Goal: Task Accomplishment & Management: Manage account settings

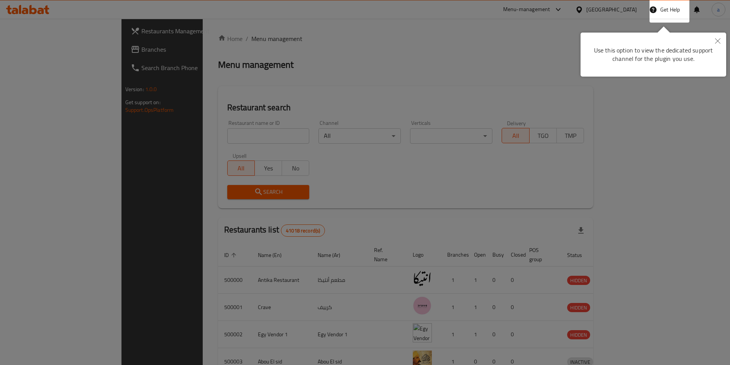
click at [565, 67] on div at bounding box center [365, 182] width 730 height 365
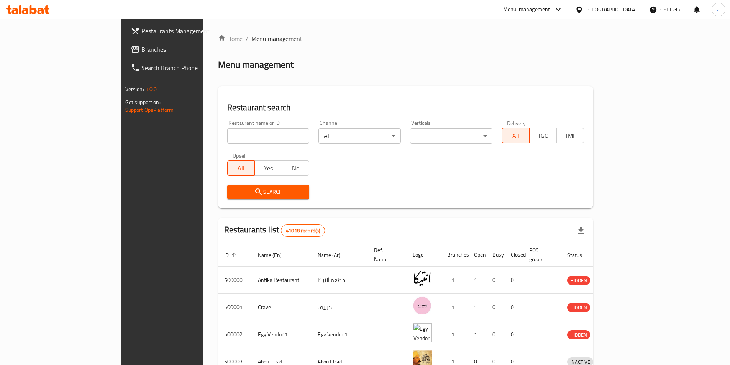
click at [625, 7] on div "Egypt" at bounding box center [611, 9] width 51 height 8
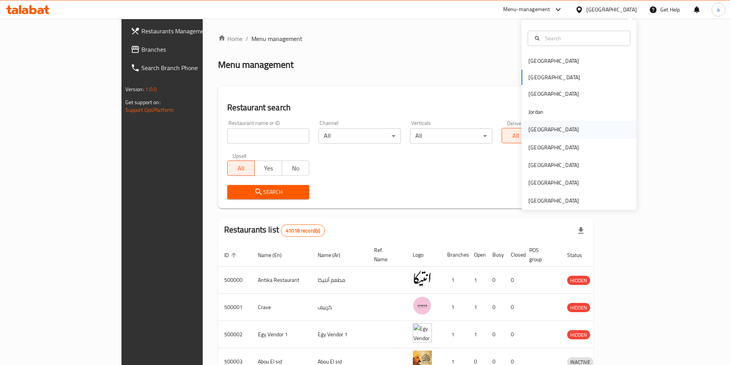
click at [542, 133] on div "[GEOGRAPHIC_DATA]" at bounding box center [553, 130] width 63 height 18
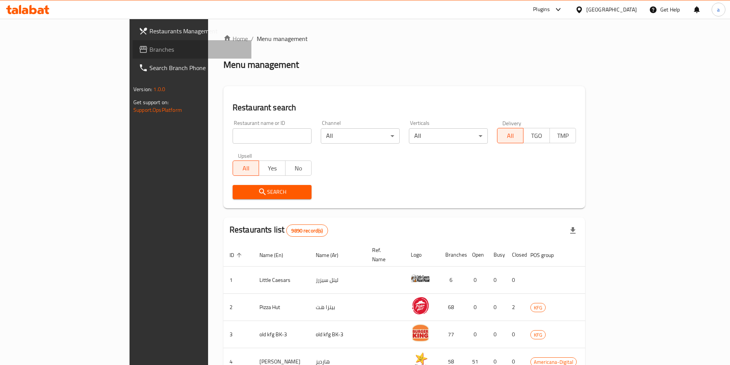
click at [149, 49] on span "Branches" at bounding box center [197, 49] width 96 height 9
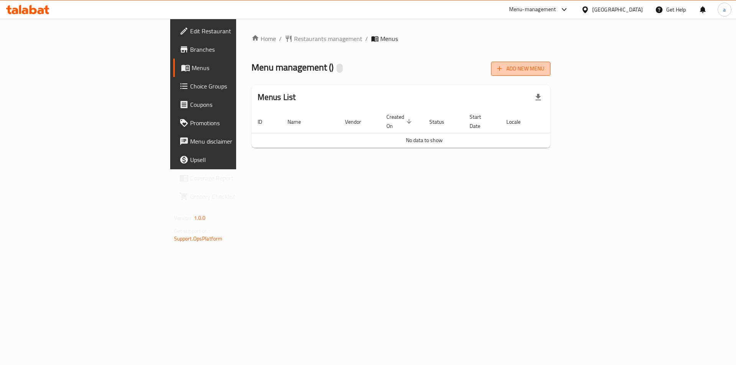
click at [544, 70] on span "Add New Menu" at bounding box center [520, 69] width 47 height 10
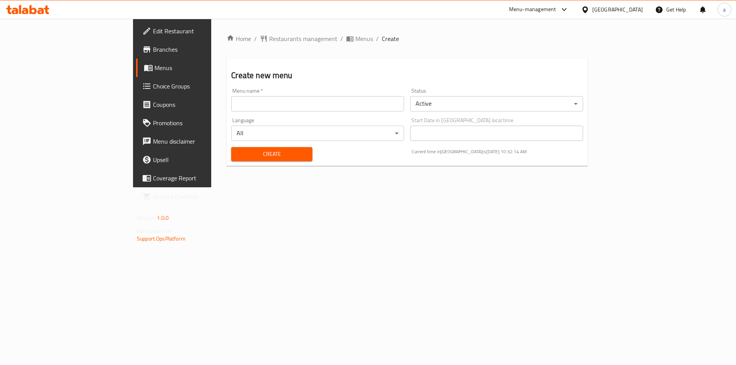
click at [369, 102] on input "text" at bounding box center [317, 103] width 173 height 15
drag, startPoint x: 428, startPoint y: 281, endPoint x: 309, endPoint y: 171, distance: 162.4
click at [428, 187] on div "Home / Restaurants management / Menus / Create Create new menu Menu name   * 9/…" at bounding box center [407, 103] width 392 height 169
click at [231, 106] on input "9/9" at bounding box center [317, 103] width 173 height 15
type input "9/9 aya"
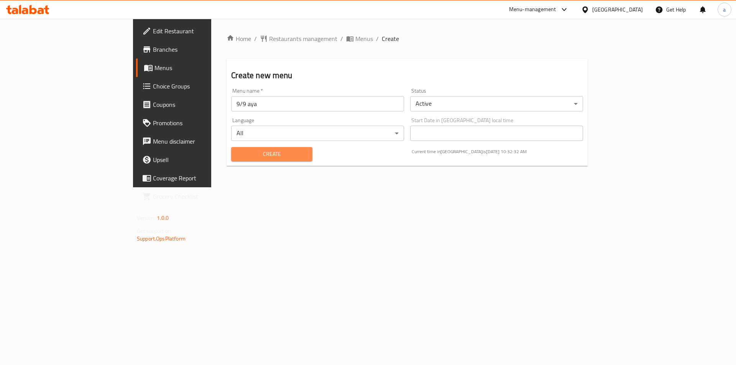
click at [255, 153] on span "Create" at bounding box center [271, 154] width 69 height 10
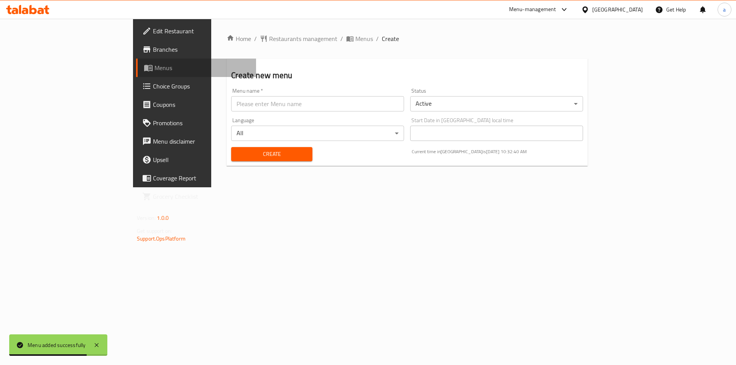
click at [136, 63] on link "Menus" at bounding box center [196, 68] width 120 height 18
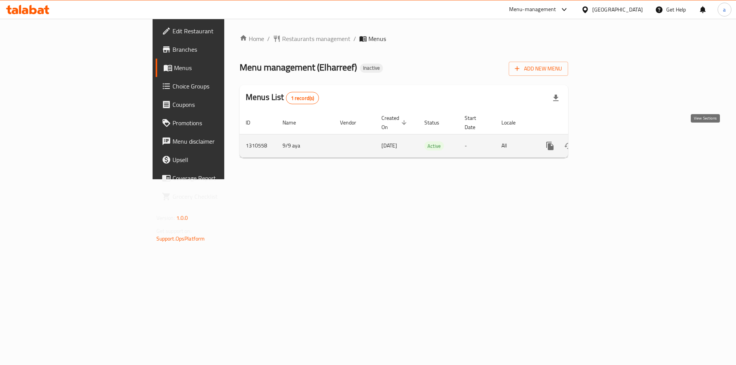
click at [609, 141] on icon "enhanced table" at bounding box center [604, 145] width 9 height 9
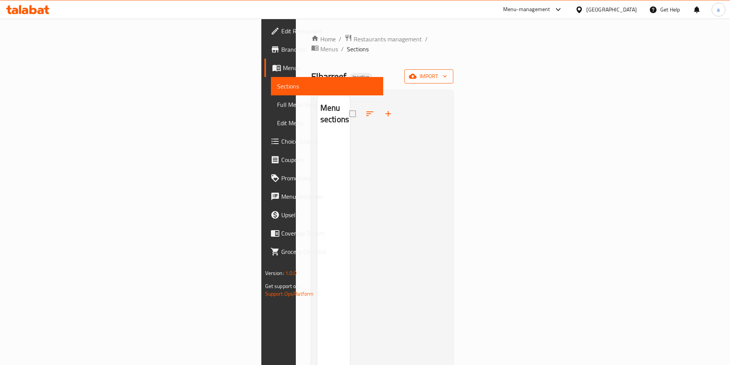
click at [447, 72] on span "import" at bounding box center [428, 77] width 37 height 10
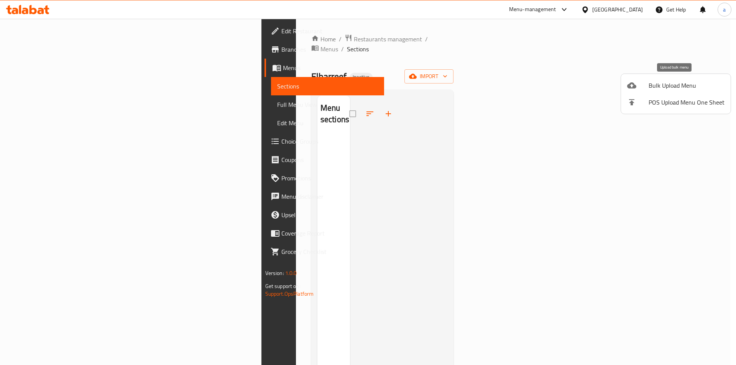
click at [648, 89] on span "Bulk Upload Menu" at bounding box center [686, 85] width 76 height 9
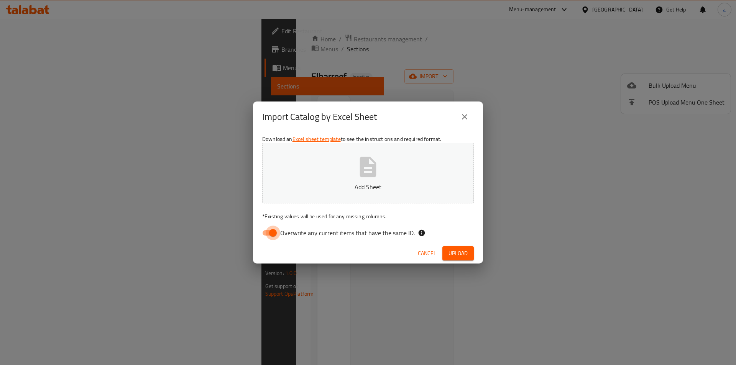
click at [277, 232] on input "Overwrite any current items that have the same ID." at bounding box center [273, 233] width 44 height 15
checkbox input "false"
click at [303, 189] on p "Add Sheet" at bounding box center [368, 186] width 188 height 9
click at [465, 256] on span "Upload" at bounding box center [457, 254] width 19 height 10
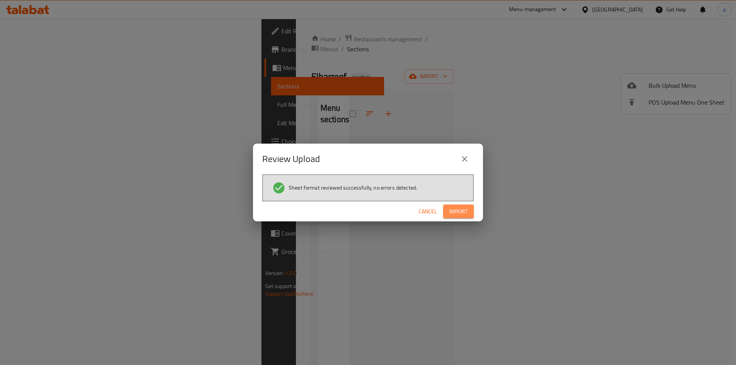
click at [454, 210] on span "Import" at bounding box center [458, 212] width 18 height 10
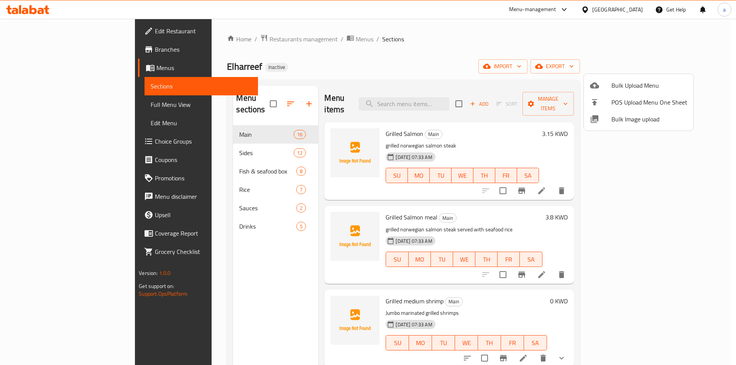
click at [603, 34] on div at bounding box center [368, 182] width 736 height 365
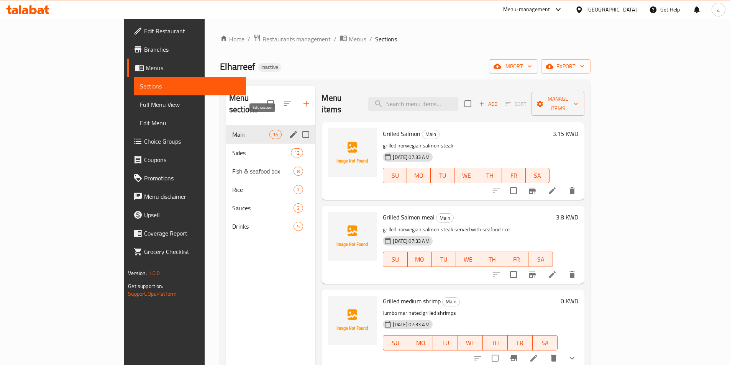
click at [290, 131] on icon "edit" at bounding box center [293, 134] width 7 height 7
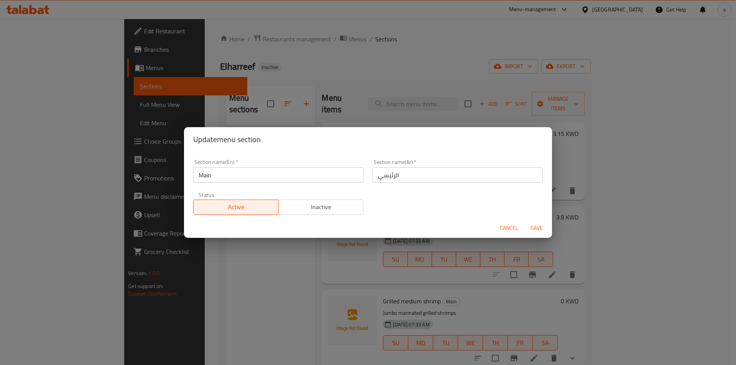
click at [357, 71] on div "Update menu section Section name(En)   * Main Section name(En) * Section name(A…" at bounding box center [368, 182] width 736 height 365
click at [511, 227] on span "Cancel" at bounding box center [509, 228] width 18 height 10
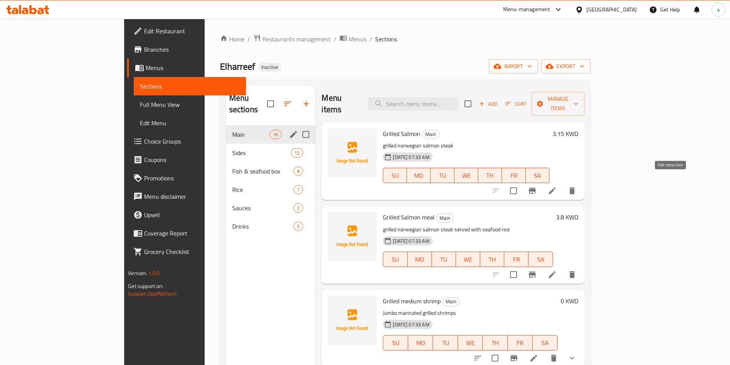
click at [555, 187] on icon at bounding box center [552, 190] width 7 height 7
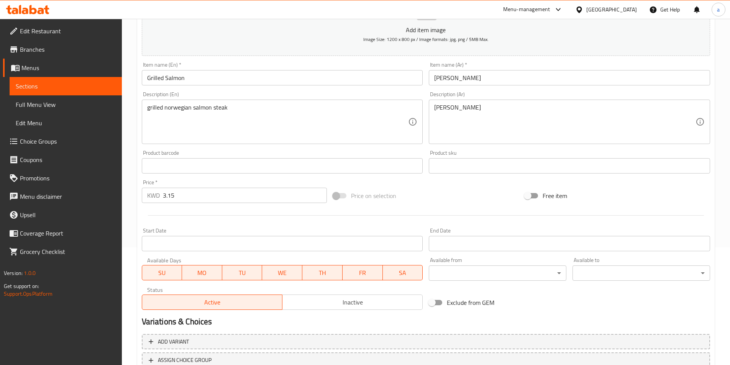
scroll to position [176, 0]
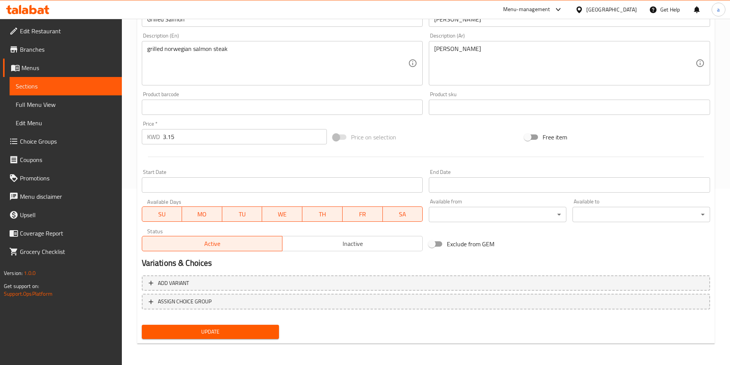
click at [212, 339] on button "Update" at bounding box center [211, 332] width 138 height 14
click at [56, 81] on link "Sections" at bounding box center [66, 86] width 112 height 18
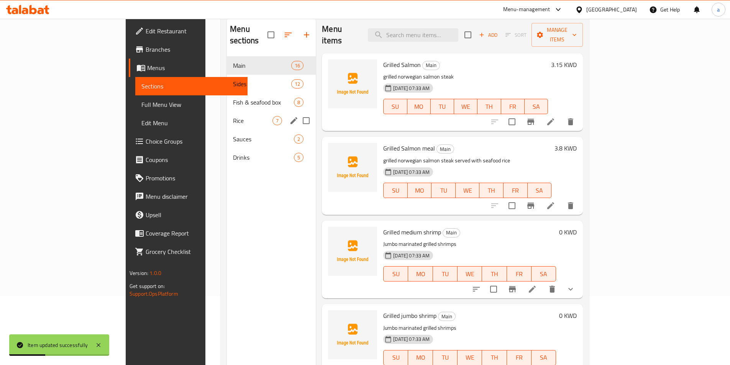
scroll to position [31, 0]
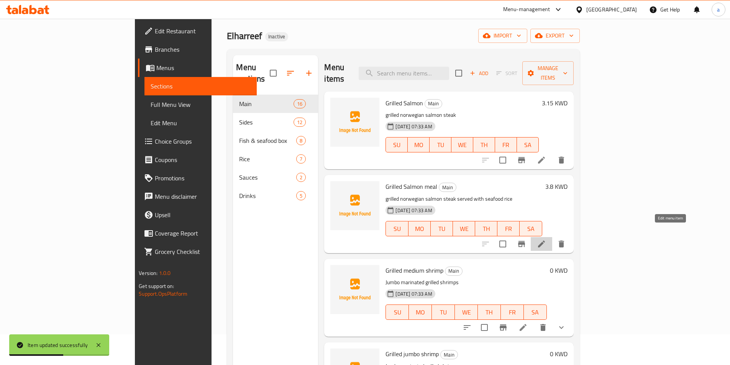
click at [546, 239] on icon at bounding box center [541, 243] width 9 height 9
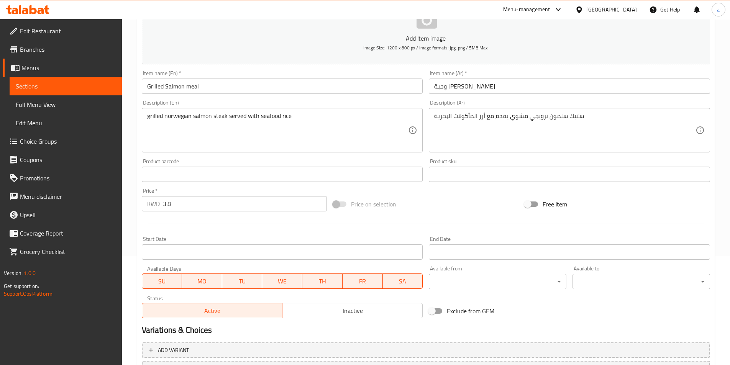
scroll to position [176, 0]
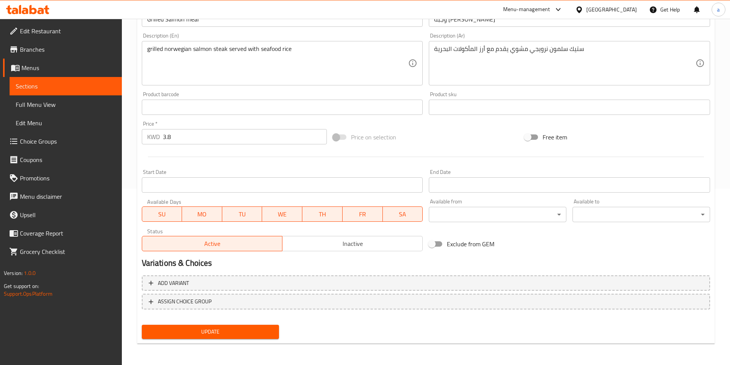
click at [222, 331] on span "Update" at bounding box center [210, 332] width 125 height 10
click at [36, 87] on span "Sections" at bounding box center [66, 86] width 100 height 9
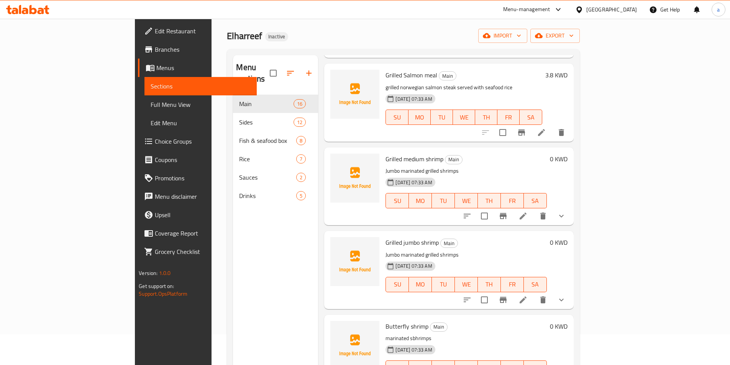
scroll to position [115, 0]
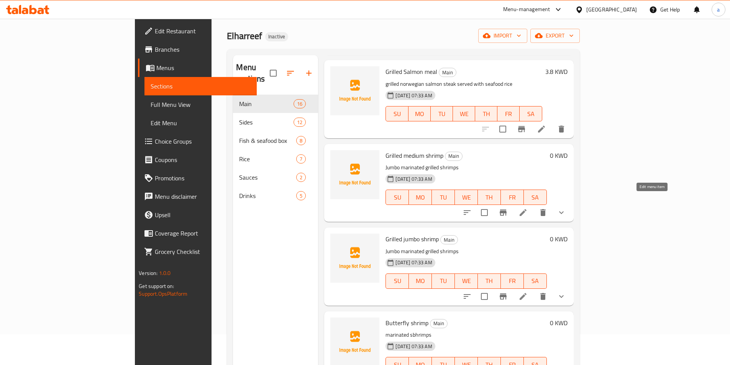
click at [526, 209] on icon at bounding box center [522, 212] width 7 height 7
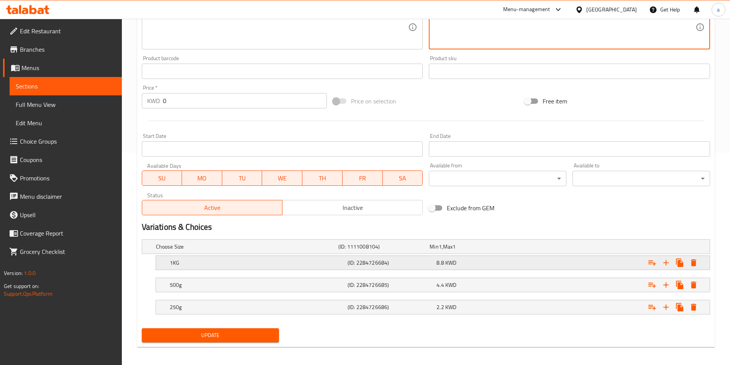
scroll to position [216, 0]
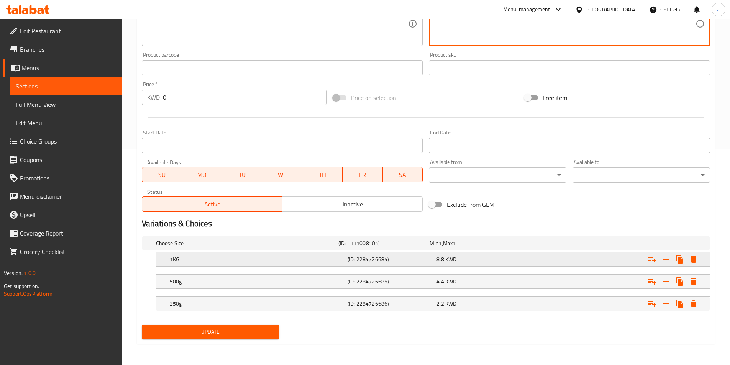
click at [240, 263] on div "1KG" at bounding box center [257, 259] width 178 height 11
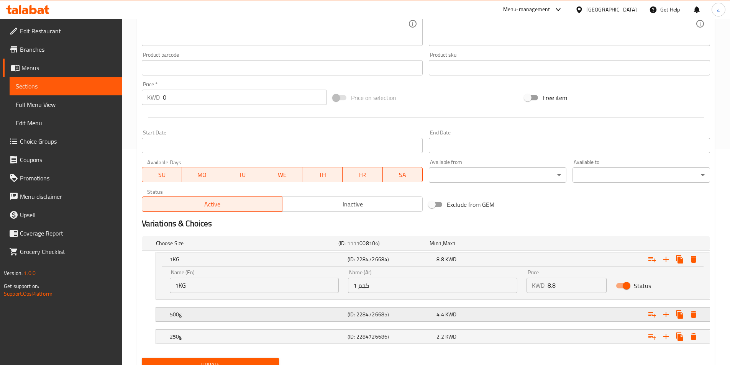
click at [263, 319] on div "500g" at bounding box center [257, 314] width 178 height 11
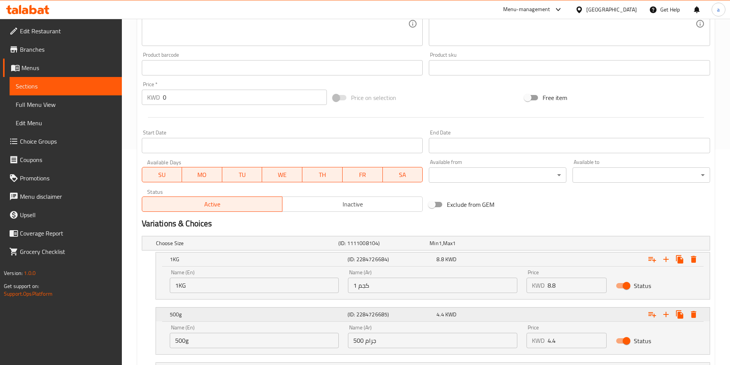
scroll to position [254, 0]
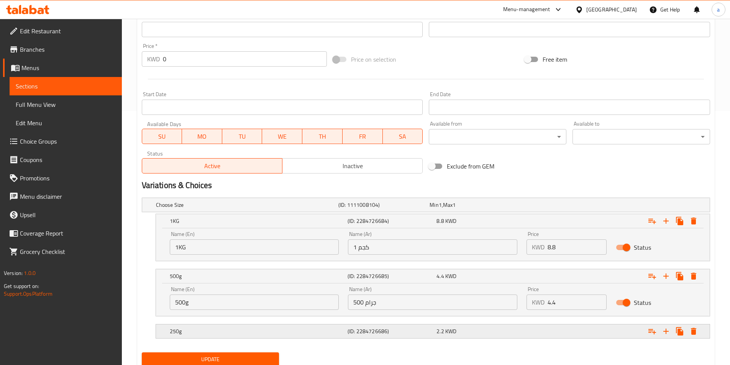
click at [438, 327] on span "2.2" at bounding box center [439, 331] width 7 height 10
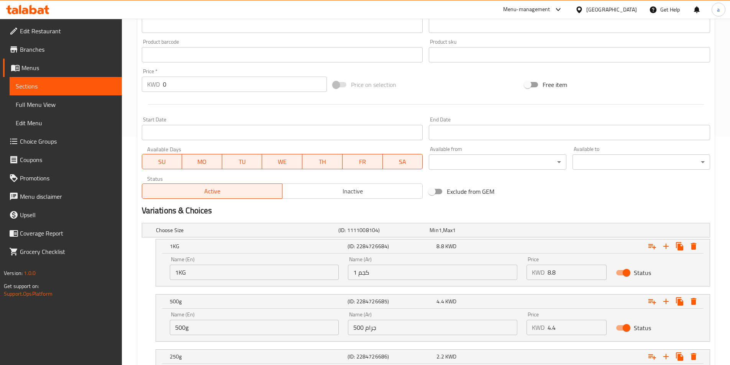
scroll to position [315, 0]
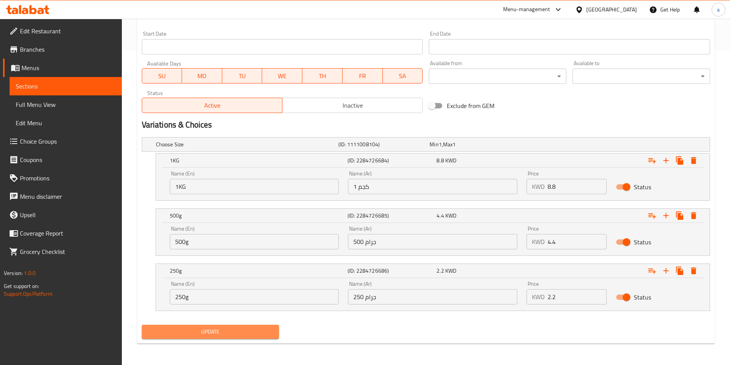
click at [208, 331] on span "Update" at bounding box center [210, 332] width 125 height 10
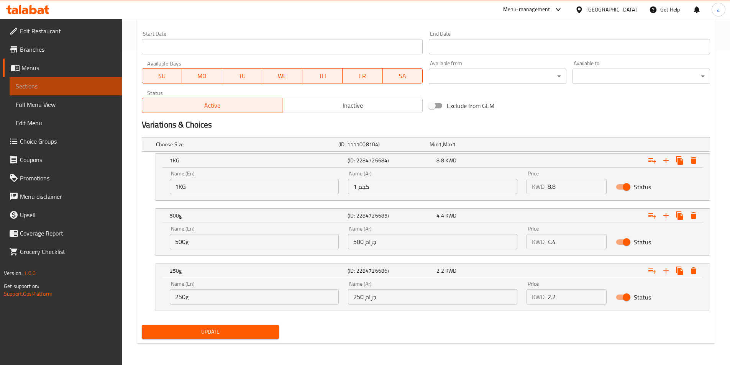
click at [90, 94] on link "Sections" at bounding box center [66, 86] width 112 height 18
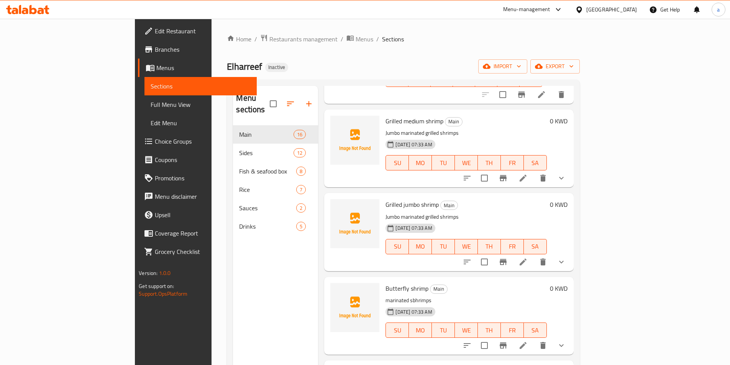
scroll to position [192, 0]
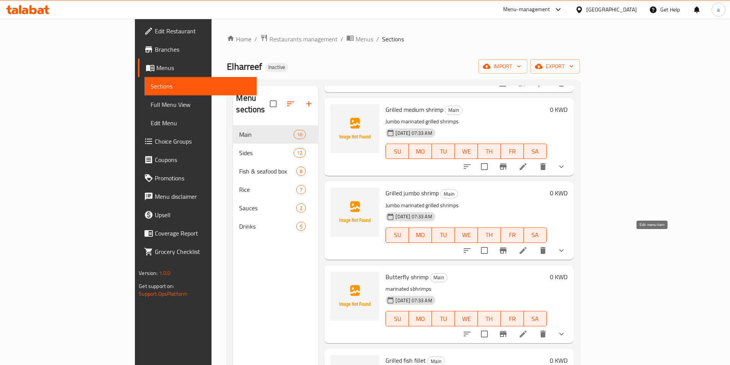
click at [528, 246] on icon at bounding box center [522, 250] width 9 height 9
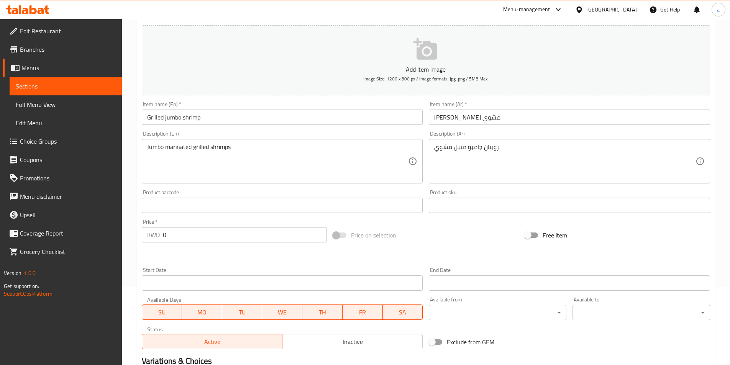
scroll to position [216, 0]
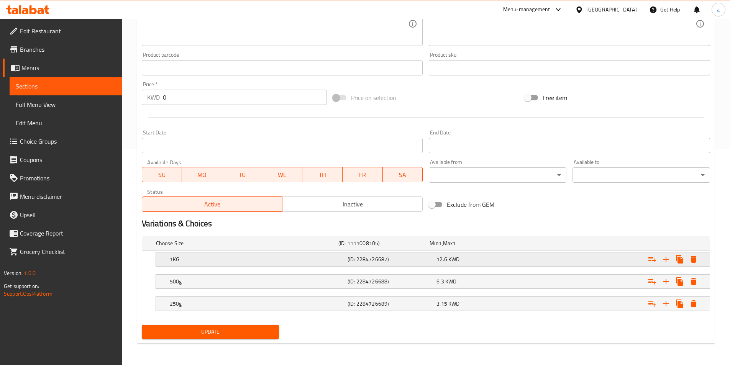
click at [336, 260] on h5 "1KG" at bounding box center [257, 260] width 175 height 8
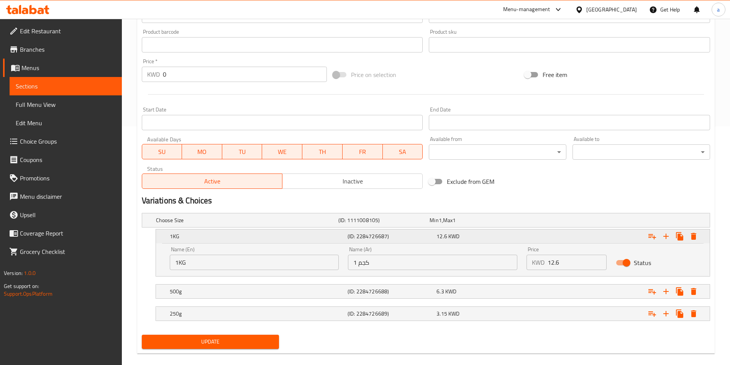
scroll to position [249, 0]
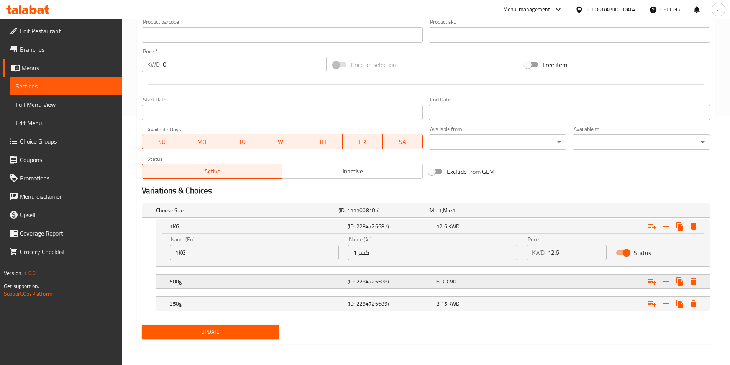
click at [341, 273] on div "500g (ID: 2284726688) 6.3 KWD" at bounding box center [435, 281] width 534 height 17
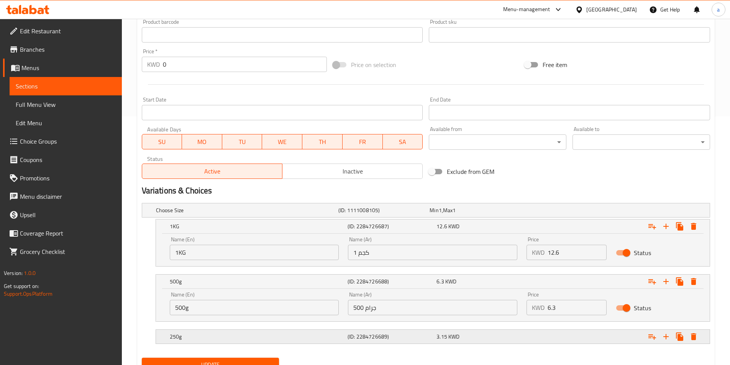
click at [365, 335] on h5 "(ID: 2284726689)" at bounding box center [390, 337] width 86 height 8
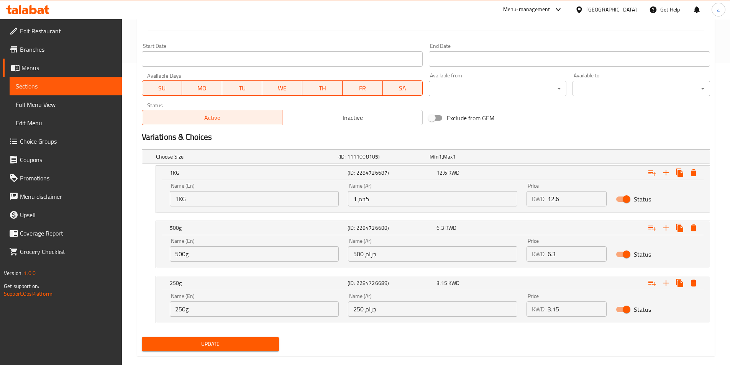
scroll to position [315, 0]
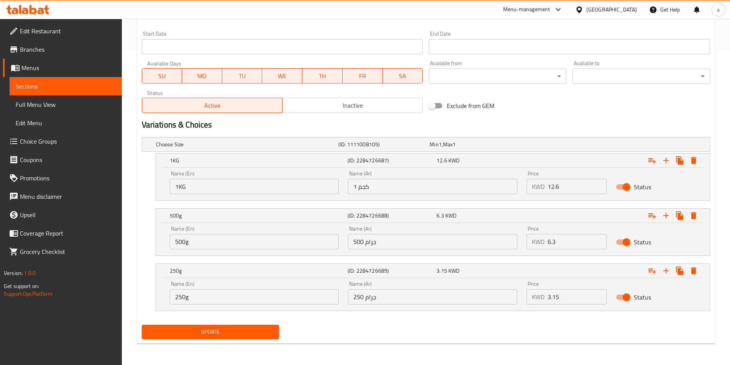
click at [198, 329] on span "Update" at bounding box center [210, 332] width 125 height 10
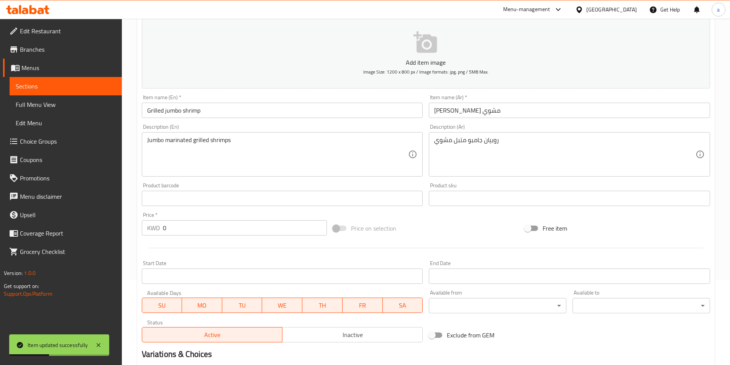
scroll to position [85, 0]
click at [21, 82] on span "Sections" at bounding box center [66, 86] width 100 height 9
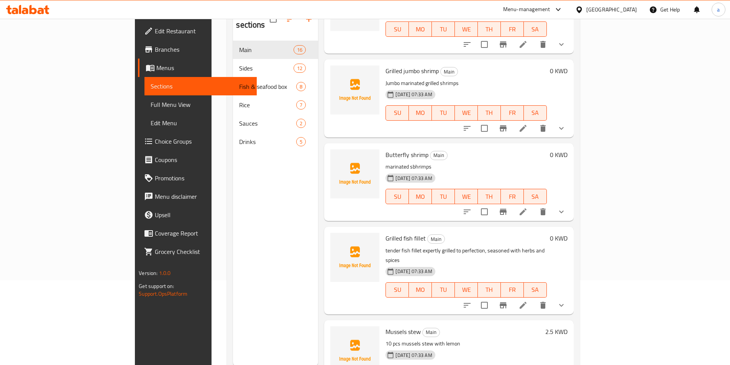
scroll to position [230, 0]
click at [534, 204] on li at bounding box center [522, 211] width 21 height 14
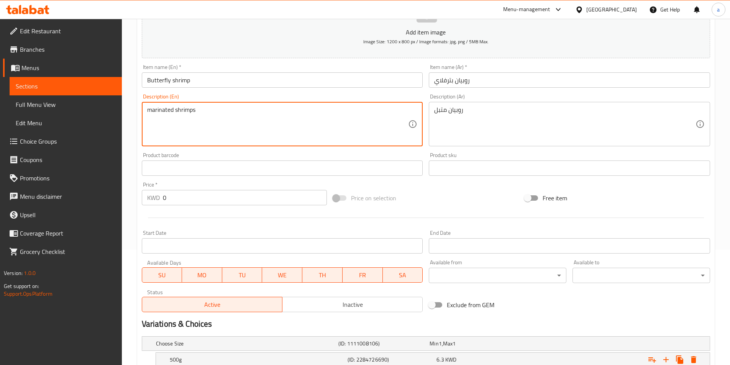
scroll to position [153, 0]
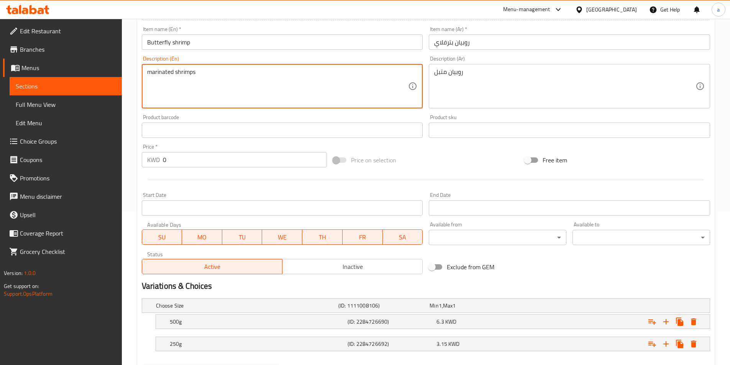
type textarea "marinated shrimps"
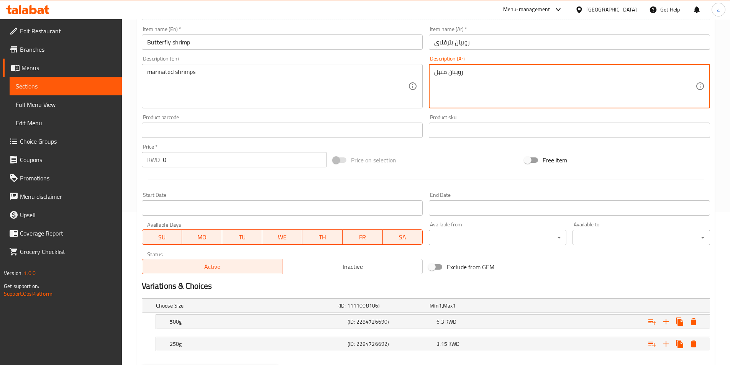
scroll to position [193, 0]
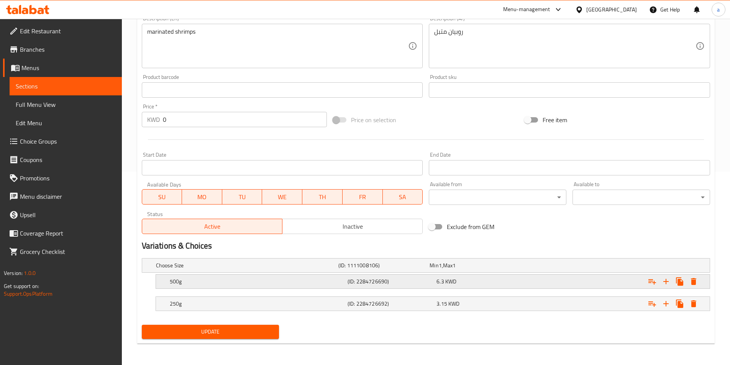
click at [399, 279] on h5 "(ID: 2284726690)" at bounding box center [390, 282] width 86 height 8
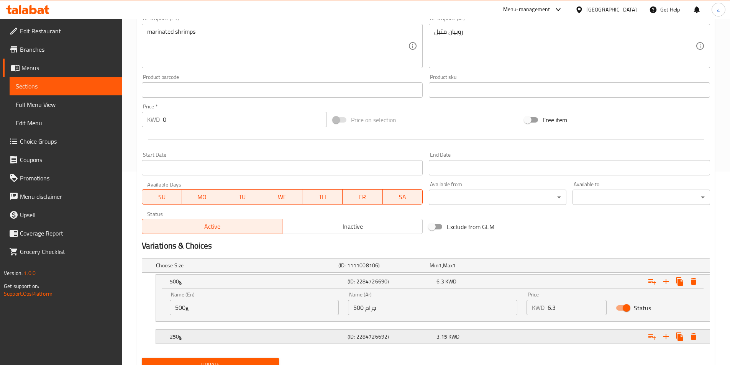
click at [372, 337] on h5 "(ID: 2284726692)" at bounding box center [390, 337] width 86 height 8
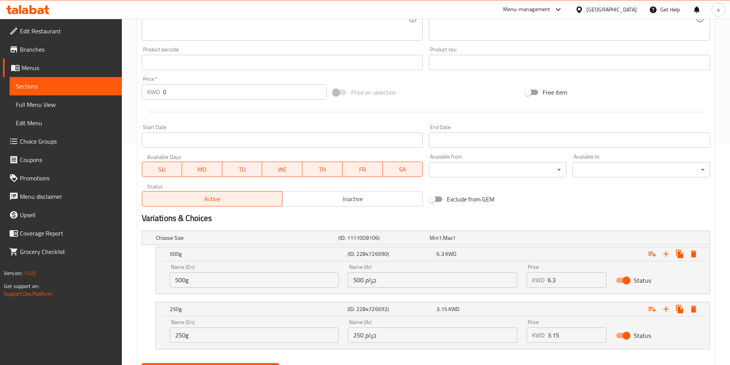
scroll to position [259, 0]
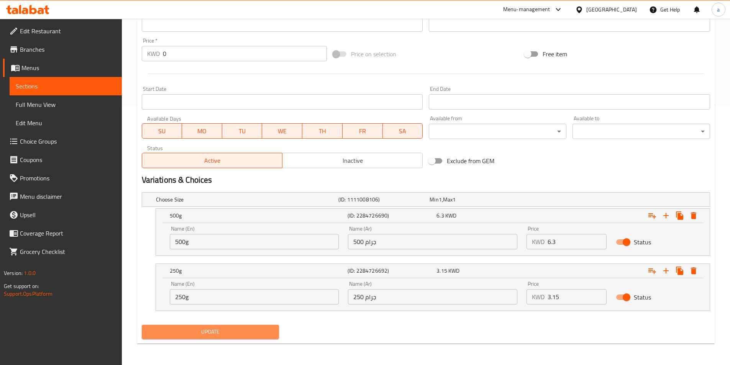
click at [242, 326] on button "Update" at bounding box center [211, 332] width 138 height 14
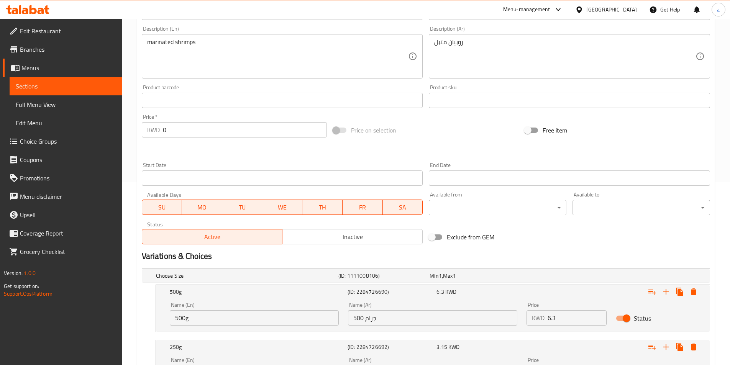
scroll to position [106, 0]
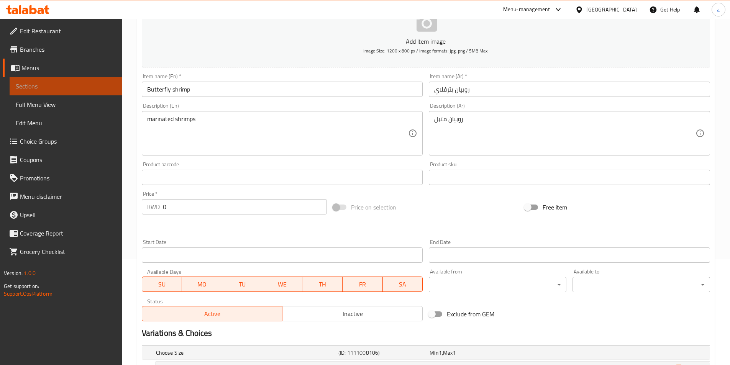
click at [49, 85] on span "Sections" at bounding box center [66, 86] width 100 height 9
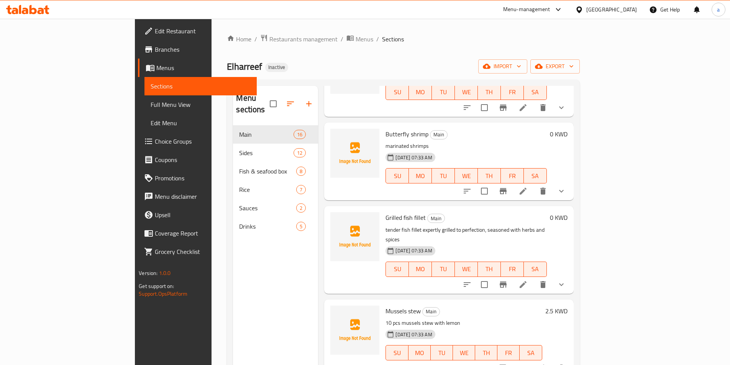
scroll to position [383, 0]
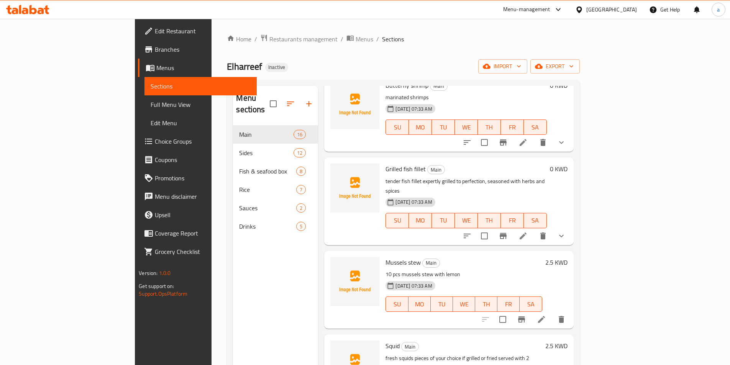
click at [534, 229] on li at bounding box center [522, 236] width 21 height 14
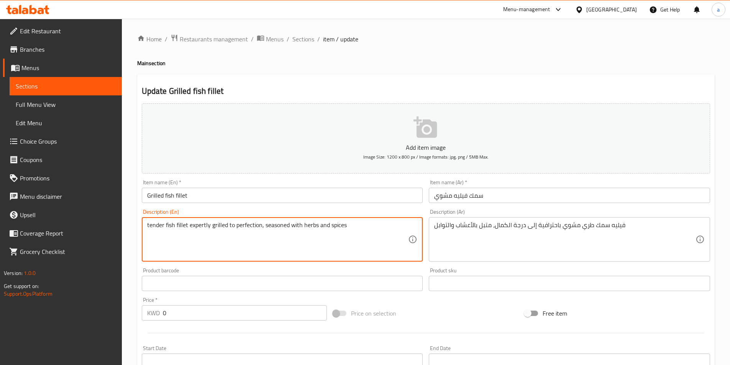
click at [191, 228] on textarea "tender fish fillet expertly grilled to perfection, seasoned with herbs and spic…" at bounding box center [277, 239] width 261 height 36
drag, startPoint x: 190, startPoint y: 224, endPoint x: 225, endPoint y: 227, distance: 35.7
click at [225, 227] on textarea "tender fish fillet expertly grilled to perfection, seasoned with herbs and spic…" at bounding box center [277, 239] width 261 height 36
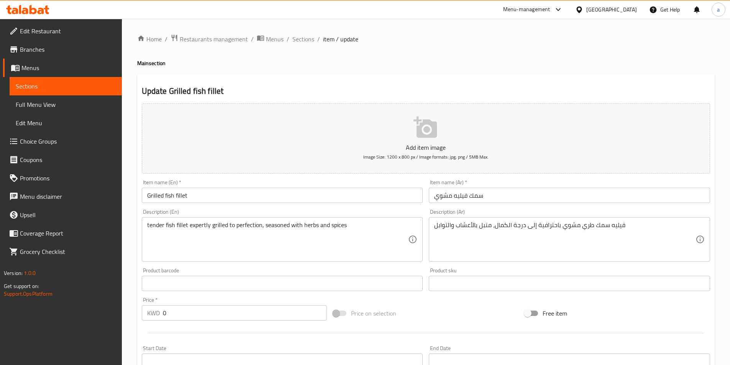
drag, startPoint x: 145, startPoint y: 226, endPoint x: 249, endPoint y: 226, distance: 103.8
click at [249, 226] on div "tender fish fillet expertly grilled to perfection, seasoned with herbs and spic…" at bounding box center [282, 239] width 281 height 44
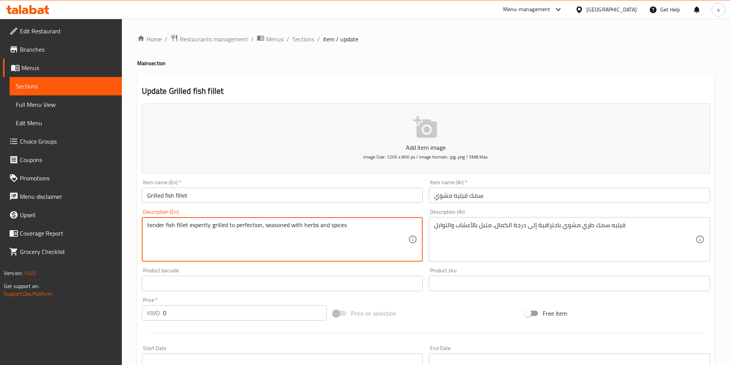
drag, startPoint x: 261, startPoint y: 224, endPoint x: 146, endPoint y: 221, distance: 115.3
click at [146, 221] on div "tender fish fillet expertly grilled to perfection, seasoned with herbs and spic…" at bounding box center [282, 239] width 281 height 44
click at [348, 235] on textarea "tender fish fillet expertly grilled to perfection, seasoned with herbs and spic…" at bounding box center [277, 239] width 261 height 36
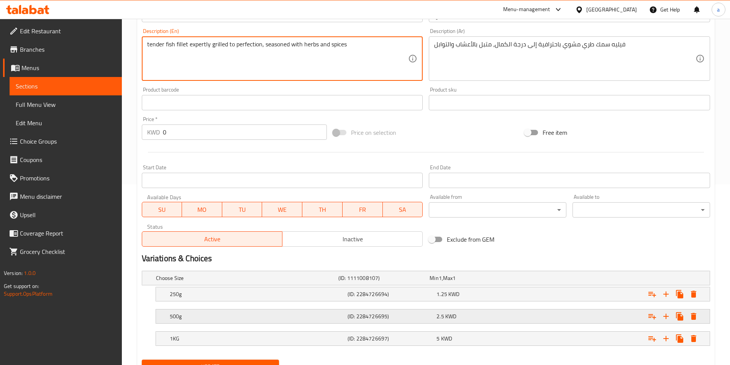
scroll to position [192, 0]
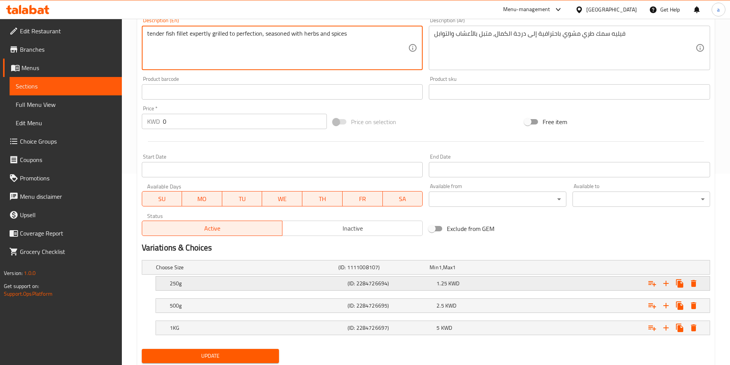
click at [258, 290] on div "250g (ID: 2284726694) 1.25 KWD" at bounding box center [435, 283] width 534 height 17
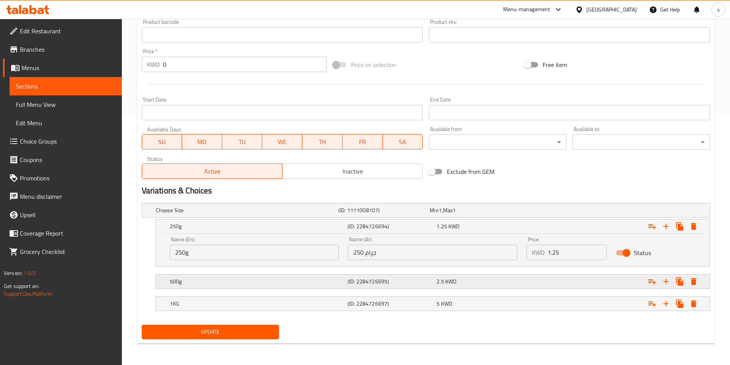
click at [275, 287] on div "500g (ID: 2284726695) 2.5 KWD" at bounding box center [435, 281] width 534 height 17
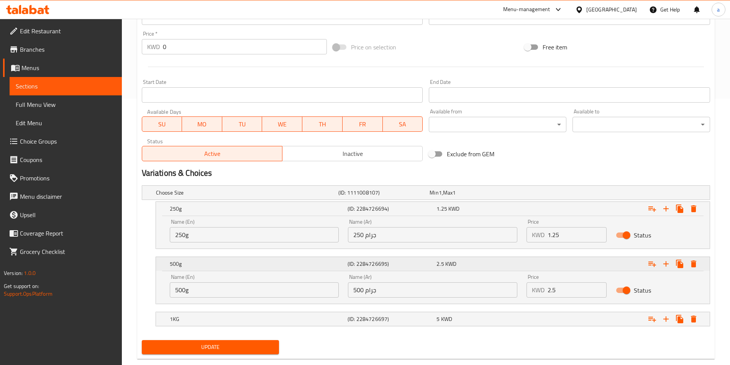
scroll to position [282, 0]
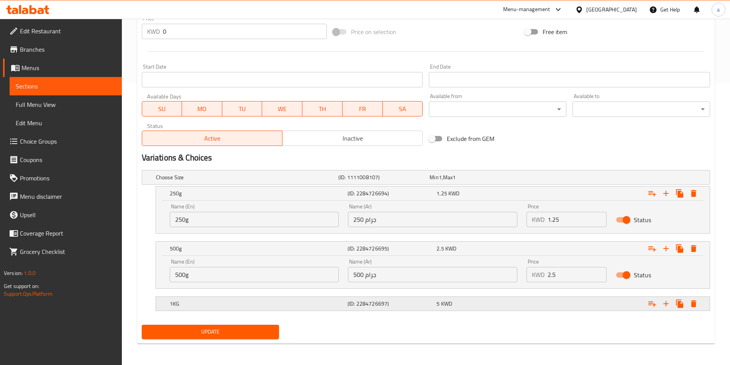
click at [293, 297] on div "1KG (ID: 2284726697) 5 KWD" at bounding box center [435, 303] width 534 height 17
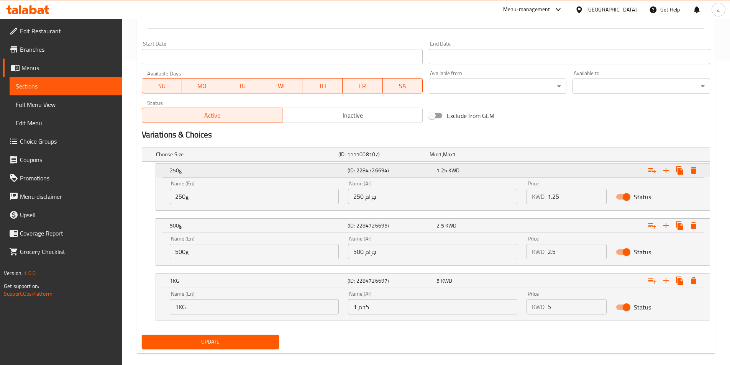
scroll to position [315, 0]
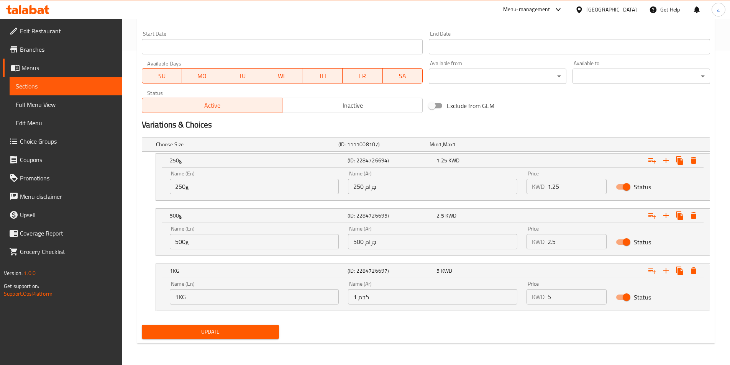
click at [206, 338] on button "Update" at bounding box center [211, 332] width 138 height 14
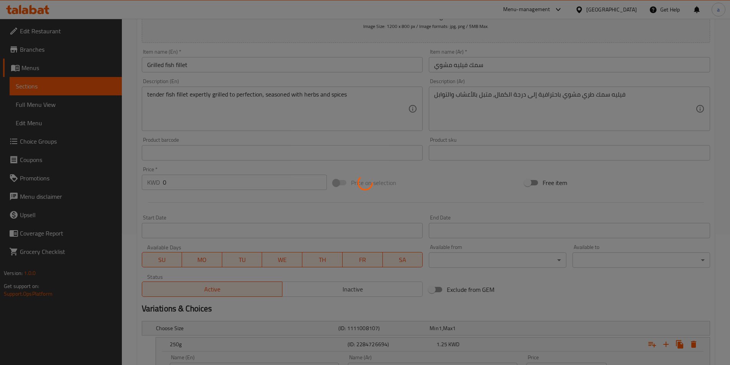
scroll to position [123, 0]
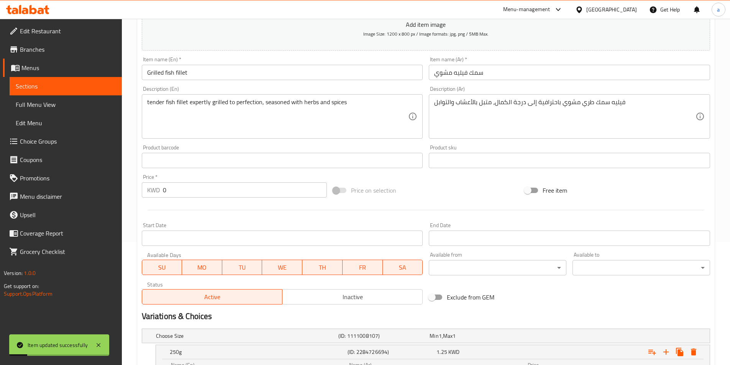
click at [85, 90] on span "Sections" at bounding box center [66, 86] width 100 height 9
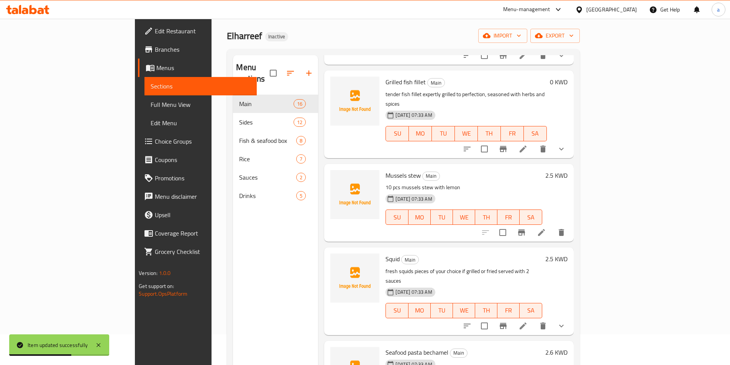
scroll to position [460, 0]
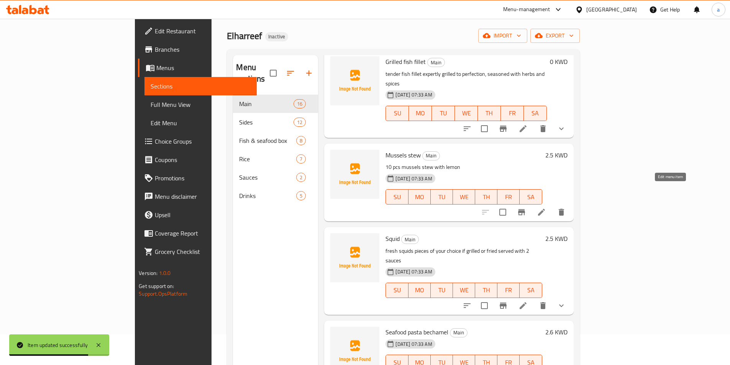
click at [546, 208] on icon at bounding box center [541, 212] width 9 height 9
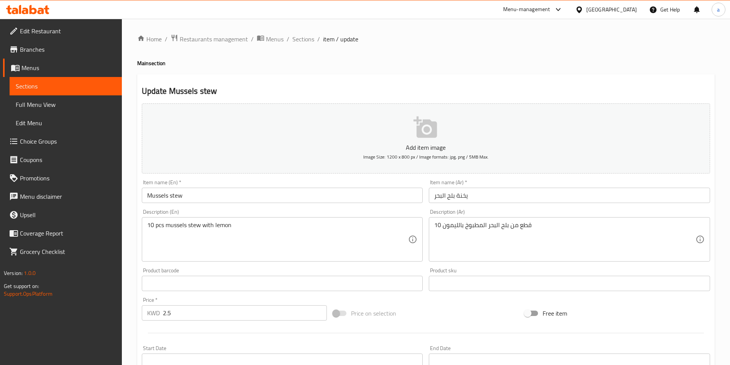
click at [153, 194] on input "Mussels stew" at bounding box center [282, 195] width 281 height 15
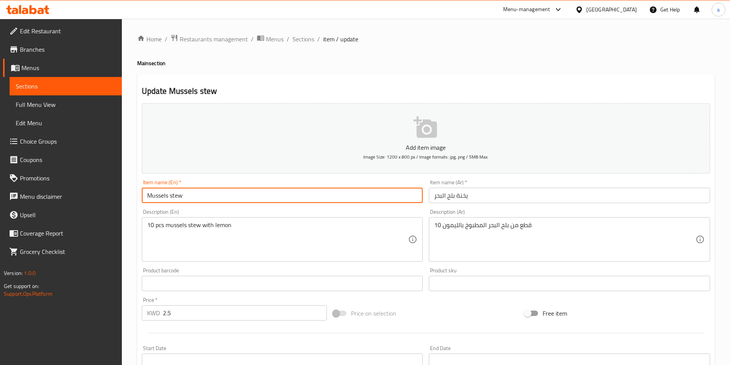
click at [153, 194] on input "Mussels stew" at bounding box center [282, 195] width 281 height 15
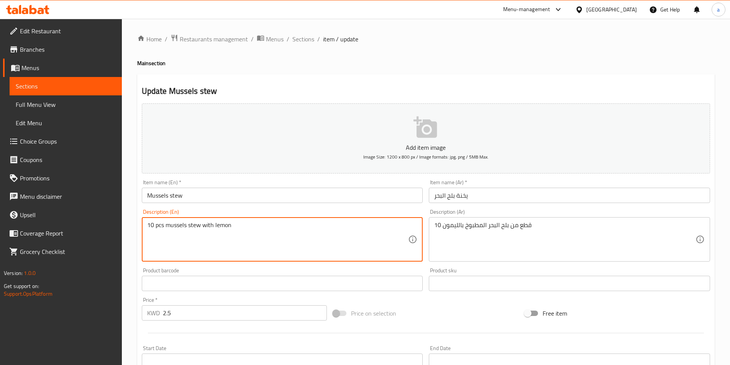
click at [189, 227] on textarea "10 pcs mussels stew with lemon" at bounding box center [277, 239] width 261 height 36
click at [196, 226] on textarea "10 pcs mussels stew with lemon" at bounding box center [277, 239] width 261 height 36
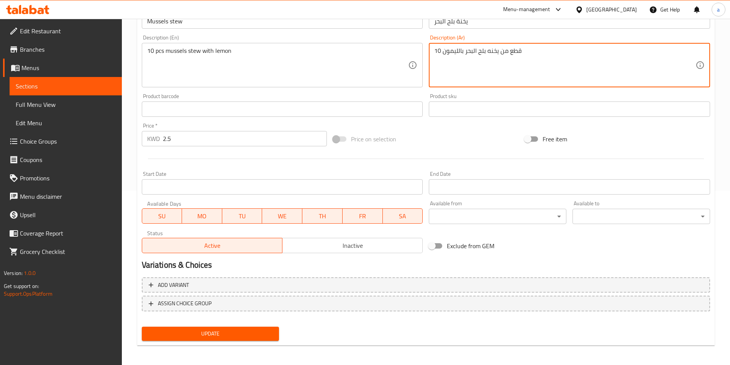
scroll to position [176, 0]
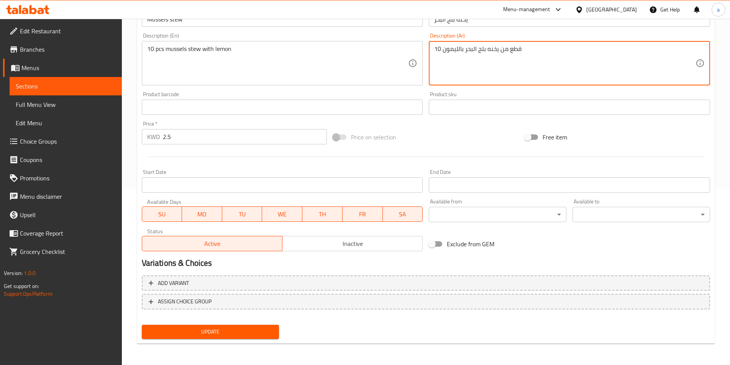
type textarea "10 قطع من يخنه بلح البحر بالليمون"
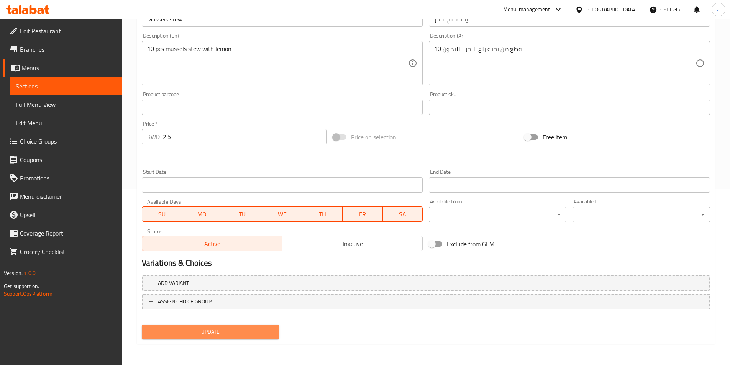
click at [212, 339] on button "Update" at bounding box center [211, 332] width 138 height 14
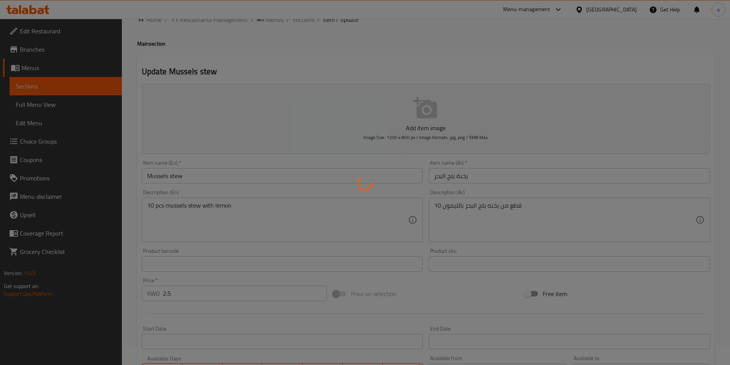
scroll to position [0, 0]
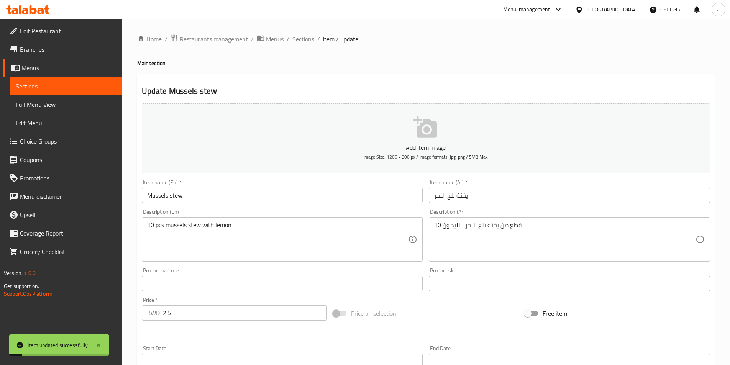
click at [84, 87] on span "Sections" at bounding box center [66, 86] width 100 height 9
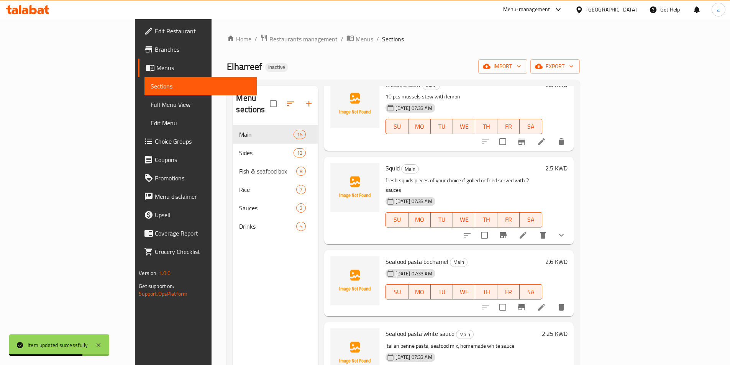
scroll to position [575, 0]
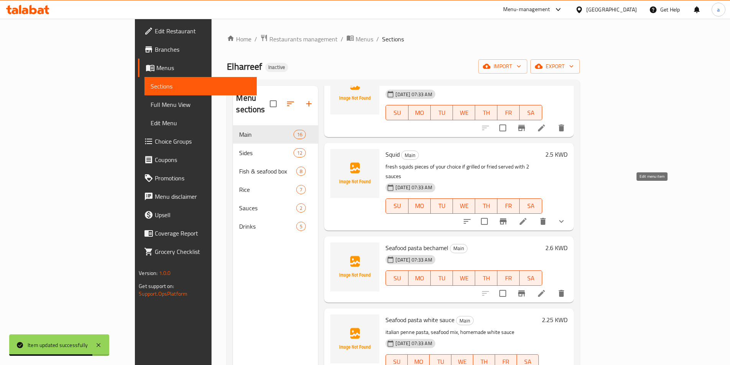
click at [528, 217] on icon at bounding box center [522, 221] width 9 height 9
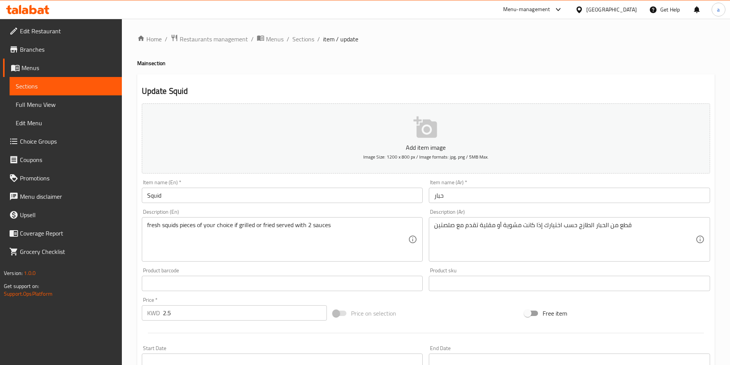
click at [148, 199] on input "Squid" at bounding box center [282, 195] width 281 height 15
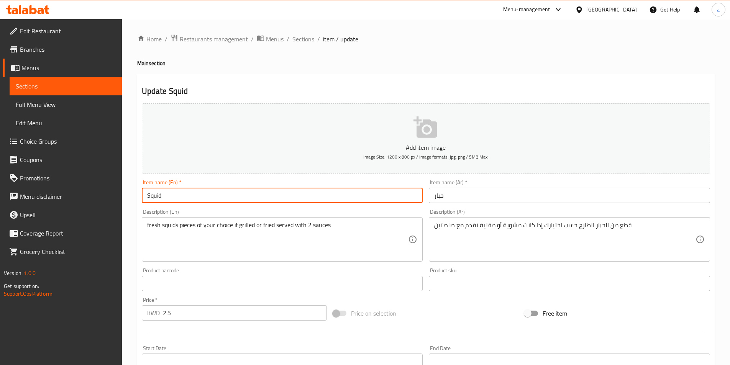
click at [148, 199] on input "Squid" at bounding box center [282, 195] width 281 height 15
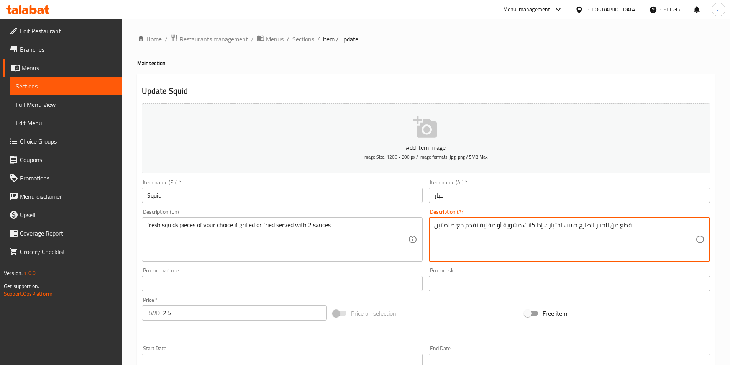
drag, startPoint x: 563, startPoint y: 225, endPoint x: 571, endPoint y: 223, distance: 8.3
click at [571, 223] on textarea "قطع من الحبار الطازج حسب اختيارك إذا كانت مشوية أو مقلية تقدم مع صلصتين" at bounding box center [564, 239] width 261 height 36
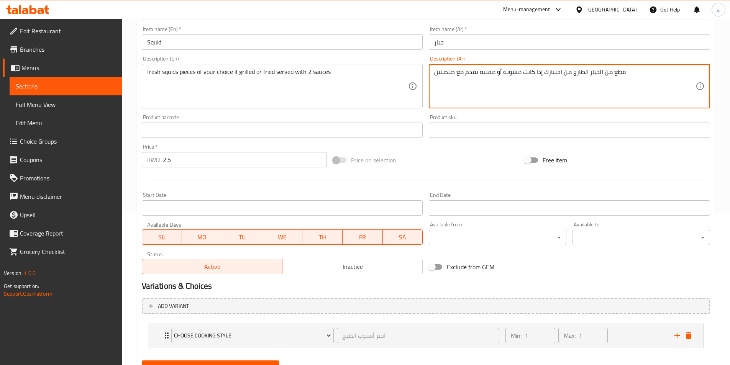
scroll to position [189, 0]
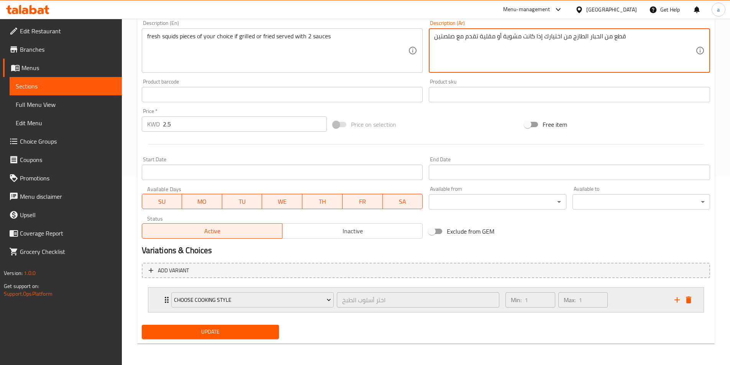
click at [165, 299] on icon "Expand" at bounding box center [166, 299] width 9 height 9
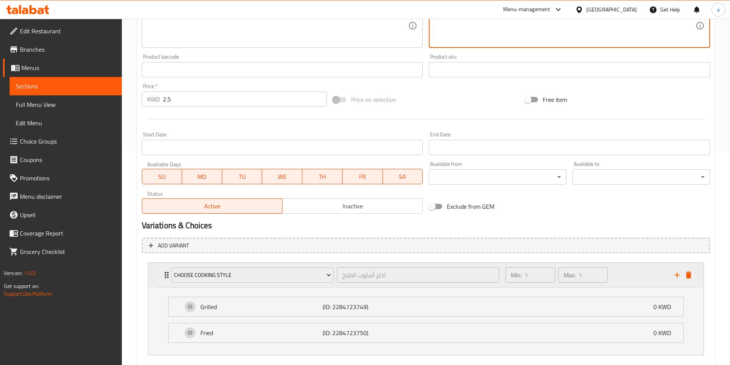
scroll to position [257, 0]
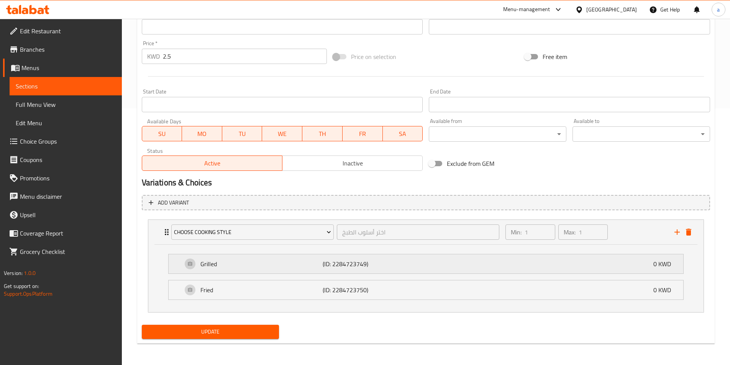
click at [251, 260] on p "Grilled" at bounding box center [261, 263] width 123 height 9
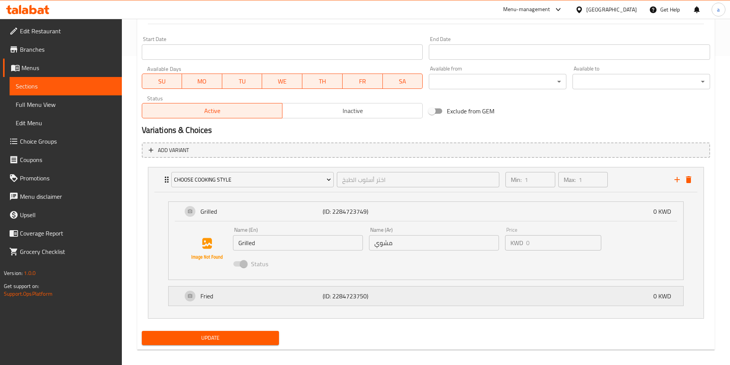
scroll to position [315, 0]
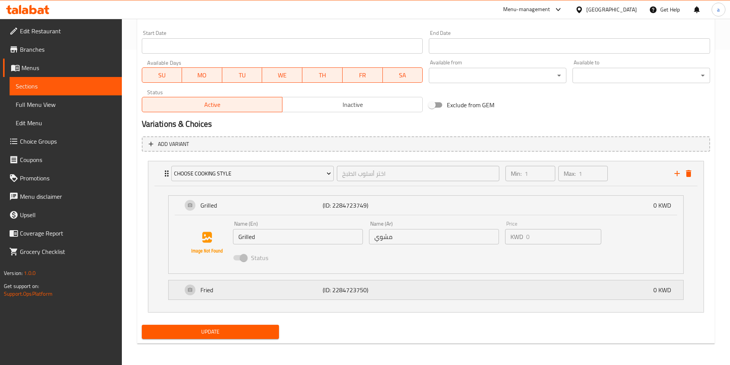
click at [300, 283] on div "Fried (ID: 2284723750) 0 KWD" at bounding box center [427, 289] width 491 height 19
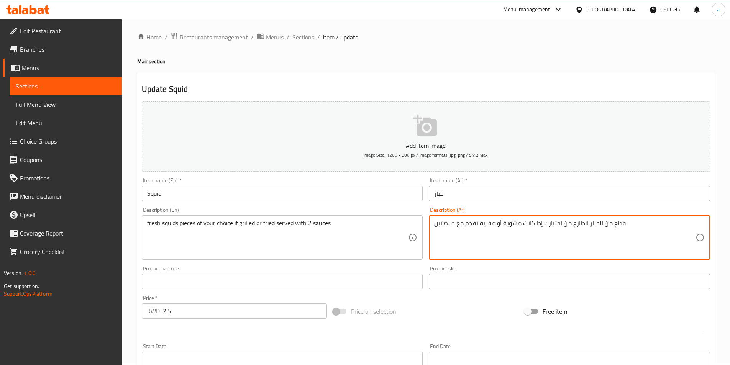
scroll to position [0, 0]
type textarea "قطع من الحبار الطازج من اختيارك إذا كانت مشوية أو مقلية تقدم مع صلصتين"
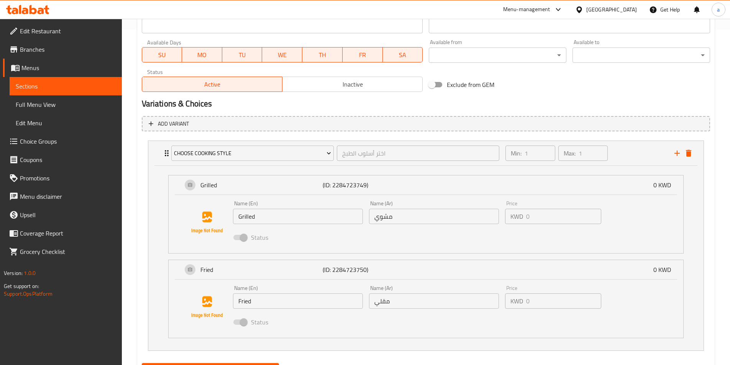
scroll to position [374, 0]
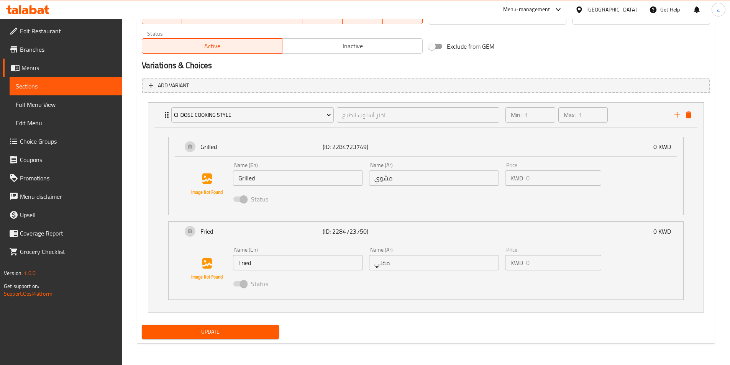
click at [235, 333] on span "Update" at bounding box center [210, 332] width 125 height 10
click at [199, 328] on span "Update" at bounding box center [210, 332] width 125 height 10
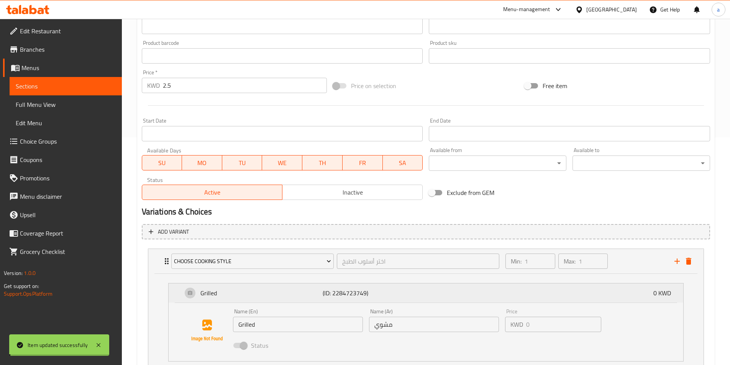
scroll to position [182, 0]
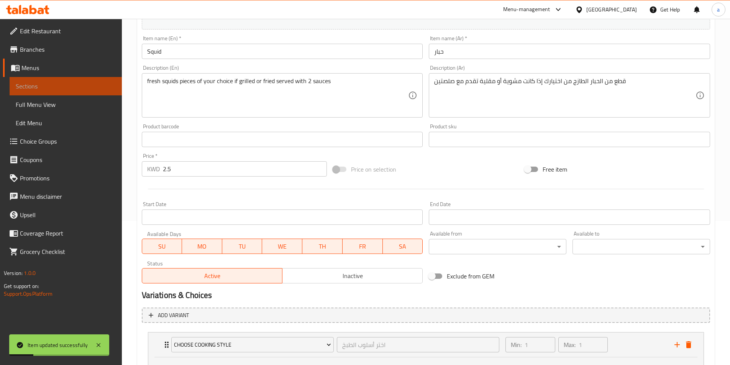
click at [49, 80] on link "Sections" at bounding box center [66, 86] width 112 height 18
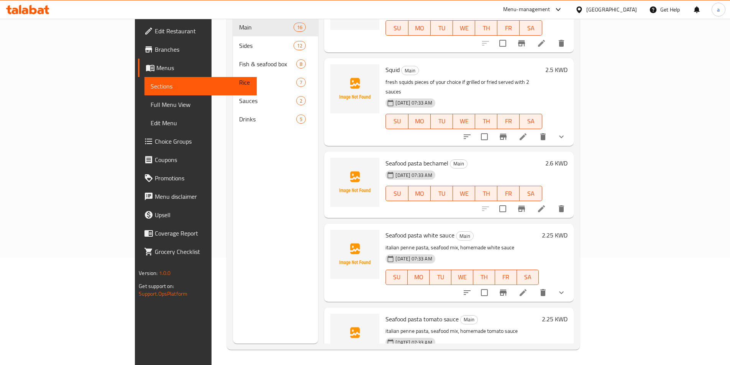
scroll to position [575, 0]
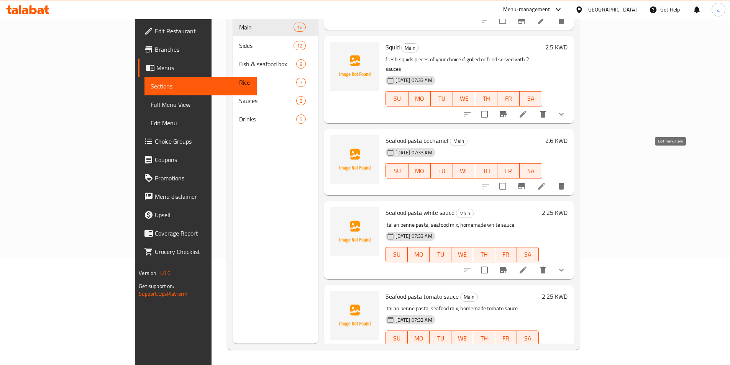
click at [546, 182] on icon at bounding box center [541, 186] width 9 height 9
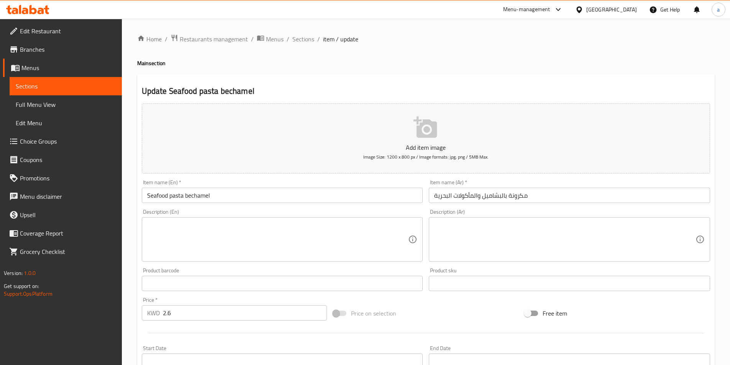
click at [286, 246] on textarea at bounding box center [277, 239] width 261 height 36
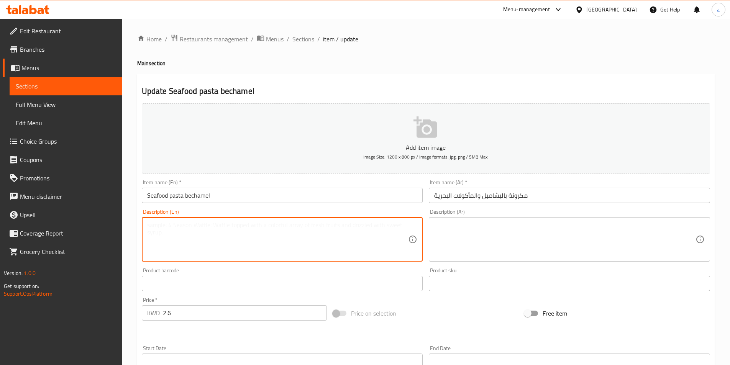
paste textarea "italian penne pasta, seafood mix, homemade béchamel sauce"
type textarea "italian penne pasta, seafood mix, homemade béchamel sauce"
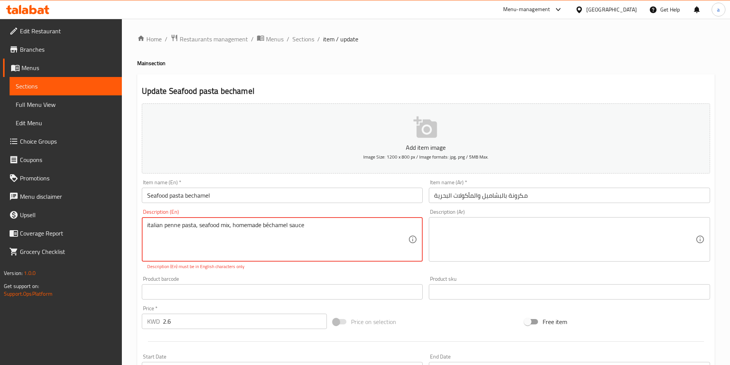
click at [493, 224] on textarea at bounding box center [564, 239] width 261 height 36
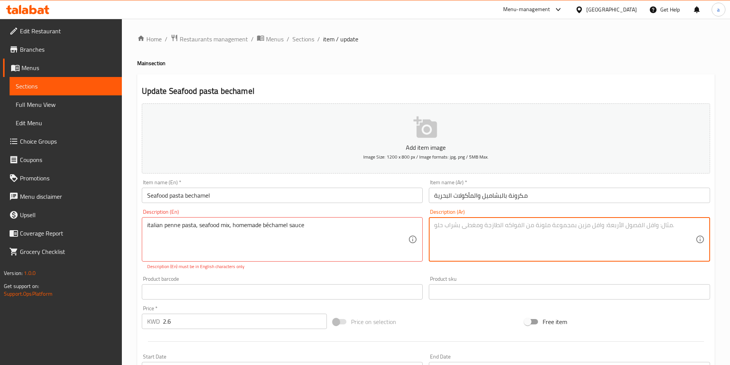
paste textarea "معكرونة بيني إيطالية، مزيج من المأكولات البحرية، صلصة بشاميل منزلية الصنع"
drag, startPoint x: 465, startPoint y: 225, endPoint x: 434, endPoint y: 229, distance: 30.9
click at [434, 229] on textarea "معكرونة بيني إيطالية، مزيج من المأكولات البحرية، صلصة بشاميل منزلية الصنع" at bounding box center [564, 239] width 261 height 36
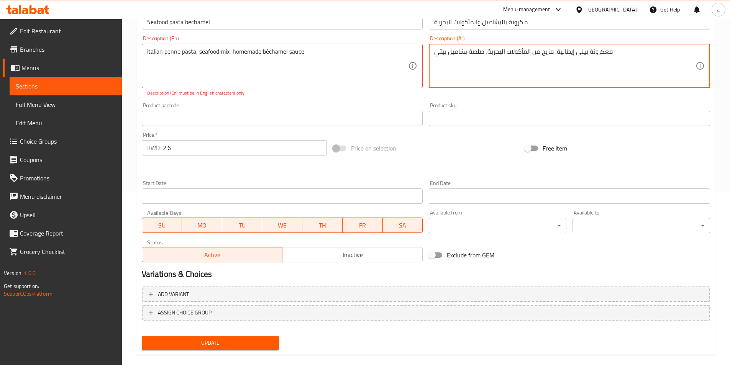
scroll to position [185, 0]
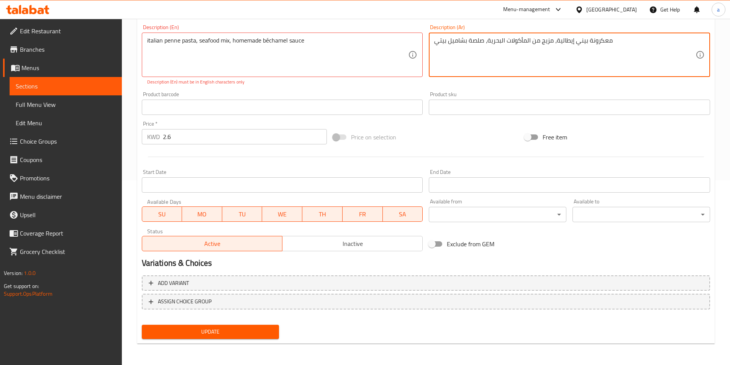
type textarea "معكرونة بيني إيطالية، مزيج من المأكولات البحرية، صلصة بشاميل بيتي"
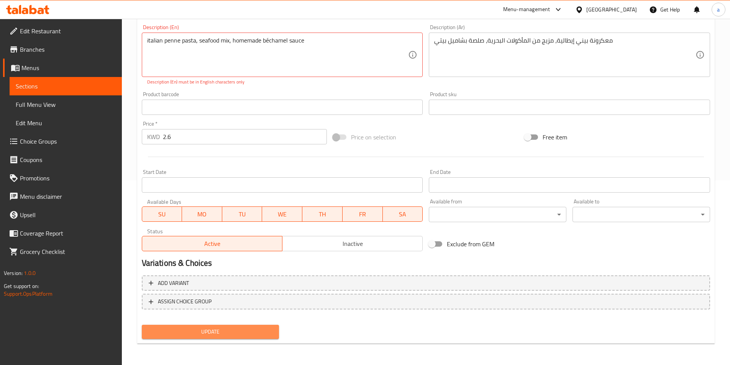
click at [223, 327] on span "Update" at bounding box center [210, 332] width 125 height 10
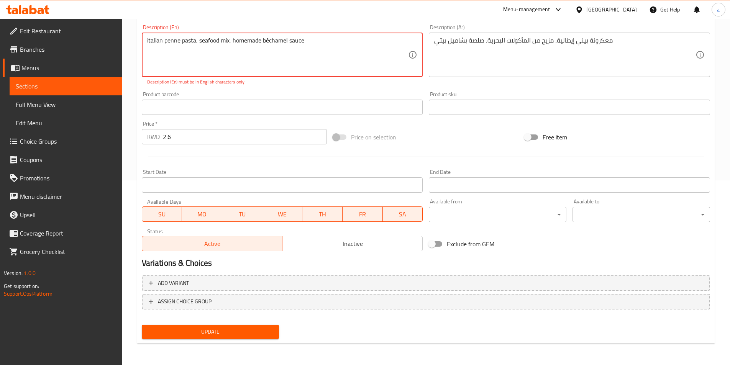
click at [268, 40] on textarea "italian penne pasta, seafood mix, homemade béchamel sauce" at bounding box center [277, 55] width 261 height 36
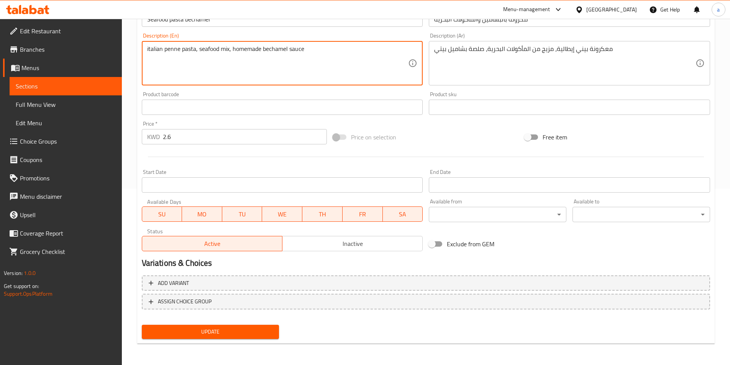
type textarea "italian penne pasta, seafood mix, homemade bechamel sauce"
click at [186, 327] on span "Update" at bounding box center [210, 332] width 125 height 10
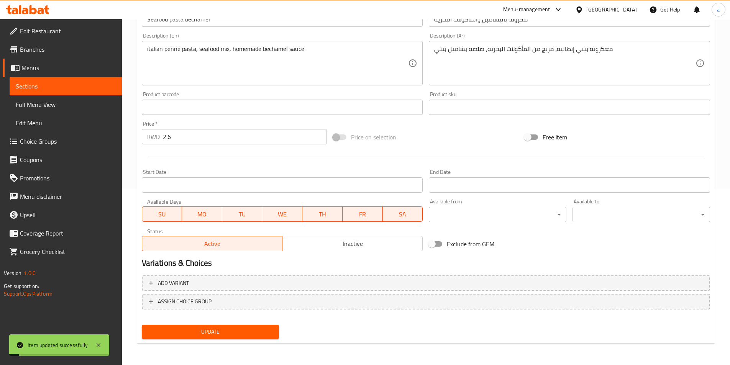
click at [86, 78] on link "Sections" at bounding box center [66, 86] width 112 height 18
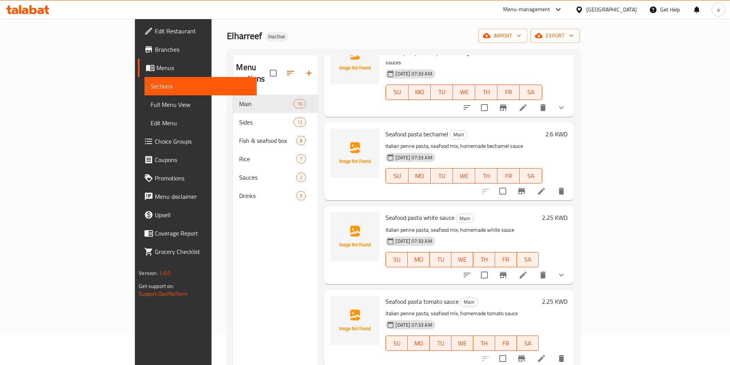
scroll to position [651, 0]
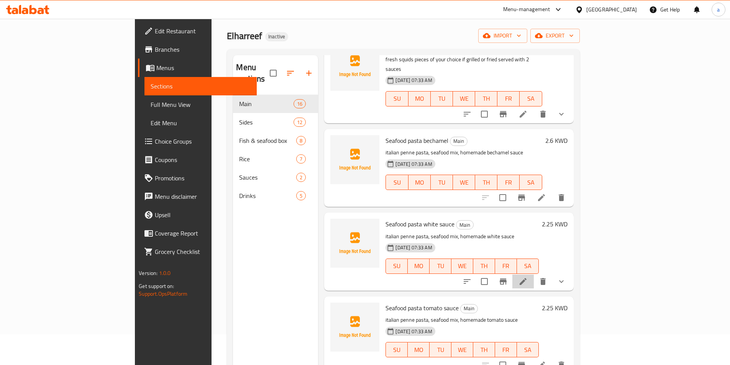
click at [534, 275] on li at bounding box center [522, 282] width 21 height 14
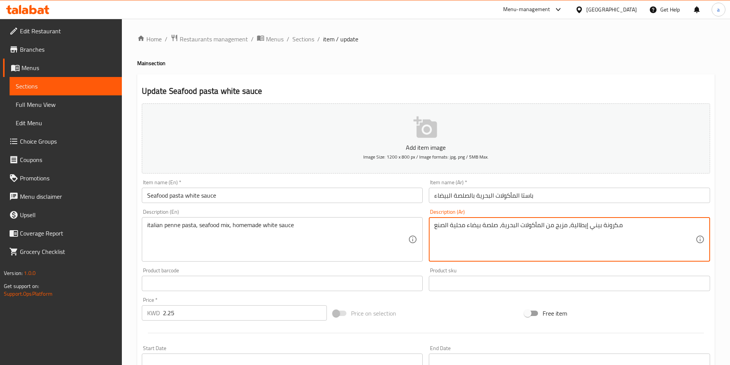
drag, startPoint x: 498, startPoint y: 228, endPoint x: 403, endPoint y: 238, distance: 95.4
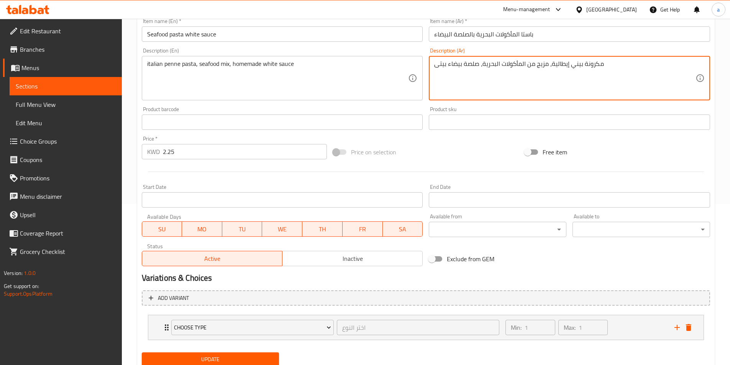
scroll to position [189, 0]
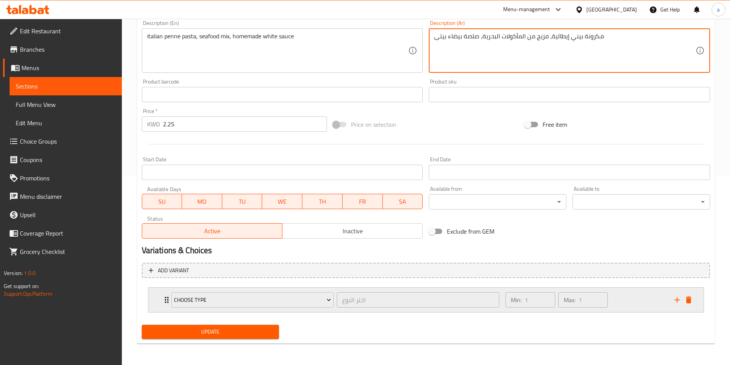
click at [164, 303] on icon "Expand" at bounding box center [166, 299] width 9 height 9
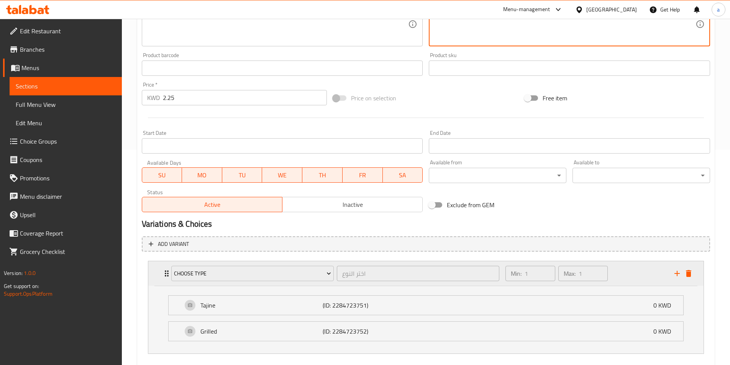
scroll to position [227, 0]
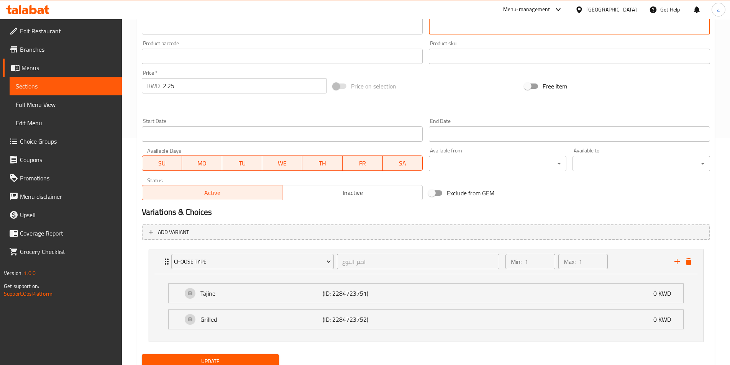
type textarea "مكرونة بيني إيطالية، مزيج من المأكولات البحرية، صلصة بيضاء بيتى"
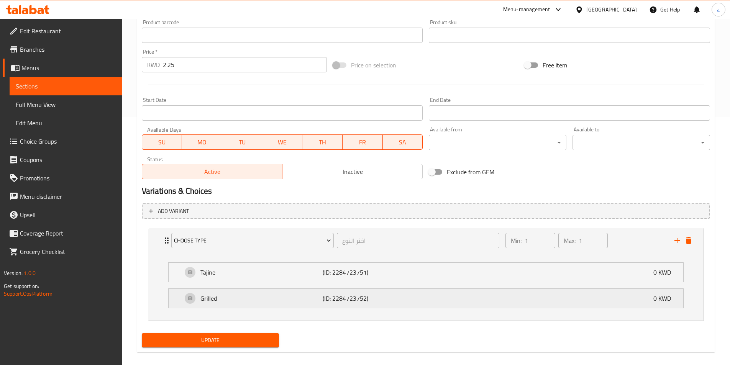
scroll to position [257, 0]
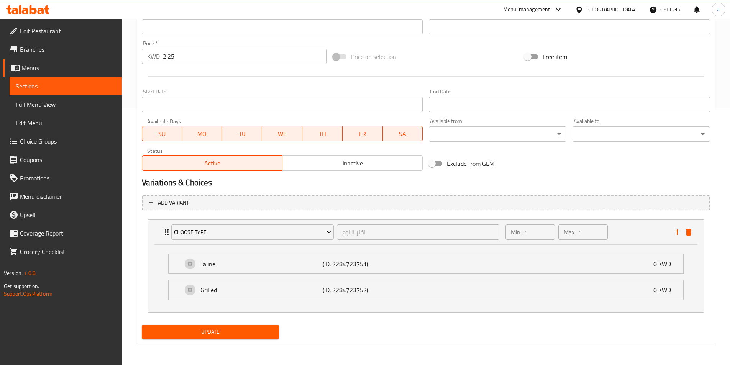
click at [190, 329] on span "Update" at bounding box center [210, 332] width 125 height 10
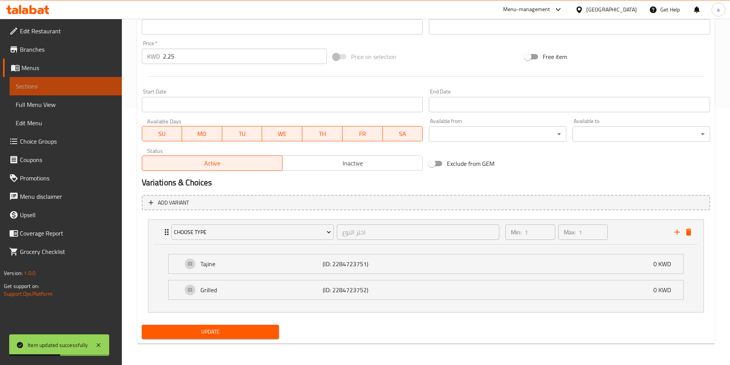
click at [55, 90] on span "Sections" at bounding box center [66, 86] width 100 height 9
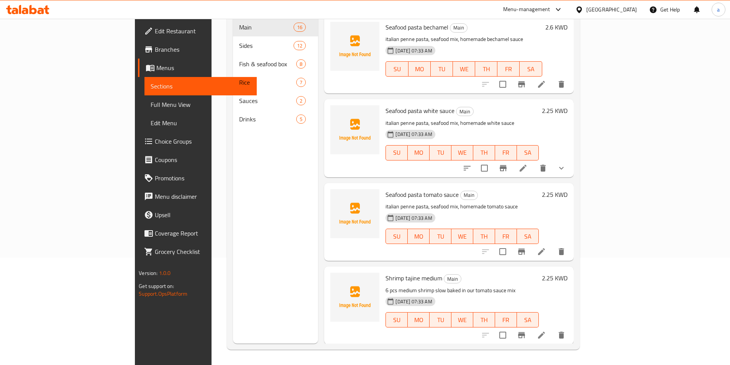
scroll to position [690, 0]
click at [552, 243] on li at bounding box center [541, 250] width 21 height 14
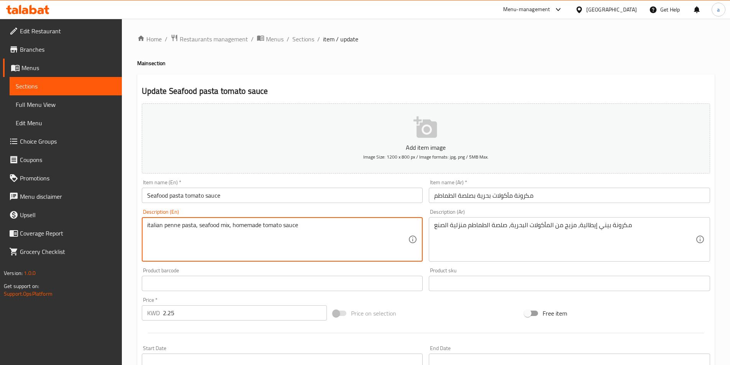
click at [176, 229] on textarea "italian penne pasta, seafood mix, homemade tomato sauce" at bounding box center [277, 239] width 261 height 36
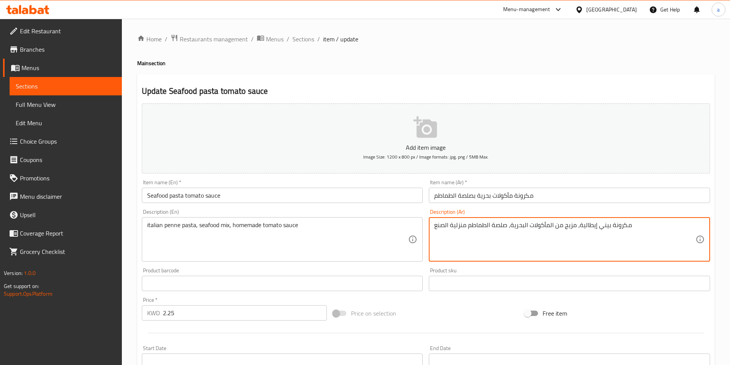
drag, startPoint x: 468, startPoint y: 225, endPoint x: 416, endPoint y: 224, distance: 52.1
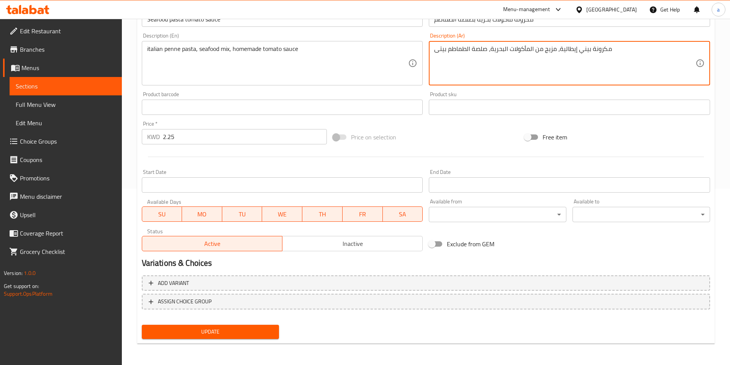
type textarea "مكرونة بيني إيطالية، مزيج من المأكولات البحرية، صلصة الطماطم بيتى"
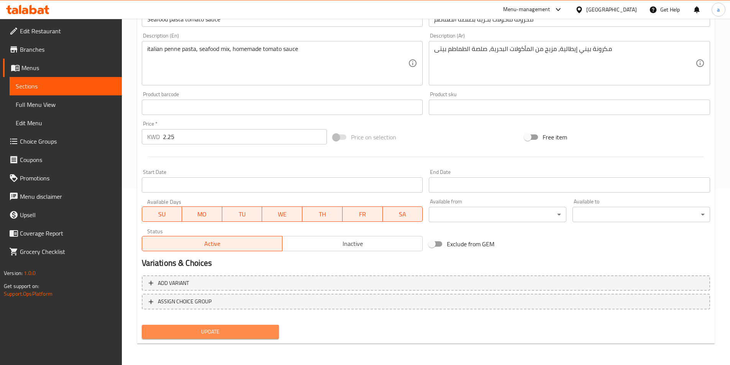
click at [208, 328] on span "Update" at bounding box center [210, 332] width 125 height 10
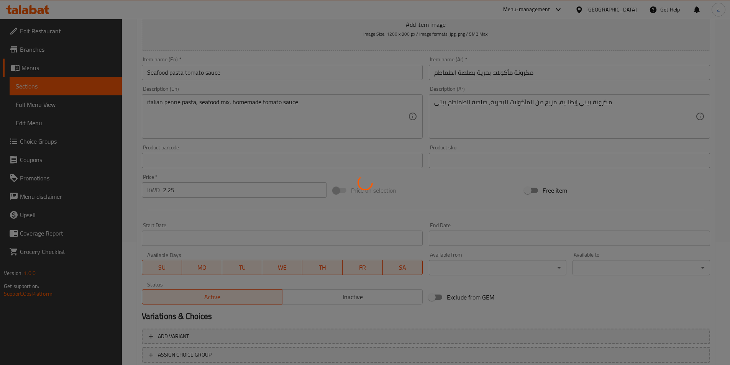
scroll to position [61, 0]
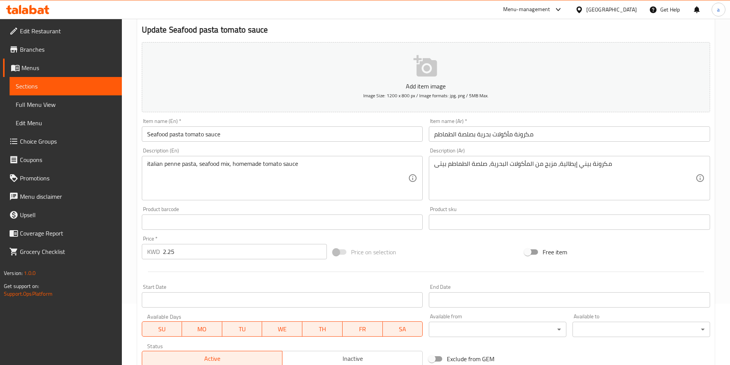
click at [32, 80] on link "Sections" at bounding box center [66, 86] width 112 height 18
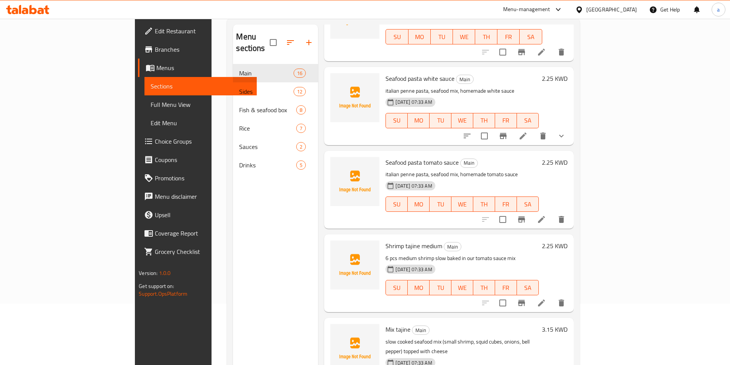
scroll to position [804, 0]
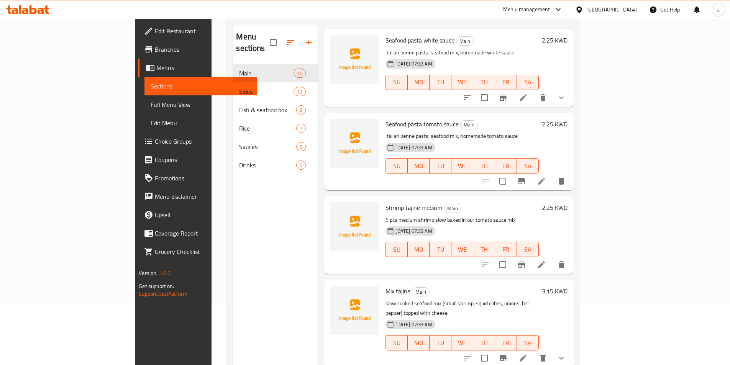
click at [552, 258] on li at bounding box center [541, 265] width 21 height 14
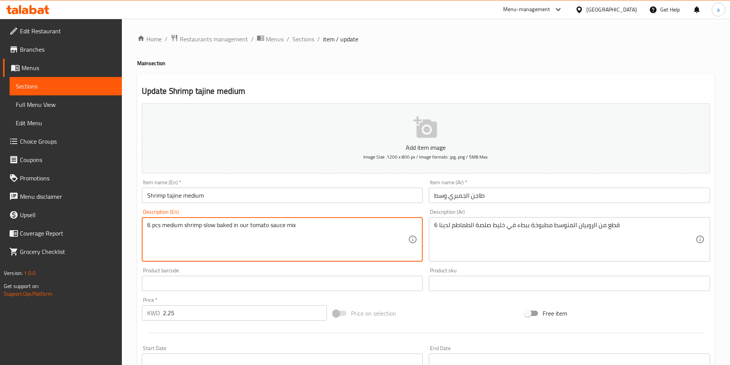
drag, startPoint x: 204, startPoint y: 228, endPoint x: 225, endPoint y: 236, distance: 22.4
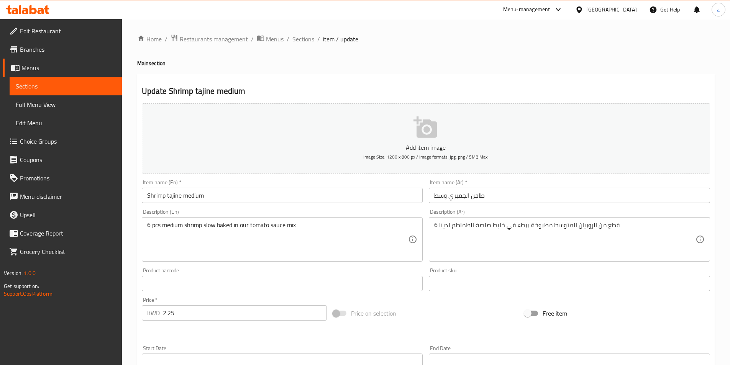
click at [210, 220] on div "6 pcs medium shrimp slow baked in our tomato sauce mix Description (En)" at bounding box center [282, 239] width 281 height 44
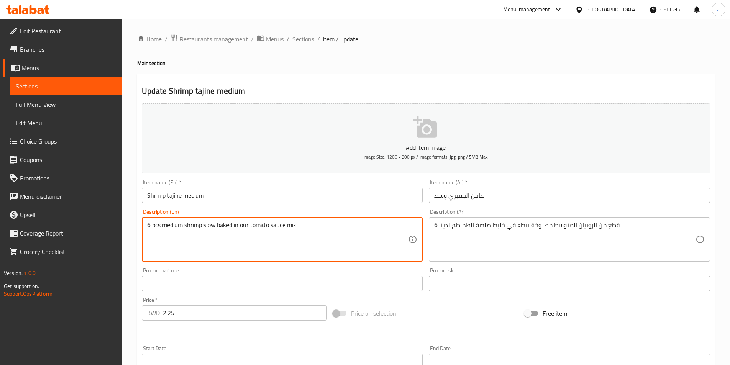
drag, startPoint x: 202, startPoint y: 225, endPoint x: 231, endPoint y: 227, distance: 29.6
click at [231, 227] on textarea "6 pcs medium shrimp slow baked in our tomato sauce mix" at bounding box center [277, 239] width 261 height 36
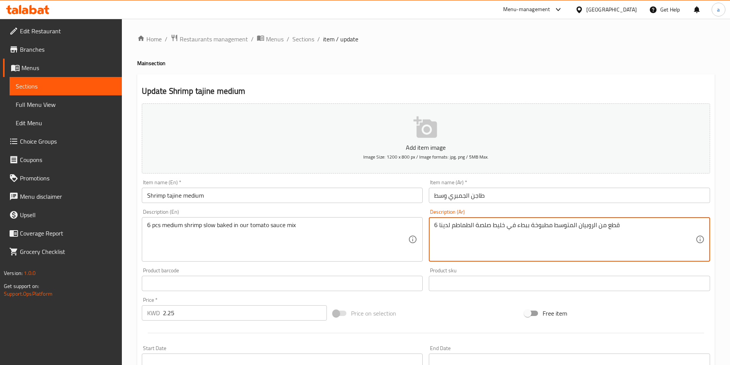
drag, startPoint x: 532, startPoint y: 226, endPoint x: 545, endPoint y: 228, distance: 12.8
click at [537, 228] on textarea "6 قطع من الروبيان المتوسط مطبوخة ببطء في خليط صلصة الطماطم لدينا" at bounding box center [564, 239] width 261 height 36
drag, startPoint x: 529, startPoint y: 227, endPoint x: 547, endPoint y: 226, distance: 18.0
click at [547, 226] on textarea "6 قطع من الروبيان المتوسط مطبوخة ببطء في خليط صلصة الطماطم لدينا" at bounding box center [564, 239] width 261 height 36
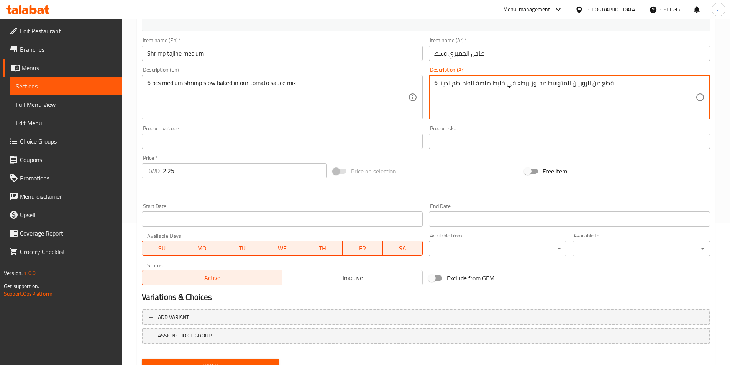
scroll to position [176, 0]
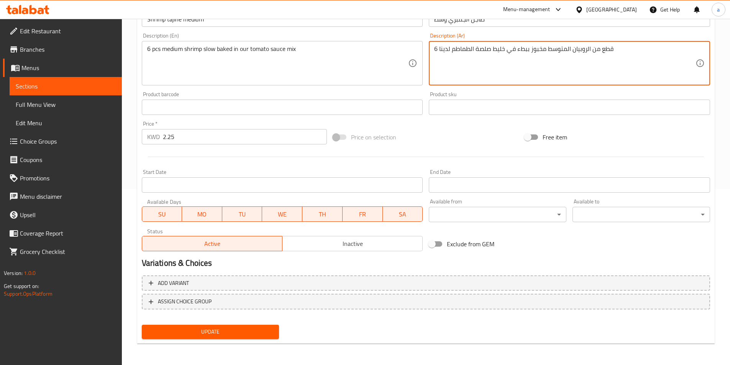
type textarea "6 قطع من الروبيان المتوسط مخبوز ببطء في خليط صلصة الطماطم لدينا"
click at [226, 327] on span "Update" at bounding box center [210, 332] width 125 height 10
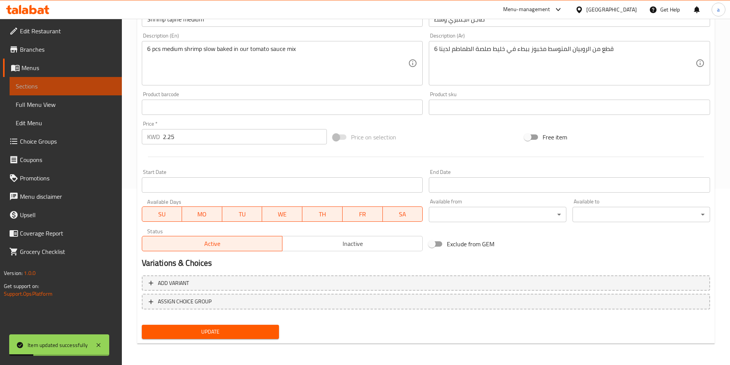
click at [84, 79] on link "Sections" at bounding box center [66, 86] width 112 height 18
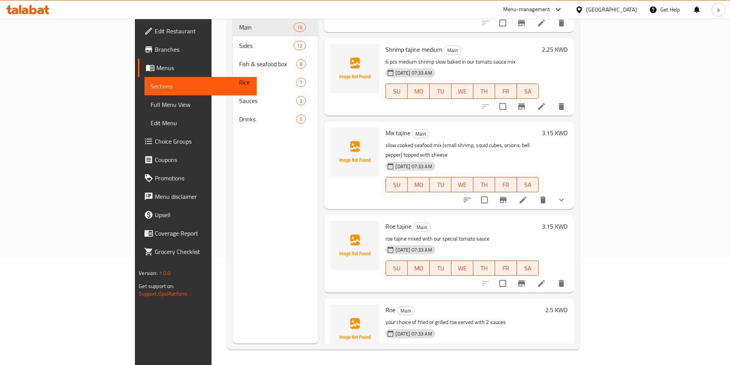
scroll to position [919, 0]
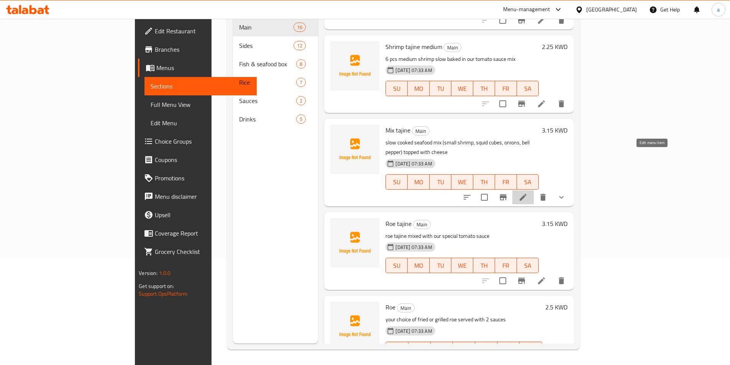
click at [528, 193] on icon at bounding box center [522, 197] width 9 height 9
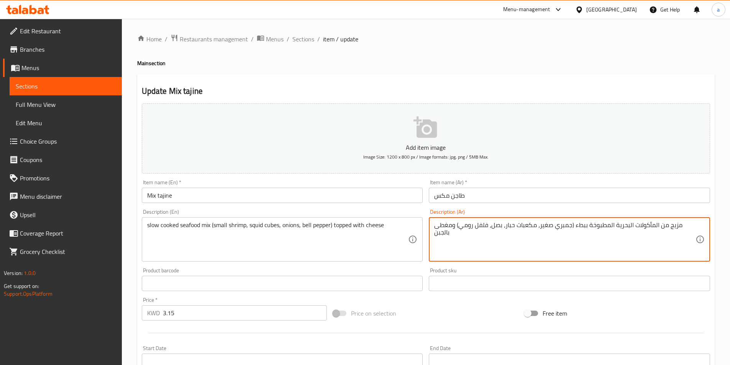
drag, startPoint x: 657, startPoint y: 229, endPoint x: 683, endPoint y: 222, distance: 26.9
click at [674, 225] on textarea "مزيج من المأكولات البحرية المطبوخة ببطء (جمبري صغير، مكعبات حبار، بصل، فلفل روم…" at bounding box center [564, 239] width 261 height 36
drag, startPoint x: 678, startPoint y: 225, endPoint x: 662, endPoint y: 233, distance: 17.8
click at [662, 233] on textarea "مزيج من المأكولات البحرية المطبوخة ببطء (جمبري صغير، مكعبات حبار، بصل، فلفل روم…" at bounding box center [564, 239] width 261 height 36
click at [669, 230] on textarea "مزيج من المأكولات البحرية المطبوخة ببطء (جمبري صغير، مكعبات حبار، بصل، فلفل روم…" at bounding box center [564, 239] width 261 height 36
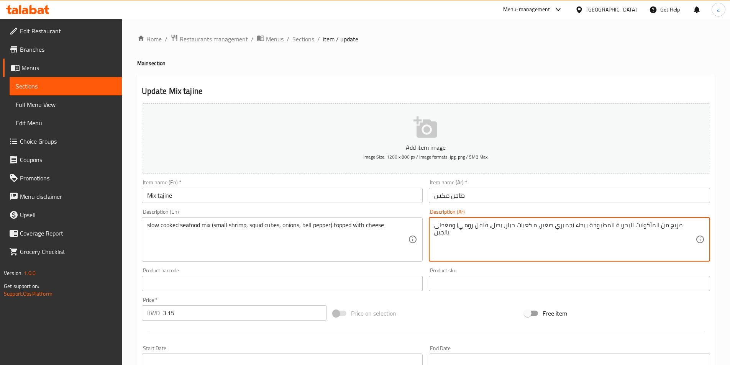
click at [672, 228] on textarea "مزيج من المأكولات البحرية المطبوخة ببطء (جمبري صغير، مكعبات حبار، بصل، فلفل روم…" at bounding box center [564, 239] width 261 height 36
drag, startPoint x: 676, startPoint y: 227, endPoint x: 659, endPoint y: 228, distance: 16.9
click at [659, 228] on textarea "مزيج من المأكولات البحرية المطبوخة ببطء (جمبري صغير، مكعبات حبار، بصل، فلفل روم…" at bounding box center [564, 239] width 261 height 36
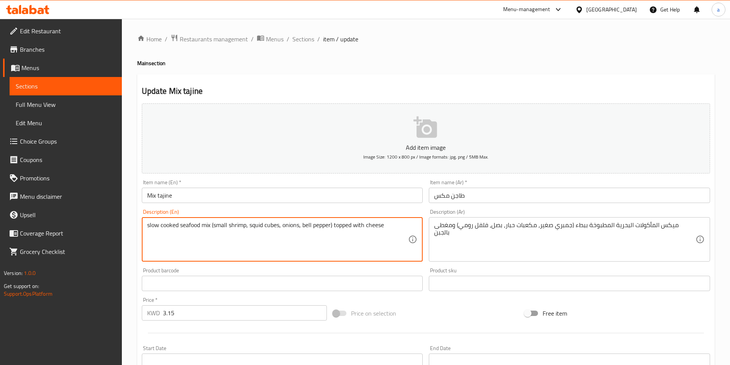
drag, startPoint x: 303, startPoint y: 226, endPoint x: 331, endPoint y: 229, distance: 27.8
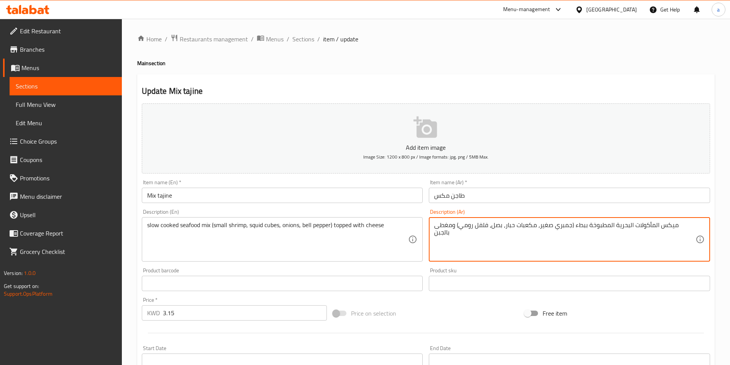
drag, startPoint x: 478, startPoint y: 224, endPoint x: 490, endPoint y: 227, distance: 12.6
click at [490, 227] on textarea "ميكس المأكولات البحرية المطبوخة ببطء (جمبري صغير، مكعبات حبار، بصل، فلفل رومي) …" at bounding box center [564, 239] width 261 height 36
drag, startPoint x: 490, startPoint y: 227, endPoint x: 481, endPoint y: 226, distance: 8.9
click at [481, 226] on textarea "ميكس المأكولات البحرية المطبوخة ببطء (جمبري صغير، مكعبات حبار، بصل، فلفل رومي) …" at bounding box center [564, 239] width 261 height 36
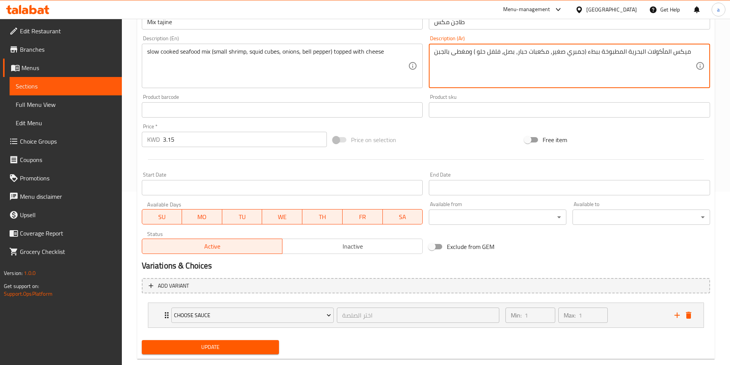
scroll to position [189, 0]
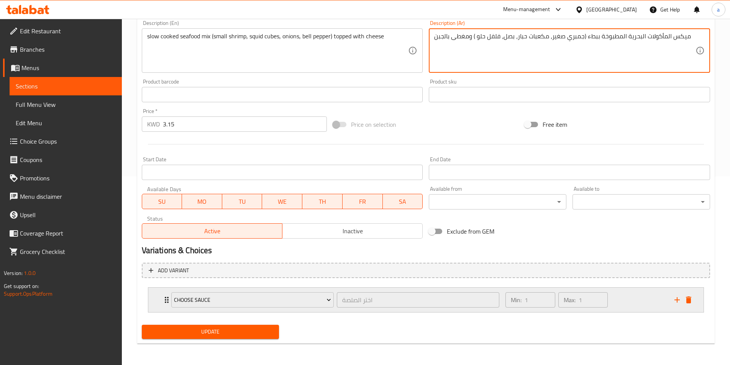
click at [169, 305] on div "Choose Sauce اختر الصلصة ​" at bounding box center [335, 300] width 337 height 25
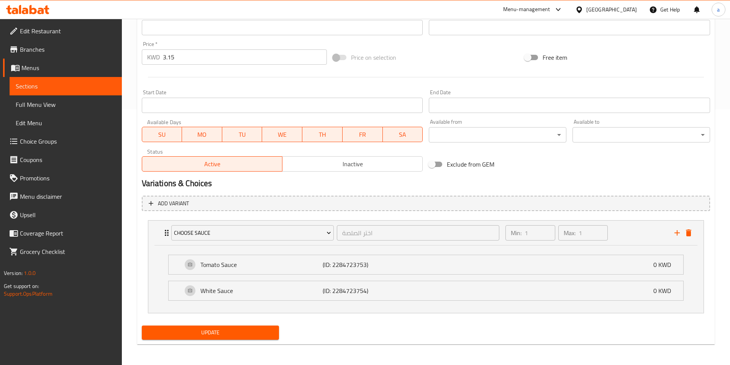
scroll to position [257, 0]
click at [231, 270] on div "Tomato Sauce (ID: 2284723753) 0 KWD" at bounding box center [427, 263] width 491 height 19
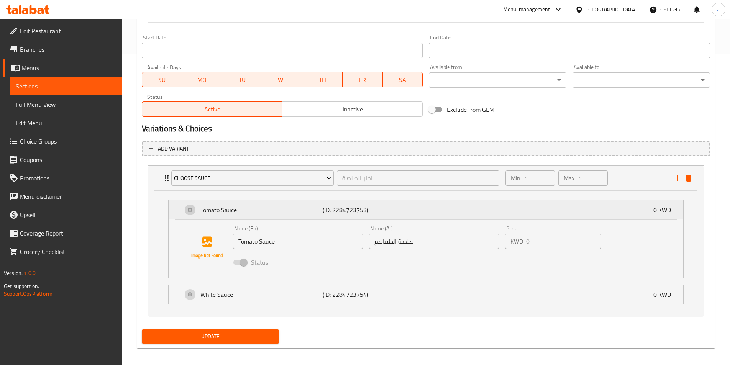
scroll to position [315, 0]
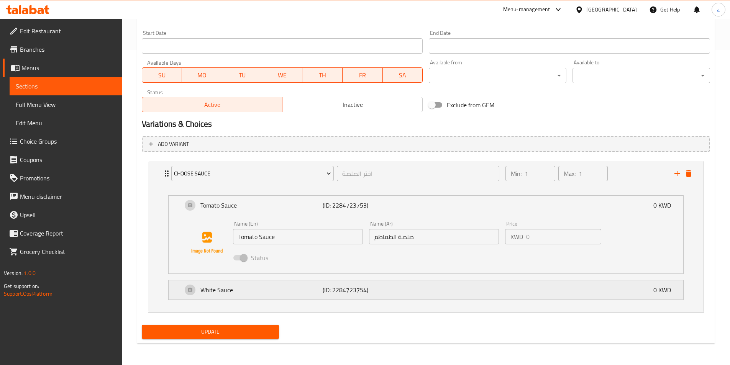
click at [266, 288] on p "White Sauce" at bounding box center [261, 289] width 123 height 9
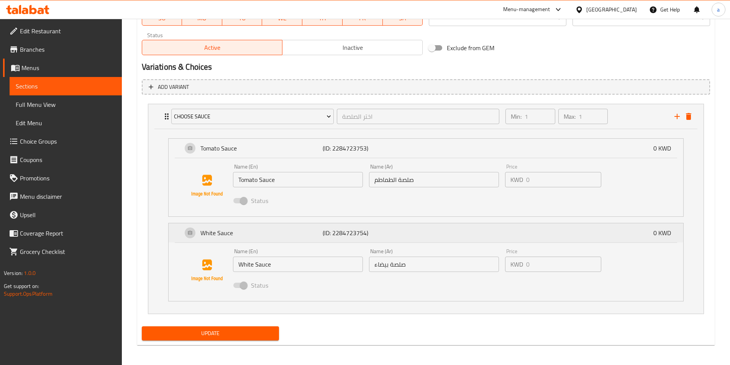
scroll to position [374, 0]
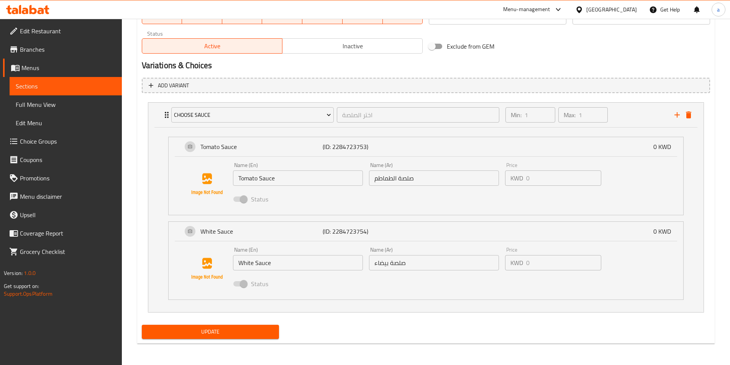
type textarea "ميكس المأكولات البحرية المطبوخة ببطء (جمبري صغير، مكعبات حبار، بصل، فلفل حلو ) …"
click at [200, 332] on span "Update" at bounding box center [210, 332] width 125 height 10
click at [80, 78] on link "Sections" at bounding box center [66, 86] width 112 height 18
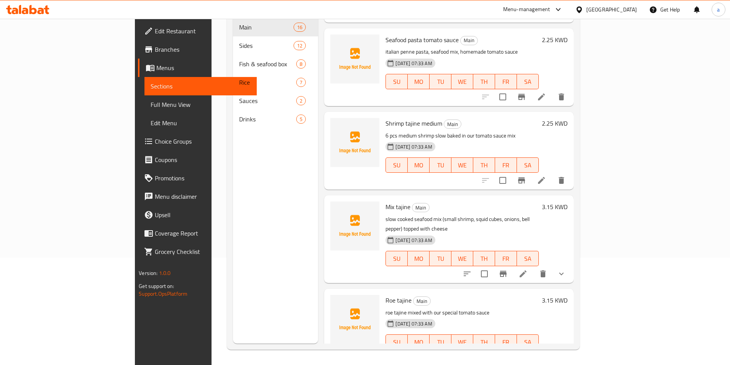
scroll to position [881, 0]
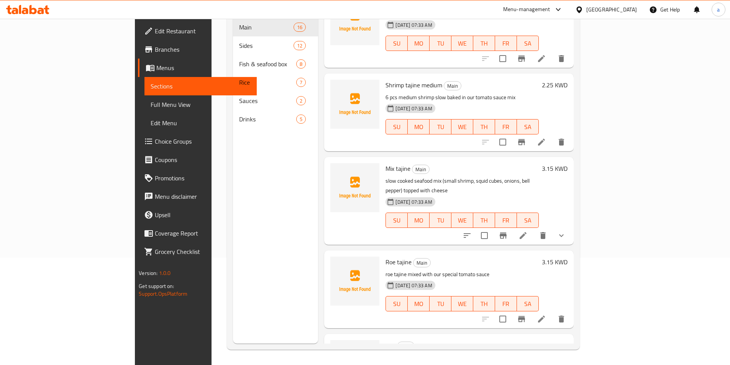
click at [570, 226] on button "show more" at bounding box center [561, 235] width 18 height 18
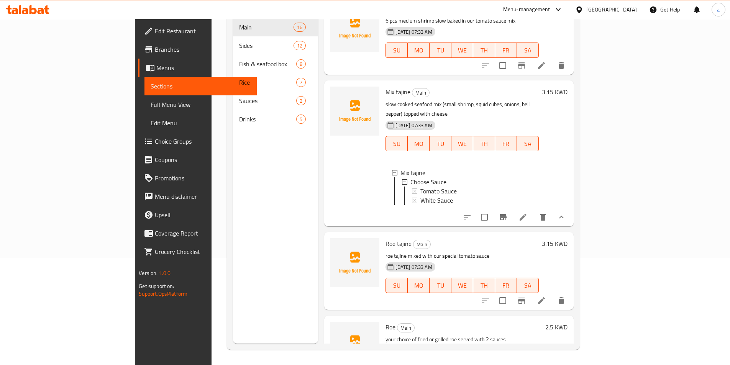
scroll to position [996, 0]
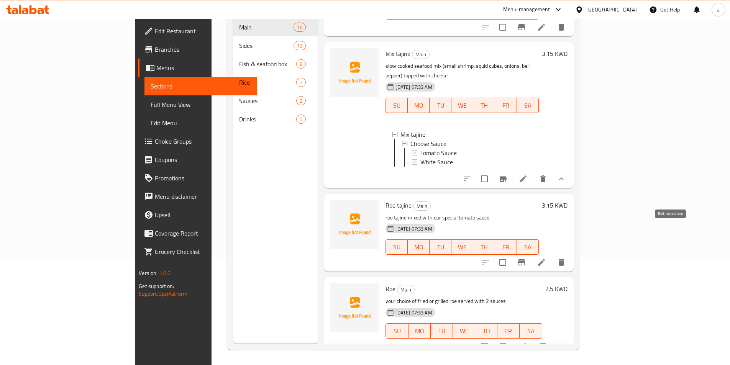
click at [545, 259] on icon at bounding box center [541, 262] width 7 height 7
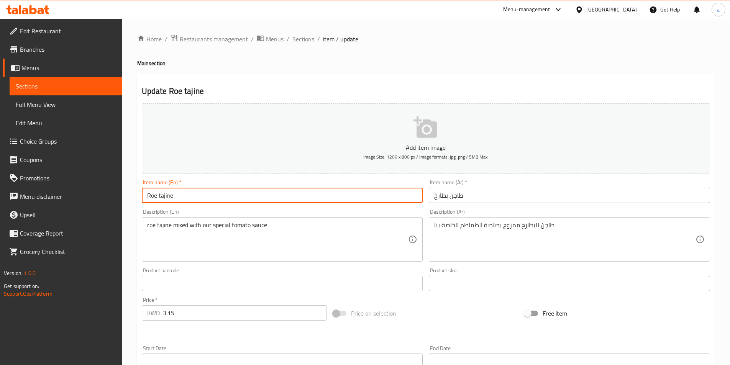
click at [148, 198] on input "Roe tajine" at bounding box center [282, 195] width 281 height 15
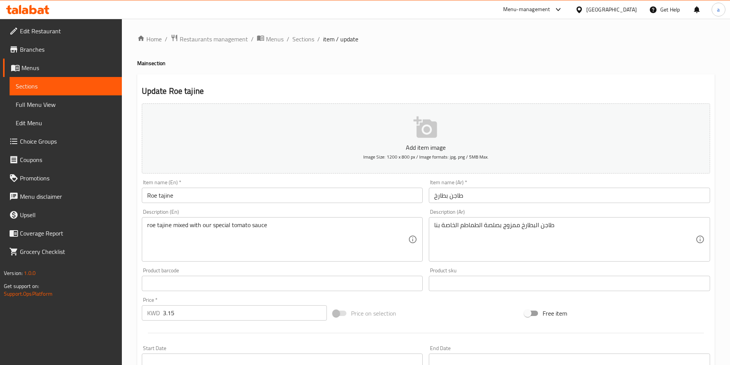
drag, startPoint x: 432, startPoint y: 225, endPoint x: 440, endPoint y: 226, distance: 8.1
click at [440, 226] on div "طاجن البطارخ ممزوج بصلصة الطماطم الخاصة بنا Description (Ar)" at bounding box center [569, 239] width 281 height 44
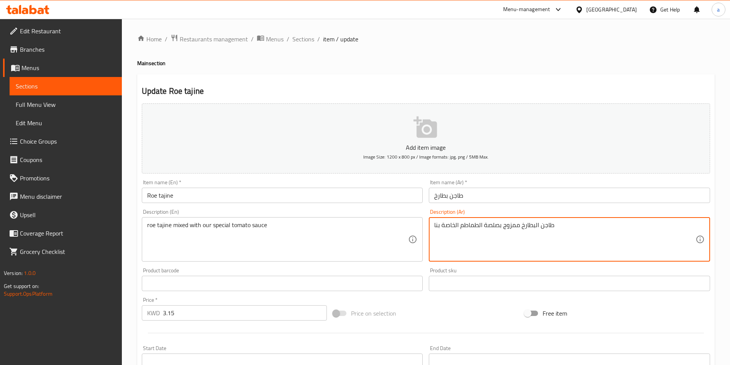
drag, startPoint x: 440, startPoint y: 226, endPoint x: 432, endPoint y: 229, distance: 8.8
click at [432, 229] on div "طاجن البطارخ ممزوج بصلصة الطماطم الخاصة بنا Description (Ar)" at bounding box center [569, 239] width 281 height 44
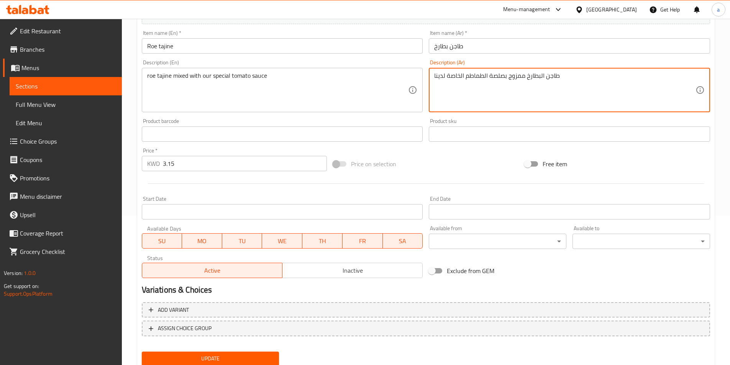
scroll to position [153, 0]
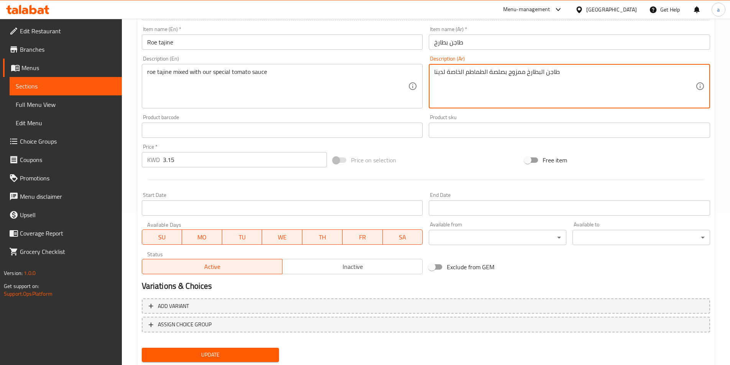
type textarea "طاجن البطارخ ممزوج بصلصة الطماطم الخاصة لدينا"
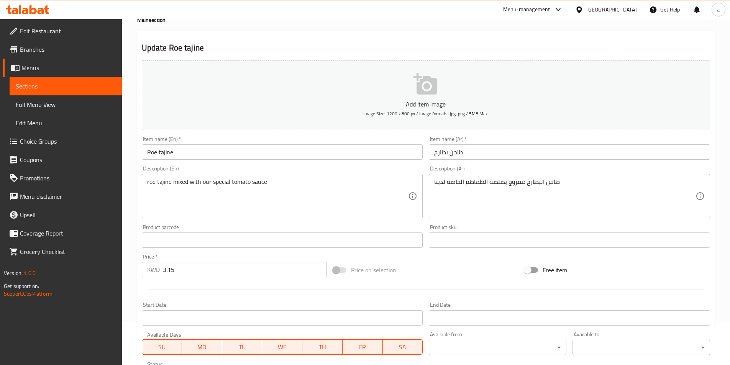
scroll to position [0, 0]
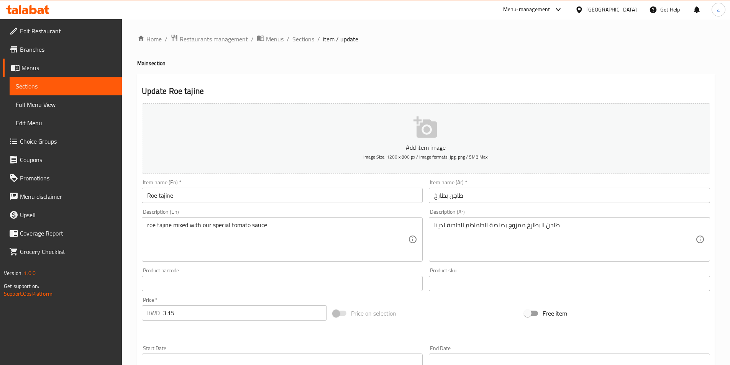
click at [92, 90] on span "Sections" at bounding box center [66, 86] width 100 height 9
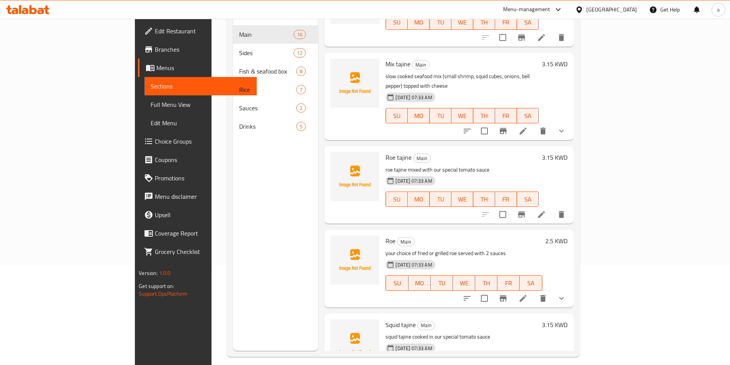
scroll to position [107, 0]
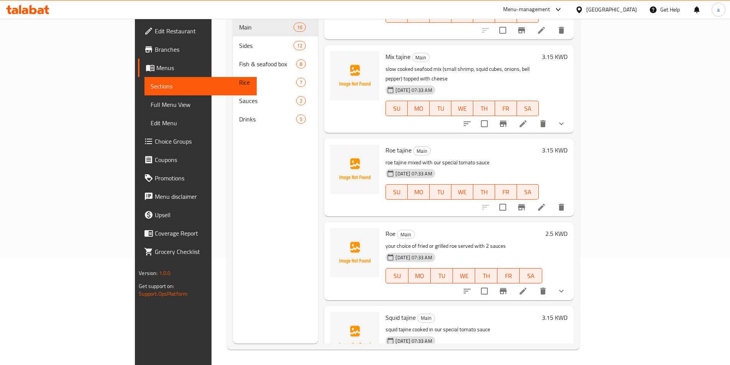
click at [573, 260] on div "Menu items Add Sort Manage items Grilled Salmon Main grilled norwegian salmon s…" at bounding box center [445, 161] width 255 height 365
click at [534, 284] on li at bounding box center [522, 291] width 21 height 14
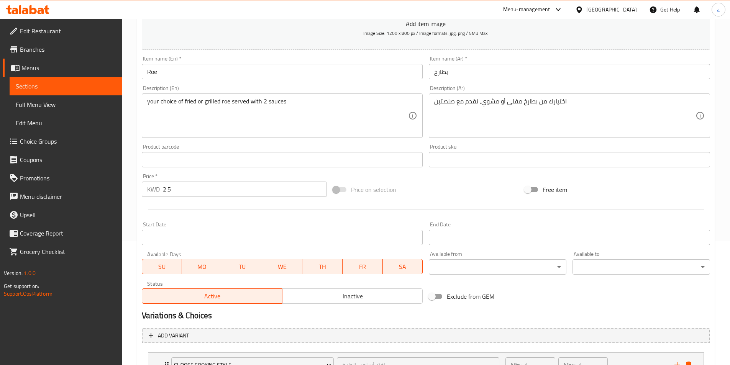
scroll to position [189, 0]
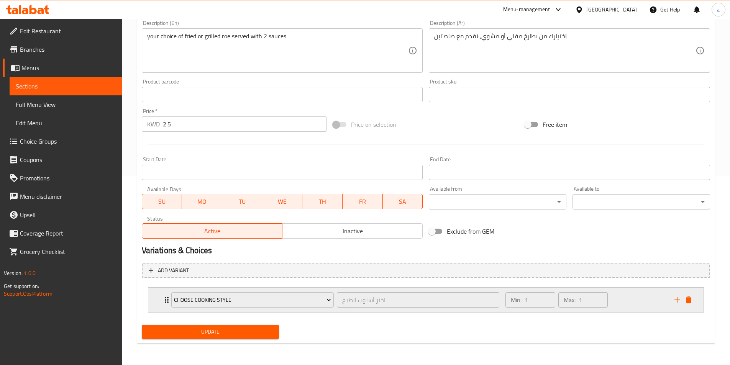
click at [167, 299] on div "Choose Cooking Style اختر أسلوب الطبخ ​" at bounding box center [335, 300] width 337 height 25
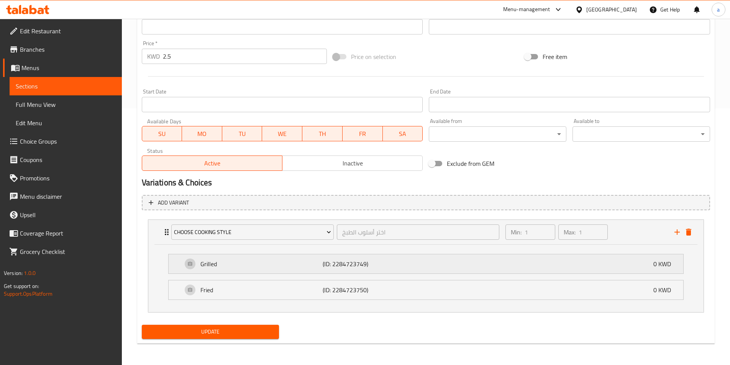
click at [215, 260] on p "Grilled" at bounding box center [261, 263] width 123 height 9
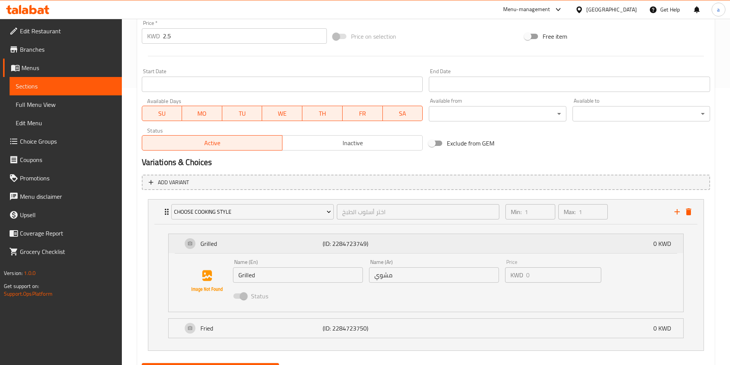
scroll to position [315, 0]
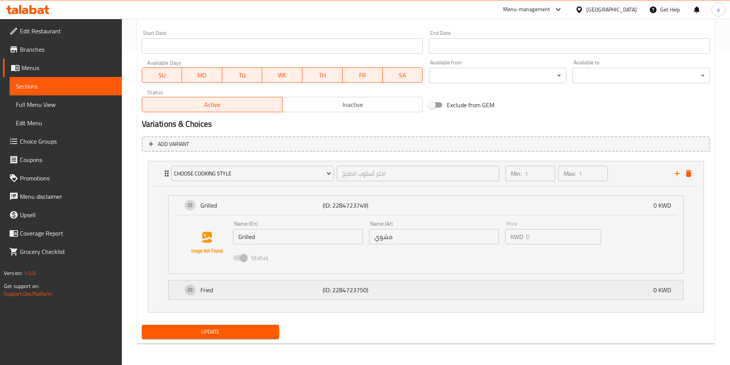
click at [255, 288] on p "Fried" at bounding box center [261, 289] width 123 height 9
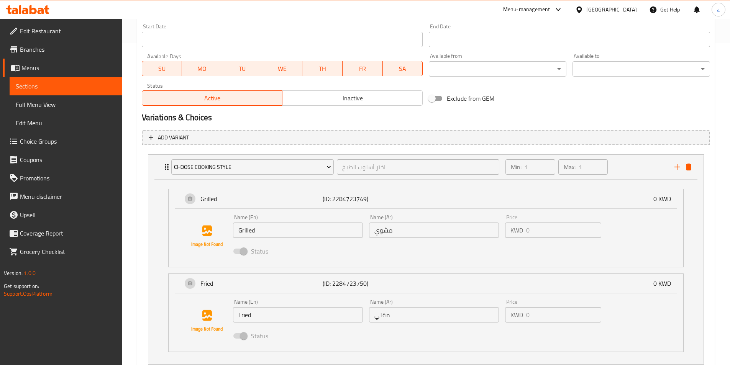
scroll to position [374, 0]
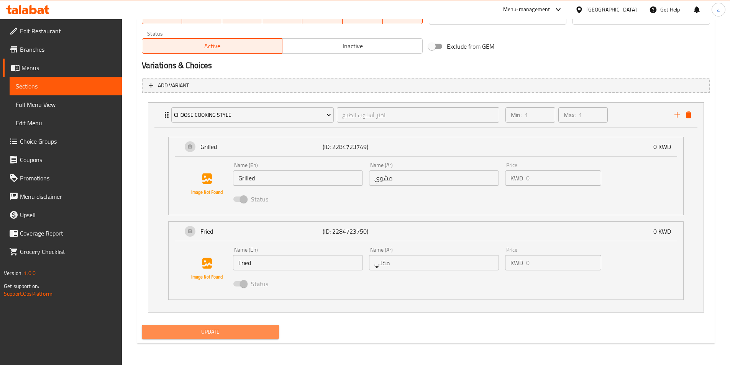
click at [236, 333] on span "Update" at bounding box center [210, 332] width 125 height 10
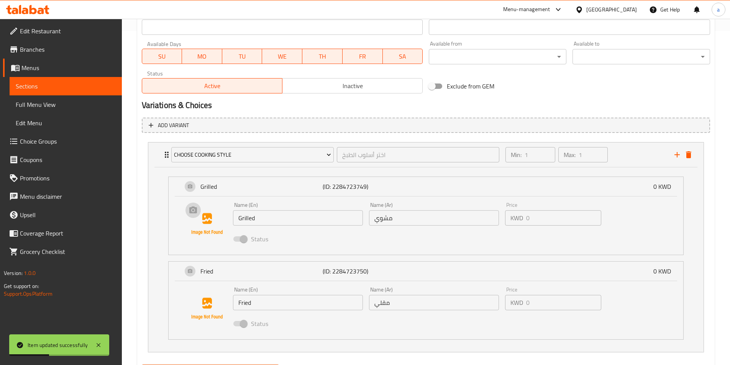
scroll to position [259, 0]
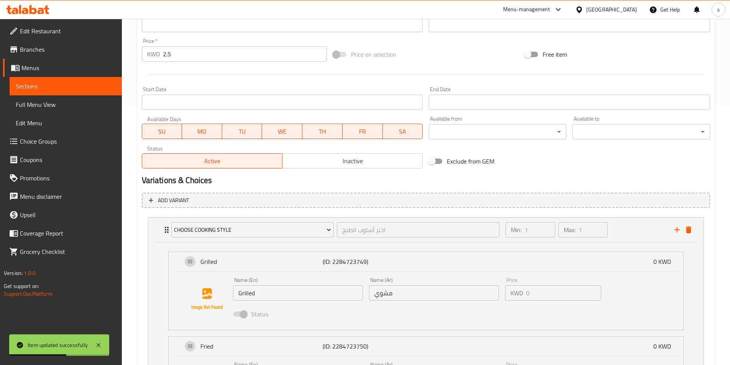
click at [73, 86] on span "Sections" at bounding box center [66, 86] width 100 height 9
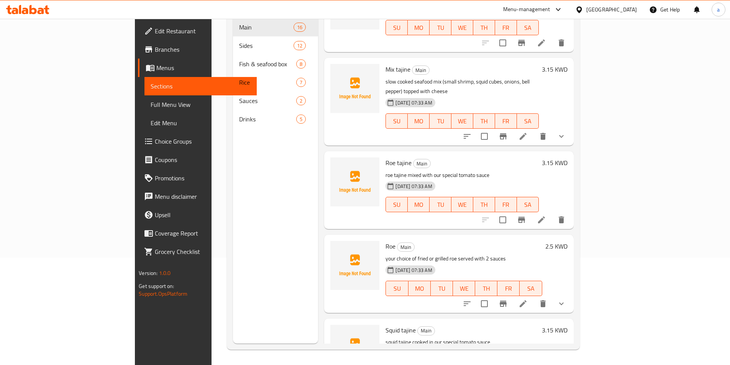
scroll to position [993, 0]
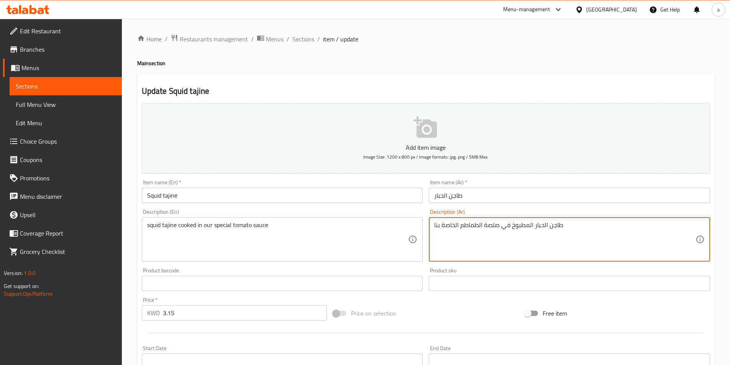
click at [434, 228] on textarea "طاجن الحبار المطبوخ في صلصة الطماطم الخاصة بنا" at bounding box center [564, 239] width 261 height 36
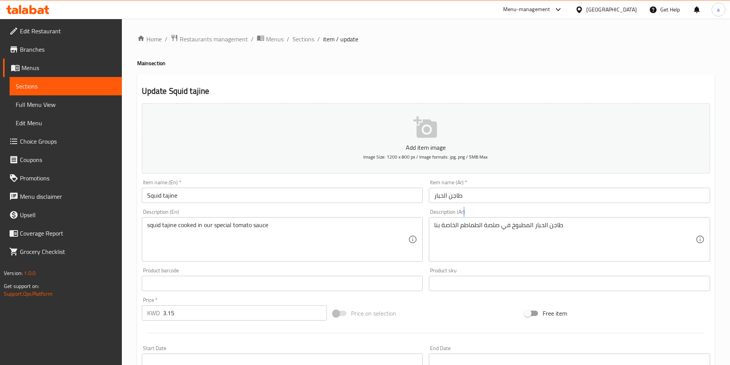
drag, startPoint x: 434, startPoint y: 228, endPoint x: 441, endPoint y: 227, distance: 7.4
click at [441, 227] on div "طاجن الحبار المطبوخ في صلصة الطماطم الخاصة بنا Description (Ar)" at bounding box center [569, 239] width 281 height 44
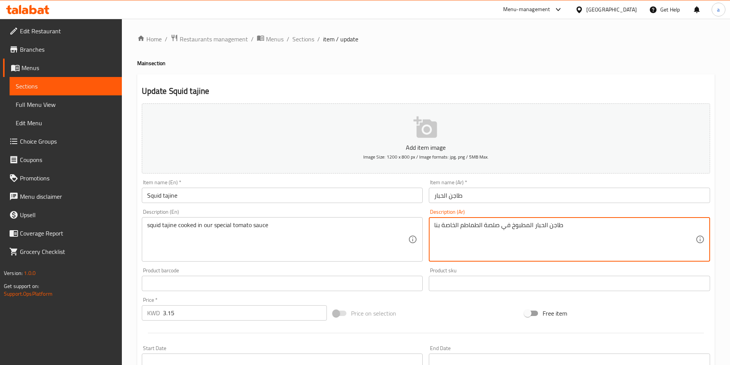
click at [441, 227] on textarea "طاجن الحبار المطبوخ في صلصة الطماطم الخاصة بنا" at bounding box center [564, 239] width 261 height 36
click at [438, 227] on textarea "طاجن الحبار المطبوخ في صلصة الطماطم الخاصة بنا" at bounding box center [564, 239] width 261 height 36
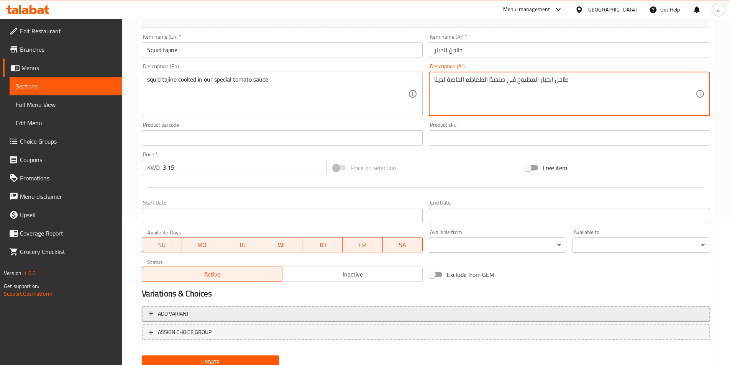
scroll to position [176, 0]
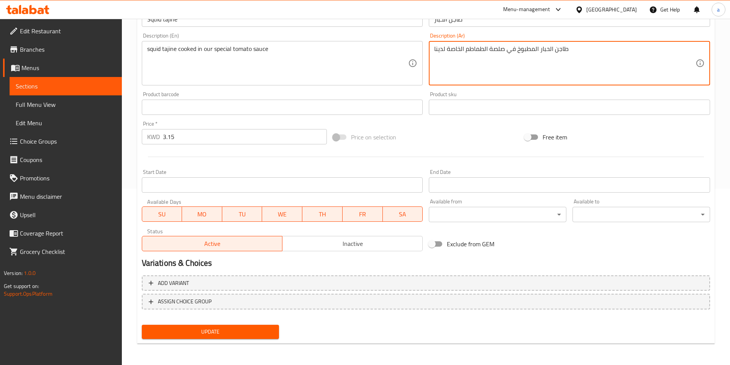
type textarea "طاجن الحبار المطبوخ في صلصة الطماطم الخاصة لدينا"
click at [272, 331] on span "Update" at bounding box center [210, 332] width 125 height 10
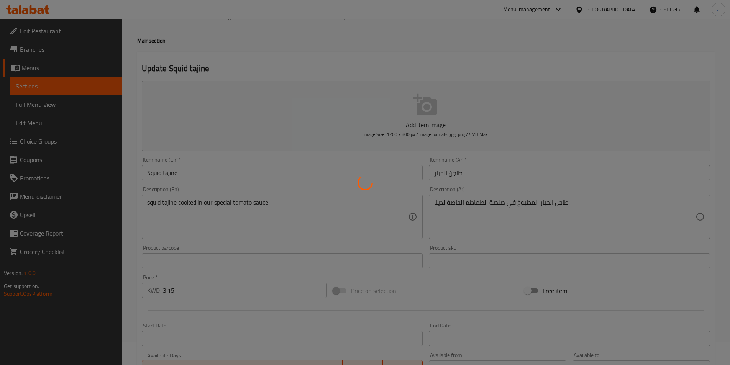
scroll to position [0, 0]
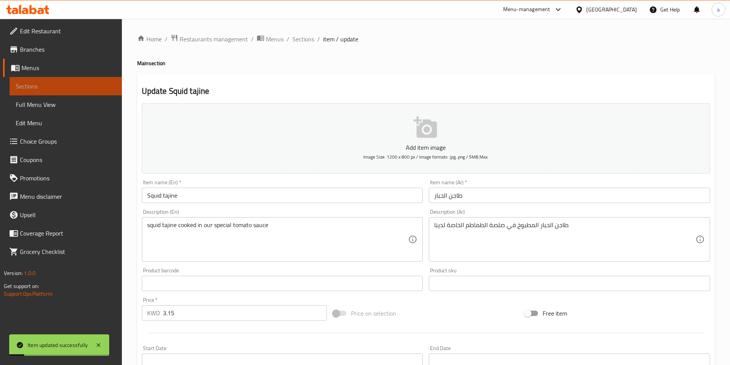
click at [84, 88] on span "Sections" at bounding box center [66, 86] width 100 height 9
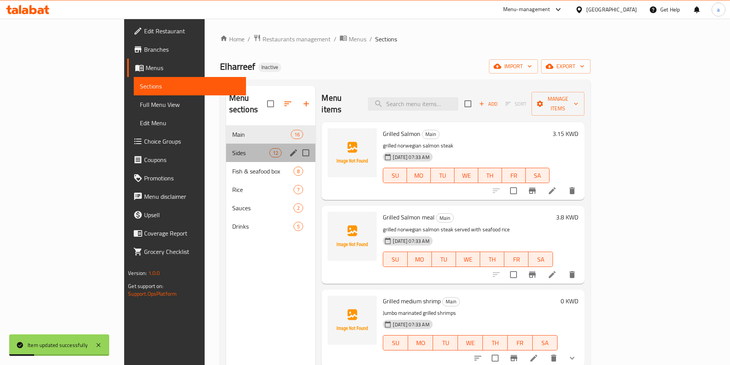
click at [226, 147] on div "Sides 12" at bounding box center [271, 153] width 90 height 18
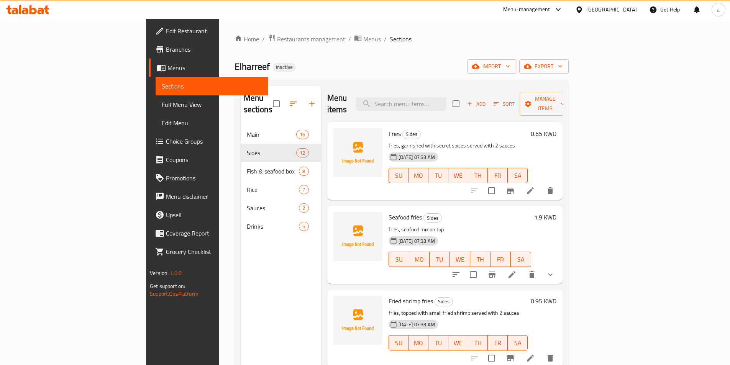
click at [541, 184] on li at bounding box center [529, 191] width 21 height 14
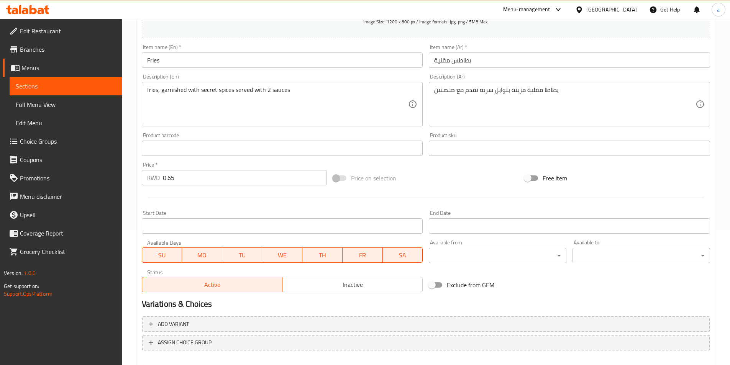
scroll to position [176, 0]
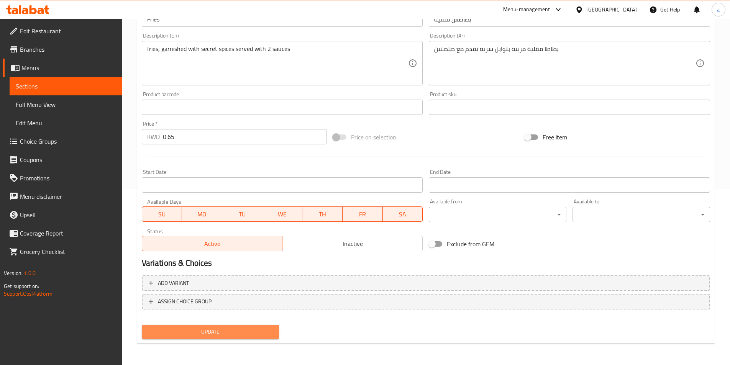
click at [174, 325] on button "Update" at bounding box center [211, 332] width 138 height 14
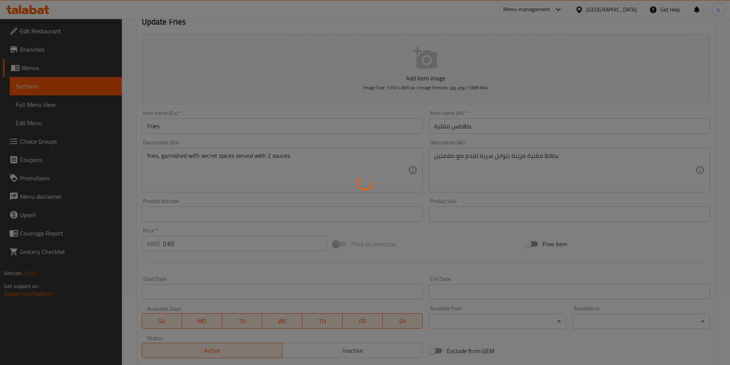
scroll to position [0, 0]
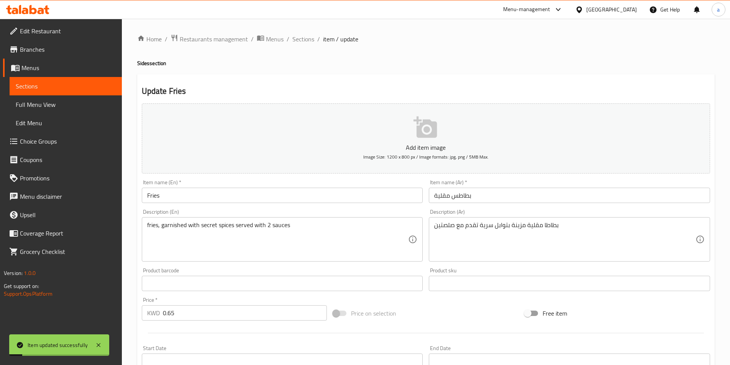
click at [69, 88] on span "Sections" at bounding box center [66, 86] width 100 height 9
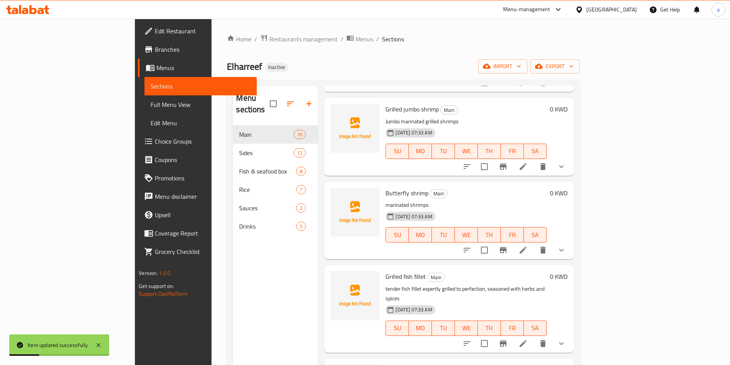
scroll to position [345, 0]
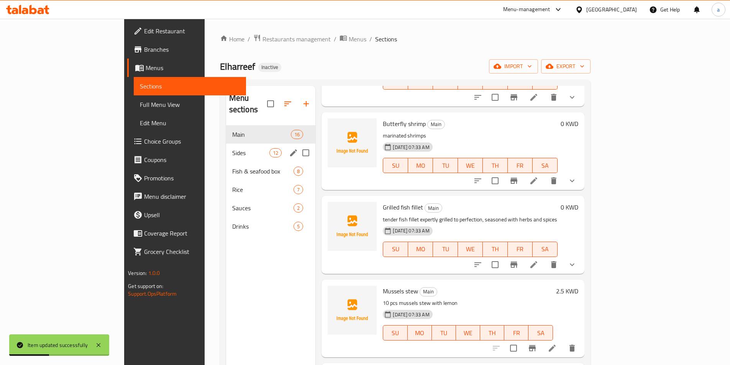
click at [232, 148] on span "Sides" at bounding box center [250, 152] width 37 height 9
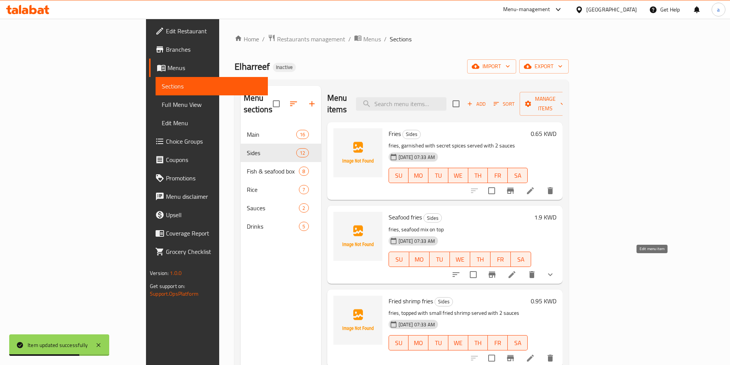
click at [515, 271] on icon at bounding box center [511, 274] width 7 height 7
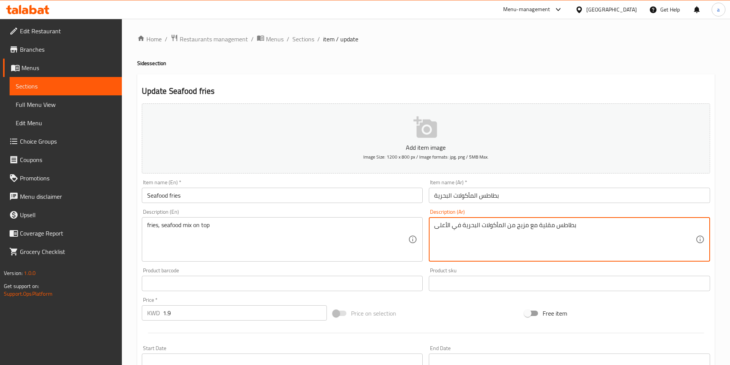
type textarea "بطاطس مقلية مع مزيج من المأكولات البحرية في الأعلى"
click at [478, 197] on input "بطاطس المأكولات البحرية" at bounding box center [569, 195] width 281 height 15
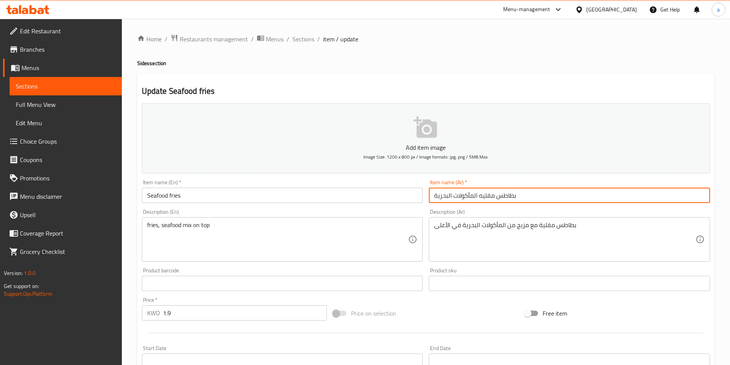
drag, startPoint x: 474, startPoint y: 195, endPoint x: 478, endPoint y: 194, distance: 3.8
click at [478, 194] on input "بطاطس مقليه المأكولات البحرية" at bounding box center [569, 195] width 281 height 15
drag, startPoint x: 447, startPoint y: 197, endPoint x: 452, endPoint y: 198, distance: 5.0
click at [452, 198] on input "بطاطس مقليه مأكولات البحرية" at bounding box center [569, 195] width 281 height 15
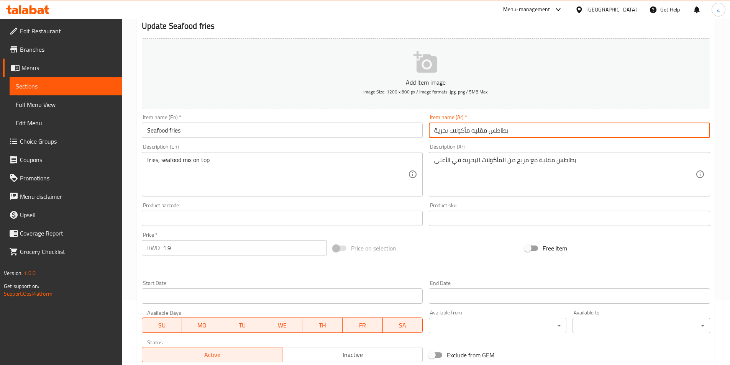
scroll to position [189, 0]
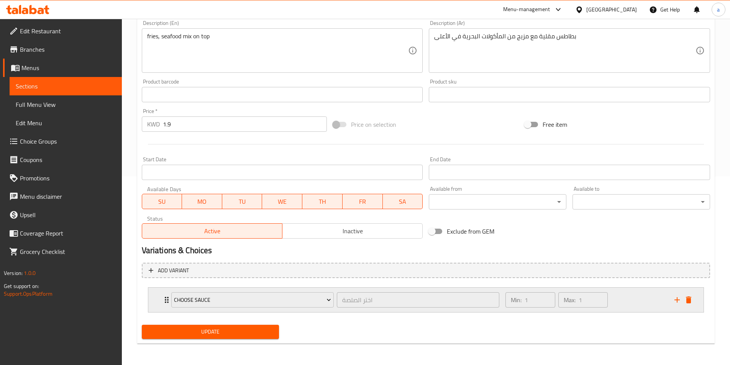
click at [168, 306] on div "Choose Sauce اختر الصلصة ​" at bounding box center [335, 300] width 337 height 25
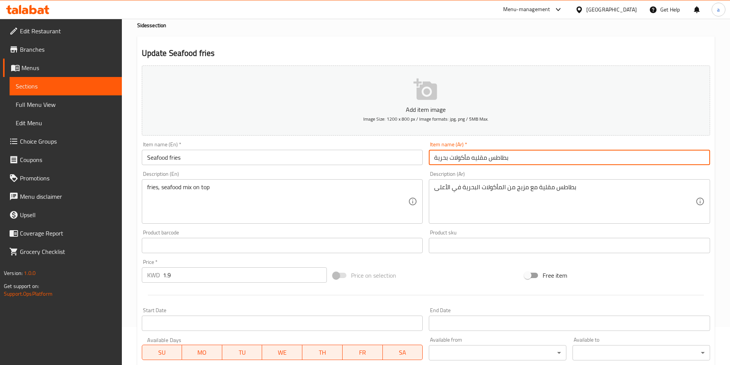
scroll to position [36, 0]
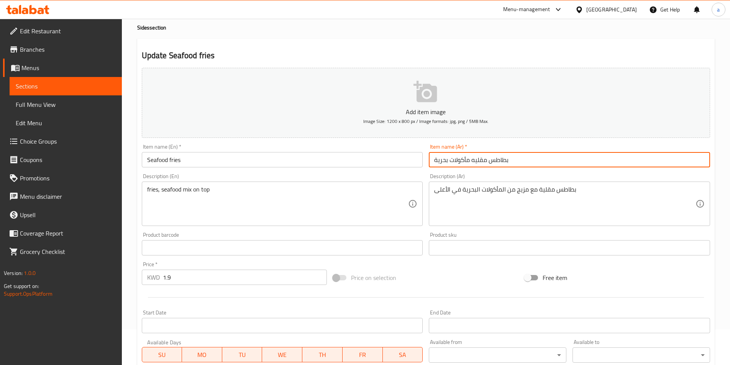
type input "بطاطس مقليه مأكولات بحرية"
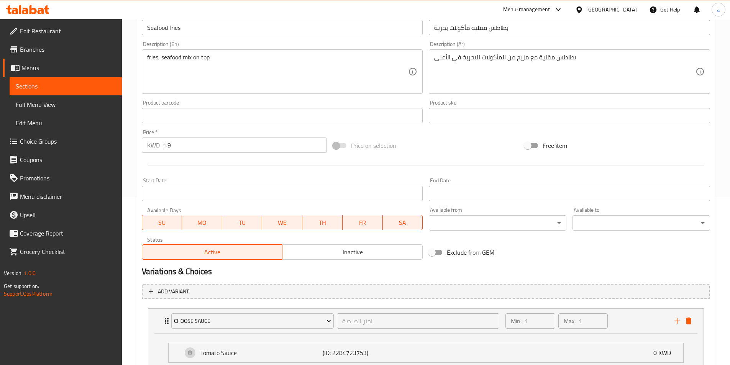
scroll to position [257, 0]
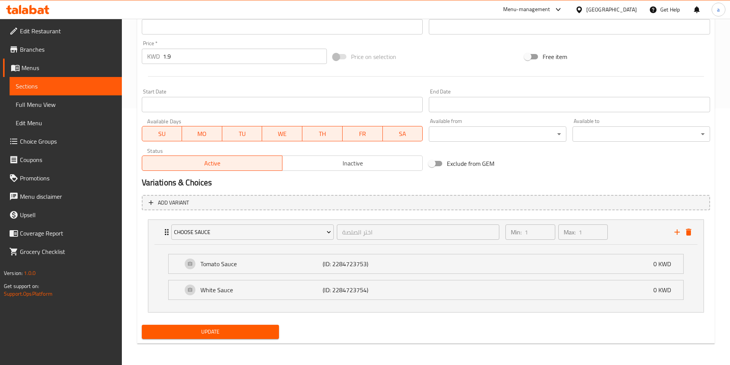
click at [251, 339] on button "Update" at bounding box center [211, 332] width 138 height 14
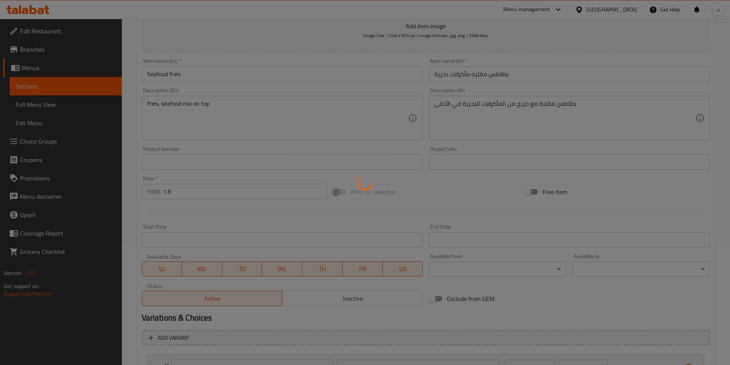
scroll to position [65, 0]
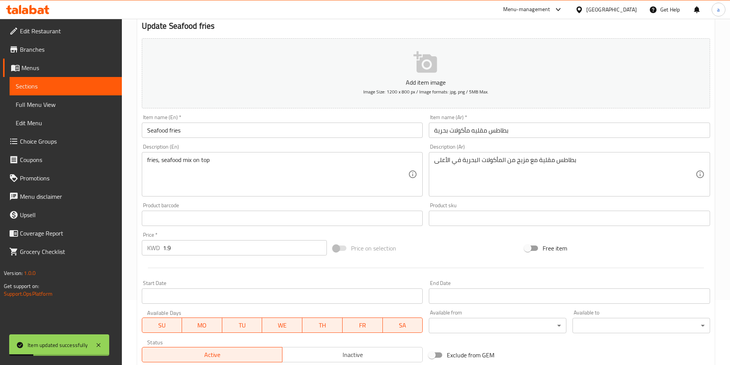
click at [44, 89] on span "Sections" at bounding box center [66, 86] width 100 height 9
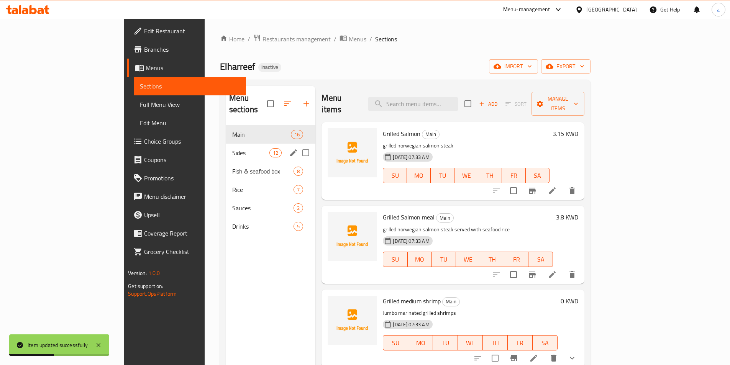
click at [226, 148] on div "Sides 12" at bounding box center [271, 153] width 90 height 18
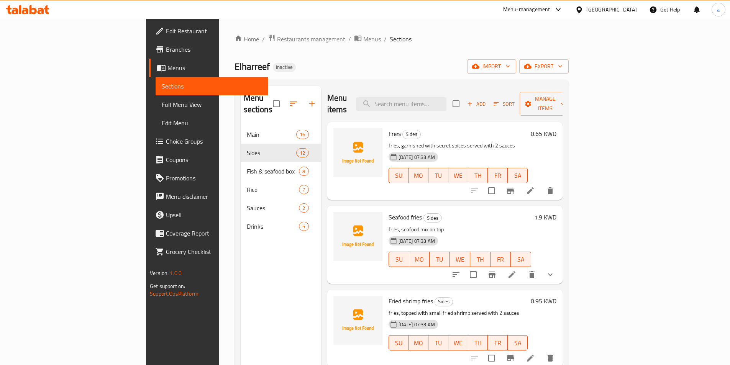
click at [559, 188] on div at bounding box center [512, 191] width 94 height 18
click at [535, 186] on icon at bounding box center [530, 190] width 9 height 9
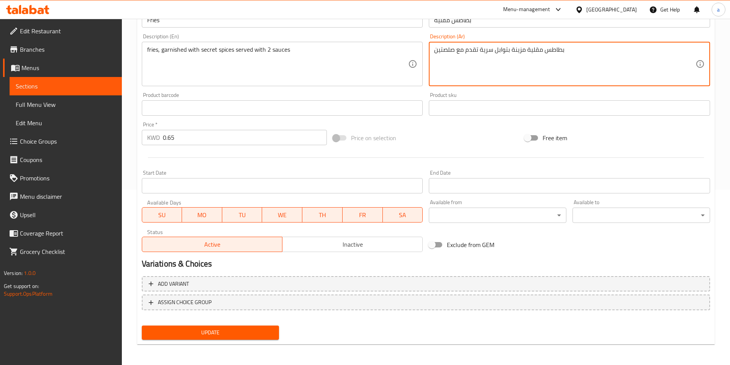
scroll to position [176, 0]
type textarea "بطاطس مقلية مزينة بتوابل سرية تقدم مع صلصتين"
click at [201, 329] on span "Update" at bounding box center [210, 332] width 125 height 10
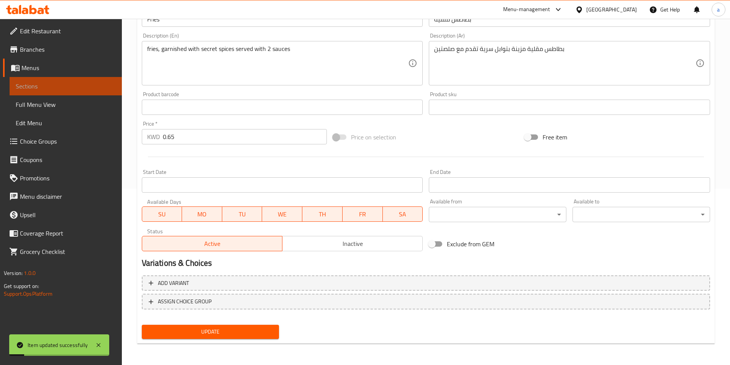
click at [78, 90] on span "Sections" at bounding box center [66, 86] width 100 height 9
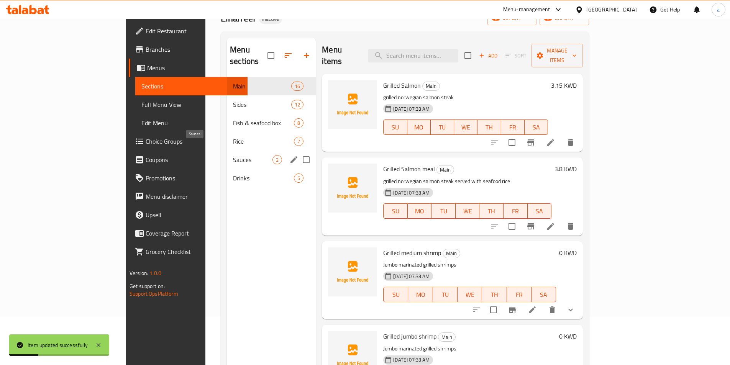
scroll to position [31, 0]
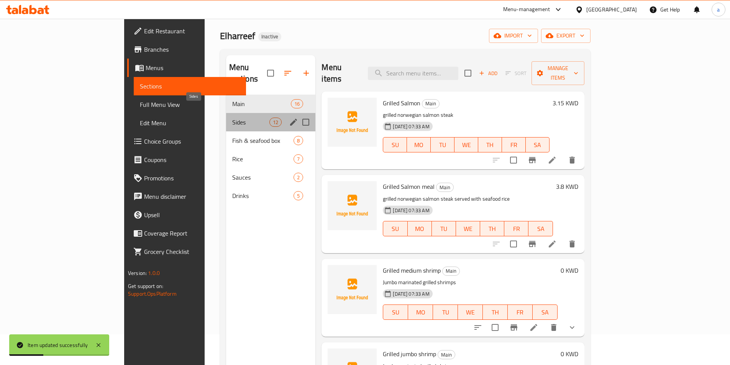
click at [232, 118] on span "Sides" at bounding box center [250, 122] width 37 height 9
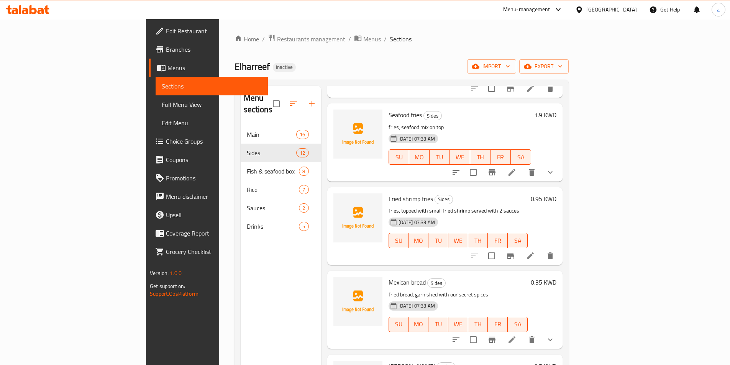
scroll to position [192, 0]
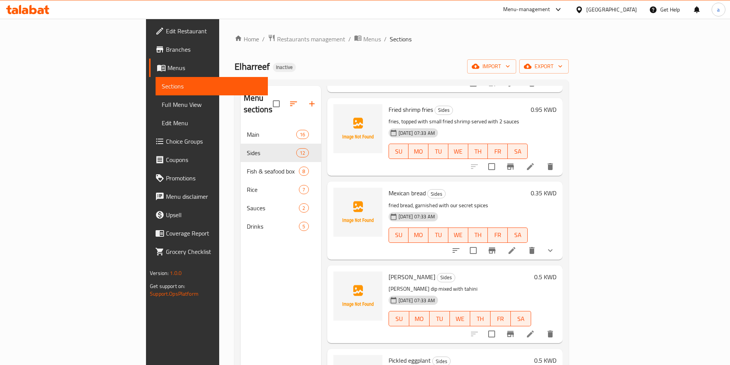
click at [541, 160] on li at bounding box center [529, 167] width 21 height 14
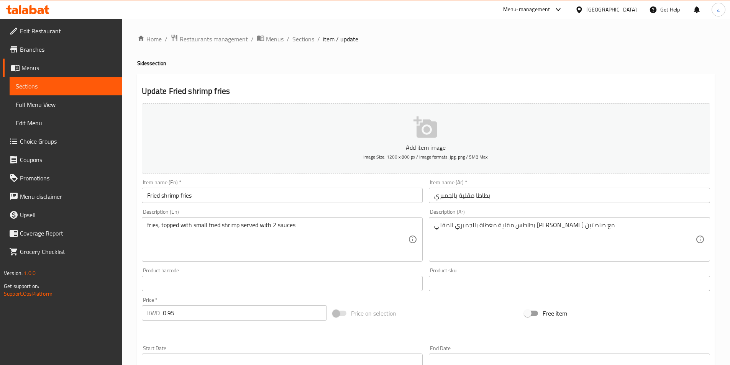
click at [433, 197] on input "بطاطا مقلية بالجمبري" at bounding box center [569, 195] width 281 height 15
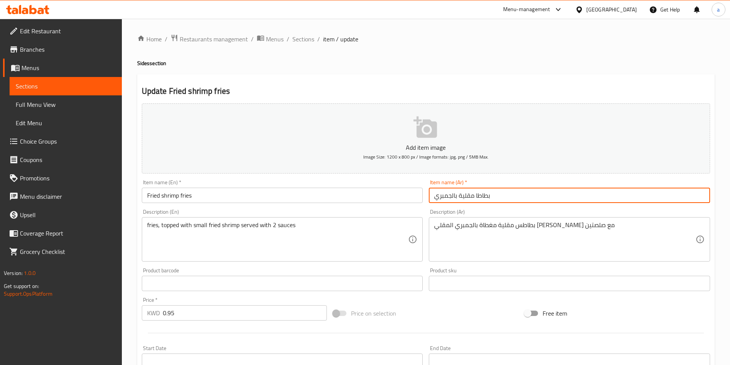
click at [495, 200] on input "بطاطا مقلية بالجمبري" at bounding box center [569, 195] width 281 height 15
click at [497, 196] on input "بطاطا مقلية بالجمبري المقلي" at bounding box center [569, 195] width 281 height 15
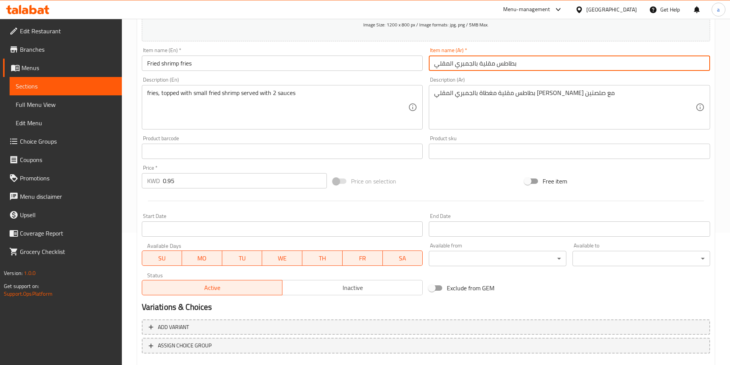
scroll to position [176, 0]
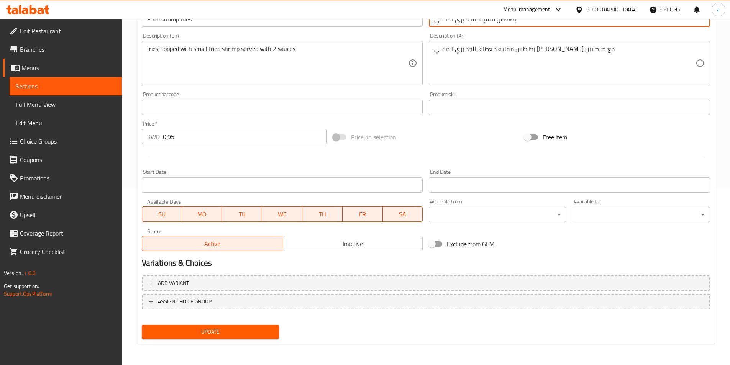
type input "بطاطس مقلية بالجمبري المقلي"
click at [237, 337] on button "Update" at bounding box center [211, 332] width 138 height 14
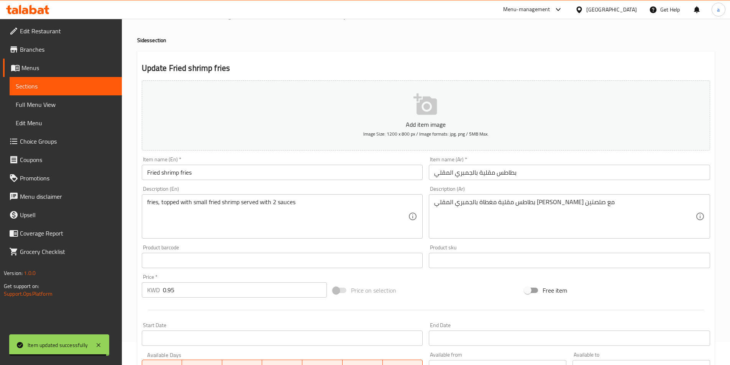
scroll to position [0, 0]
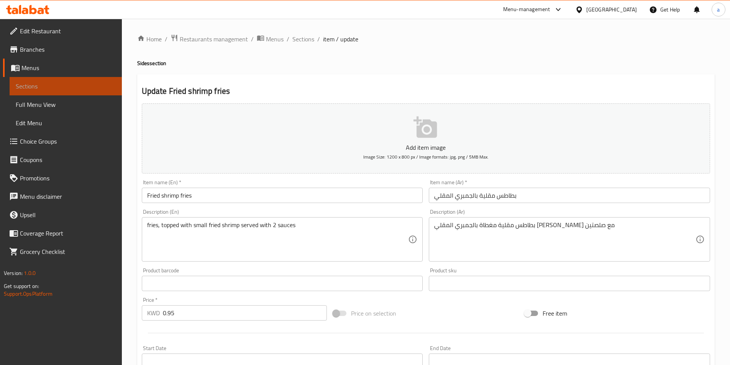
click at [80, 88] on span "Sections" at bounding box center [66, 86] width 100 height 9
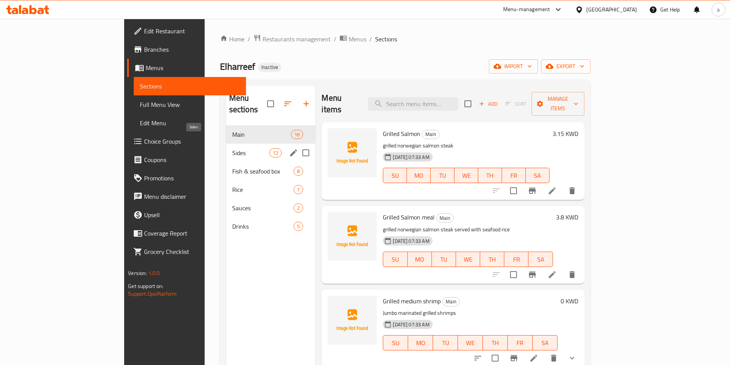
click at [232, 148] on span "Sides" at bounding box center [250, 152] width 37 height 9
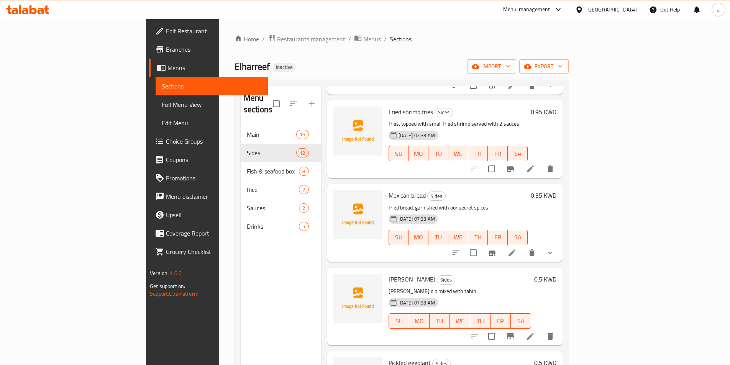
scroll to position [192, 0]
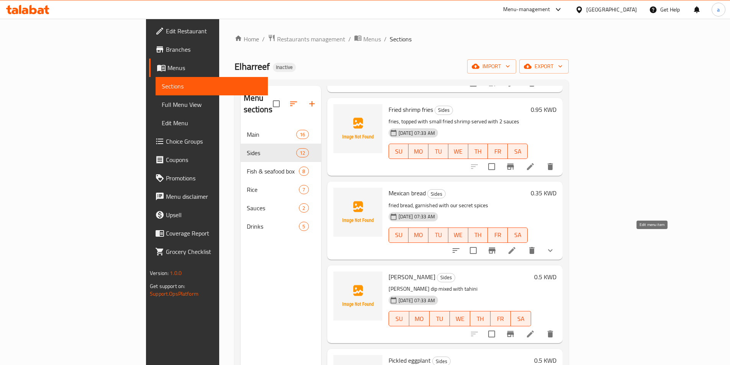
click at [516, 246] on icon at bounding box center [511, 250] width 9 height 9
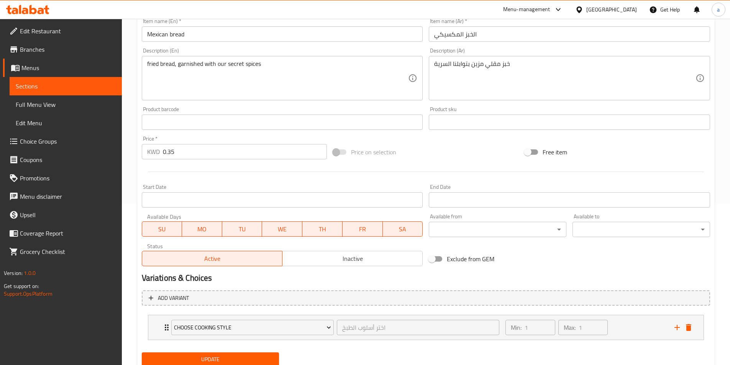
scroll to position [189, 0]
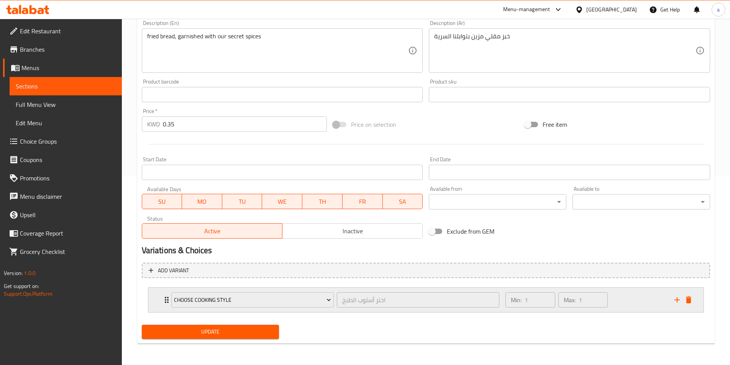
click at [160, 298] on div "Choose Cooking Style اختر أسلوب الطبخ ​ Min: 1 ​ Max: 1 ​" at bounding box center [425, 300] width 555 height 25
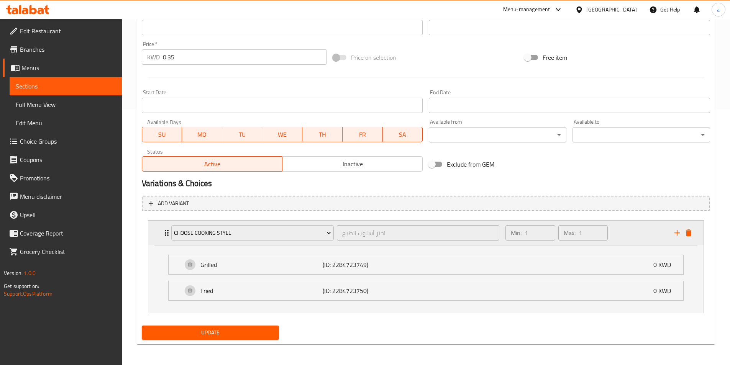
scroll to position [257, 0]
click at [206, 330] on span "Update" at bounding box center [210, 332] width 125 height 10
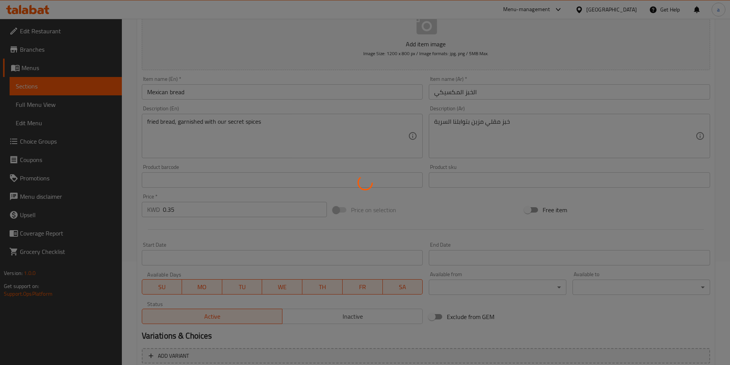
scroll to position [65, 0]
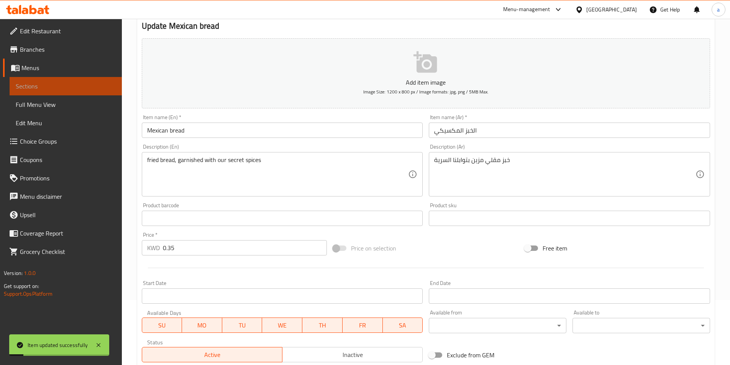
click at [57, 82] on span "Sections" at bounding box center [66, 86] width 100 height 9
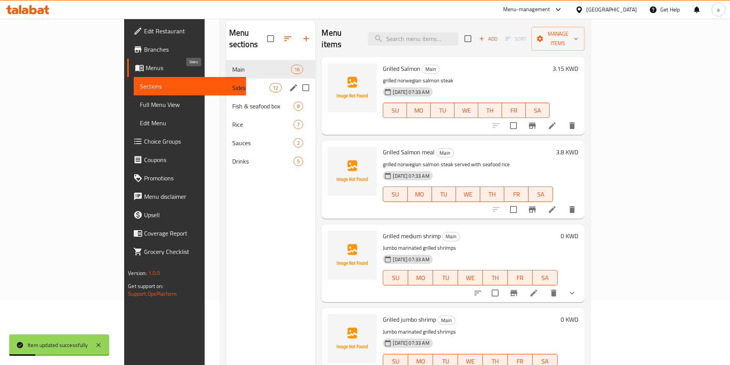
click at [232, 83] on span "Sides" at bounding box center [250, 87] width 37 height 9
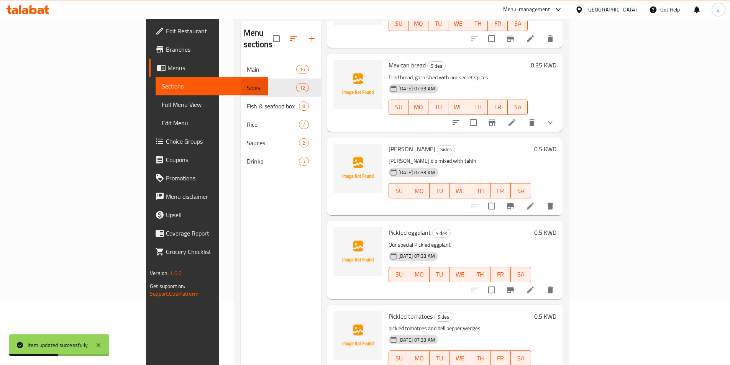
scroll to position [268, 0]
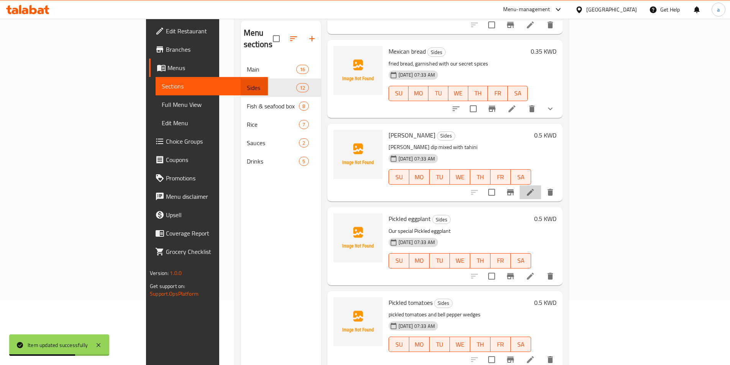
click at [541, 186] on li at bounding box center [529, 192] width 21 height 14
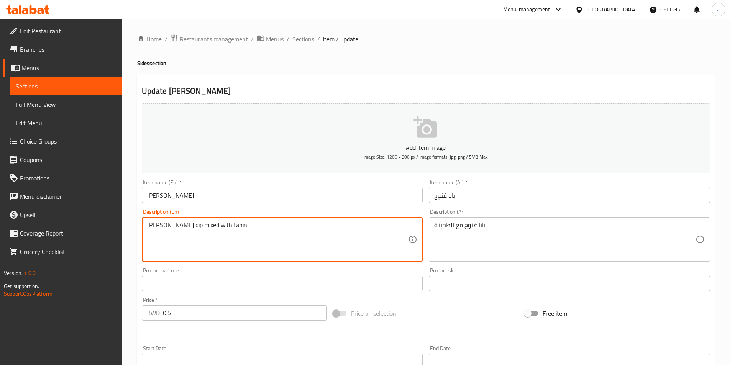
click at [188, 229] on textarea "[PERSON_NAME] dip mixed with tahini" at bounding box center [277, 239] width 261 height 36
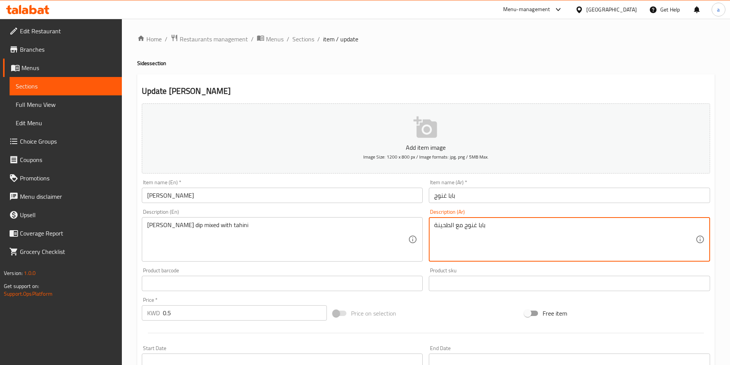
click at [489, 227] on textarea "بابا غنوج مع الطحينة" at bounding box center [564, 239] width 261 height 36
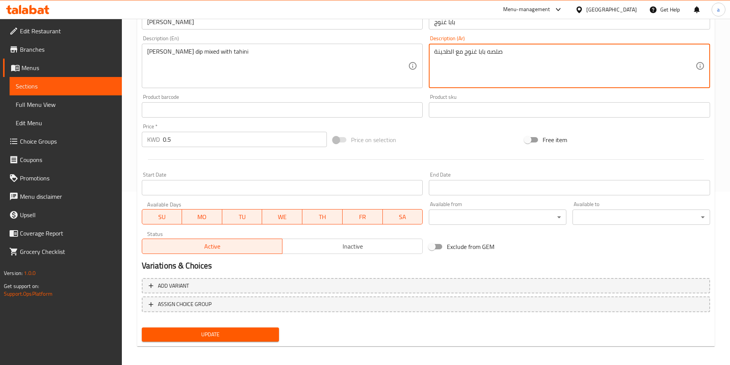
scroll to position [176, 0]
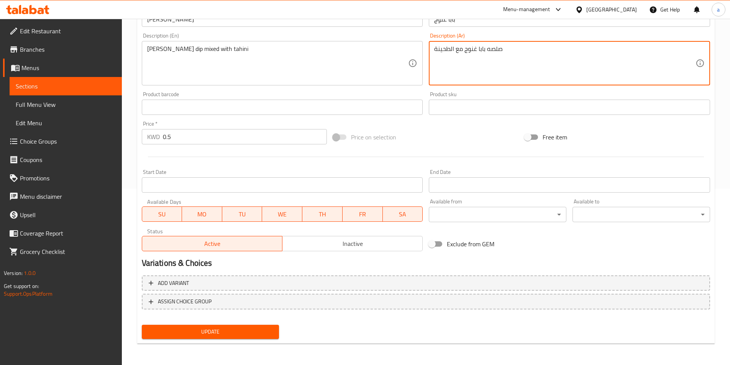
type textarea "صلصه بابا غنوج مع الطحينة"
click at [170, 329] on span "Update" at bounding box center [210, 332] width 125 height 10
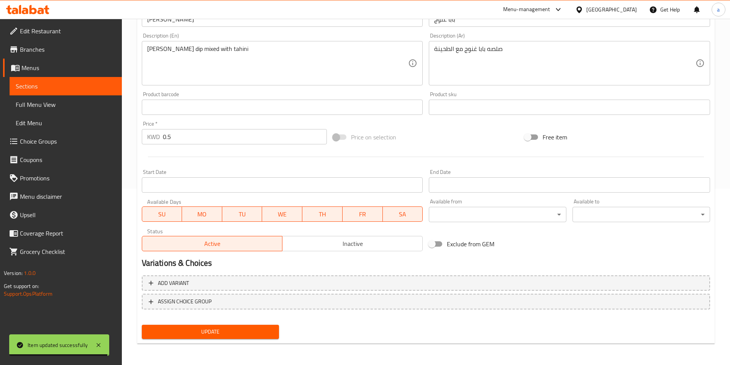
click at [26, 89] on span "Sections" at bounding box center [66, 86] width 100 height 9
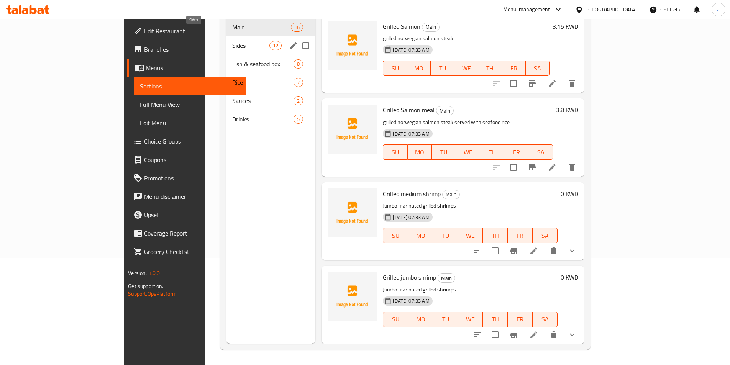
scroll to position [69, 0]
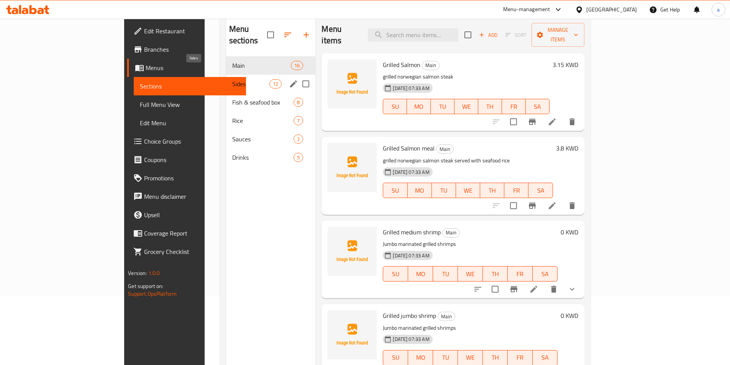
click at [232, 79] on span "Sides" at bounding box center [250, 83] width 37 height 9
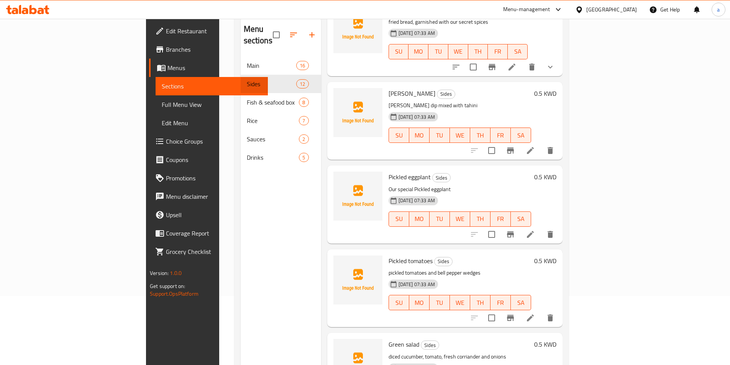
scroll to position [306, 0]
click at [541, 227] on li at bounding box center [529, 234] width 21 height 14
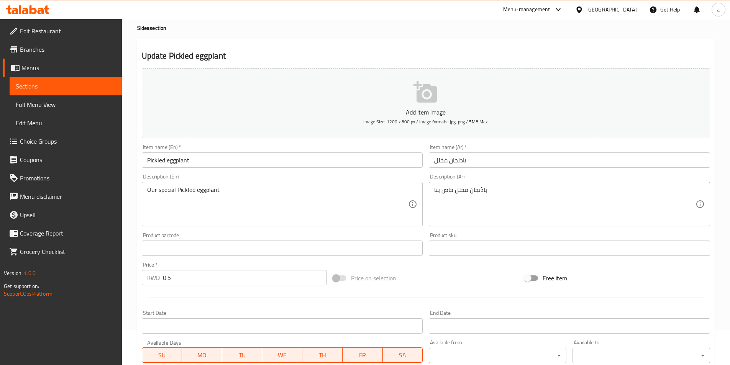
scroll to position [153, 0]
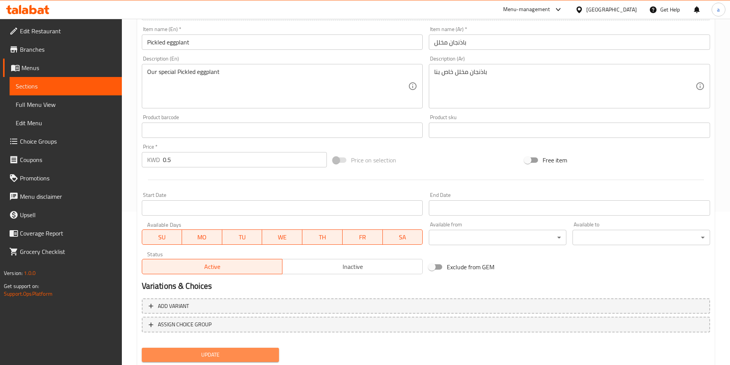
click at [177, 353] on span "Update" at bounding box center [210, 355] width 125 height 10
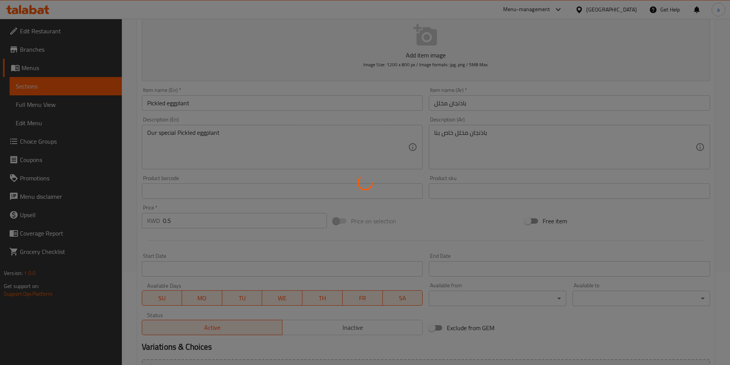
scroll to position [0, 0]
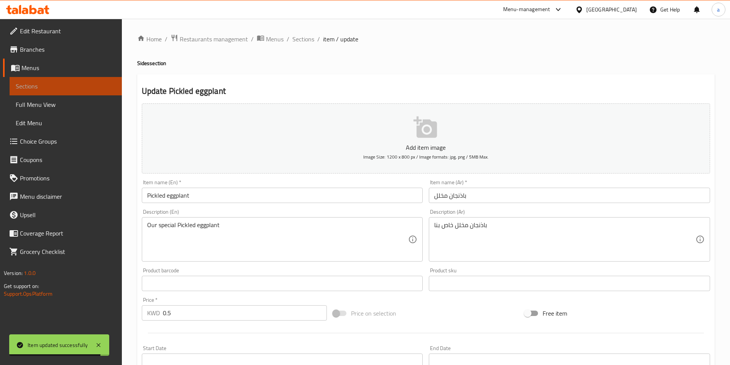
click at [62, 80] on link "Sections" at bounding box center [66, 86] width 112 height 18
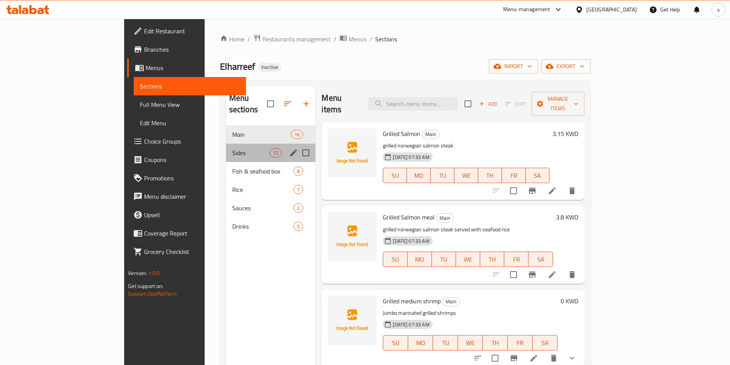
click at [226, 144] on div "Sides 12" at bounding box center [271, 153] width 90 height 18
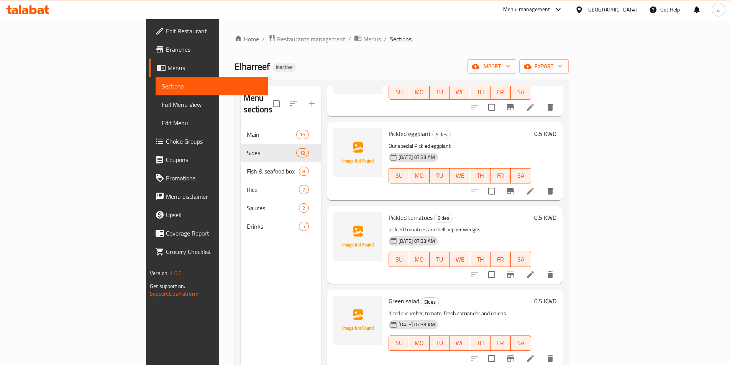
scroll to position [421, 0]
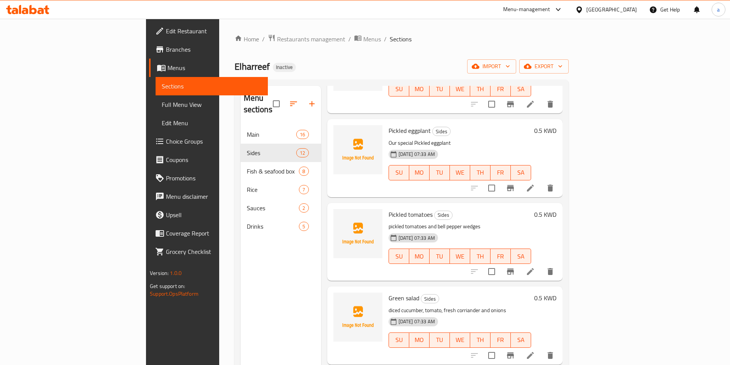
click at [541, 267] on li at bounding box center [529, 272] width 21 height 14
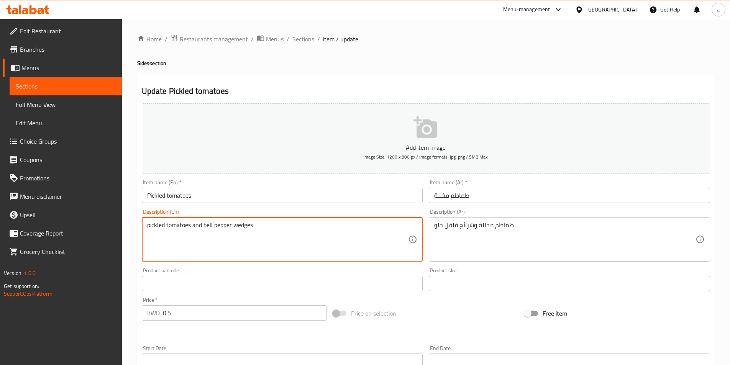
click at [245, 221] on textarea "pickled tomatoes and bell pepper wedges" at bounding box center [277, 239] width 261 height 36
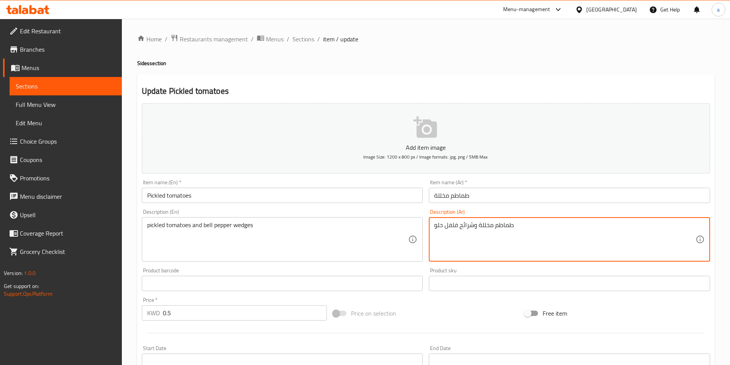
drag, startPoint x: 459, startPoint y: 228, endPoint x: 473, endPoint y: 228, distance: 14.9
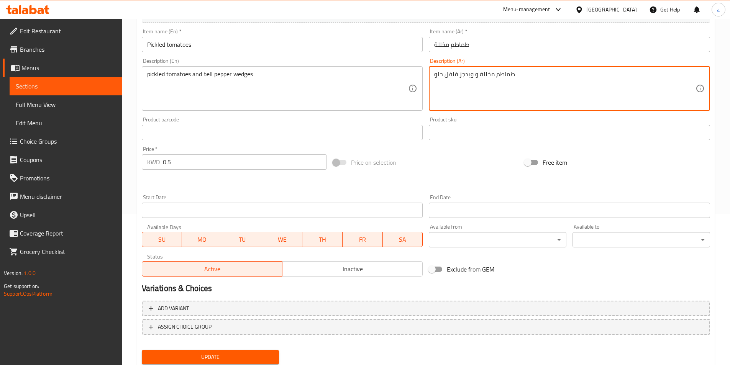
scroll to position [153, 0]
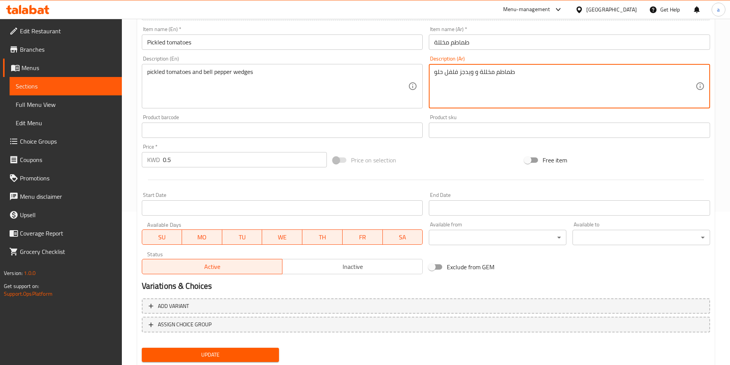
type textarea "طماطم مخللة و ويدجز فلفل حلو"
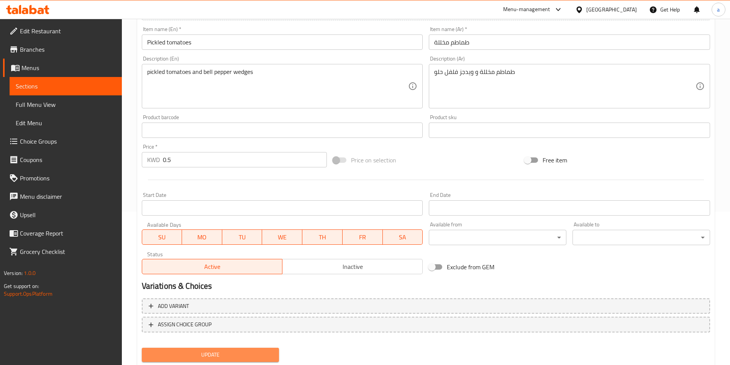
click at [213, 355] on span "Update" at bounding box center [210, 355] width 125 height 10
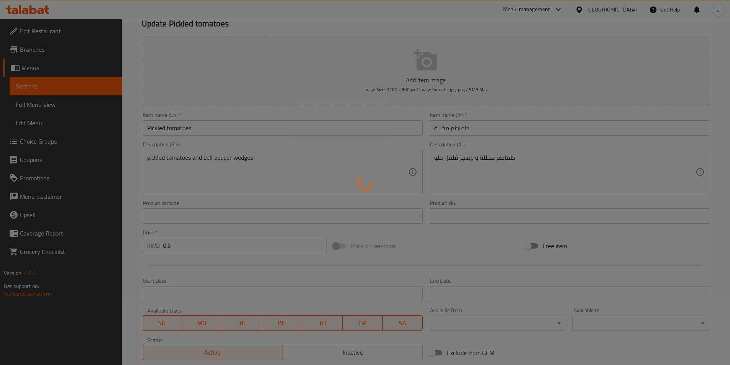
scroll to position [38, 0]
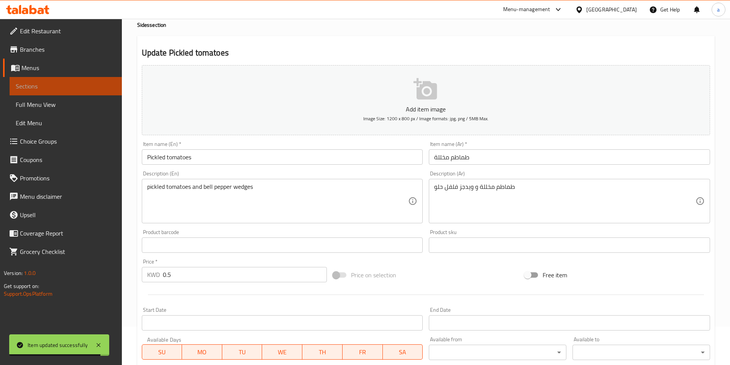
click at [47, 87] on span "Sections" at bounding box center [66, 86] width 100 height 9
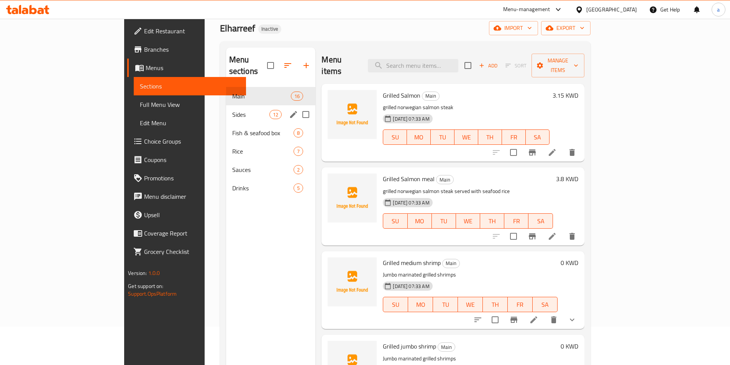
click at [226, 105] on div "Sides 12" at bounding box center [271, 114] width 90 height 18
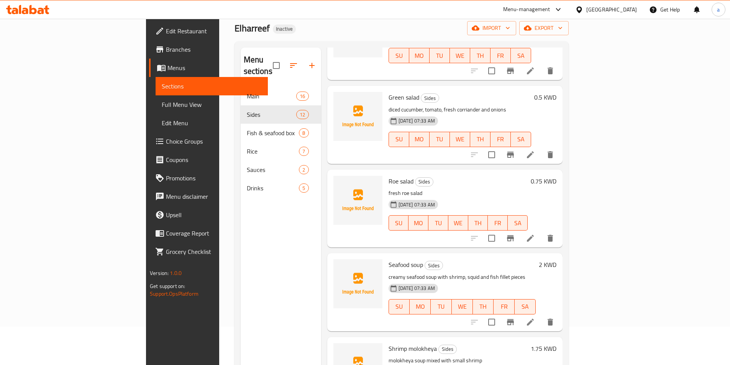
scroll to position [575, 0]
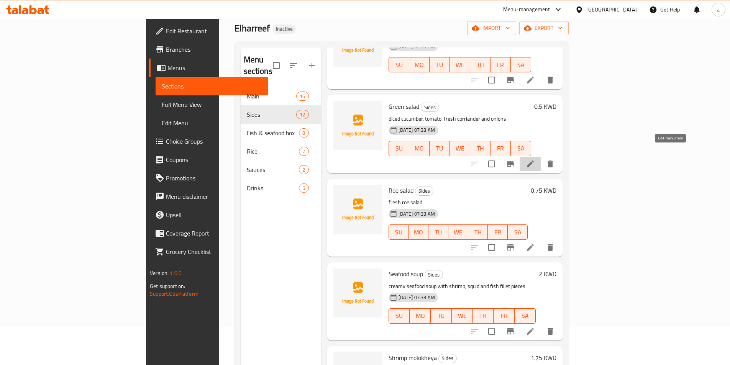
click at [534, 161] on icon at bounding box center [530, 164] width 7 height 7
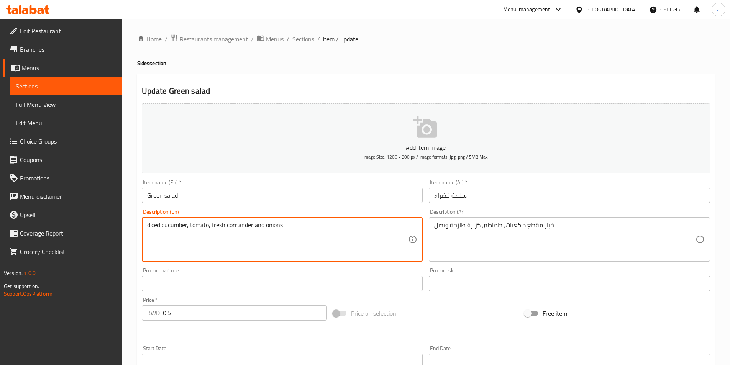
drag, startPoint x: 147, startPoint y: 225, endPoint x: 186, endPoint y: 235, distance: 40.2
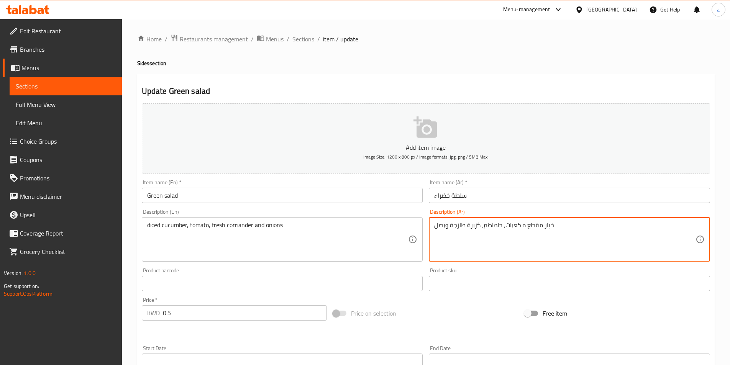
drag, startPoint x: 542, startPoint y: 226, endPoint x: 505, endPoint y: 222, distance: 37.1
type textarea "خيار دايسد، طماطم، كزبرة طازجة وبصل"
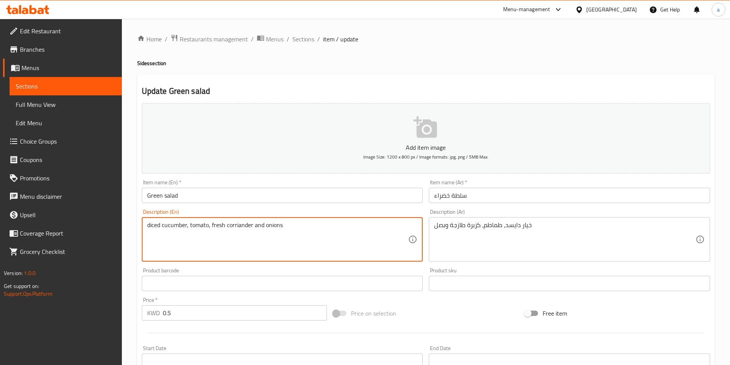
drag, startPoint x: 238, startPoint y: 230, endPoint x: 229, endPoint y: 223, distance: 12.0
click at [229, 223] on textarea "diced cucumber, tomato, fresh corriander and onions" at bounding box center [277, 239] width 261 height 36
drag, startPoint x: 229, startPoint y: 223, endPoint x: 233, endPoint y: 228, distance: 6.8
click at [233, 228] on textarea "diced cucumber, tomato, fresh corriander and onions" at bounding box center [277, 239] width 261 height 36
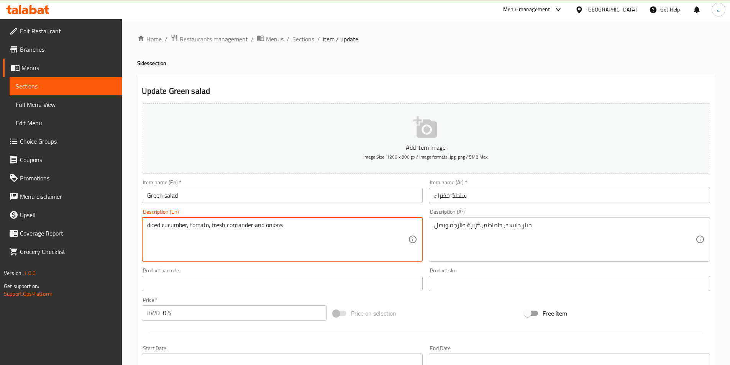
click at [233, 228] on textarea "diced cucumber, tomato, fresh corriander and onions" at bounding box center [277, 239] width 261 height 36
click at [236, 221] on textarea "diced cucumber, tomato, fresh corriander and onions" at bounding box center [277, 239] width 261 height 36
type textarea "diced cucumber, tomato, fresh coriander and onions"
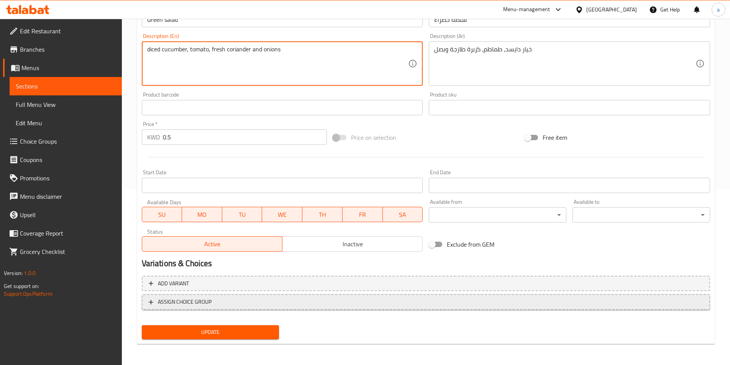
scroll to position [176, 0]
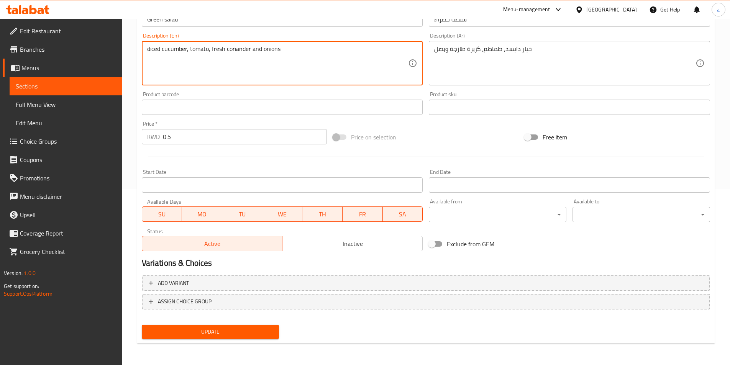
click at [237, 331] on span "Update" at bounding box center [210, 332] width 125 height 10
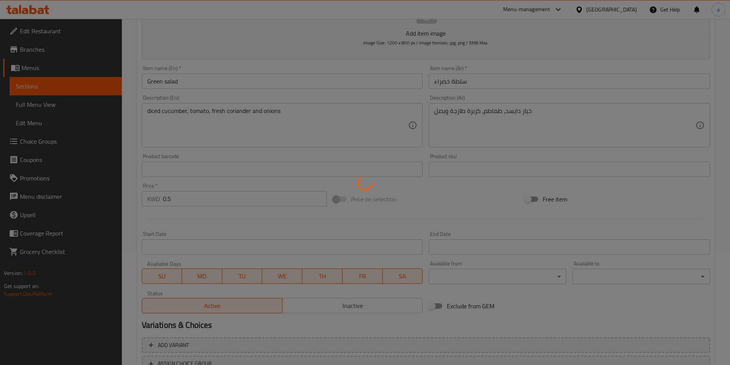
scroll to position [100, 0]
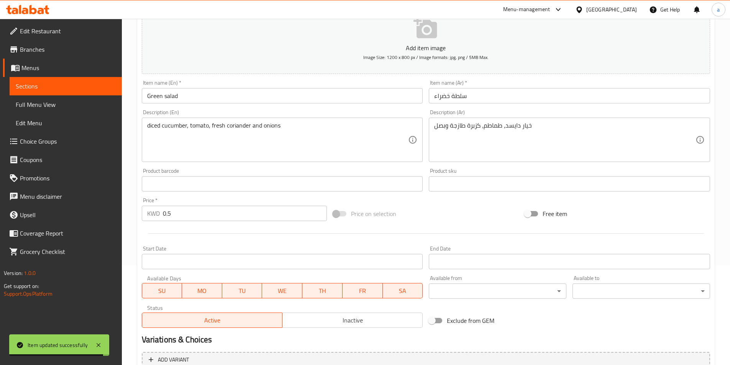
drag, startPoint x: 78, startPoint y: 83, endPoint x: 94, endPoint y: 92, distance: 17.8
click at [78, 83] on span "Sections" at bounding box center [66, 86] width 100 height 9
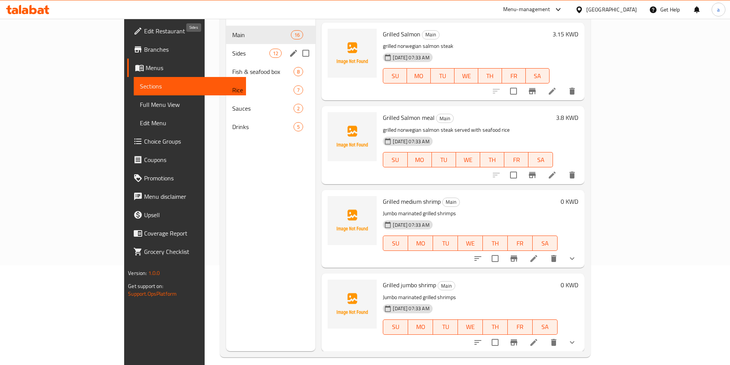
drag, startPoint x: 186, startPoint y: 41, endPoint x: 193, endPoint y: 108, distance: 67.1
click at [232, 49] on span "Sides" at bounding box center [250, 53] width 37 height 9
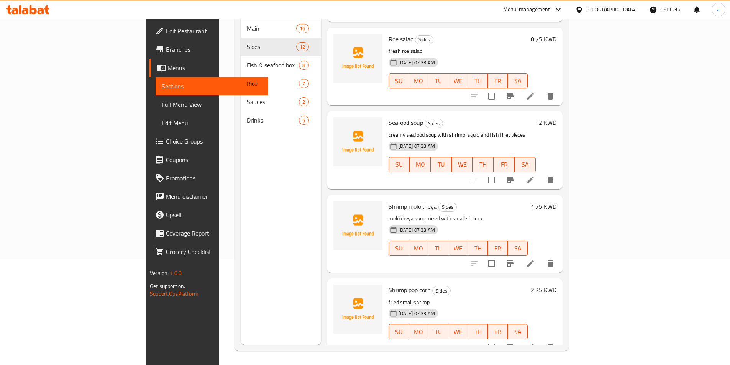
scroll to position [107, 0]
click at [535, 90] on icon at bounding box center [530, 94] width 9 height 9
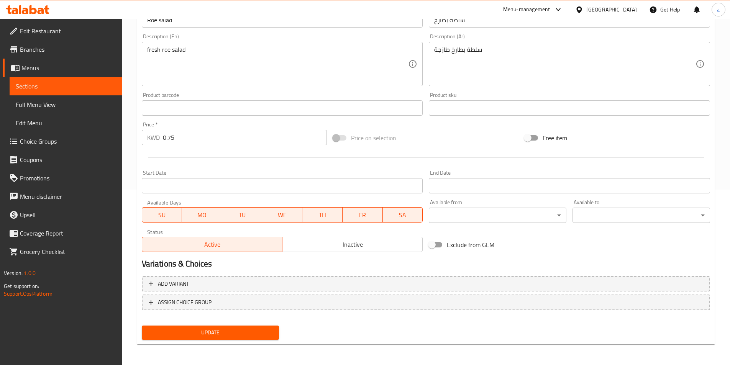
scroll to position [176, 0]
click at [163, 331] on span "Update" at bounding box center [210, 332] width 125 height 10
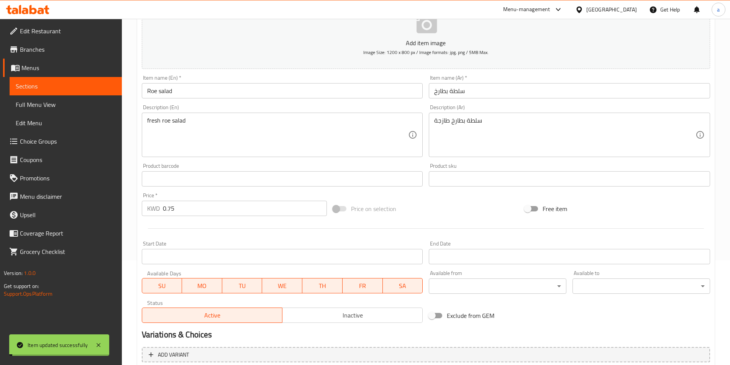
scroll to position [100, 0]
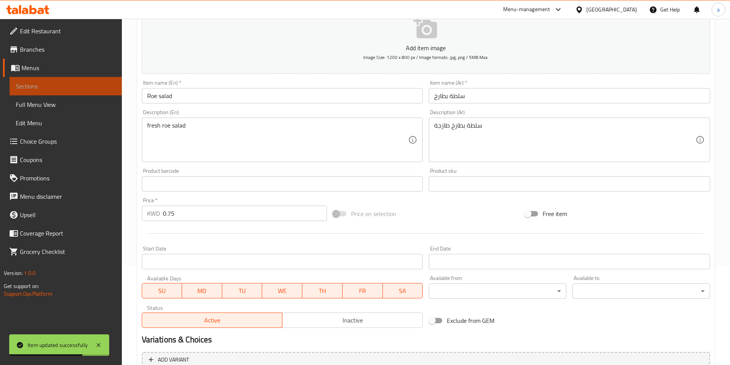
click at [94, 81] on link "Sections" at bounding box center [66, 86] width 112 height 18
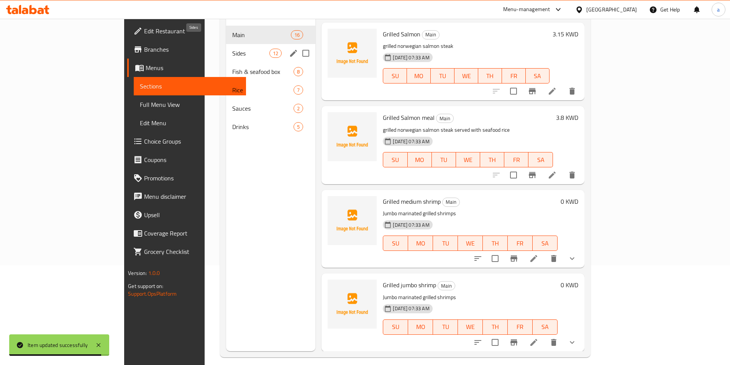
click at [232, 49] on span "Sides" at bounding box center [250, 53] width 37 height 9
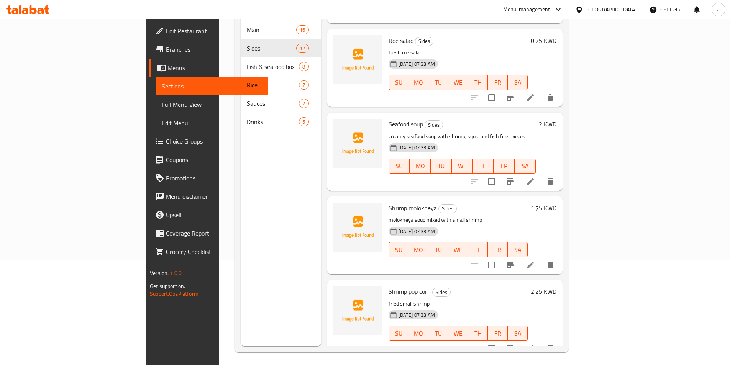
scroll to position [107, 0]
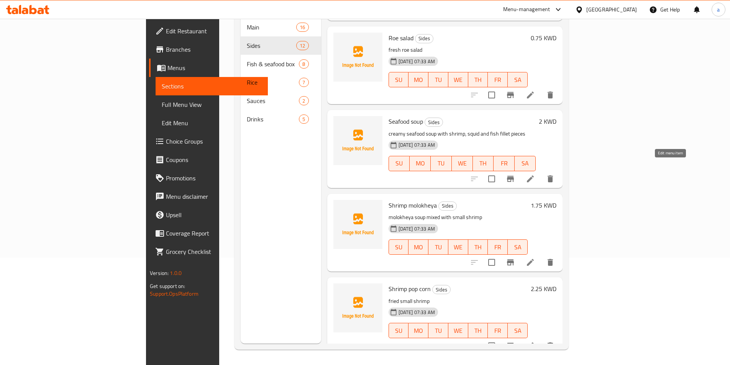
click at [535, 174] on icon at bounding box center [530, 178] width 9 height 9
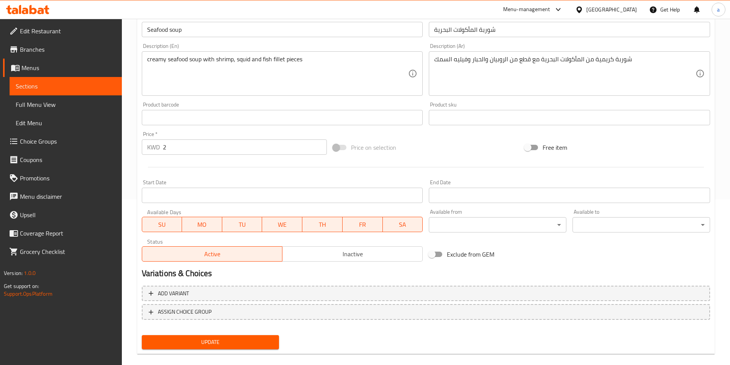
scroll to position [176, 0]
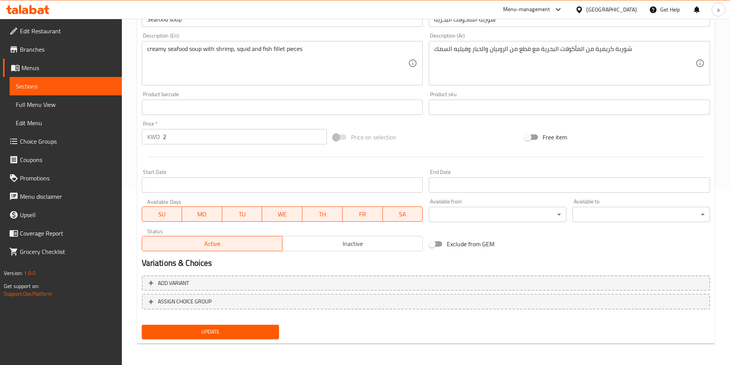
click at [224, 335] on span "Update" at bounding box center [210, 332] width 125 height 10
click at [240, 339] on button "Update" at bounding box center [211, 332] width 138 height 14
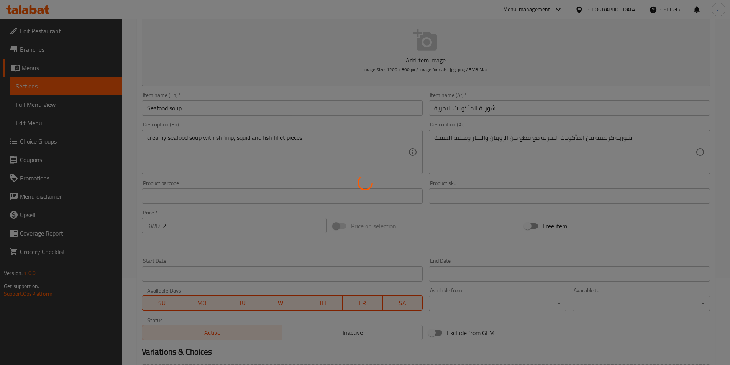
scroll to position [0, 0]
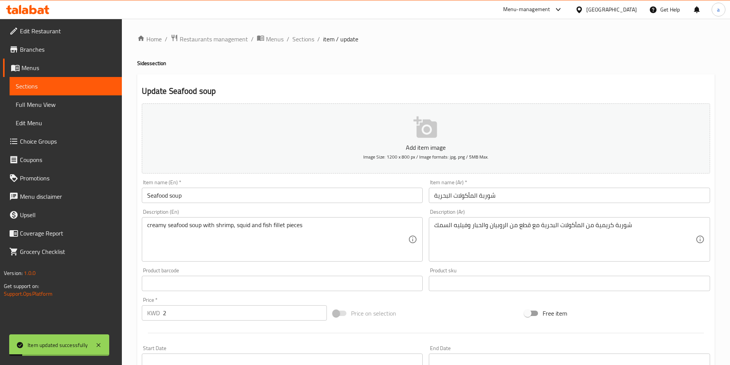
click at [33, 84] on span "Sections" at bounding box center [66, 86] width 100 height 9
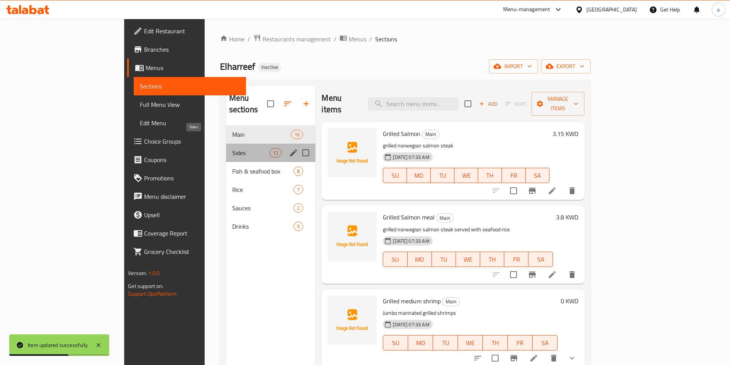
click at [232, 148] on span "Sides" at bounding box center [250, 152] width 37 height 9
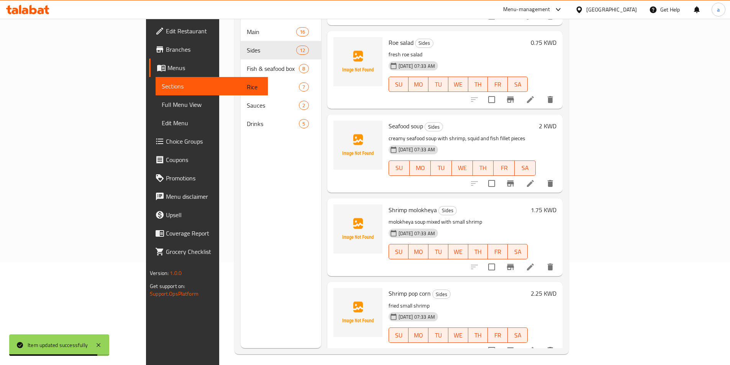
scroll to position [107, 0]
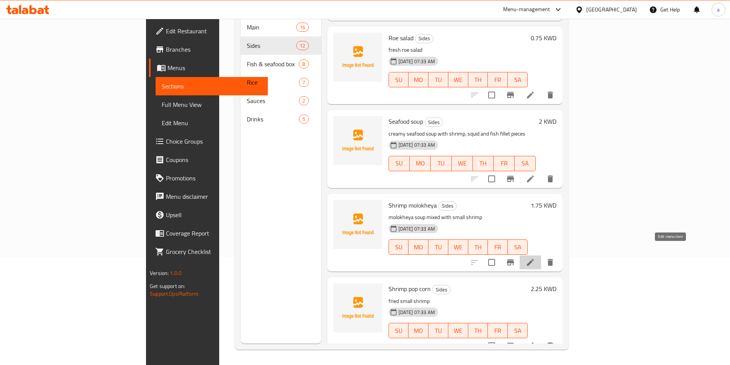
click at [535, 258] on icon at bounding box center [530, 262] width 9 height 9
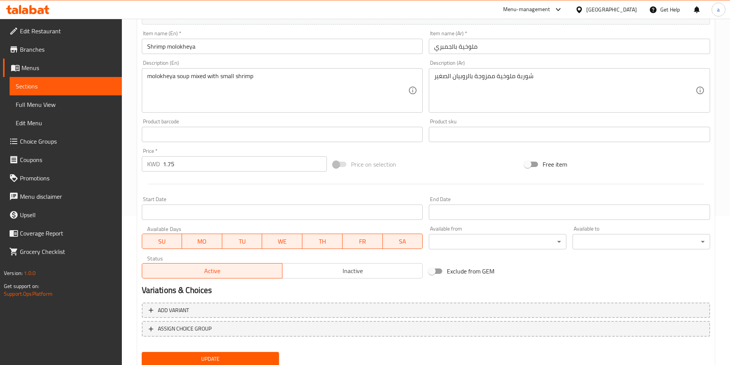
scroll to position [153, 0]
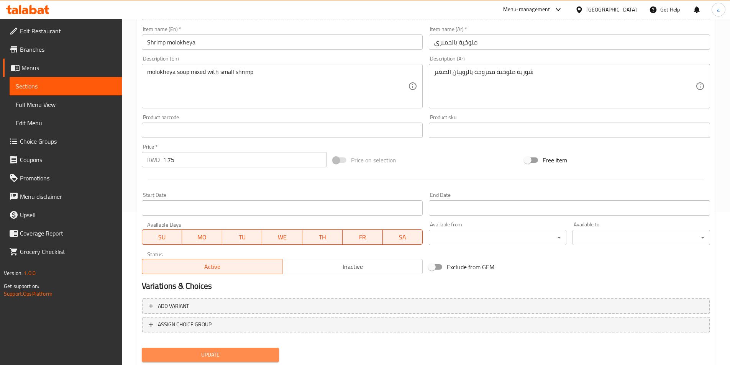
click at [237, 350] on button "Update" at bounding box center [211, 355] width 138 height 14
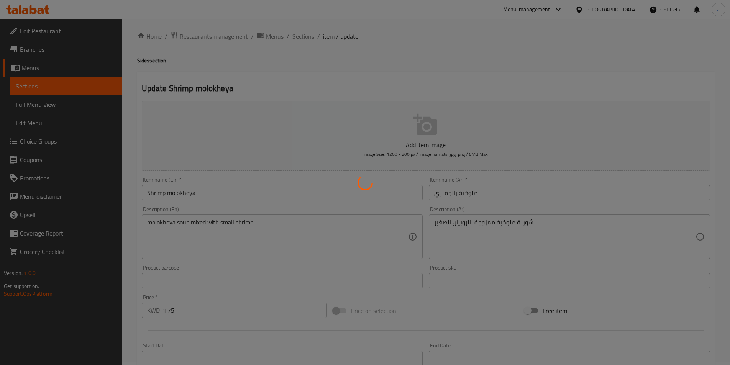
scroll to position [0, 0]
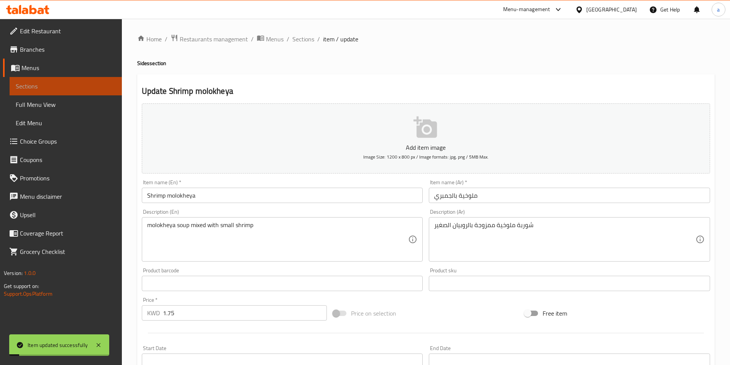
click at [68, 91] on link "Sections" at bounding box center [66, 86] width 112 height 18
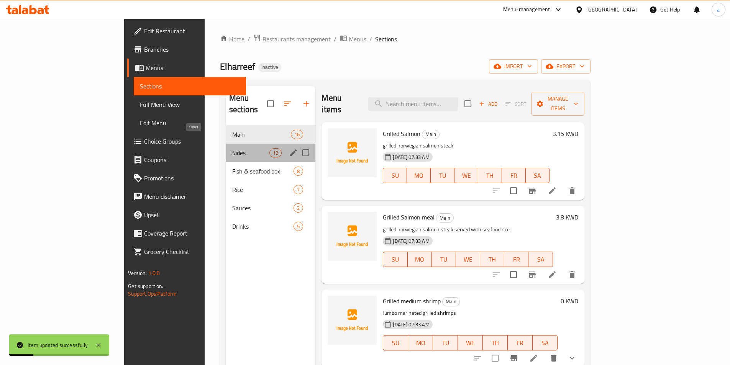
click at [232, 148] on span "Sides" at bounding box center [250, 152] width 37 height 9
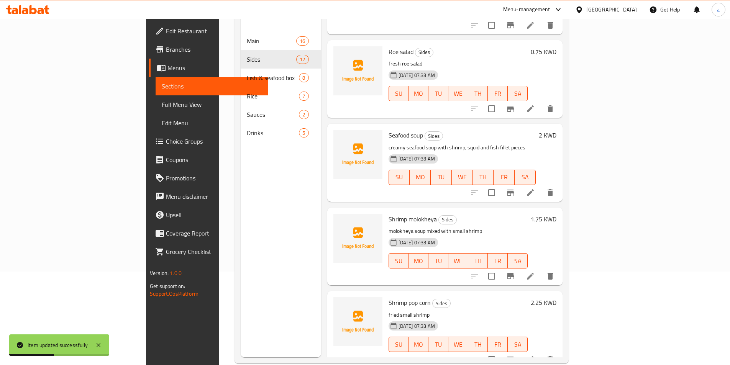
scroll to position [107, 0]
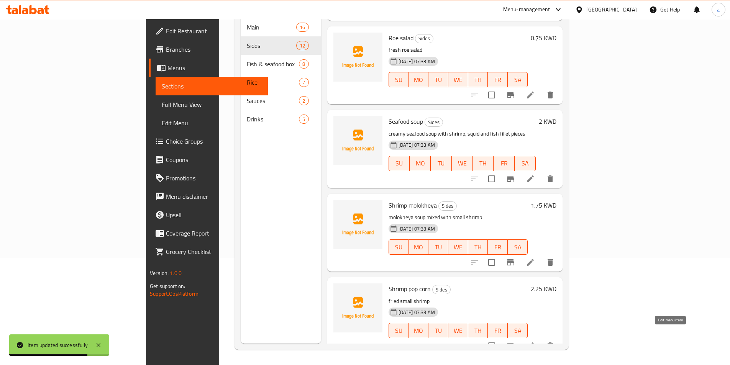
click at [535, 341] on icon at bounding box center [530, 345] width 9 height 9
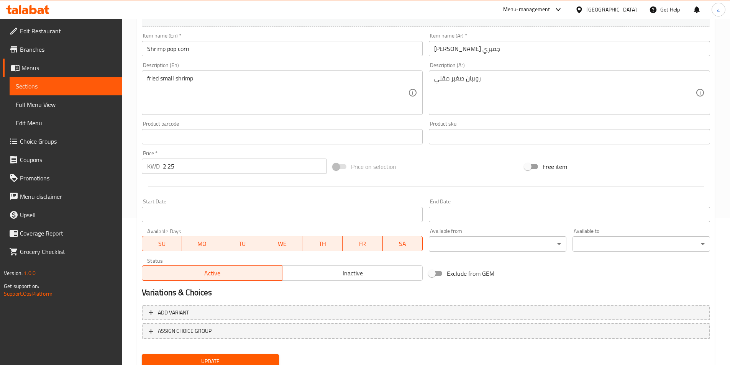
scroll to position [176, 0]
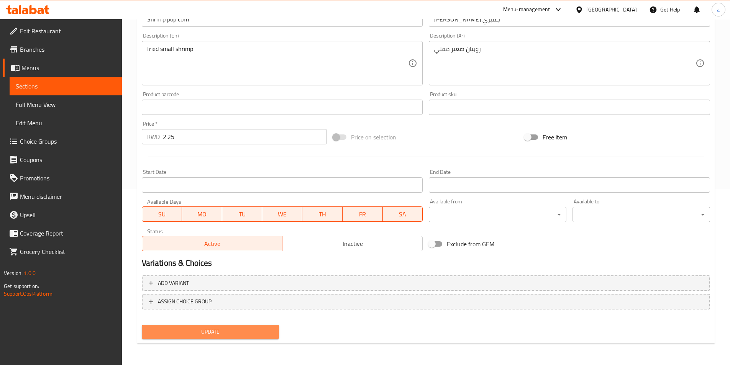
click at [235, 333] on span "Update" at bounding box center [210, 332] width 125 height 10
click at [60, 88] on span "Sections" at bounding box center [66, 86] width 100 height 9
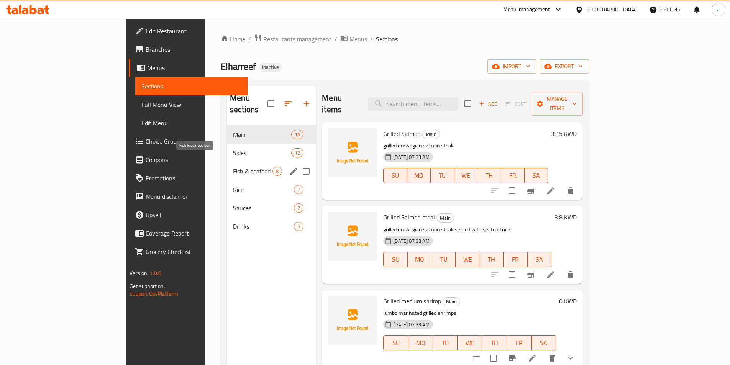
click at [233, 167] on span "Fish & seafood box" at bounding box center [252, 171] width 39 height 9
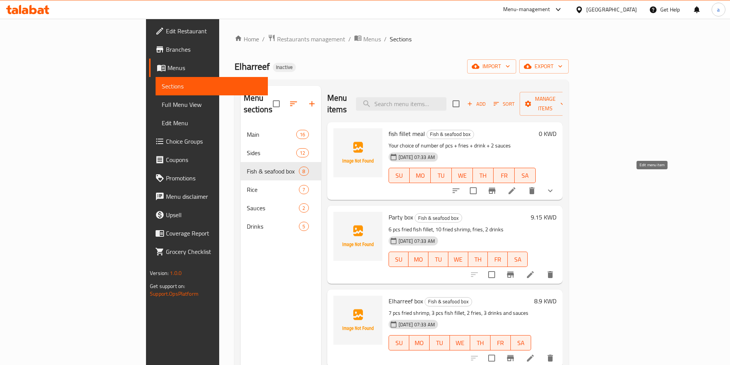
click at [516, 186] on icon at bounding box center [511, 190] width 9 height 9
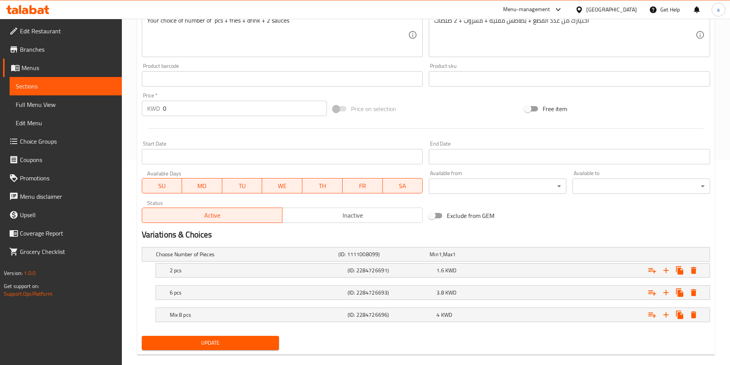
scroll to position [216, 0]
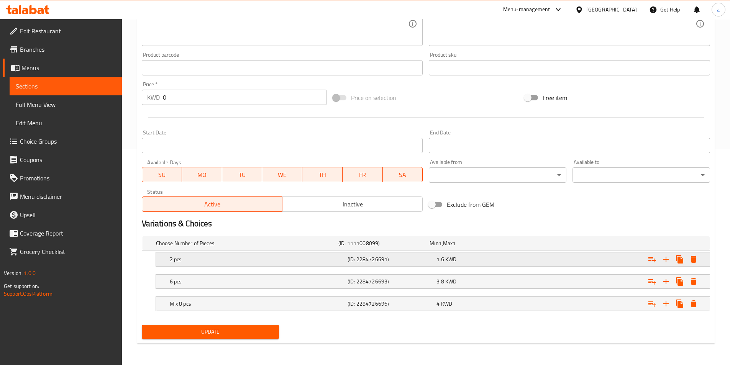
click at [312, 257] on h5 "2 pcs" at bounding box center [257, 260] width 175 height 8
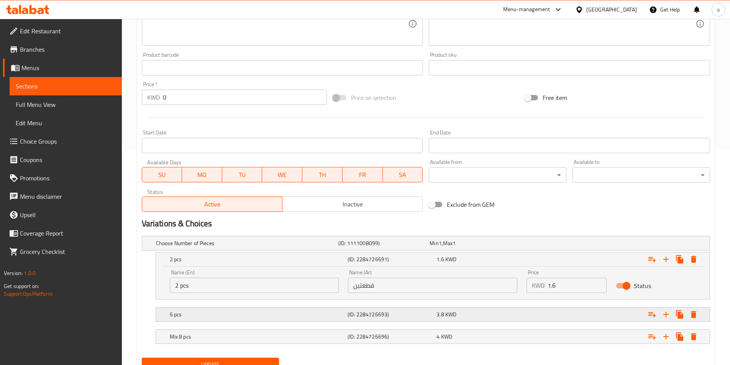
click at [323, 306] on div "6 pcs (ID: 2284726693) 3.8 KWD" at bounding box center [435, 314] width 534 height 17
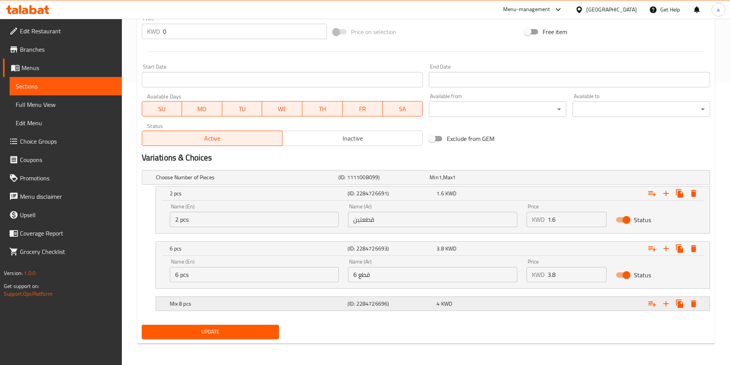
click at [324, 303] on h5 "Mix 8 pcs" at bounding box center [257, 304] width 175 height 8
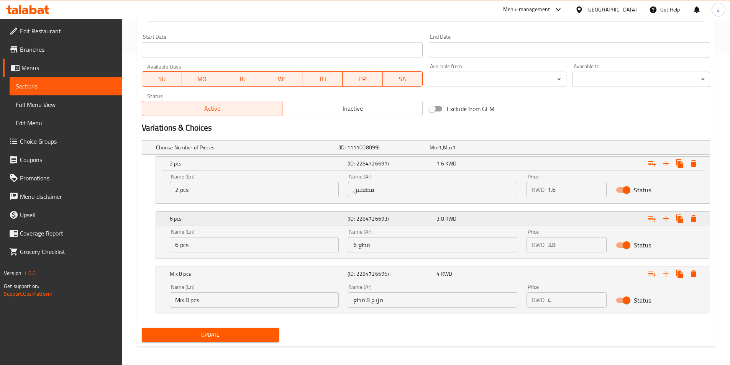
scroll to position [315, 0]
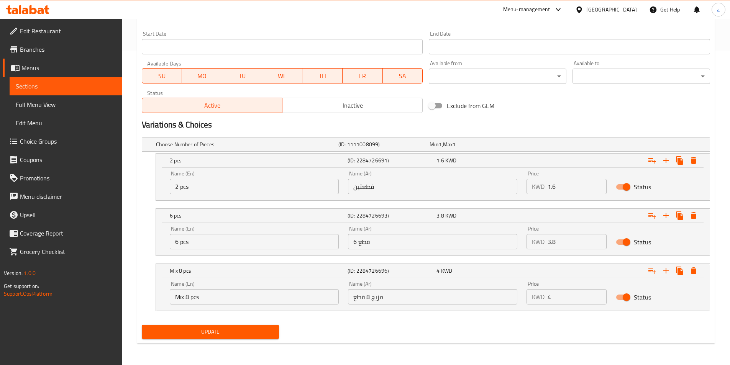
click at [211, 333] on span "Update" at bounding box center [210, 332] width 125 height 10
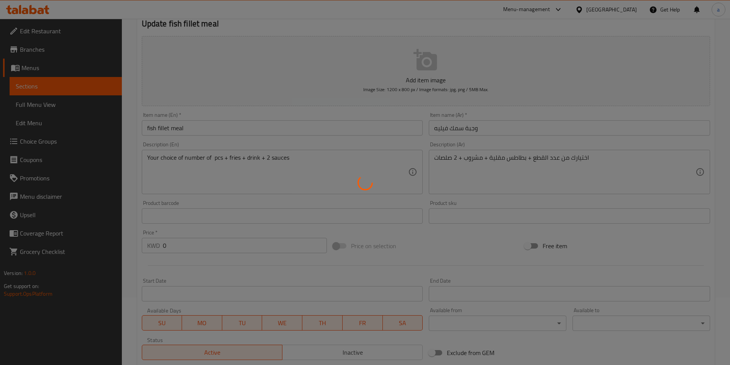
scroll to position [46, 0]
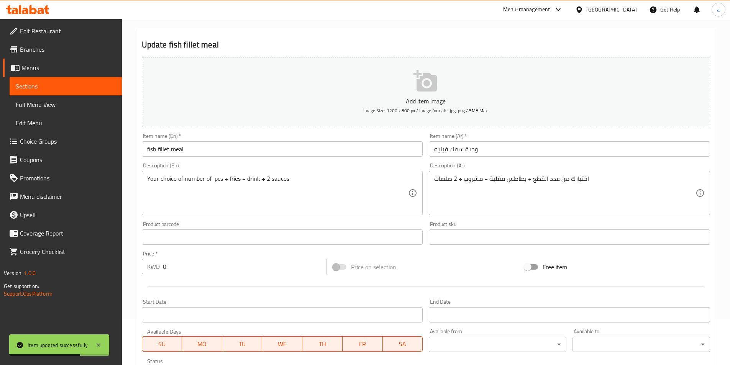
click at [27, 93] on link "Sections" at bounding box center [66, 86] width 112 height 18
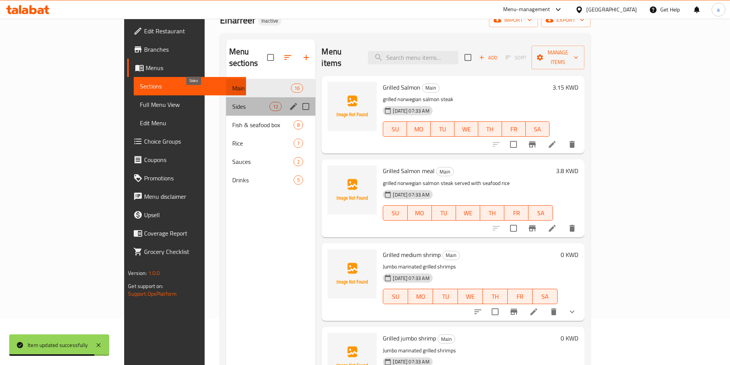
click at [232, 102] on span "Sides" at bounding box center [250, 106] width 37 height 9
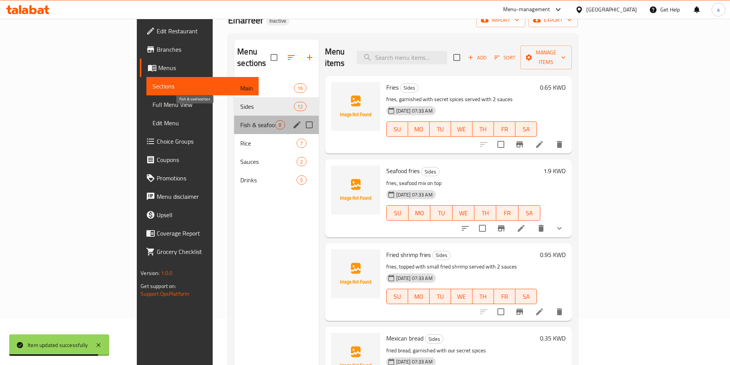
click at [240, 120] on span "Fish & seafood box" at bounding box center [257, 124] width 35 height 9
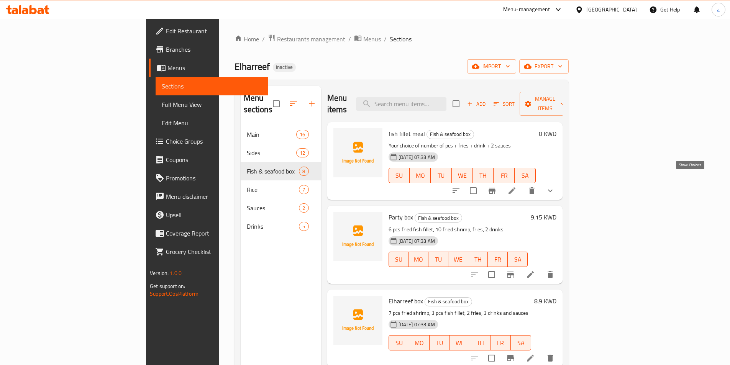
click at [555, 186] on icon "show more" at bounding box center [550, 190] width 9 height 9
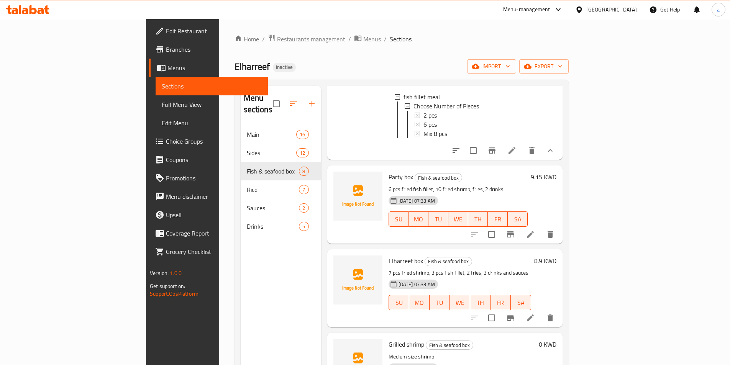
scroll to position [115, 0]
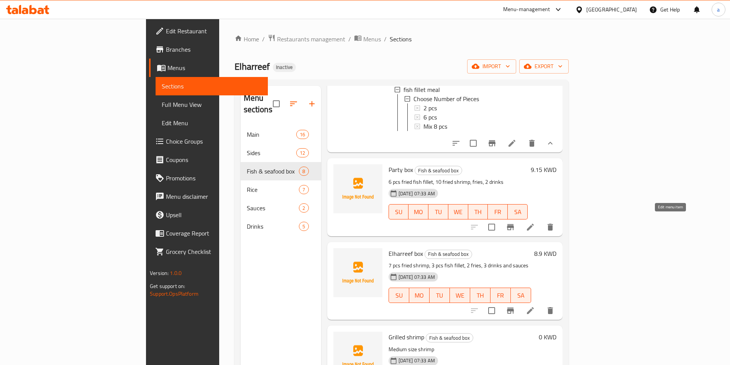
click at [535, 226] on icon at bounding box center [530, 227] width 9 height 9
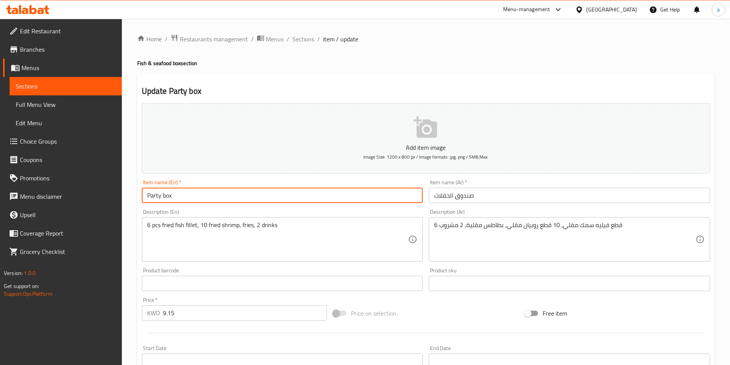
click at [182, 192] on input "Party box" at bounding box center [282, 195] width 281 height 15
type input "Party box 16"
click at [478, 198] on input "صندوق الحفلات" at bounding box center [569, 195] width 281 height 15
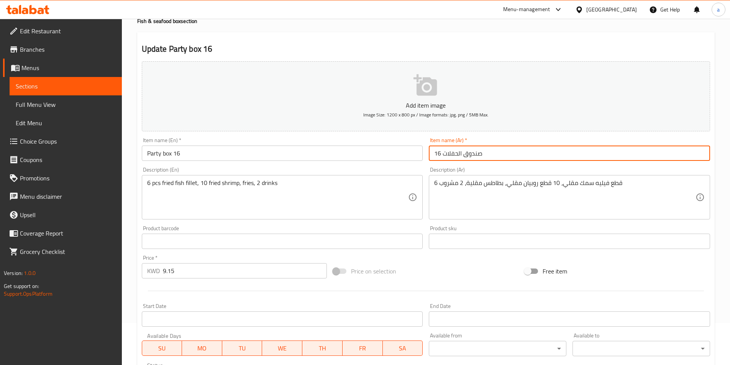
scroll to position [176, 0]
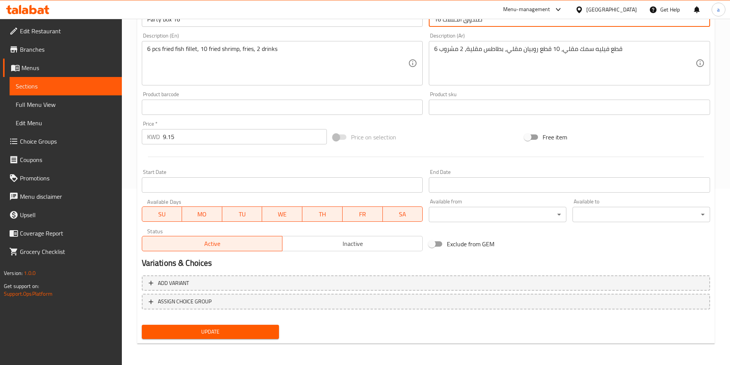
type input "صندوق الحفلات 16"
click at [246, 341] on div "Update" at bounding box center [211, 332] width 144 height 20
click at [240, 335] on span "Update" at bounding box center [210, 332] width 125 height 10
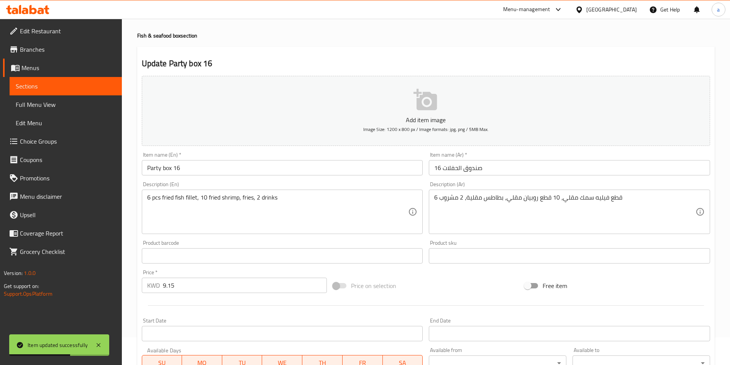
scroll to position [23, 0]
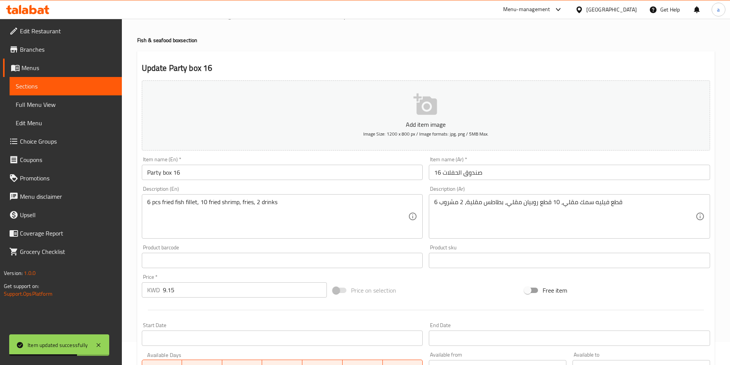
click at [62, 84] on span "Sections" at bounding box center [66, 86] width 100 height 9
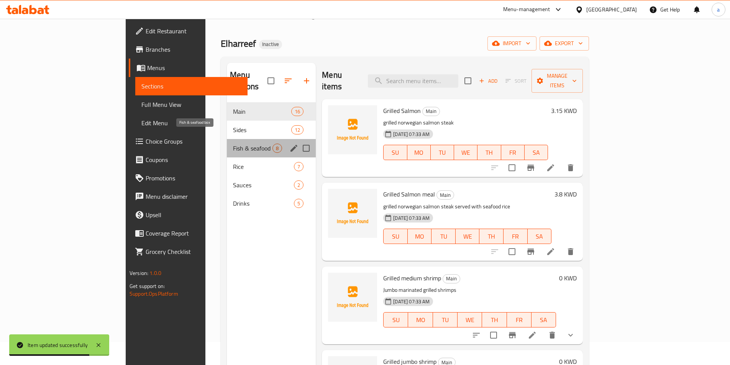
click at [233, 144] on span "Fish & seafood box" at bounding box center [252, 148] width 39 height 9
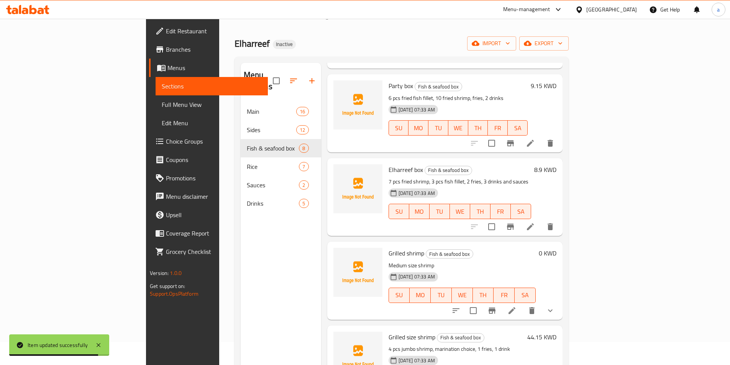
scroll to position [153, 0]
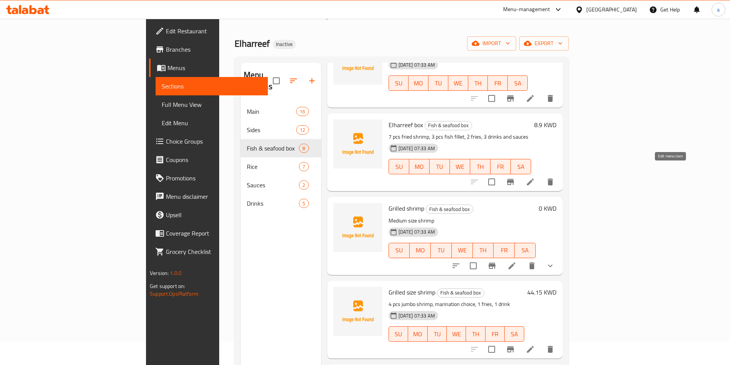
click at [535, 177] on icon at bounding box center [530, 181] width 9 height 9
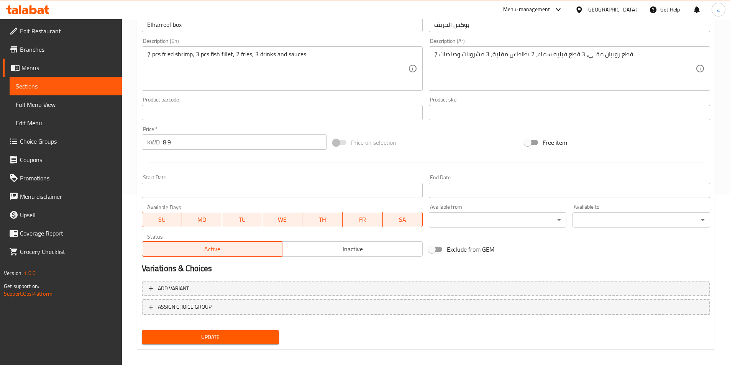
scroll to position [176, 0]
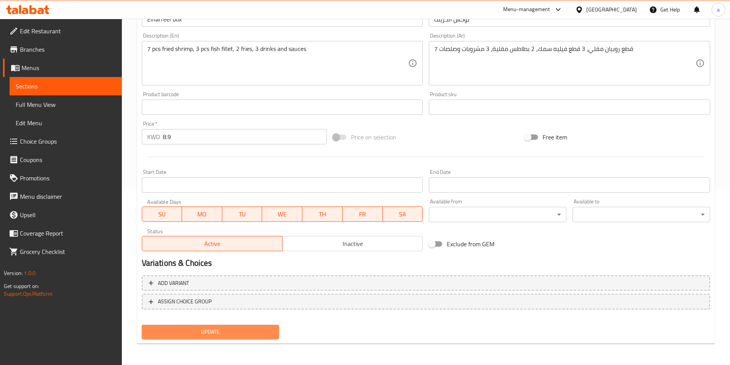
click at [215, 335] on span "Update" at bounding box center [210, 332] width 125 height 10
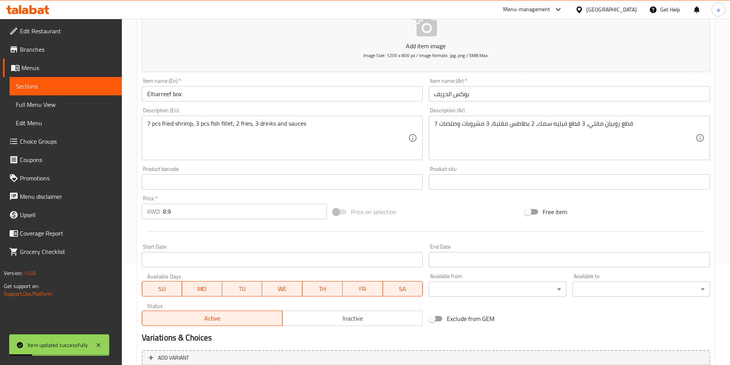
scroll to position [100, 0]
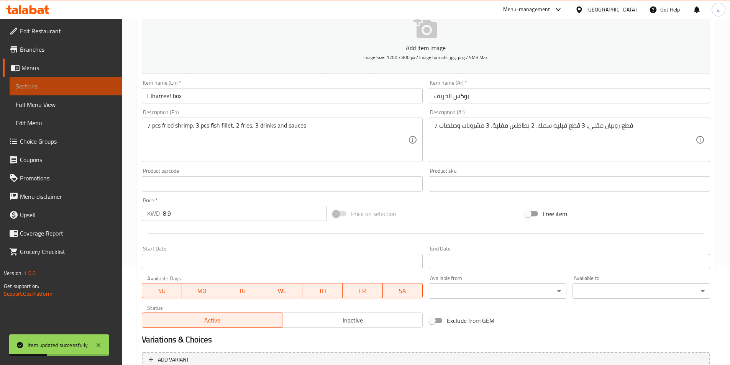
click at [59, 79] on link "Sections" at bounding box center [66, 86] width 112 height 18
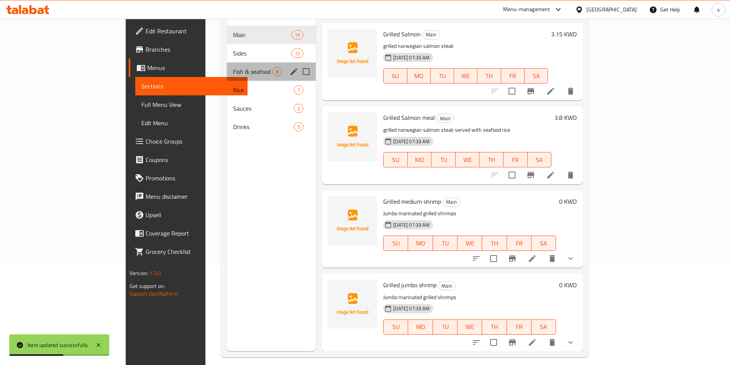
click at [227, 62] on div "Fish & seafood box 8" at bounding box center [271, 71] width 89 height 18
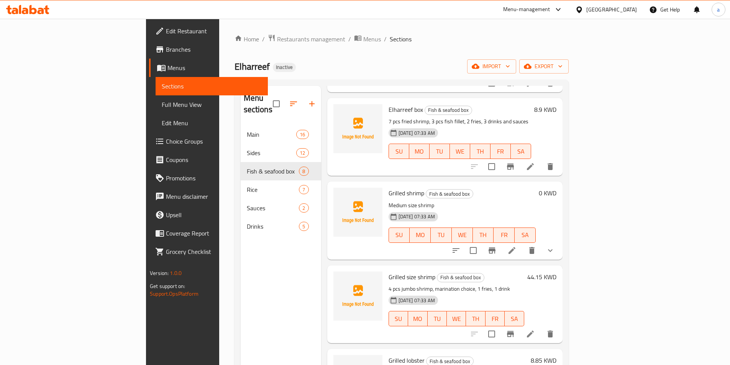
scroll to position [230, 0]
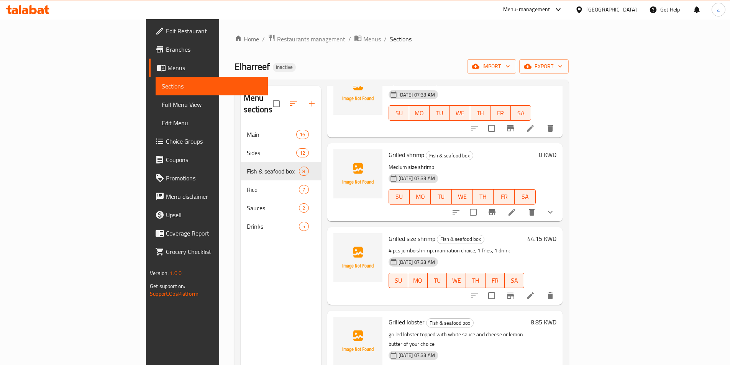
click at [523, 207] on li at bounding box center [511, 212] width 21 height 14
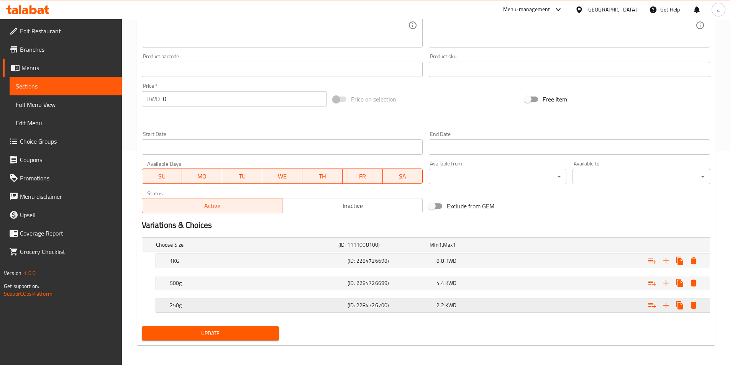
scroll to position [216, 0]
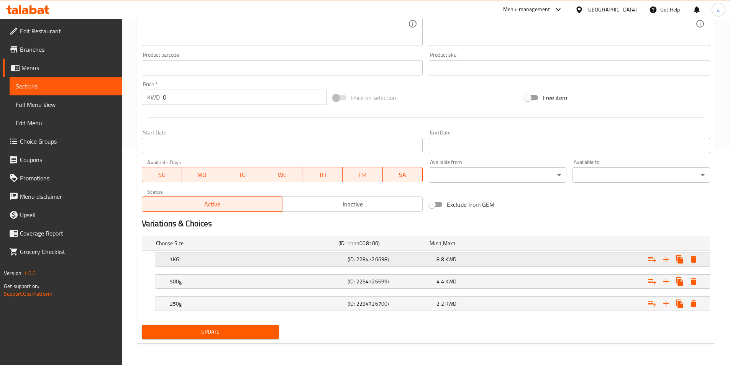
click at [398, 262] on h5 "(ID: 2284726698)" at bounding box center [390, 260] width 86 height 8
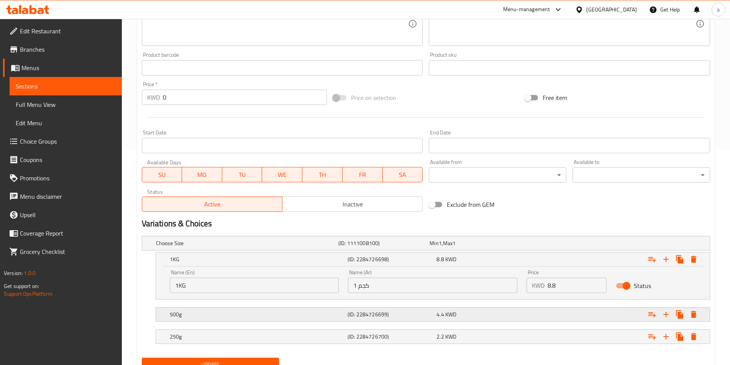
click at [395, 313] on h5 "(ID: 2284726699)" at bounding box center [390, 315] width 86 height 8
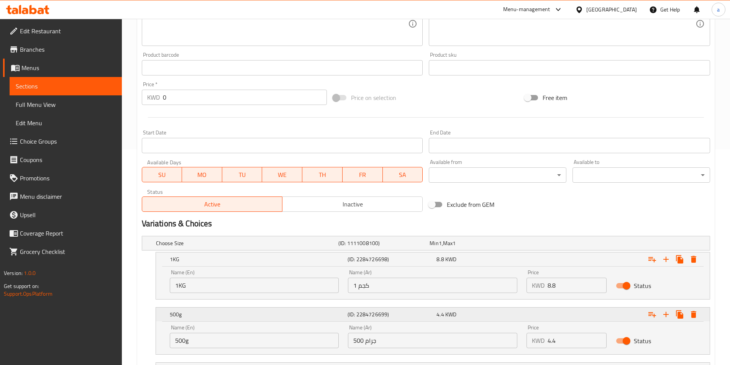
scroll to position [282, 0]
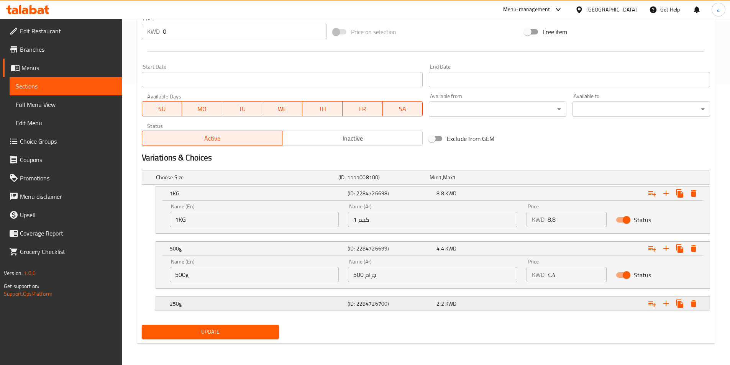
click at [399, 303] on h5 "(ID: 2284726700)" at bounding box center [390, 304] width 86 height 8
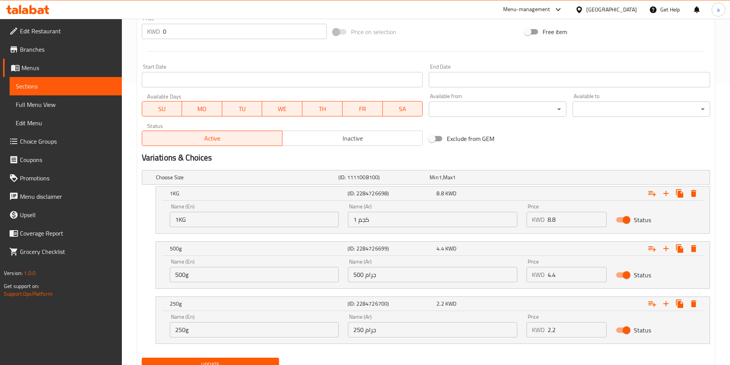
scroll to position [315, 0]
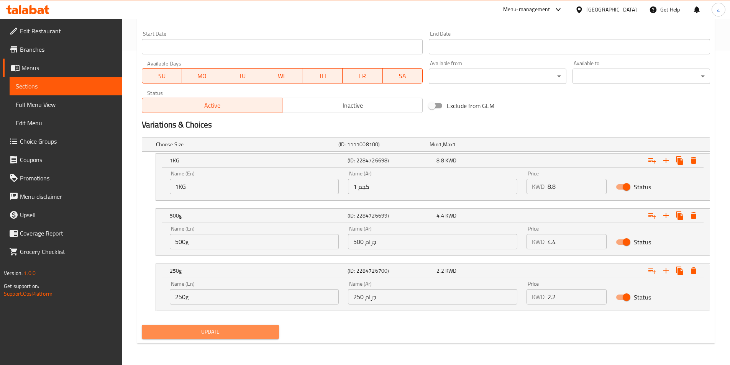
click at [239, 331] on span "Update" at bounding box center [210, 332] width 125 height 10
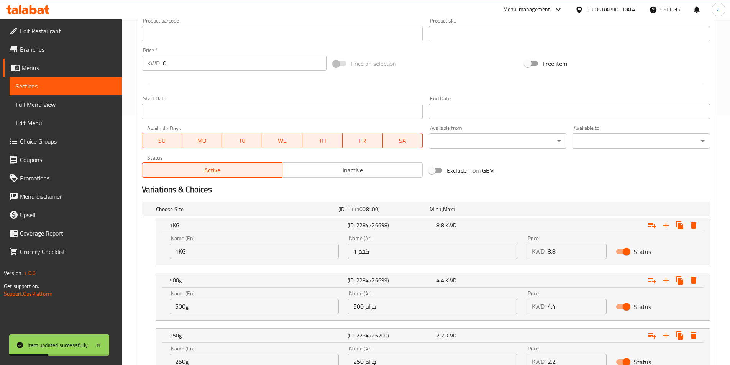
scroll to position [276, 0]
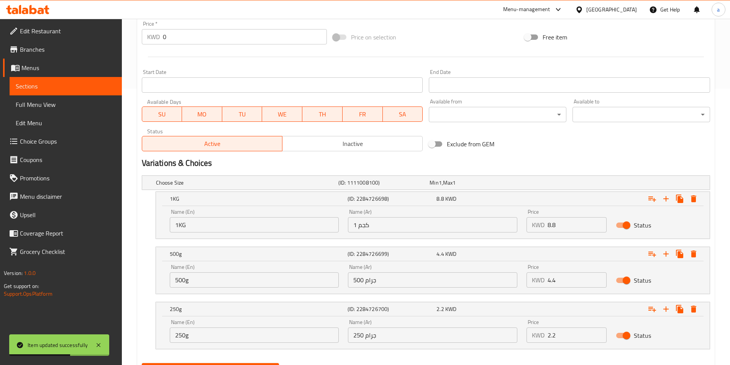
click at [41, 82] on span "Sections" at bounding box center [66, 86] width 100 height 9
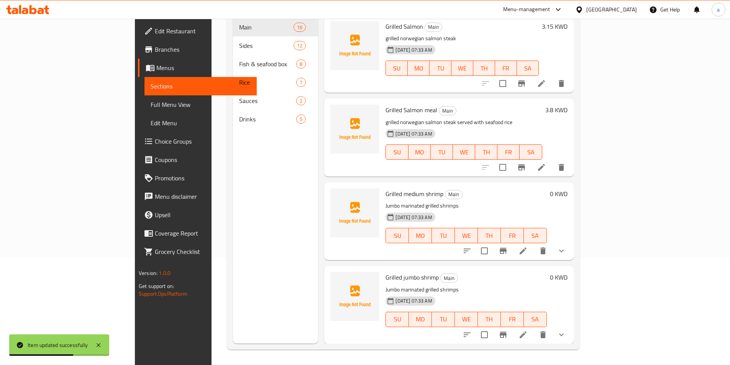
scroll to position [107, 0]
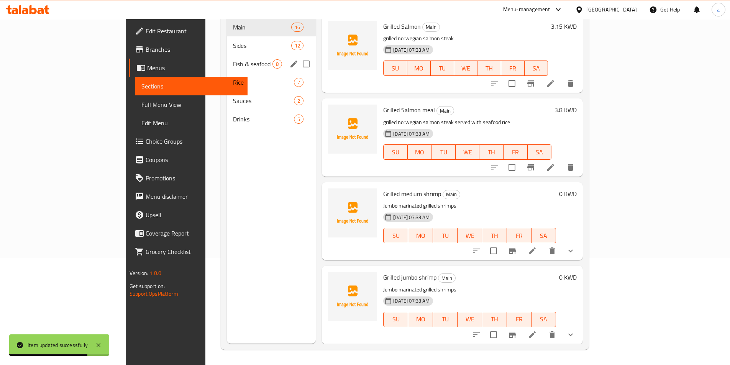
click at [227, 60] on div "Fish & seafood box 8" at bounding box center [271, 64] width 89 height 18
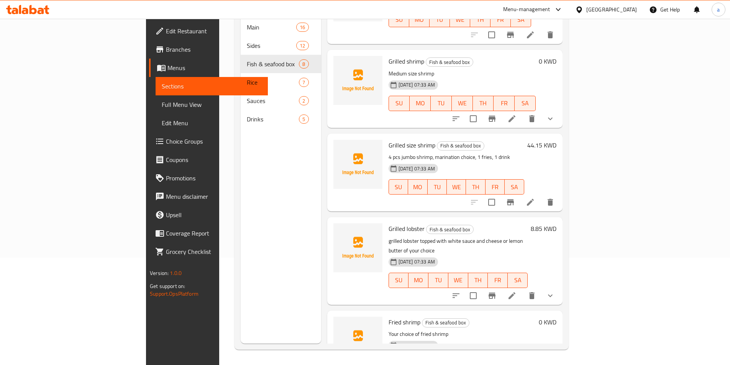
scroll to position [230, 0]
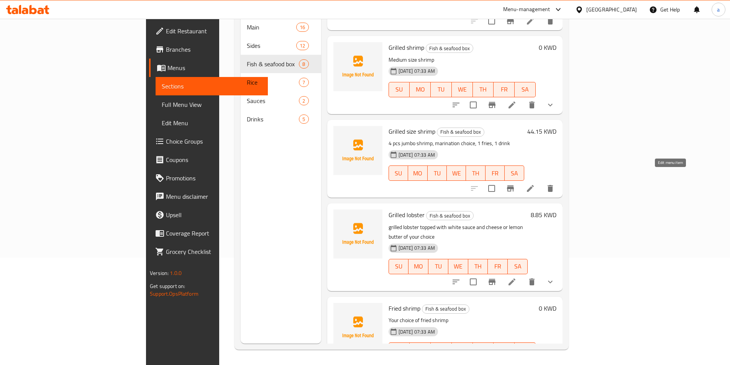
click at [535, 184] on icon at bounding box center [530, 188] width 9 height 9
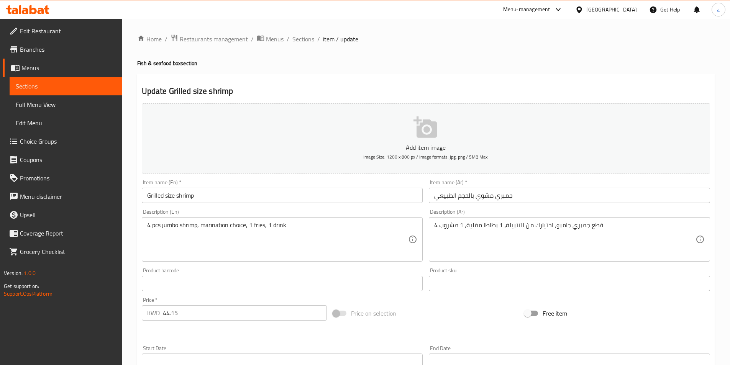
click at [240, 181] on div "Item name (En)   * Grilled size shrimp Item name (En) *" at bounding box center [282, 191] width 281 height 23
click at [247, 188] on input "Grilled size shrimp" at bounding box center [282, 195] width 281 height 15
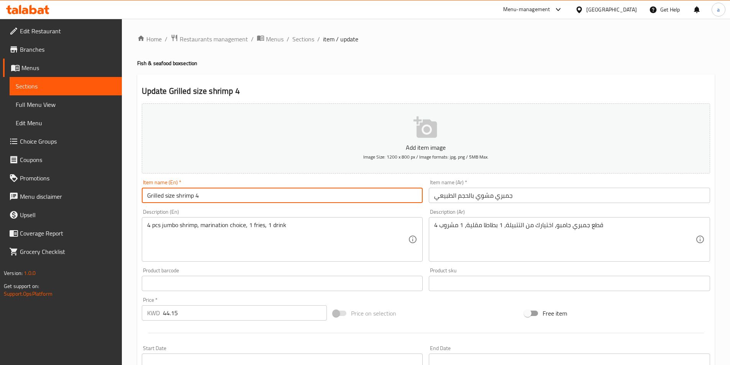
type input "Grilled size shrimp 4"
click at [550, 192] on input "جمبري مشوي بالحجم الطبيعي" at bounding box center [569, 195] width 281 height 15
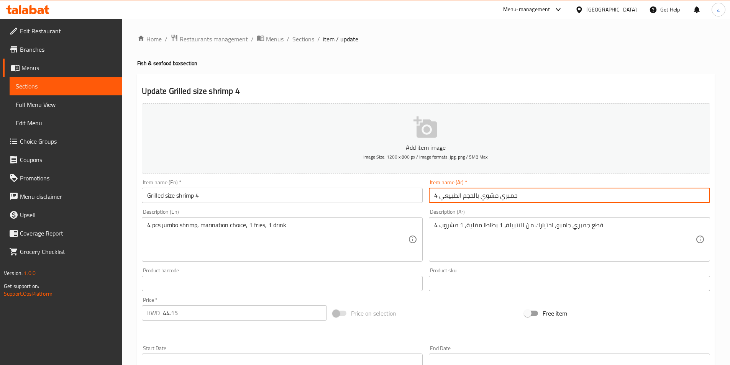
type input "جمبري مشوي بالحجم الطبيعي 4"
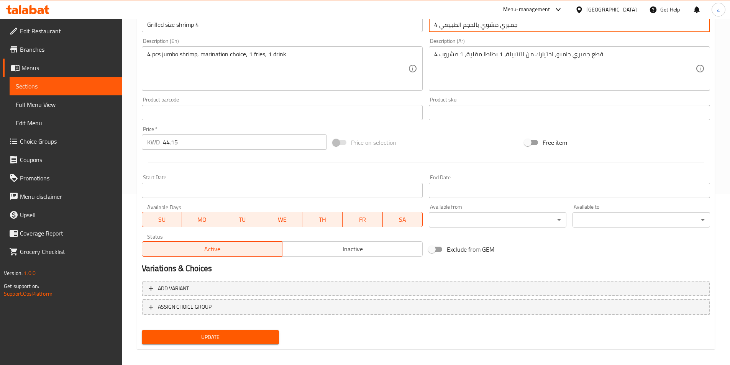
scroll to position [176, 0]
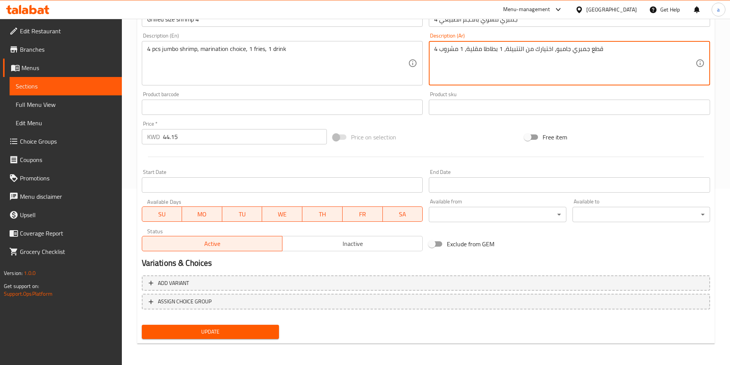
drag, startPoint x: 505, startPoint y: 46, endPoint x: 552, endPoint y: 47, distance: 46.7
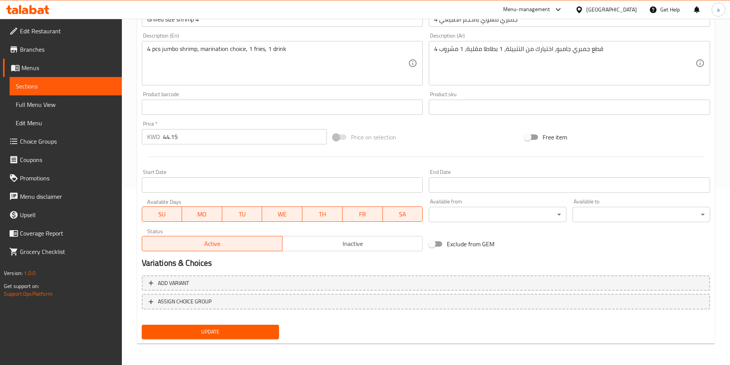
drag, startPoint x: 696, startPoint y: 264, endPoint x: 734, endPoint y: 254, distance: 39.3
click at [714, 262] on div "Update Grilled size shrimp 4 Add item image Image Size: 1200 x 800 px / Image f…" at bounding box center [425, 121] width 577 height 446
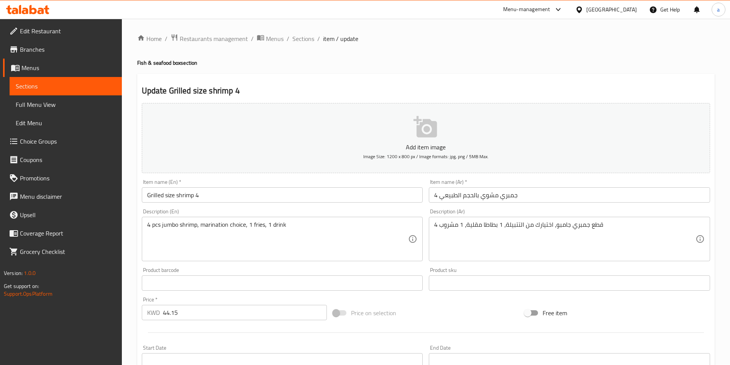
scroll to position [0, 0]
click at [55, 85] on span "Sections" at bounding box center [66, 86] width 100 height 9
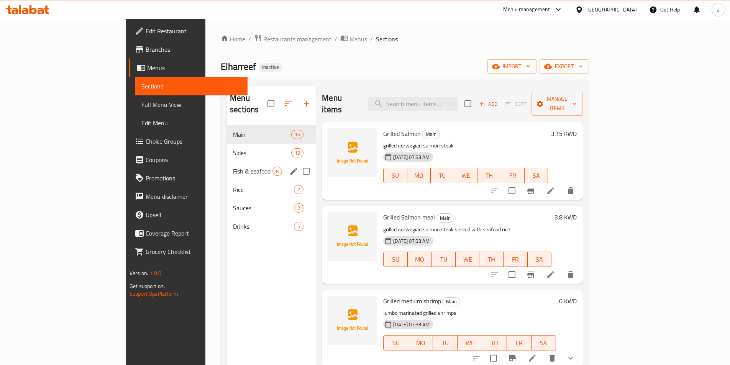
click at [227, 162] on div "Fish & seafood box 8" at bounding box center [271, 171] width 89 height 18
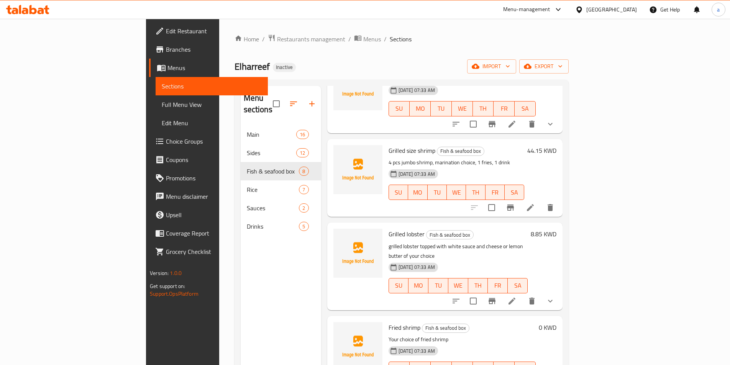
scroll to position [324, 0]
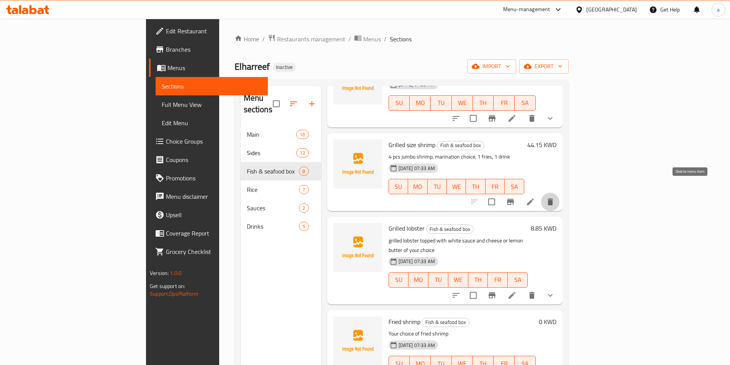
click at [555, 197] on icon "delete" at bounding box center [550, 201] width 9 height 9
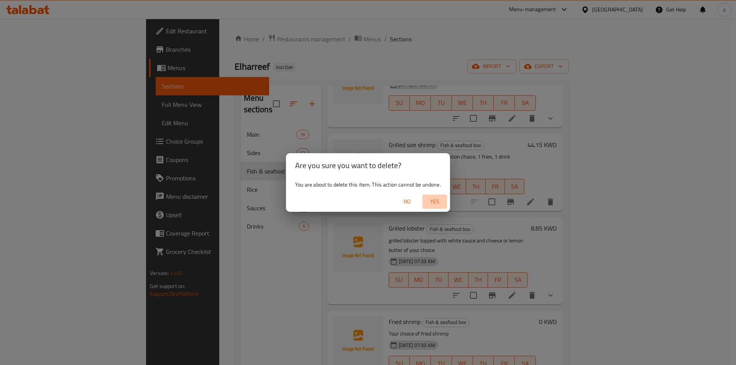
click at [437, 202] on span "Yes" at bounding box center [434, 202] width 18 height 10
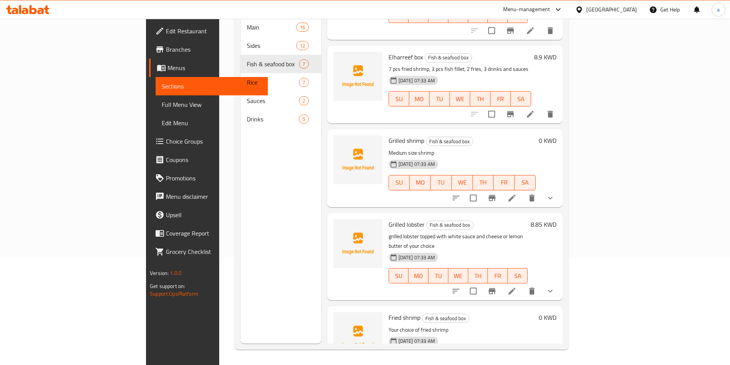
scroll to position [125, 0]
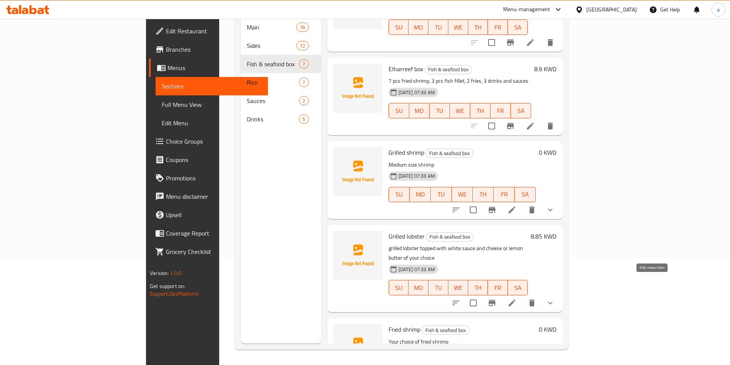
click at [516, 298] on icon at bounding box center [511, 302] width 9 height 9
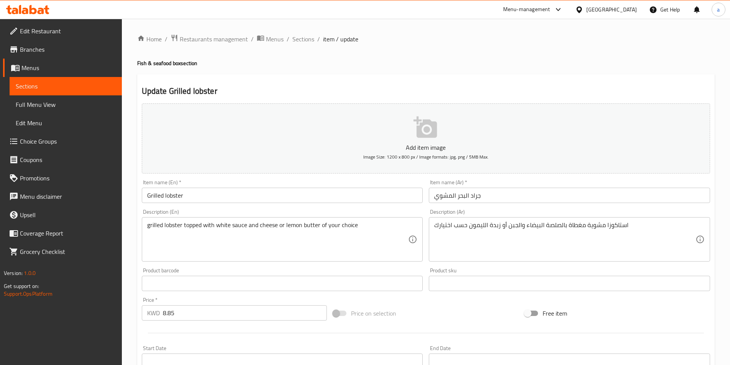
click at [170, 196] on input "Grilled lobster" at bounding box center [282, 195] width 281 height 15
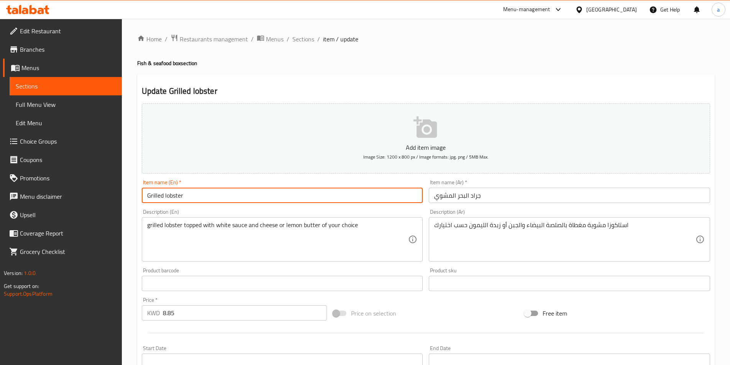
click at [170, 196] on input "Grilled lobster" at bounding box center [282, 195] width 281 height 15
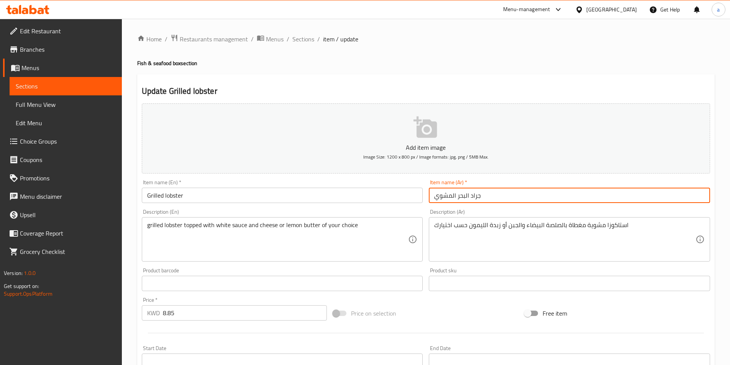
drag, startPoint x: 456, startPoint y: 192, endPoint x: 497, endPoint y: 192, distance: 40.6
click at [497, 192] on input "جراد البحر المشوي" at bounding box center [569, 195] width 281 height 15
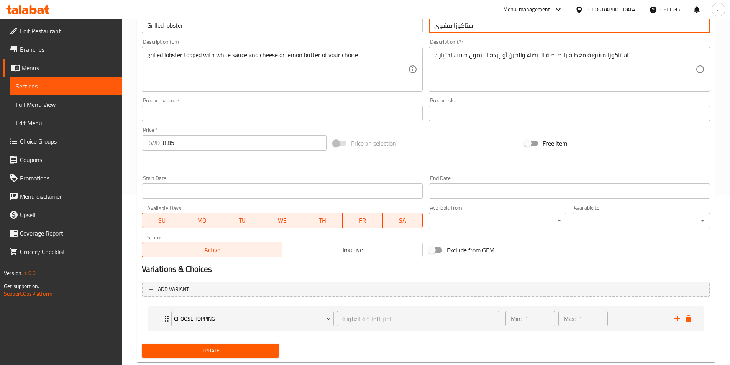
scroll to position [189, 0]
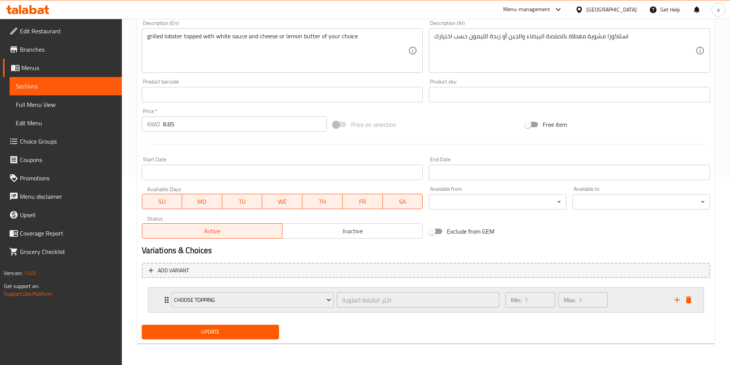
click at [167, 297] on div "Choose Topping اختر الطبقة العلوية ​" at bounding box center [335, 300] width 337 height 25
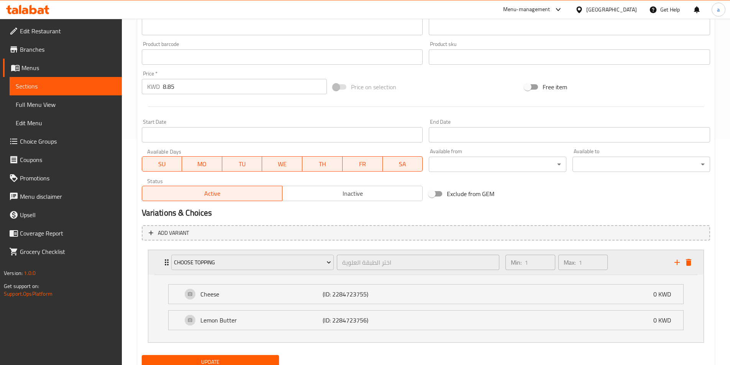
scroll to position [257, 0]
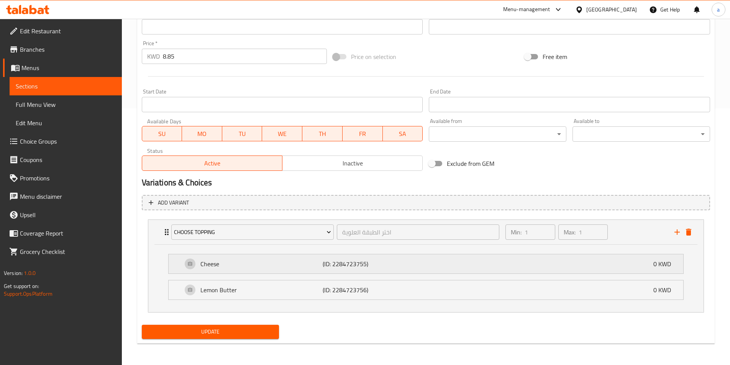
click at [257, 269] on p "Cheese" at bounding box center [261, 263] width 123 height 9
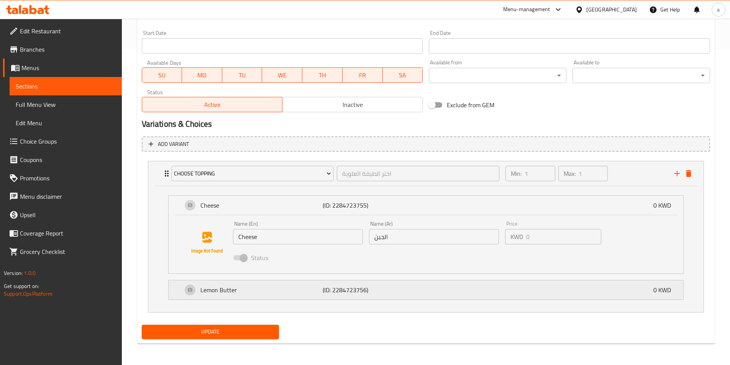
click at [295, 285] on div "Lemon Butter (ID: 2284723756) 0 KWD" at bounding box center [427, 289] width 491 height 19
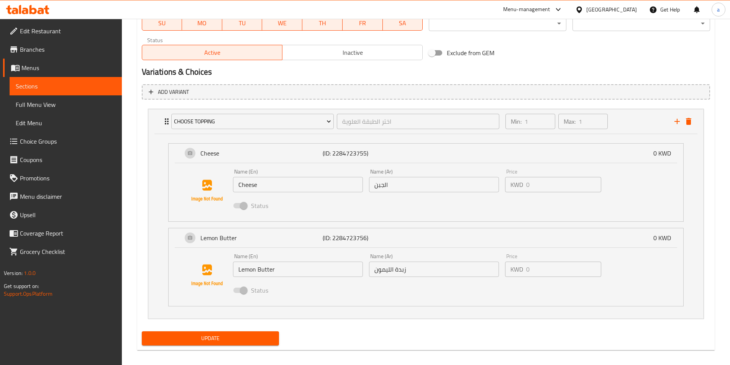
scroll to position [374, 0]
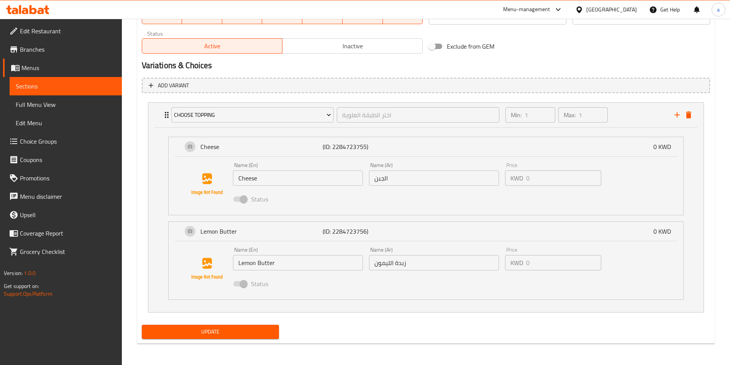
type input "استاكوزا مشوي"
click at [232, 334] on span "Update" at bounding box center [210, 332] width 125 height 10
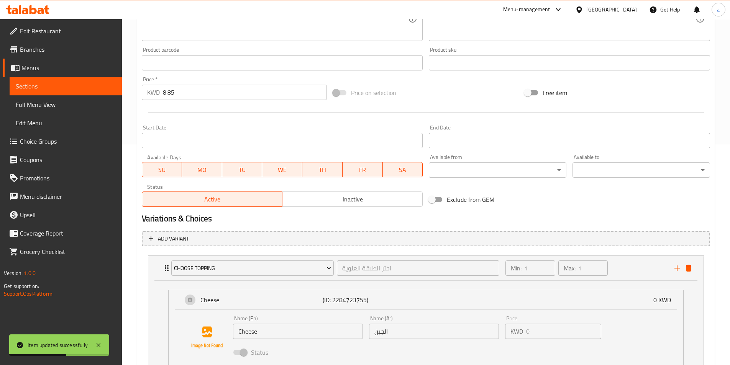
scroll to position [182, 0]
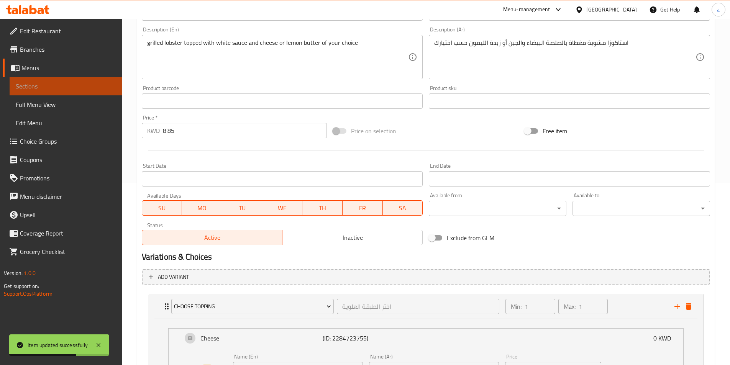
click at [54, 88] on span "Sections" at bounding box center [66, 86] width 100 height 9
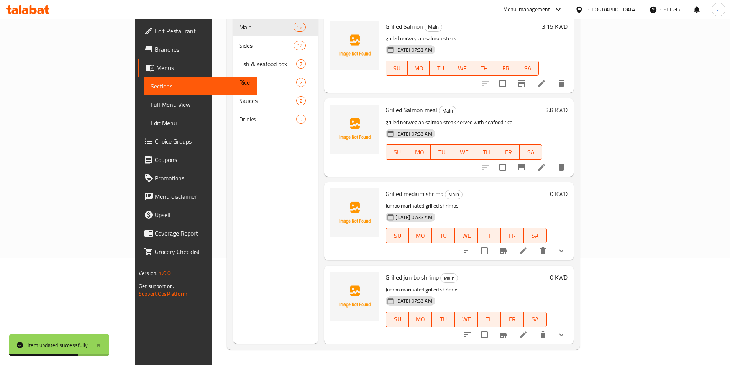
scroll to position [107, 0]
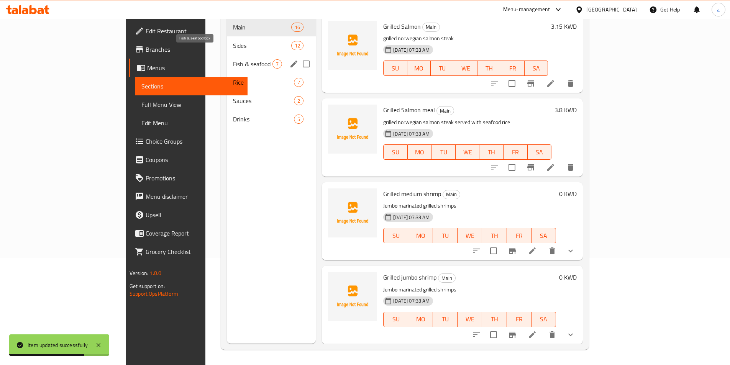
click at [233, 59] on span "Fish & seafood box" at bounding box center [252, 63] width 39 height 9
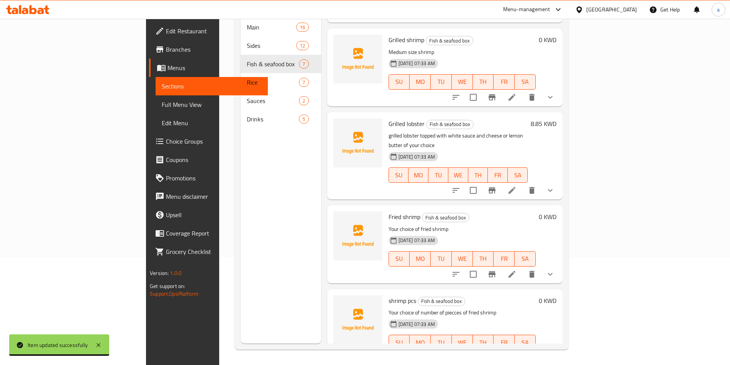
scroll to position [240, 0]
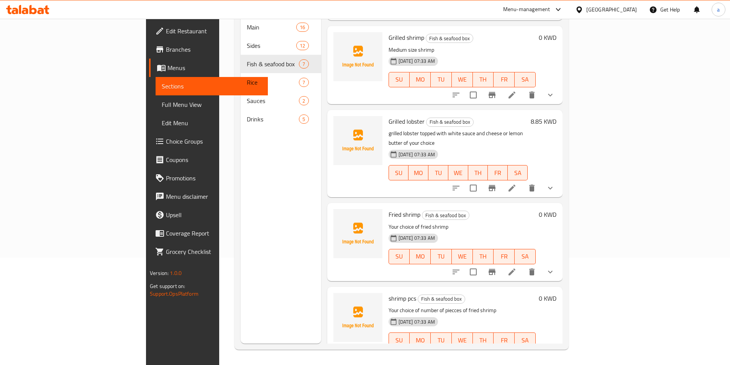
click at [523, 265] on li at bounding box center [511, 272] width 21 height 14
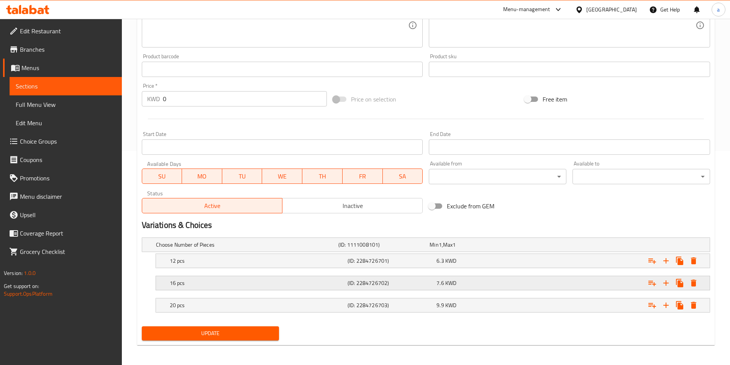
scroll to position [216, 0]
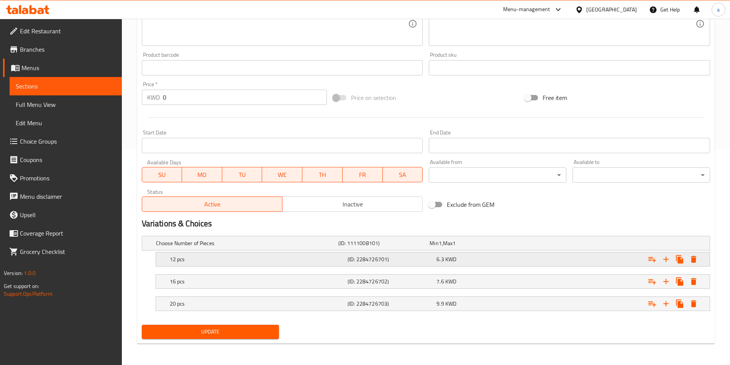
click at [344, 263] on div "12 pcs" at bounding box center [257, 259] width 178 height 11
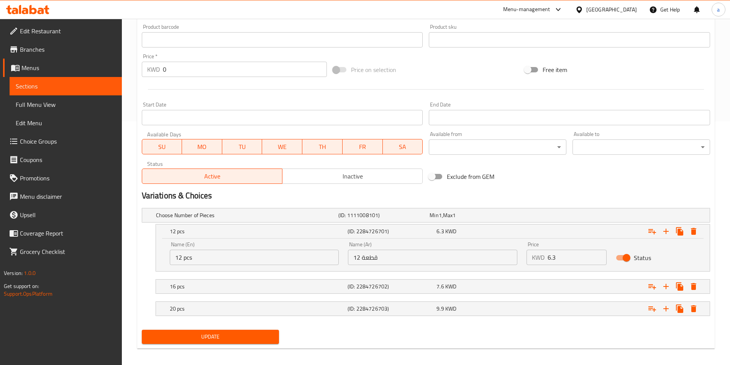
scroll to position [249, 0]
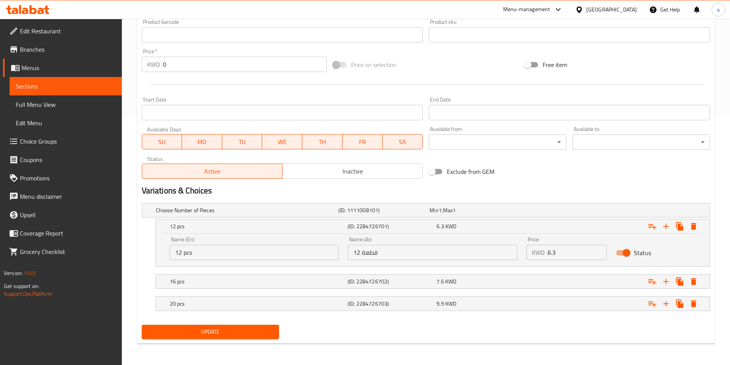
click at [467, 274] on div "16 pcs (ID: 2284726702) 7.6 KWD" at bounding box center [435, 281] width 534 height 17
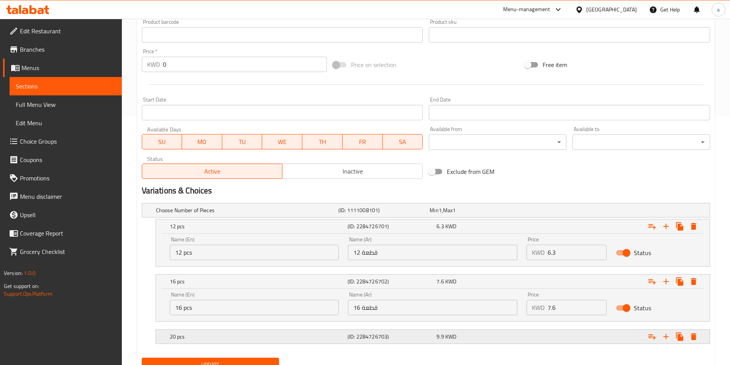
click at [497, 336] on div "9.9 KWD" at bounding box center [479, 337] width 86 height 8
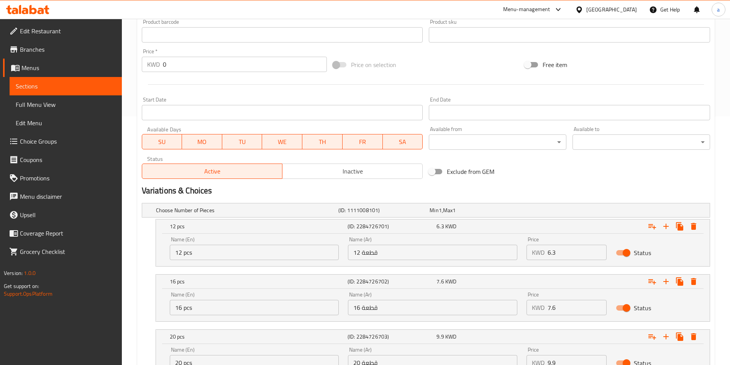
click at [48, 82] on span "Sections" at bounding box center [66, 86] width 100 height 9
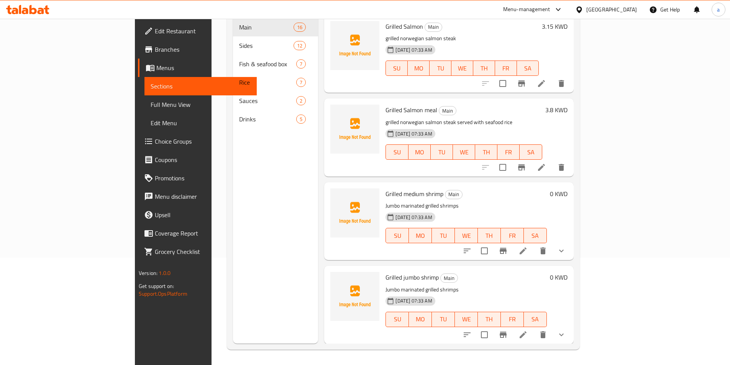
scroll to position [107, 0]
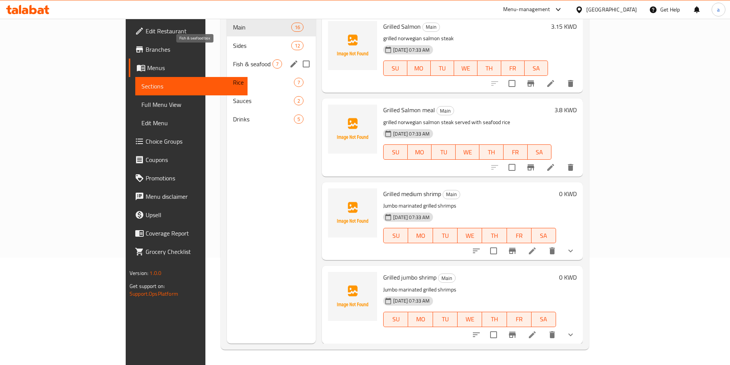
click at [233, 59] on span "Fish & seafood box" at bounding box center [252, 63] width 39 height 9
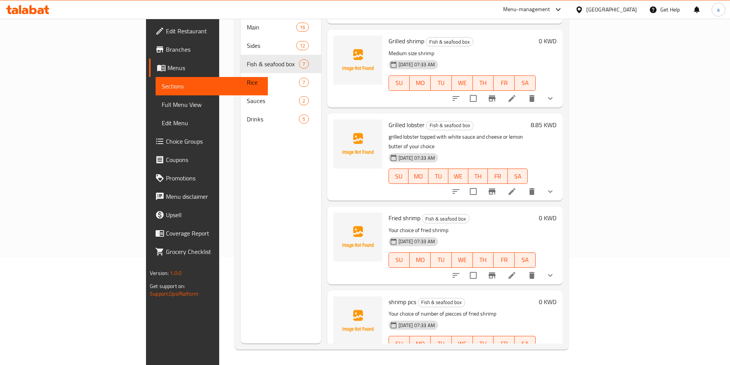
scroll to position [240, 0]
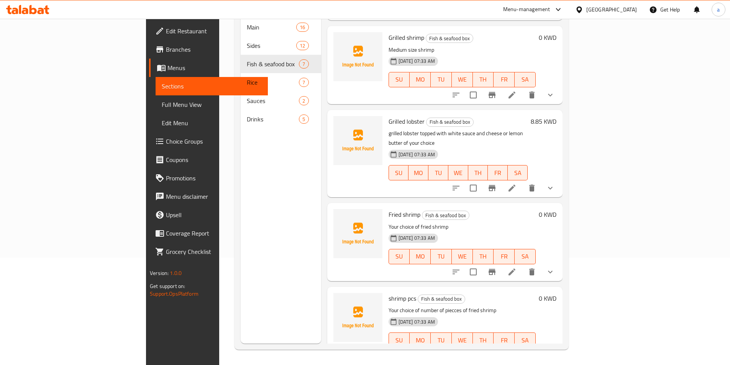
click at [559, 263] on button "show more" at bounding box center [550, 272] width 18 height 18
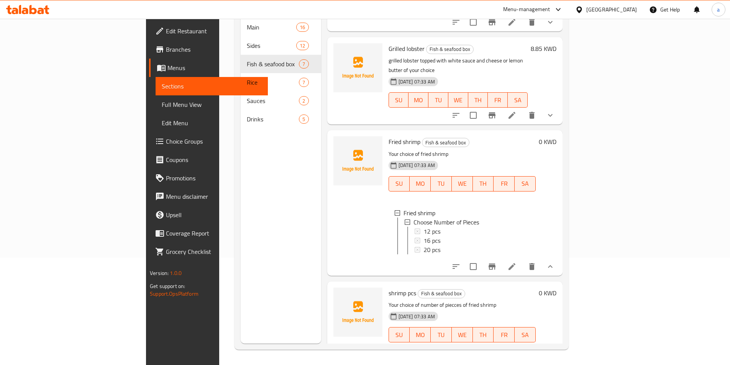
scroll to position [313, 0]
click at [516, 345] on icon at bounding box center [511, 349] width 9 height 9
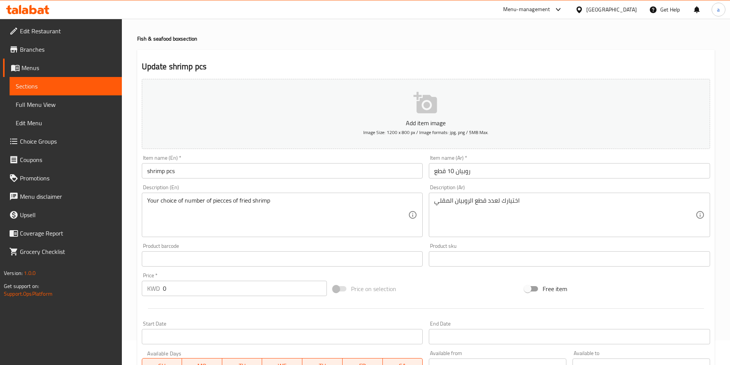
scroll to position [38, 0]
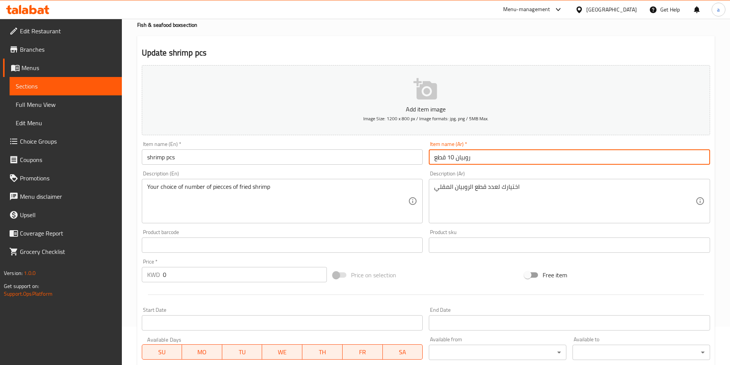
drag, startPoint x: 447, startPoint y: 158, endPoint x: 457, endPoint y: 157, distance: 10.8
click at [457, 157] on input "روبيان 10 قطع" at bounding box center [569, 156] width 281 height 15
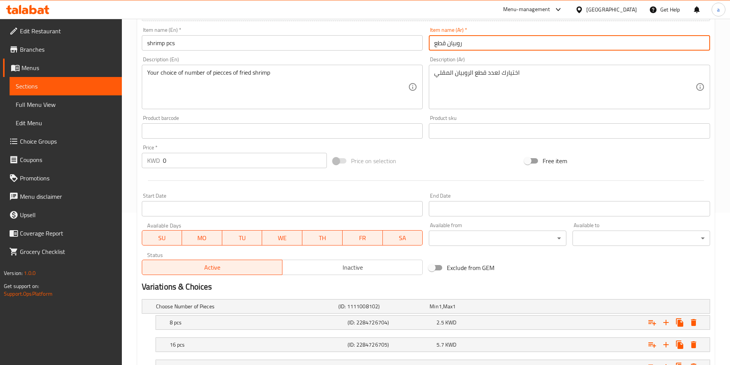
scroll to position [192, 0]
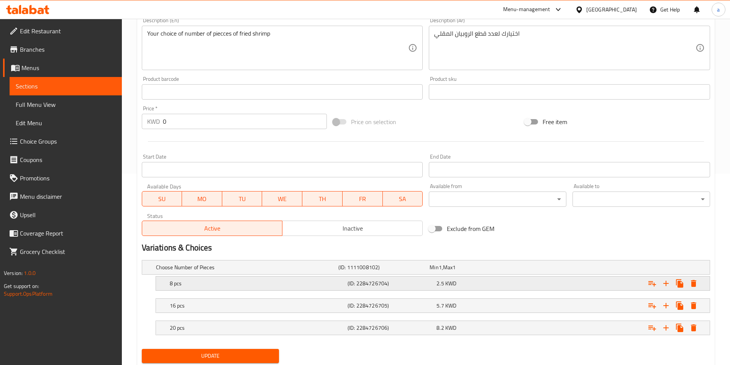
type input "روبيان قطع"
click at [370, 287] on h5 "(ID: 2284726704)" at bounding box center [390, 284] width 86 height 8
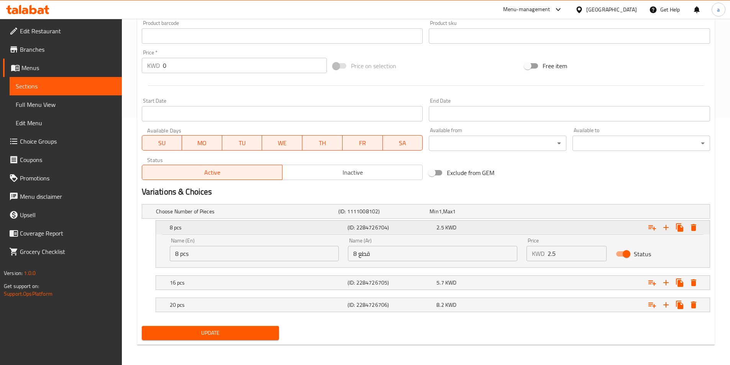
scroll to position [249, 0]
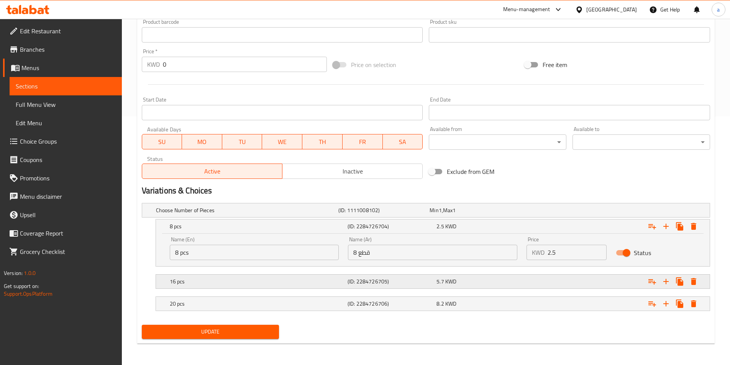
click at [357, 282] on h5 "(ID: 2284726705)" at bounding box center [390, 282] width 86 height 8
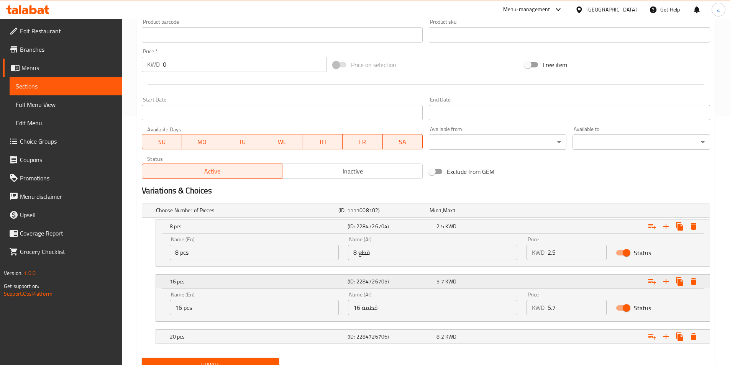
scroll to position [282, 0]
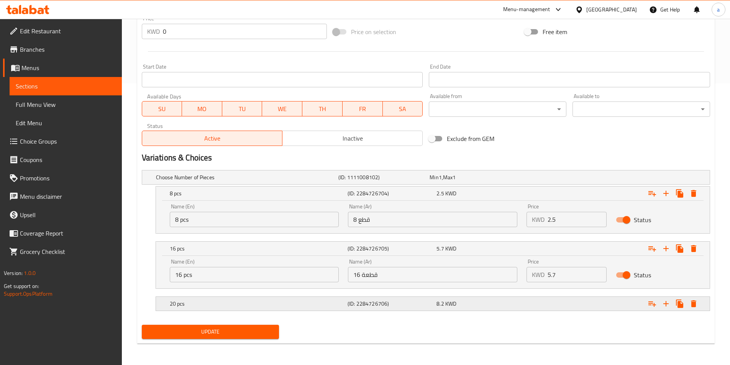
click at [355, 305] on h5 "(ID: 2284726706)" at bounding box center [390, 304] width 86 height 8
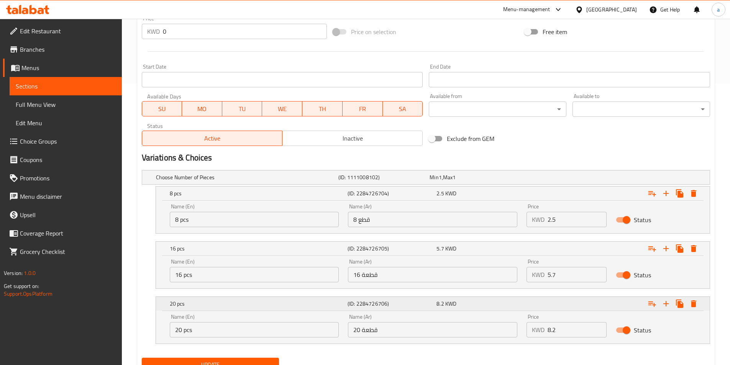
scroll to position [315, 0]
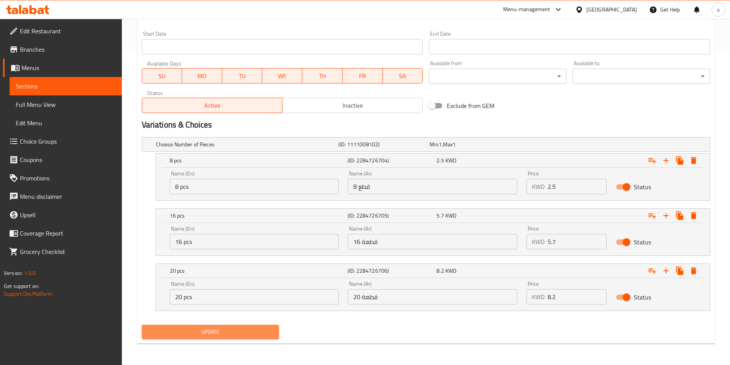
click at [209, 331] on span "Update" at bounding box center [210, 332] width 125 height 10
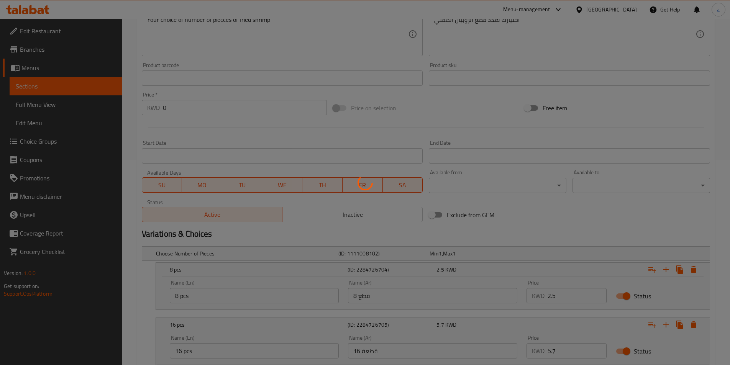
scroll to position [200, 0]
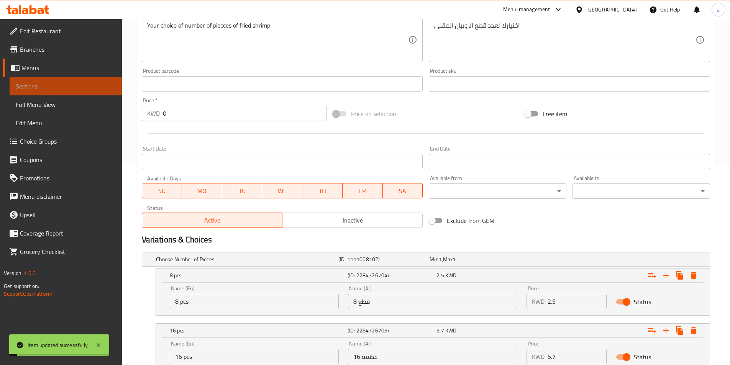
click at [56, 85] on span "Sections" at bounding box center [66, 86] width 100 height 9
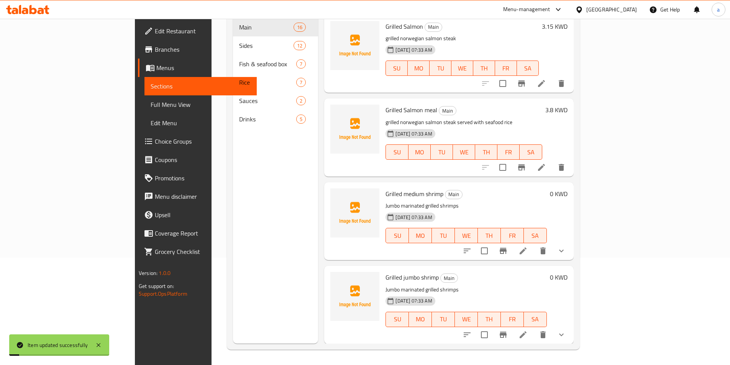
scroll to position [107, 0]
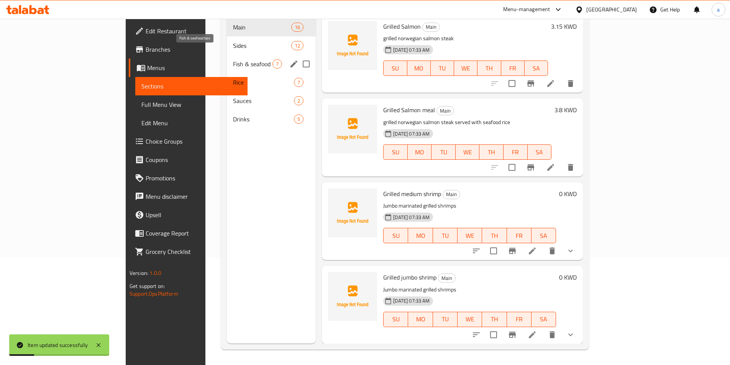
click at [233, 59] on span "Fish & seafood box" at bounding box center [252, 63] width 39 height 9
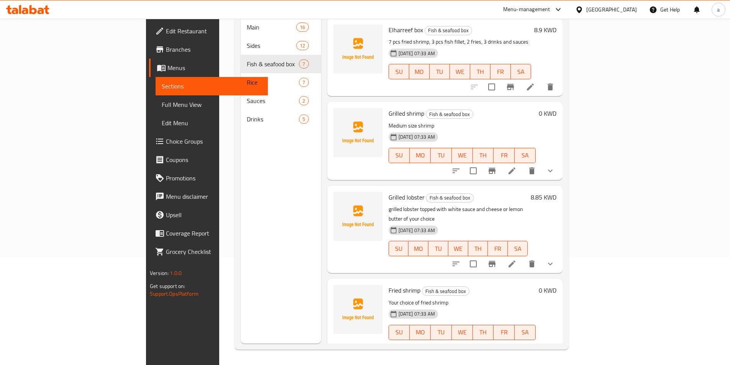
scroll to position [163, 0]
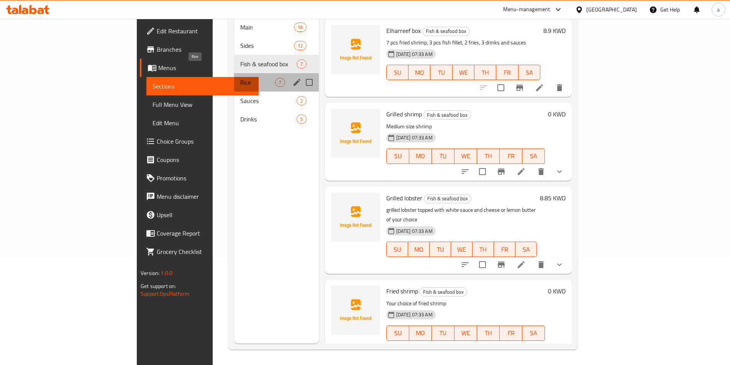
click at [240, 78] on span "Rice" at bounding box center [257, 82] width 35 height 9
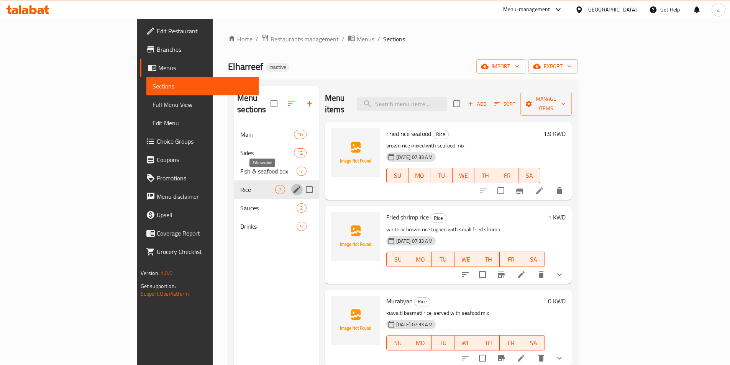
click at [292, 185] on icon "edit" at bounding box center [296, 189] width 9 height 9
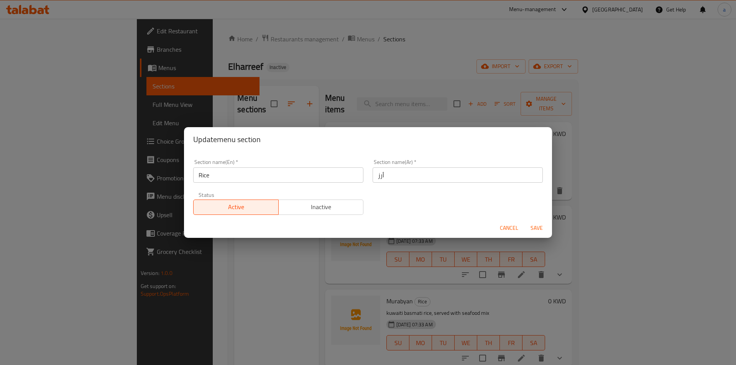
click at [395, 27] on div "Update menu section Section name(En)   * Rice Section name(En) * Section name(A…" at bounding box center [368, 182] width 736 height 365
click at [401, 47] on div "Update menu section Section name(En)   * Rice Section name(En) * Section name(A…" at bounding box center [368, 182] width 736 height 365
click at [511, 229] on span "Cancel" at bounding box center [509, 228] width 18 height 10
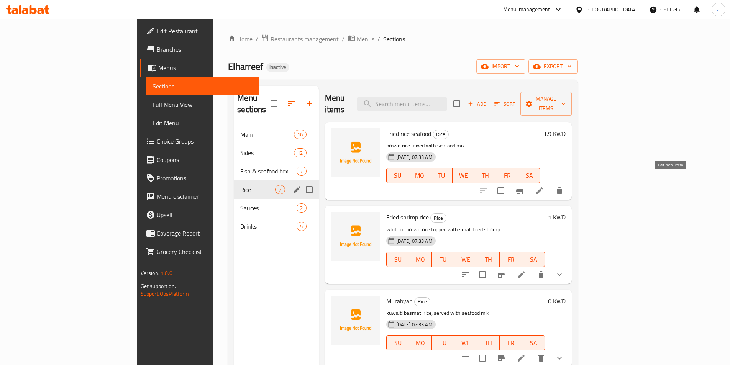
click at [544, 186] on icon at bounding box center [539, 190] width 9 height 9
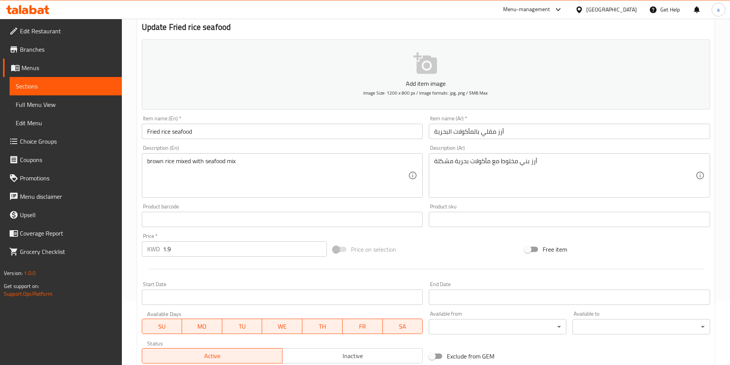
scroll to position [61, 0]
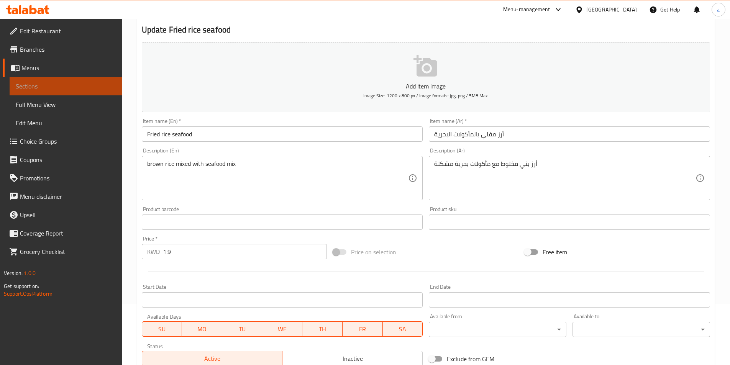
click at [80, 91] on link "Sections" at bounding box center [66, 86] width 112 height 18
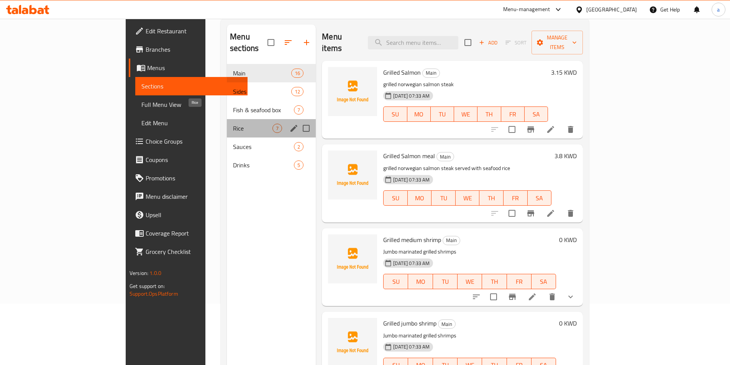
click at [233, 124] on span "Rice" at bounding box center [252, 128] width 39 height 9
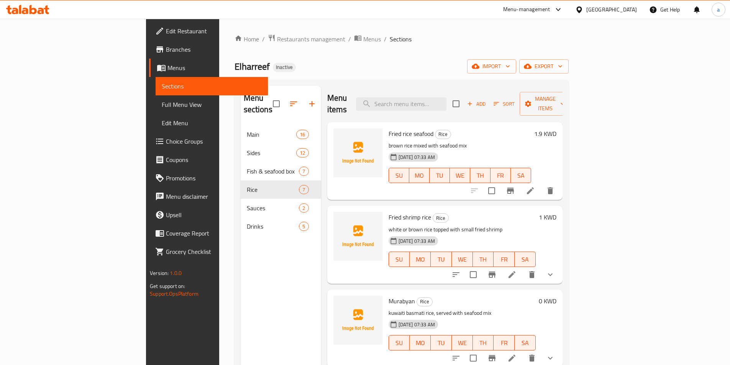
scroll to position [38, 0]
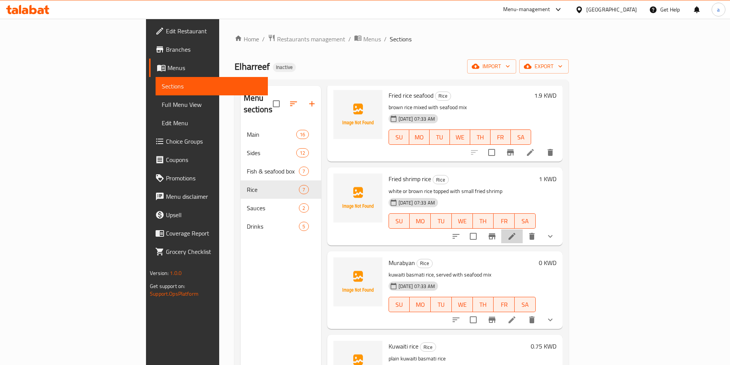
click at [523, 229] on li at bounding box center [511, 236] width 21 height 14
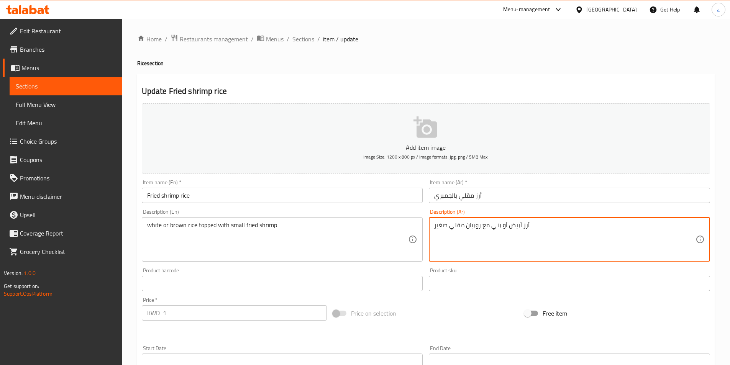
drag, startPoint x: 481, startPoint y: 230, endPoint x: 490, endPoint y: 233, distance: 9.6
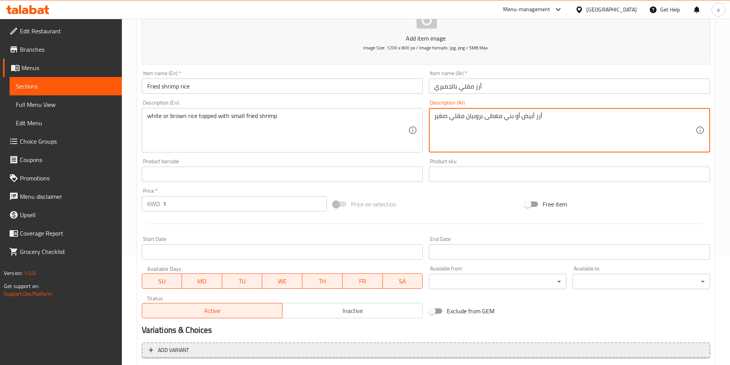
scroll to position [189, 0]
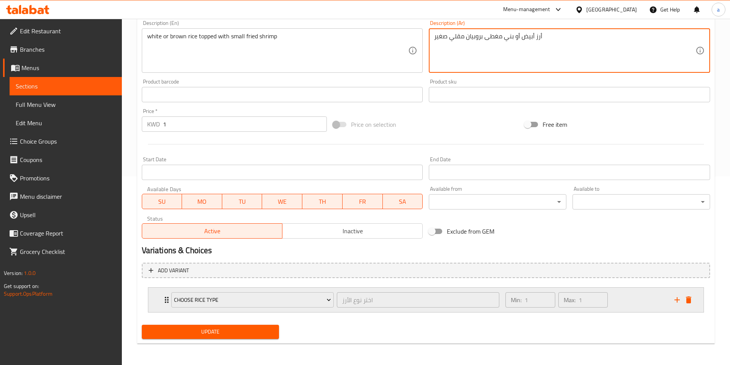
click at [165, 303] on icon "Expand" at bounding box center [166, 299] width 9 height 9
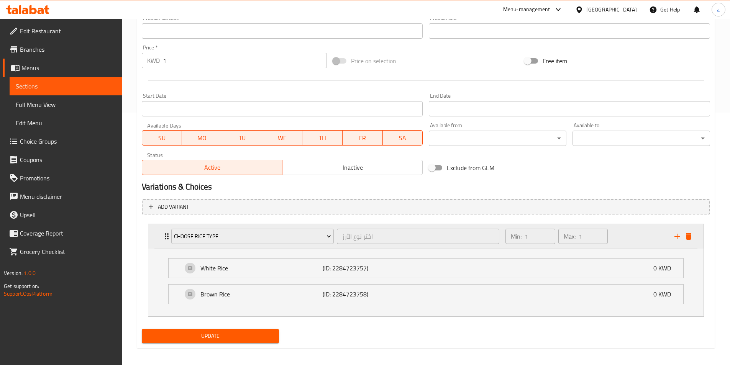
scroll to position [257, 0]
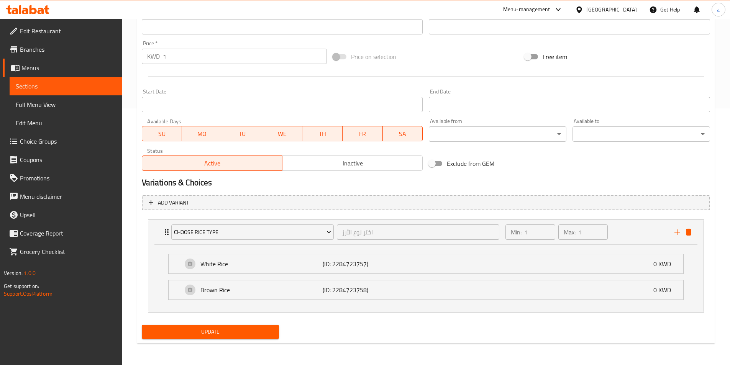
type textarea "أرز أبيض أو بني مغطى بروبيان مقلي صغير"
click at [196, 335] on span "Update" at bounding box center [210, 332] width 125 height 10
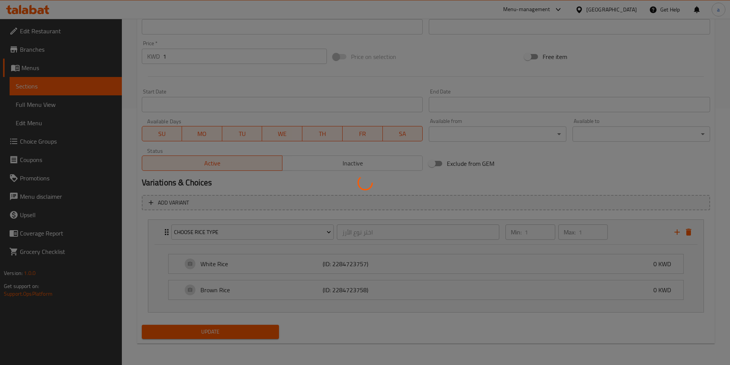
click at [292, 290] on div at bounding box center [365, 182] width 730 height 365
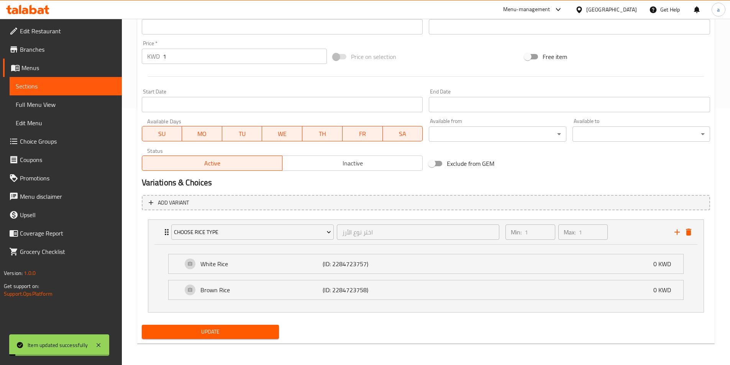
click at [292, 290] on p "Brown Rice" at bounding box center [261, 289] width 123 height 9
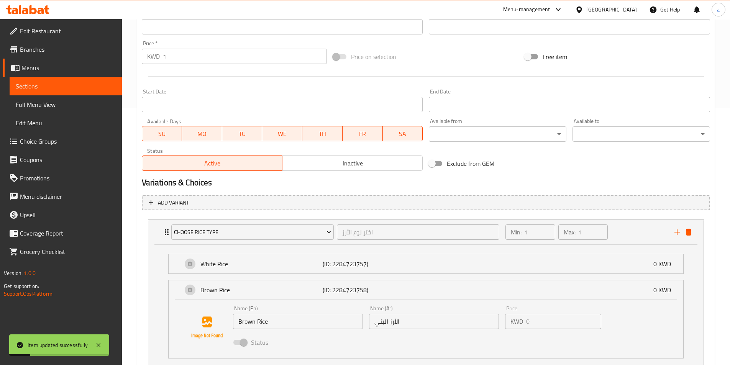
click at [293, 279] on li "Brown Rice (ID: 2284723758) 0 KWD Name (En) Brown Rice Name (En) Name (Ar) الأر…" at bounding box center [426, 319] width 528 height 85
click at [295, 265] on p "White Rice" at bounding box center [261, 263] width 123 height 9
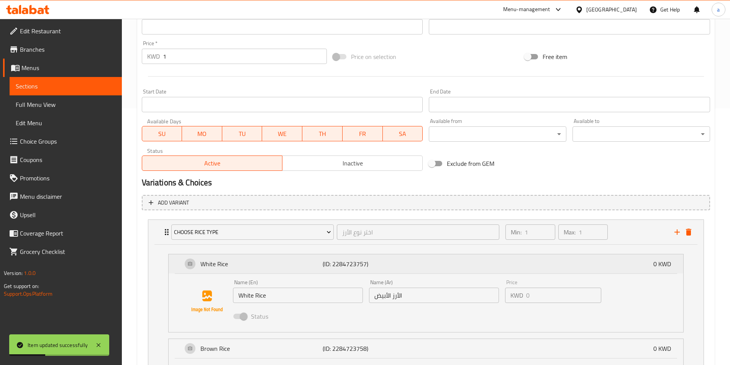
scroll to position [65, 0]
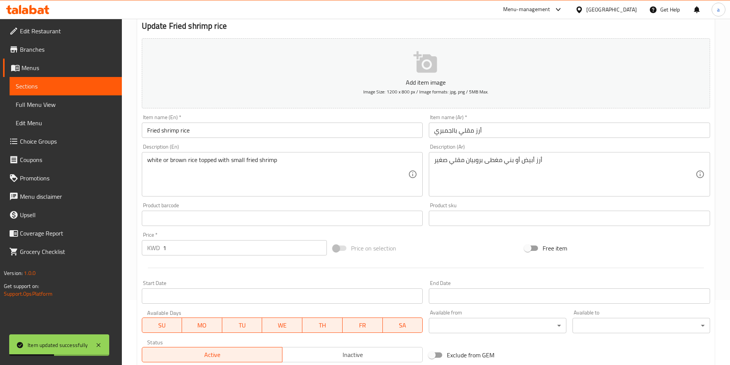
click at [59, 89] on span "Sections" at bounding box center [66, 86] width 100 height 9
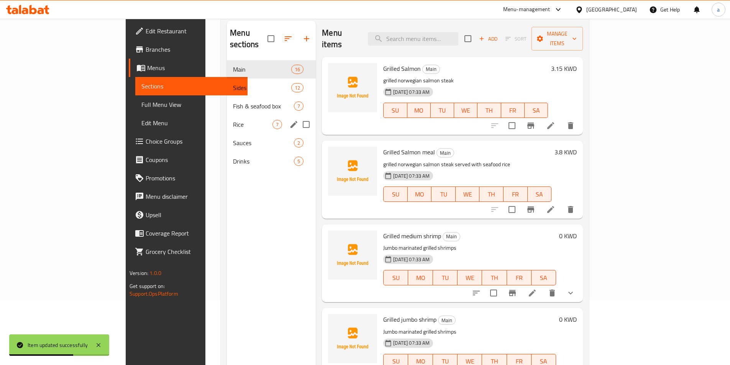
click at [227, 118] on div "Rice 7" at bounding box center [271, 124] width 89 height 18
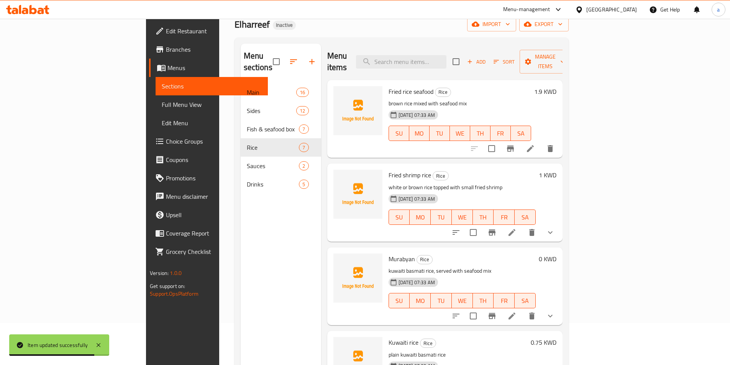
scroll to position [107, 0]
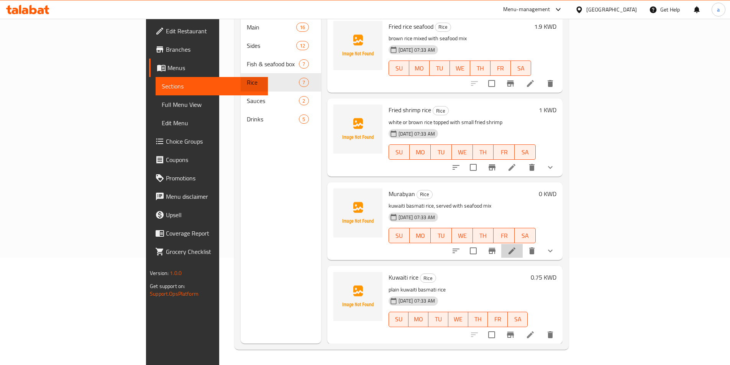
click at [523, 244] on li at bounding box center [511, 251] width 21 height 14
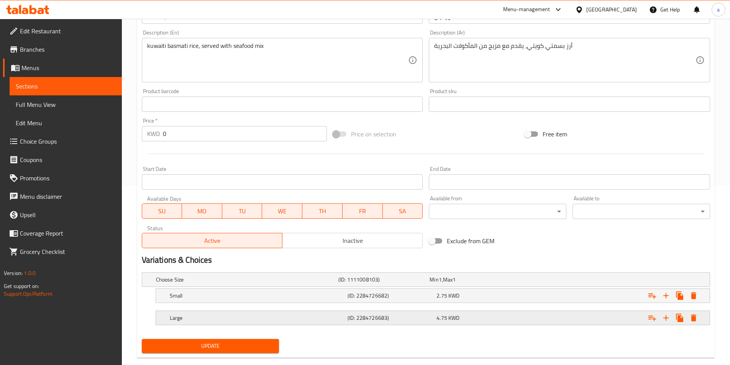
scroll to position [193, 0]
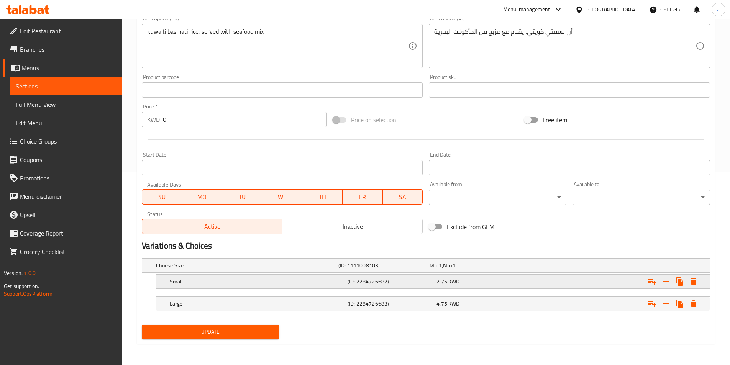
click at [249, 286] on div "Small" at bounding box center [257, 281] width 178 height 11
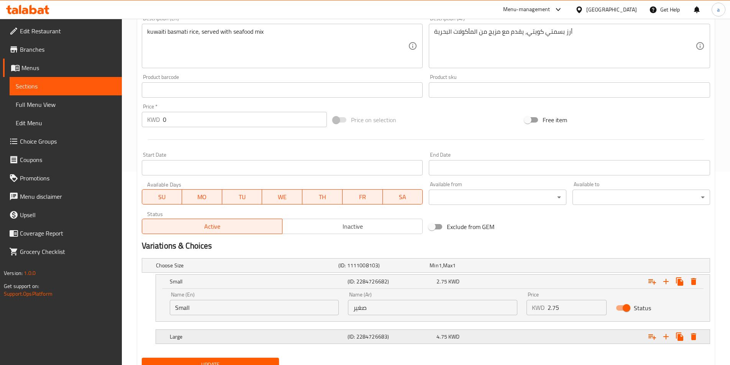
click at [326, 335] on h5 "Large" at bounding box center [257, 337] width 175 height 8
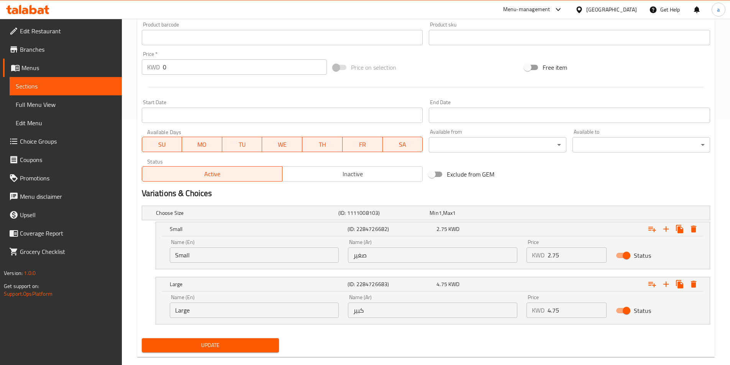
scroll to position [259, 0]
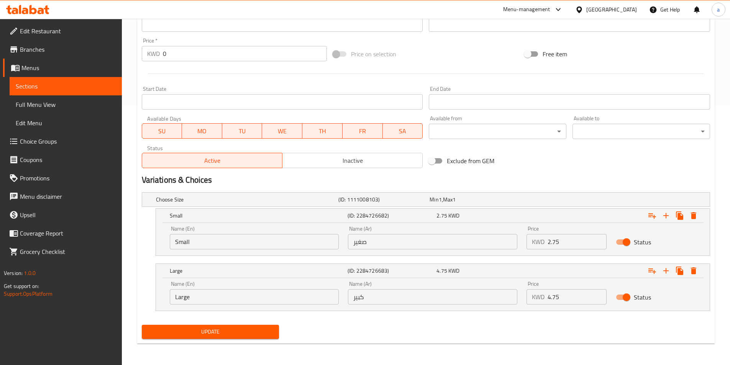
click at [207, 335] on span "Update" at bounding box center [210, 332] width 125 height 10
click at [66, 93] on link "Sections" at bounding box center [66, 86] width 112 height 18
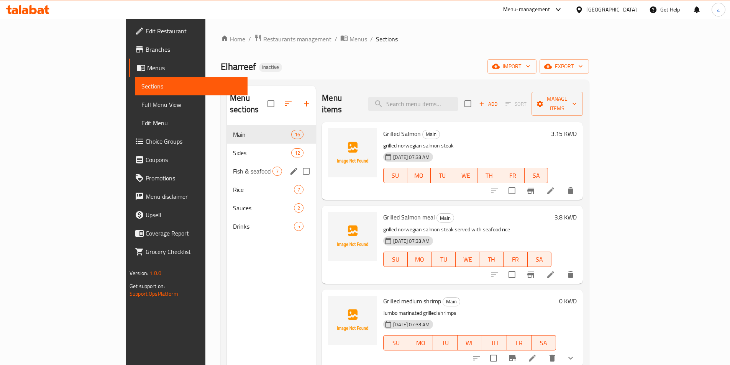
click at [227, 162] on div "Fish & seafood box 7" at bounding box center [271, 171] width 89 height 18
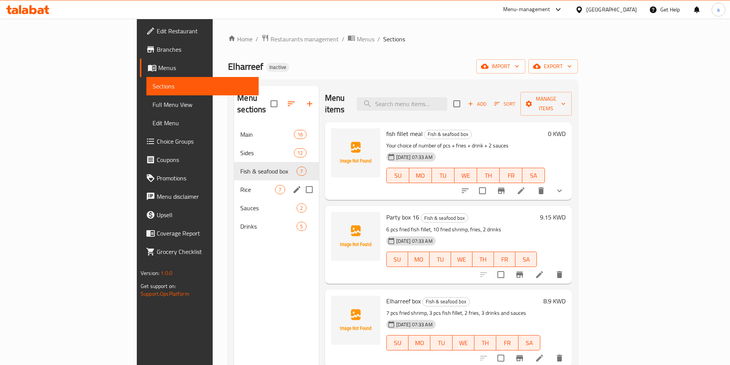
click at [234, 180] on div "Rice 7" at bounding box center [276, 189] width 84 height 18
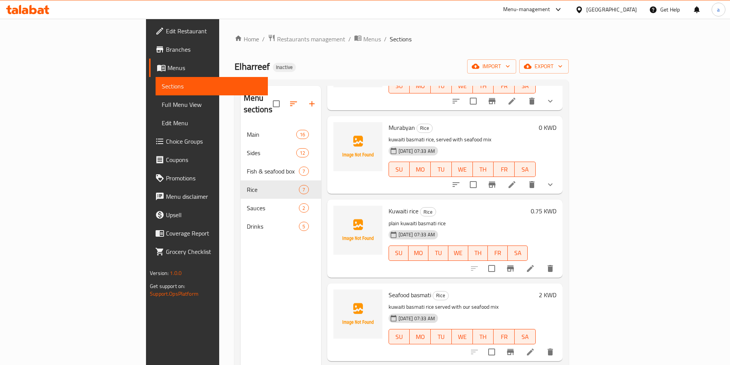
scroll to position [163, 0]
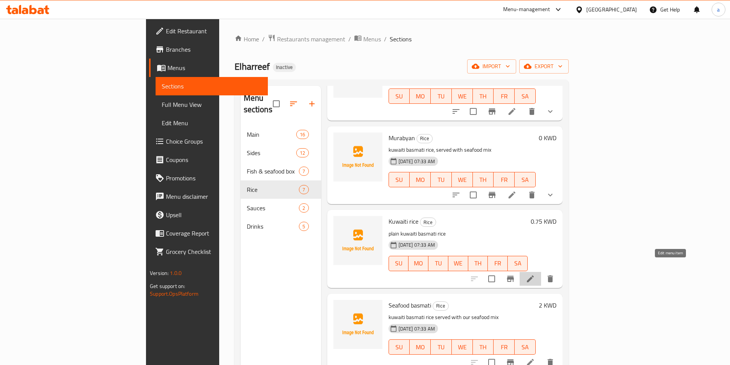
click at [535, 274] on icon at bounding box center [530, 278] width 9 height 9
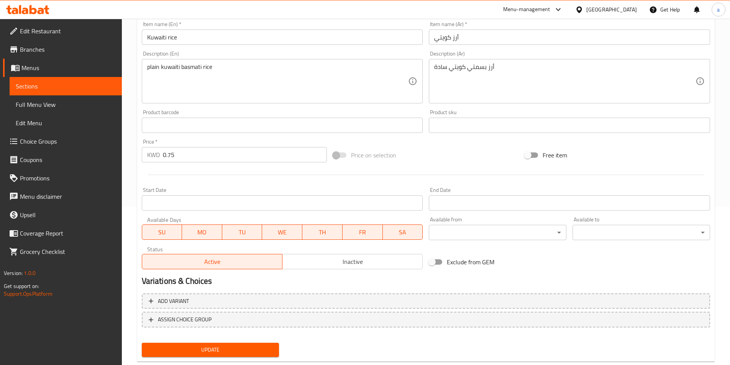
scroll to position [176, 0]
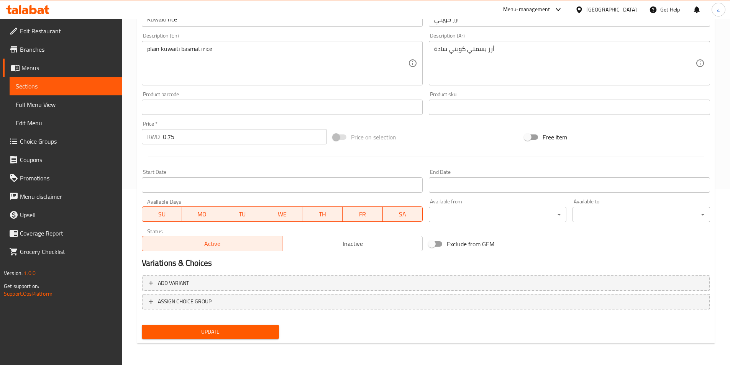
click at [85, 80] on link "Sections" at bounding box center [66, 86] width 112 height 18
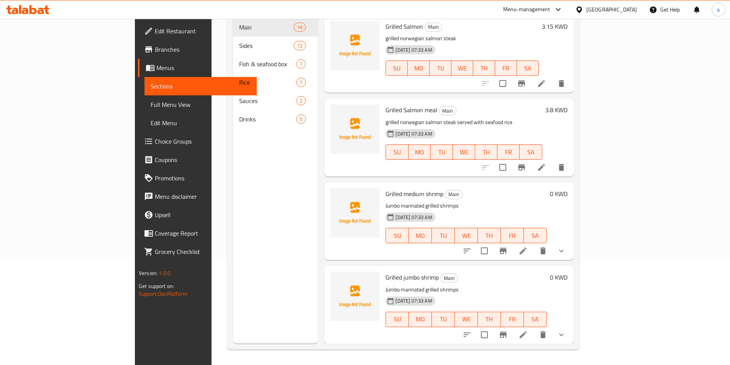
scroll to position [107, 0]
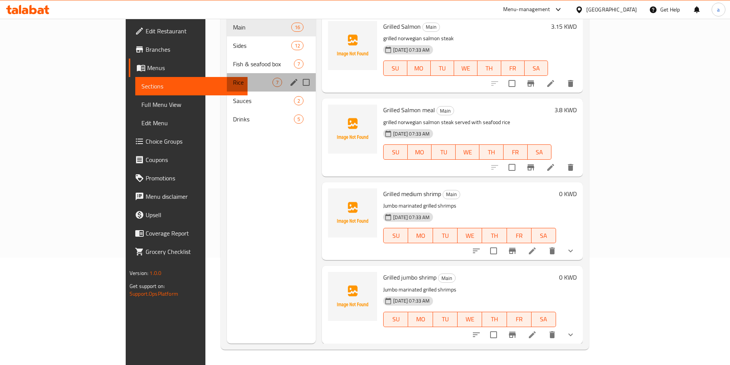
click at [233, 78] on span "Rice" at bounding box center [252, 82] width 39 height 9
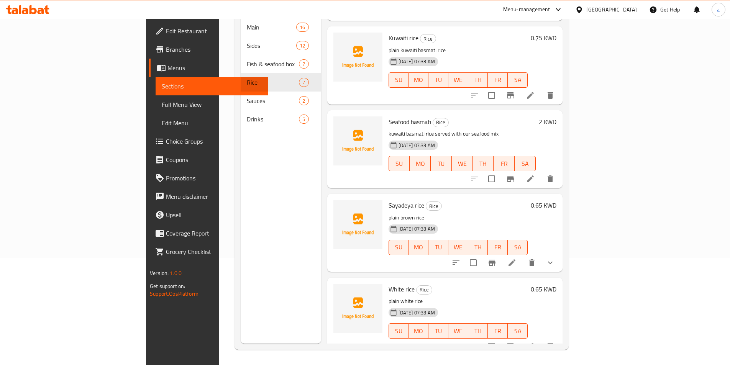
scroll to position [240, 0]
click at [535, 174] on icon at bounding box center [530, 178] width 9 height 9
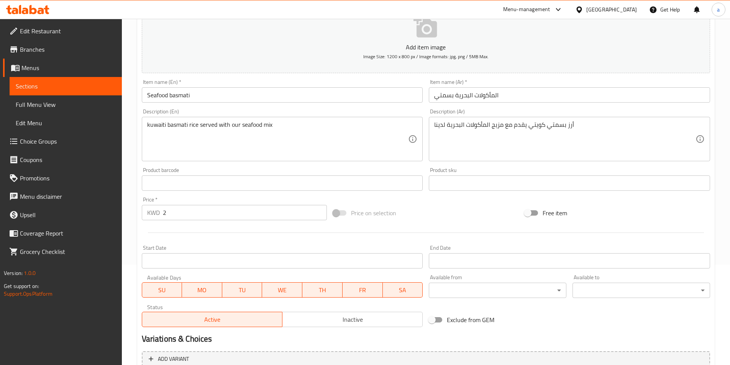
scroll to position [100, 0]
click at [74, 84] on span "Sections" at bounding box center [66, 86] width 100 height 9
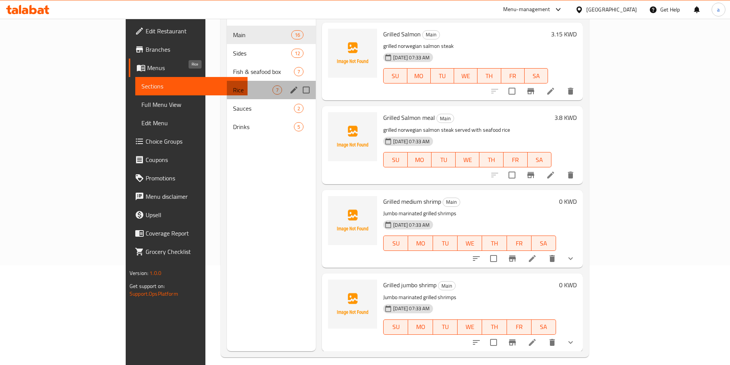
click at [233, 85] on span "Rice" at bounding box center [252, 89] width 39 height 9
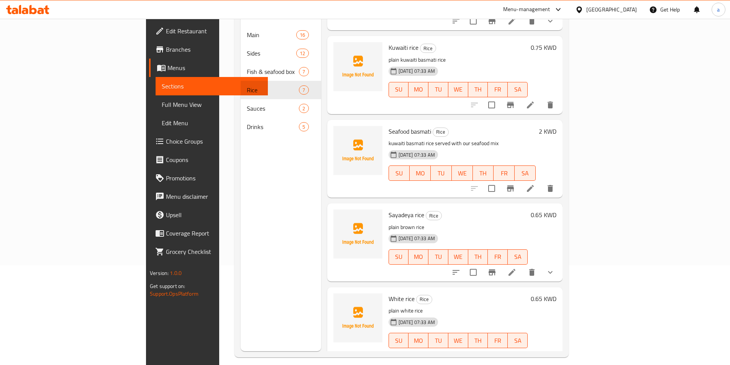
scroll to position [240, 0]
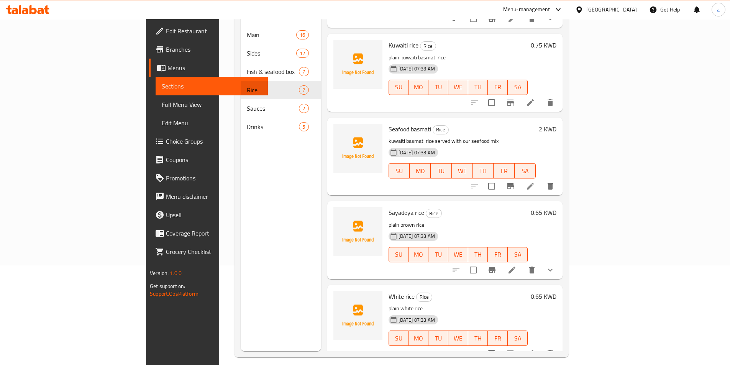
click at [516, 265] on icon at bounding box center [511, 269] width 9 height 9
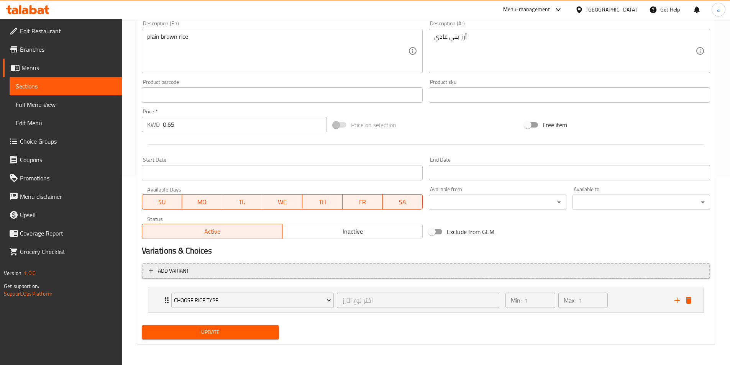
scroll to position [189, 0]
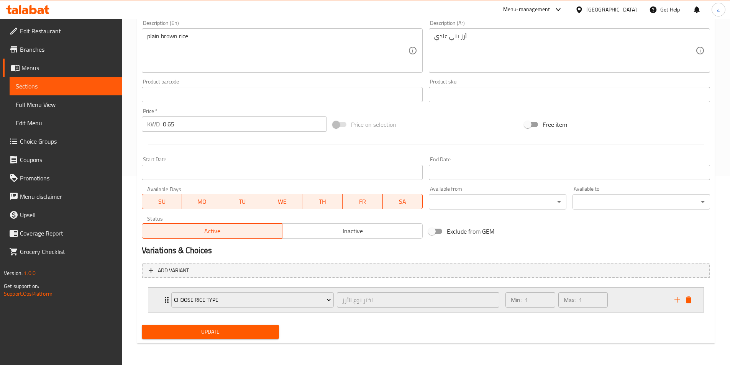
click at [162, 304] on icon "Expand" at bounding box center [166, 299] width 9 height 9
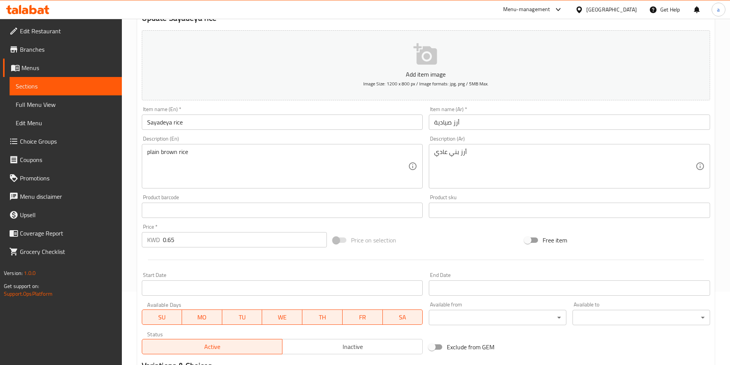
scroll to position [65, 0]
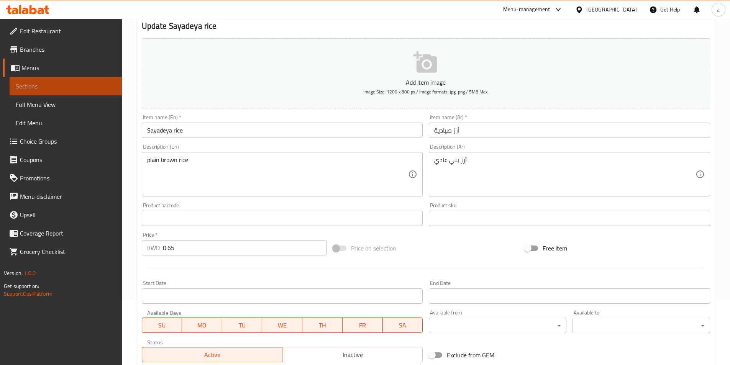
click at [65, 83] on span "Sections" at bounding box center [66, 86] width 100 height 9
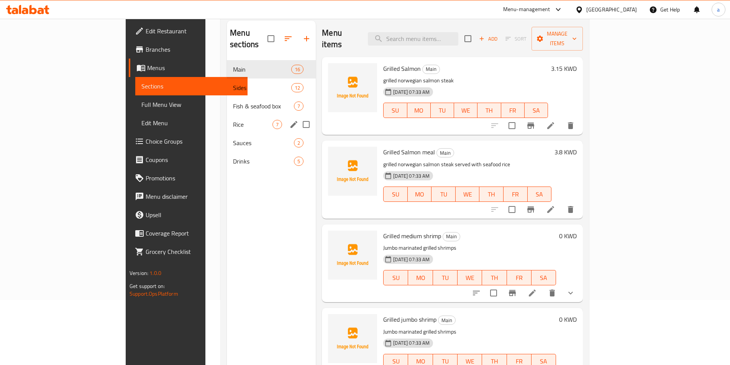
click at [227, 120] on div "Rice 7" at bounding box center [271, 124] width 89 height 18
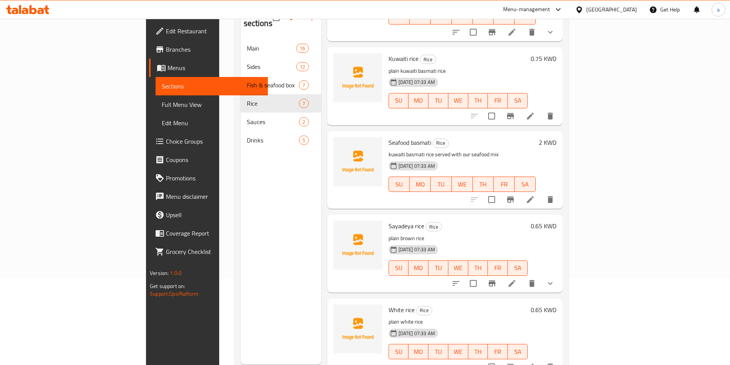
scroll to position [107, 0]
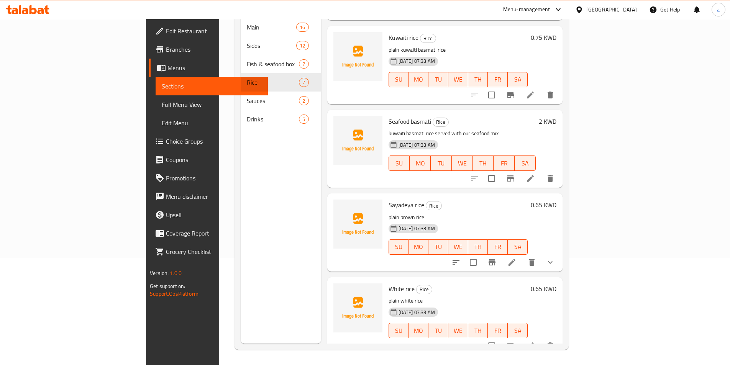
click at [559, 342] on div at bounding box center [512, 346] width 94 height 18
click at [535, 341] on icon at bounding box center [530, 345] width 9 height 9
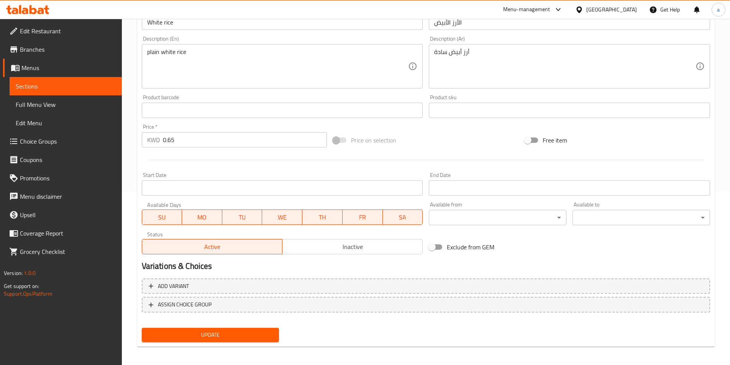
scroll to position [176, 0]
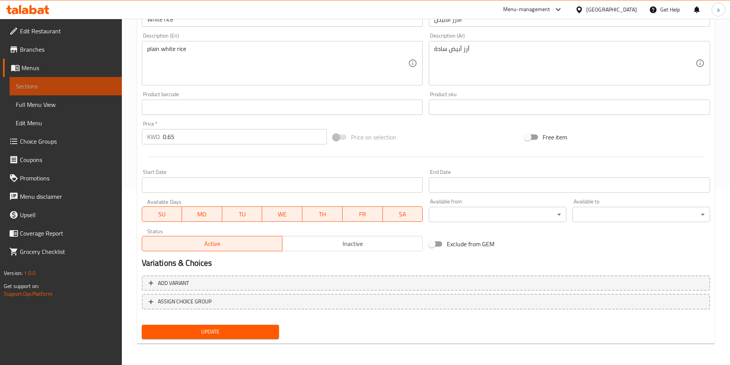
click at [32, 87] on span "Sections" at bounding box center [66, 86] width 100 height 9
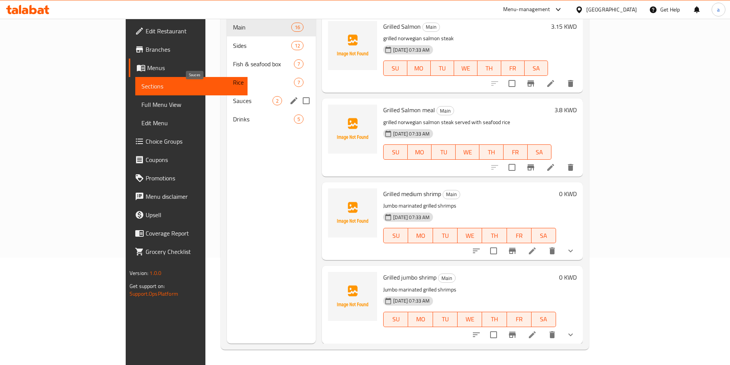
click at [233, 96] on span "Sauces" at bounding box center [252, 100] width 39 height 9
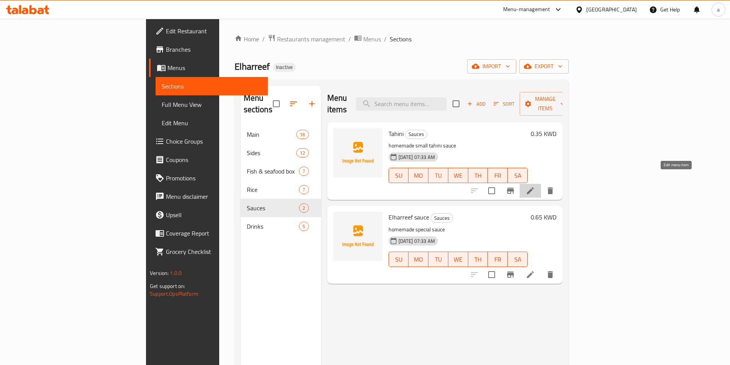
click at [535, 186] on icon at bounding box center [530, 190] width 9 height 9
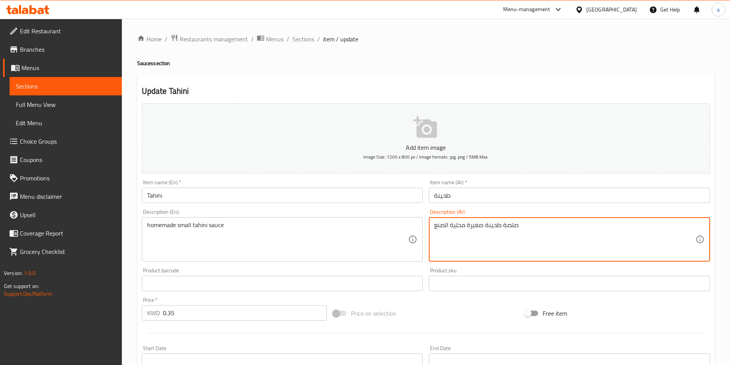
drag, startPoint x: 465, startPoint y: 228, endPoint x: 404, endPoint y: 217, distance: 61.4
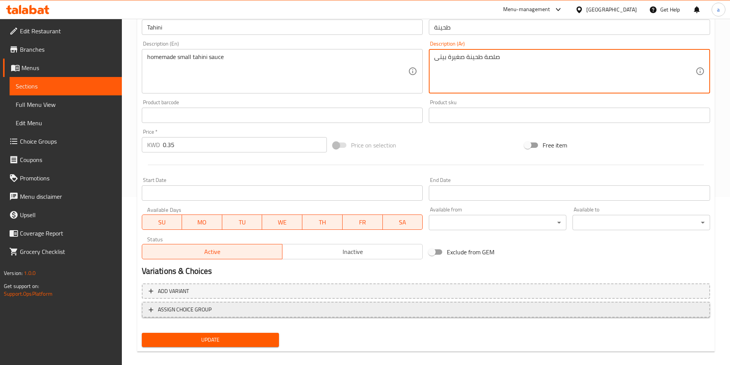
scroll to position [176, 0]
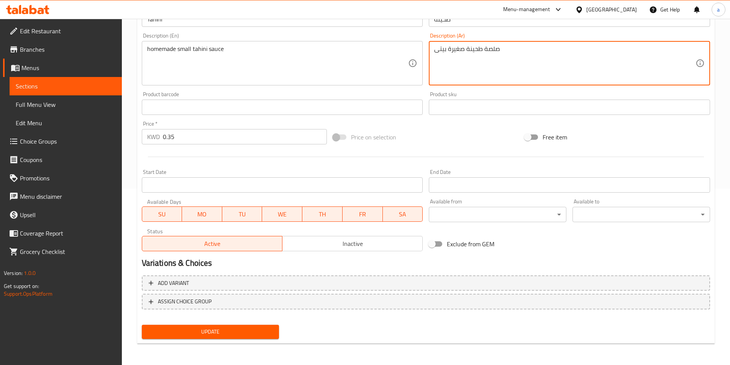
type textarea "صلصة طحينة صغيرة بيتى"
click at [235, 330] on span "Update" at bounding box center [210, 332] width 125 height 10
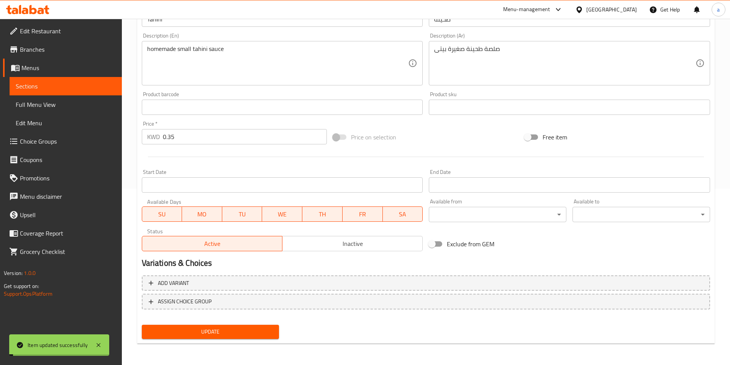
click at [72, 88] on span "Sections" at bounding box center [66, 86] width 100 height 9
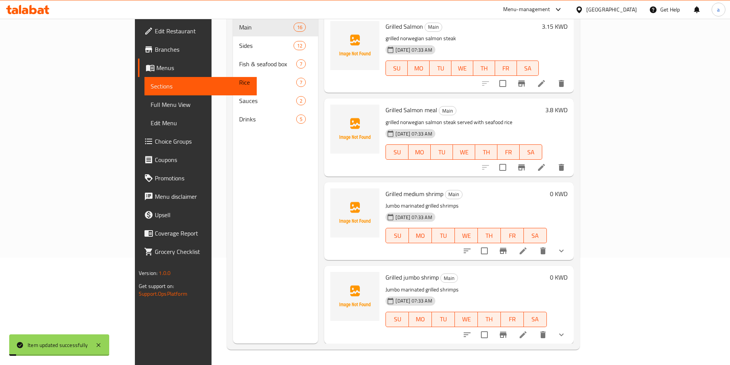
scroll to position [107, 0]
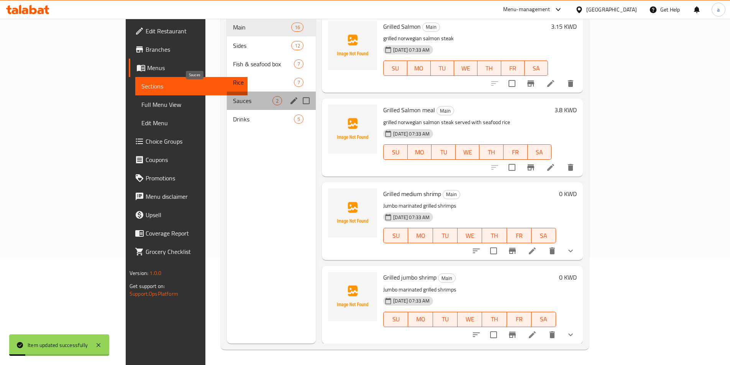
click at [233, 96] on span "Sauces" at bounding box center [252, 100] width 39 height 9
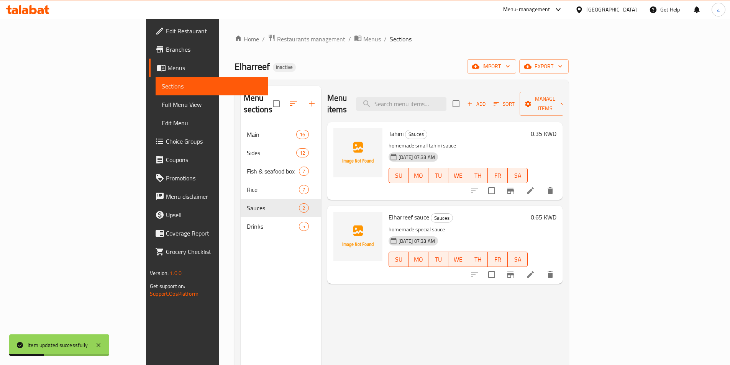
click at [534, 271] on icon at bounding box center [530, 274] width 7 height 7
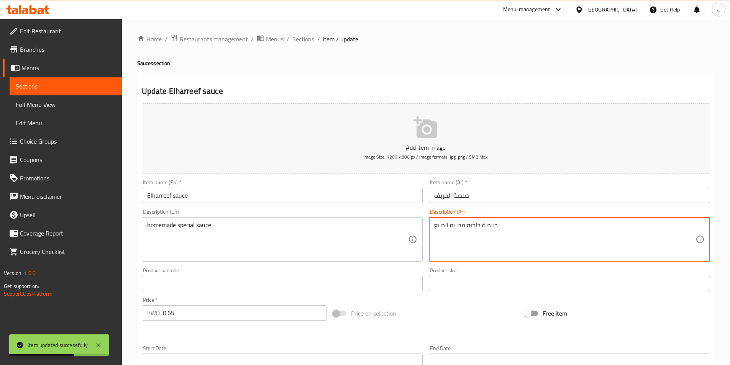
drag, startPoint x: 467, startPoint y: 227, endPoint x: 431, endPoint y: 230, distance: 36.5
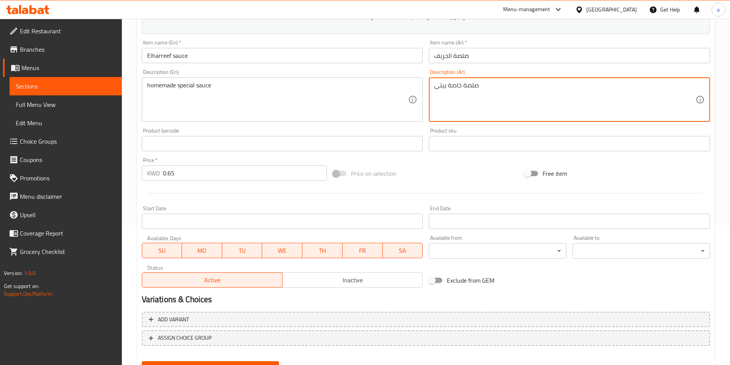
scroll to position [176, 0]
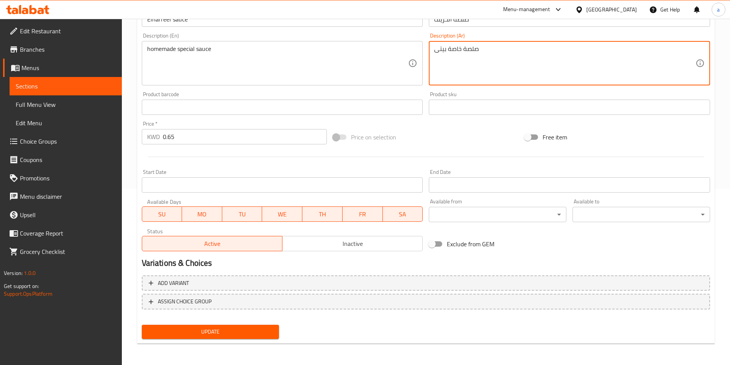
type textarea "صلصة خاصة بيتى"
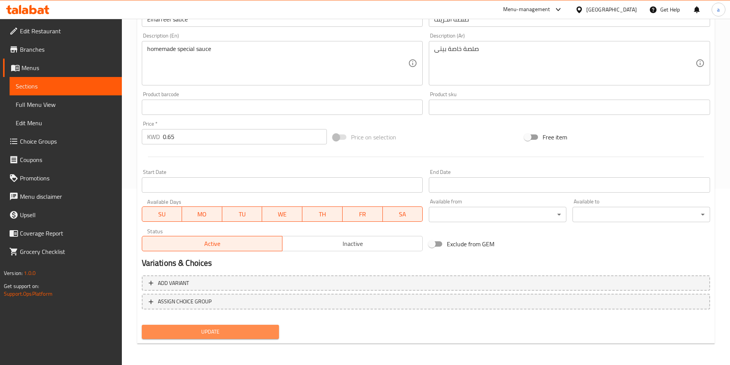
click at [192, 327] on span "Update" at bounding box center [210, 332] width 125 height 10
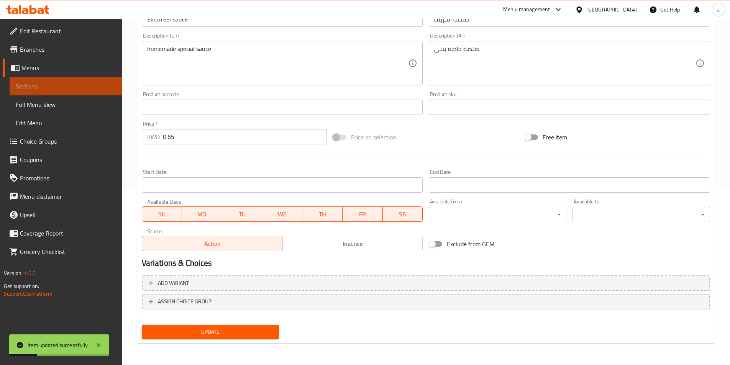
click at [83, 85] on span "Sections" at bounding box center [66, 86] width 100 height 9
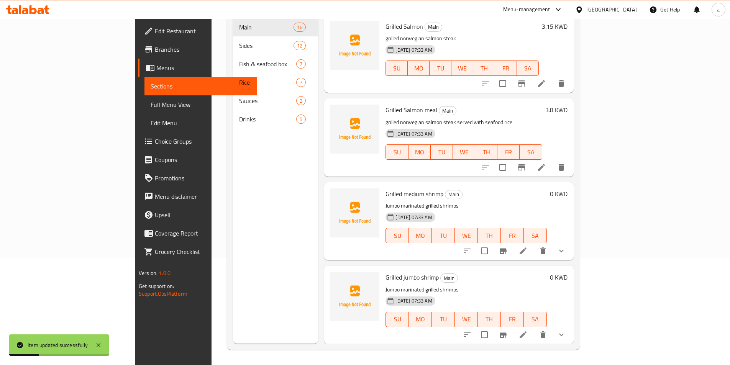
scroll to position [107, 0]
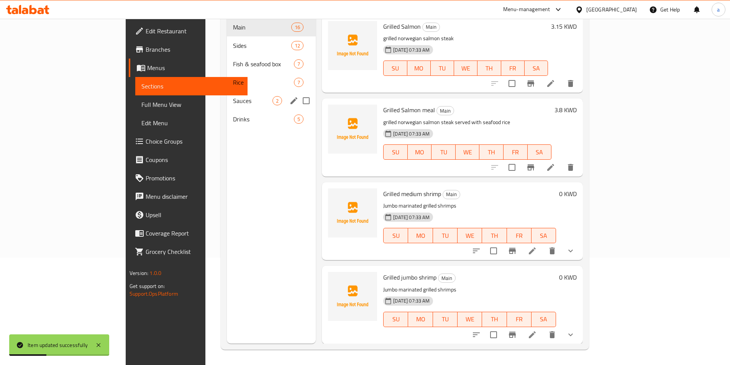
click at [227, 97] on div "Sauces 2" at bounding box center [271, 101] width 89 height 18
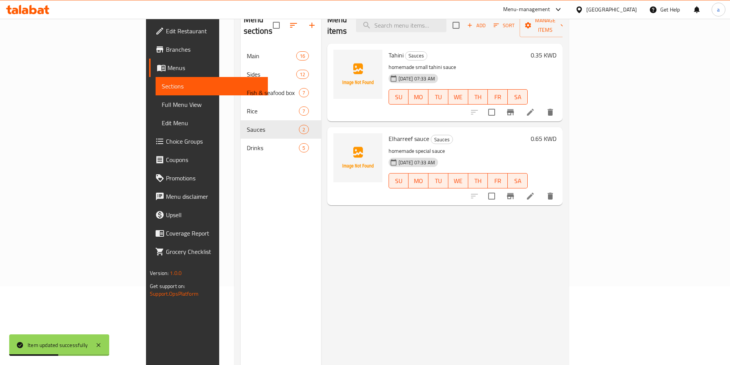
scroll to position [31, 0]
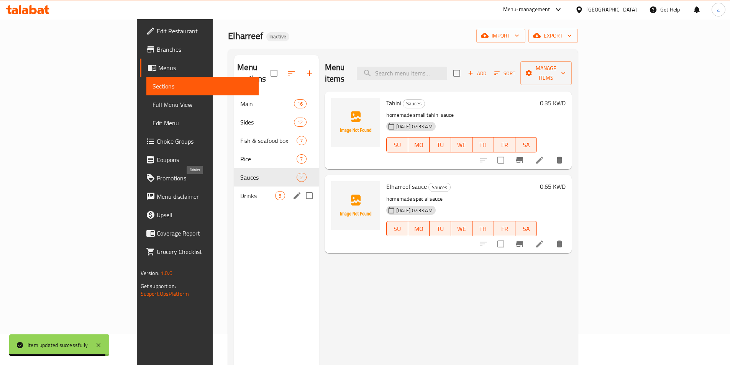
click at [240, 191] on span "Drinks" at bounding box center [257, 195] width 35 height 9
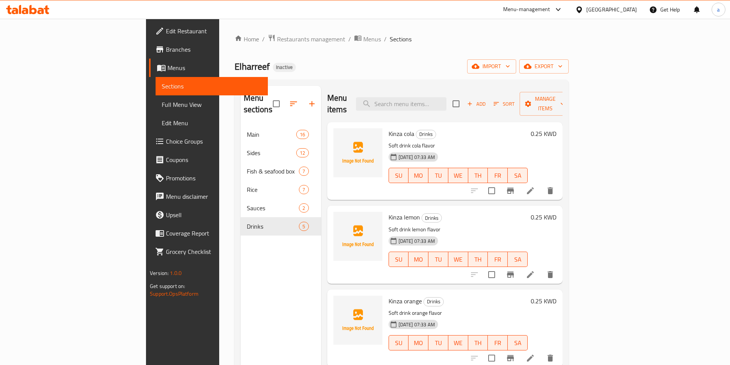
click at [541, 184] on li at bounding box center [529, 191] width 21 height 14
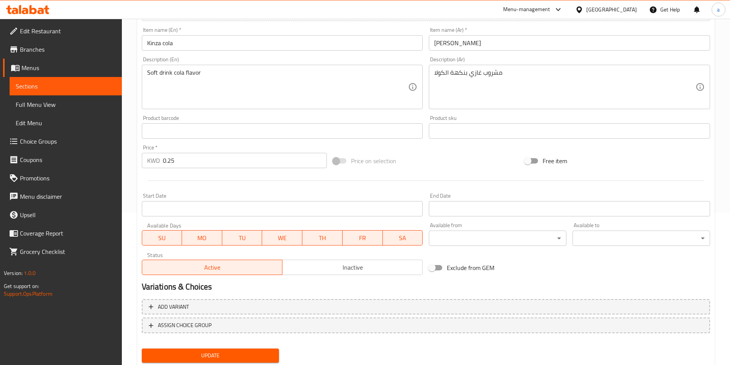
scroll to position [153, 0]
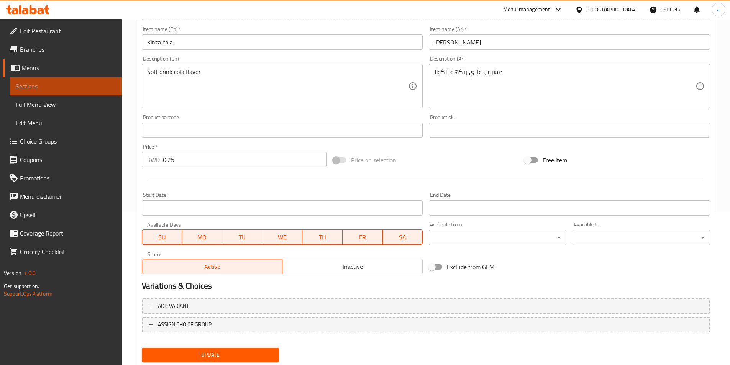
click at [22, 88] on span "Sections" at bounding box center [66, 86] width 100 height 9
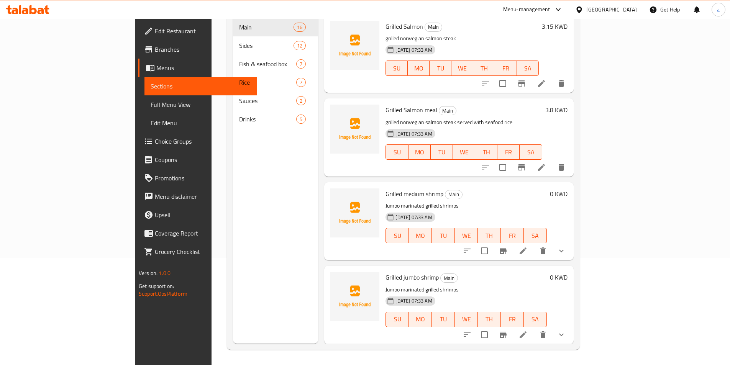
scroll to position [107, 0]
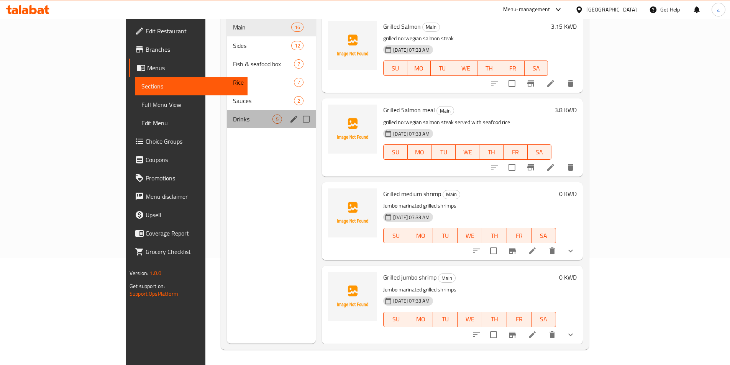
click at [227, 110] on div "Drinks 5" at bounding box center [271, 119] width 89 height 18
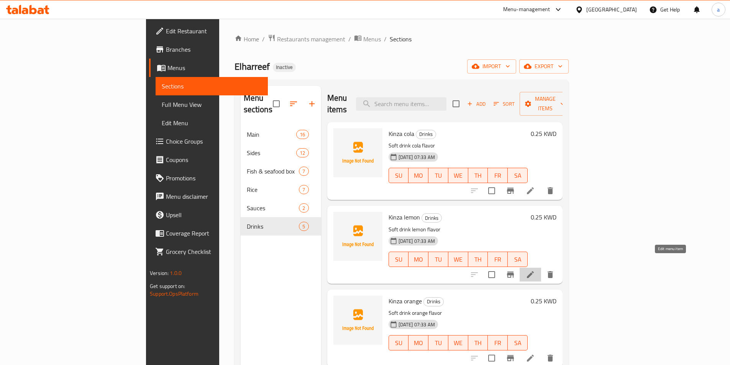
click at [535, 270] on icon at bounding box center [530, 274] width 9 height 9
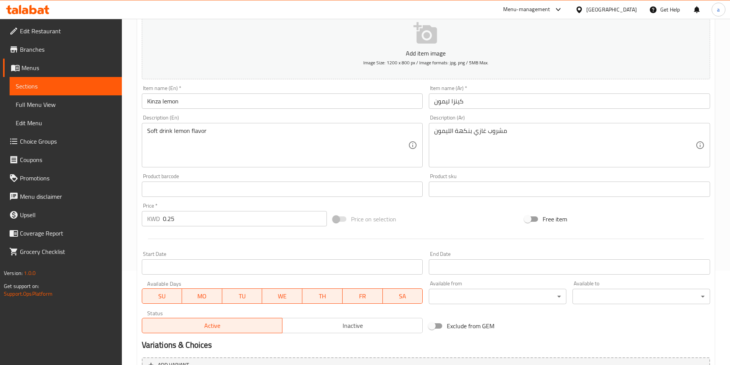
scroll to position [115, 0]
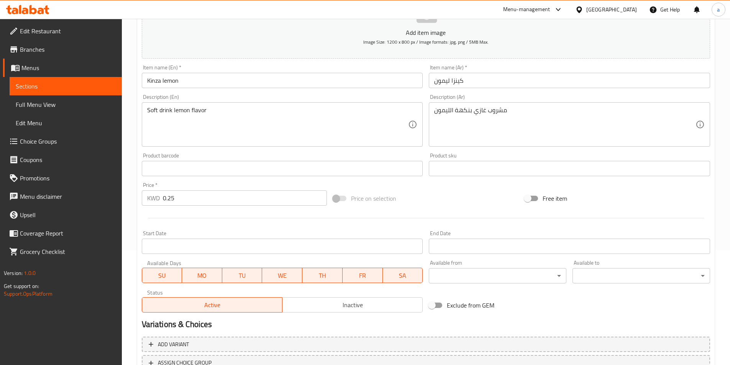
click at [21, 82] on span "Sections" at bounding box center [66, 86] width 100 height 9
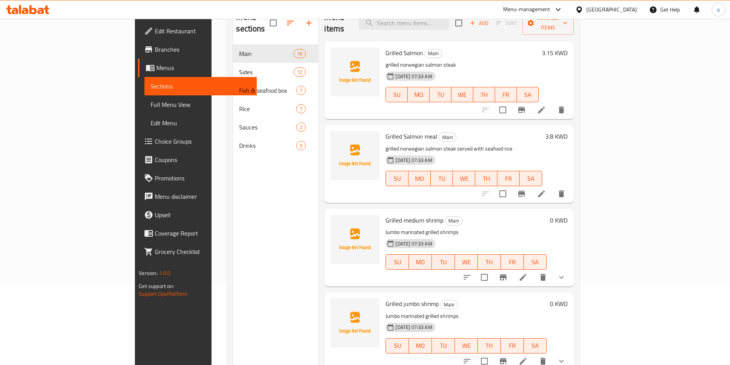
scroll to position [69, 0]
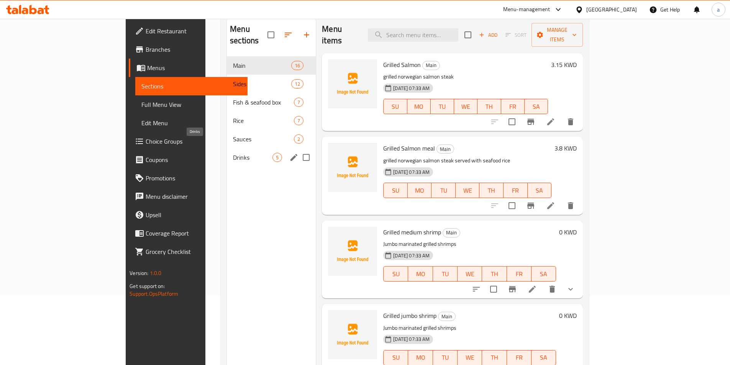
click at [233, 153] on span "Drinks" at bounding box center [252, 157] width 39 height 9
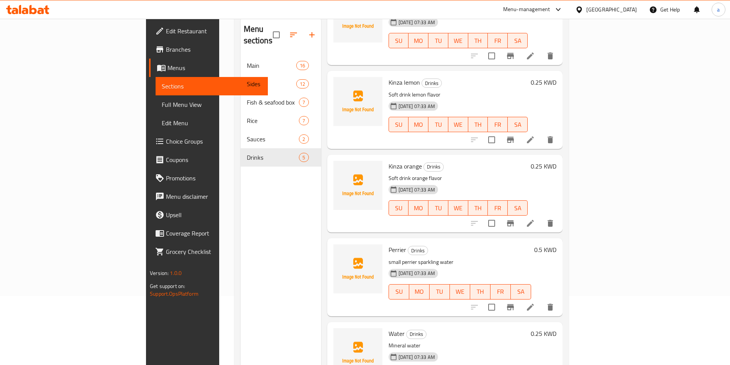
scroll to position [72, 0]
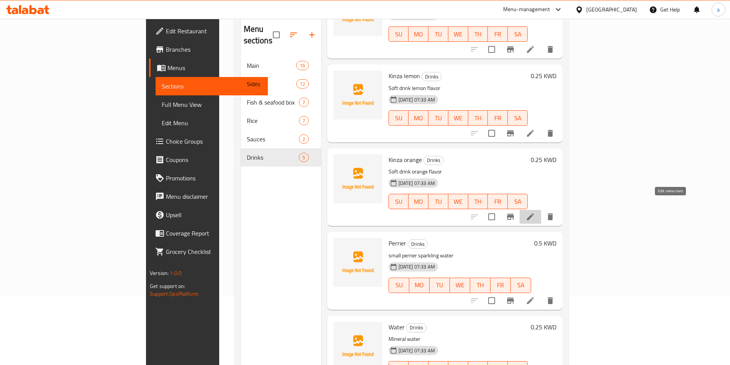
click at [535, 212] on icon at bounding box center [530, 216] width 9 height 9
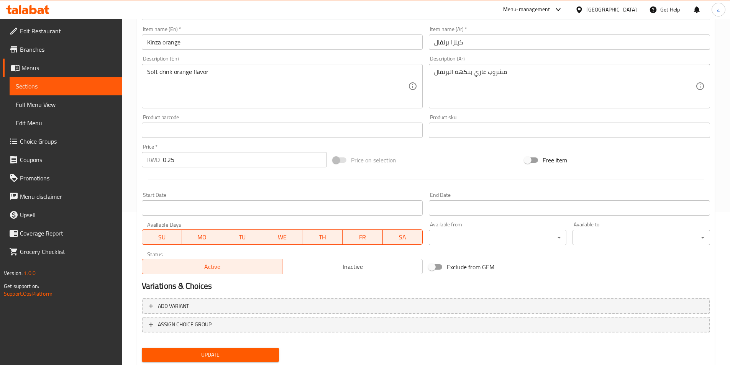
scroll to position [176, 0]
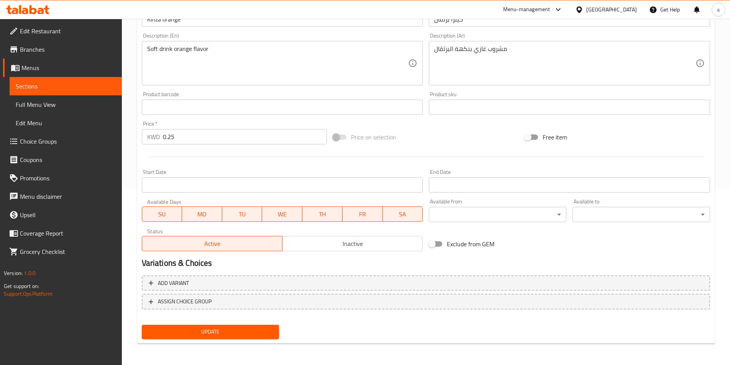
click at [46, 80] on link "Sections" at bounding box center [66, 86] width 112 height 18
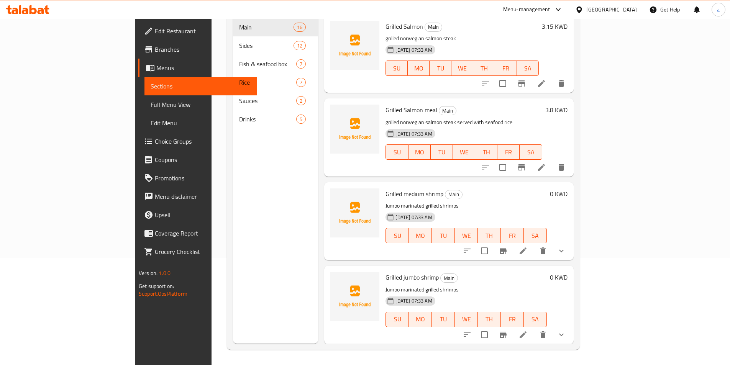
scroll to position [107, 0]
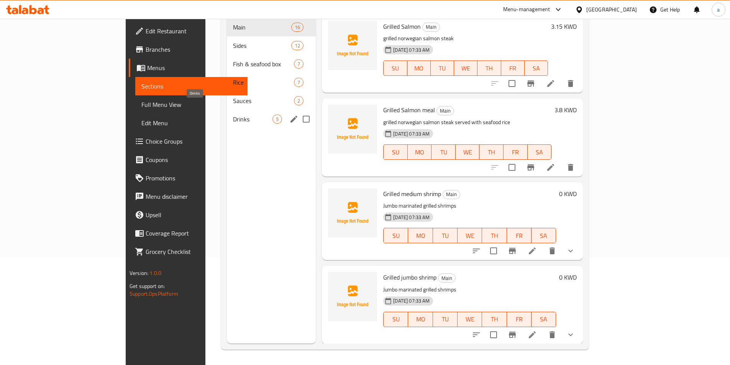
click at [233, 115] on span "Drinks" at bounding box center [252, 119] width 39 height 9
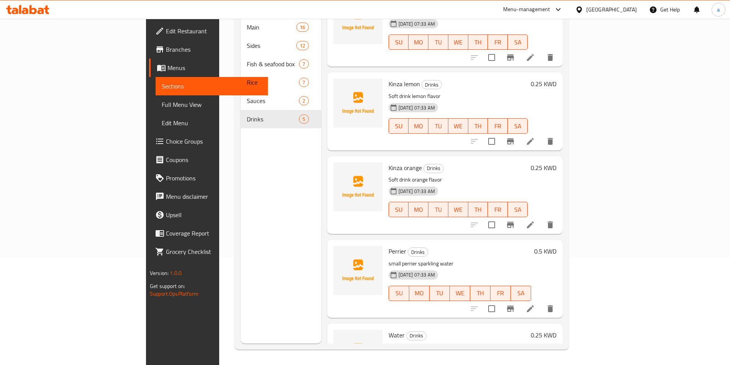
scroll to position [72, 0]
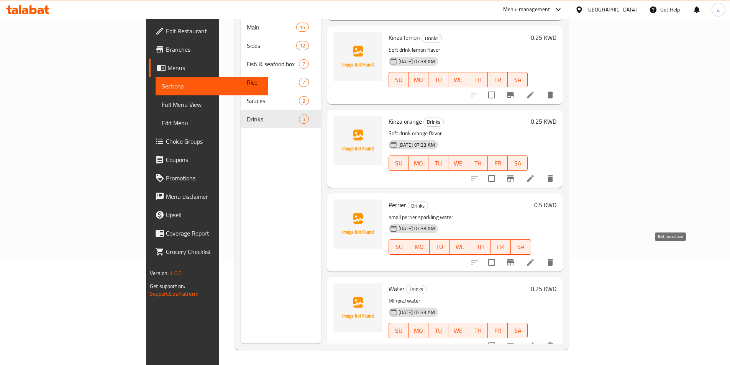
click at [535, 258] on icon at bounding box center [530, 262] width 9 height 9
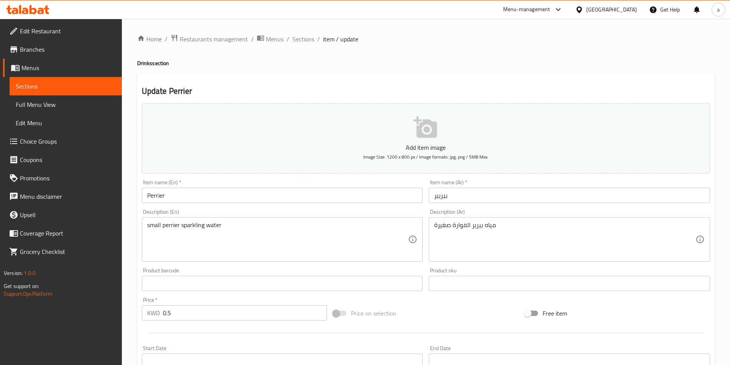
scroll to position [38, 0]
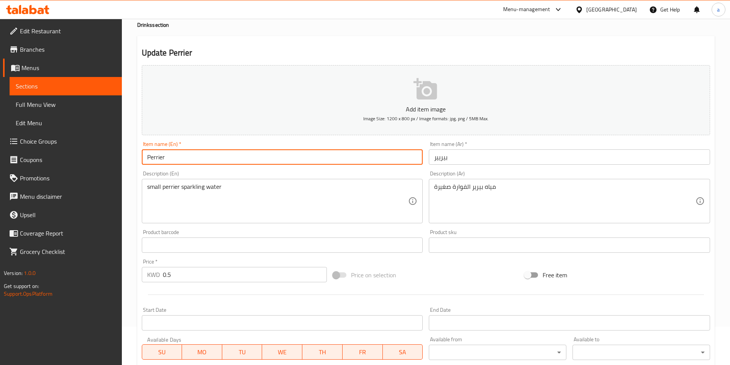
click at [159, 161] on input "Perrier" at bounding box center [282, 156] width 281 height 15
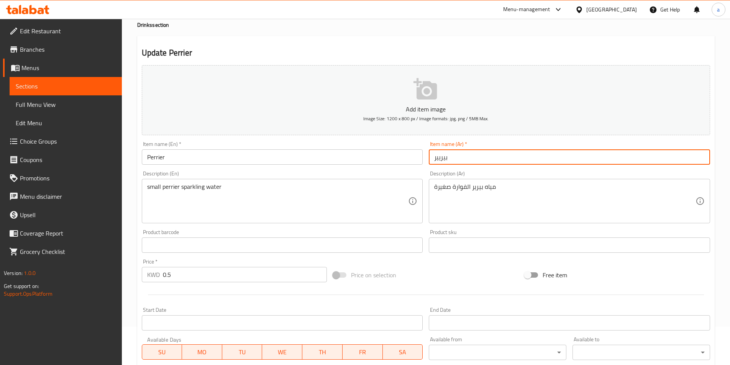
click at [437, 159] on input "بيريير" at bounding box center [569, 156] width 281 height 15
type input "بيرير"
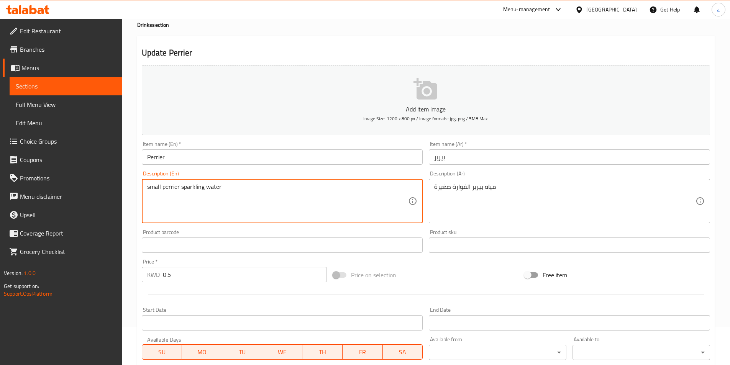
click at [201, 185] on textarea "small perrier sparkling water" at bounding box center [277, 201] width 261 height 36
click at [191, 190] on textarea "small perrier sparkling water" at bounding box center [277, 201] width 261 height 36
click at [356, 208] on textarea "small perrier sparkling water" at bounding box center [277, 201] width 261 height 36
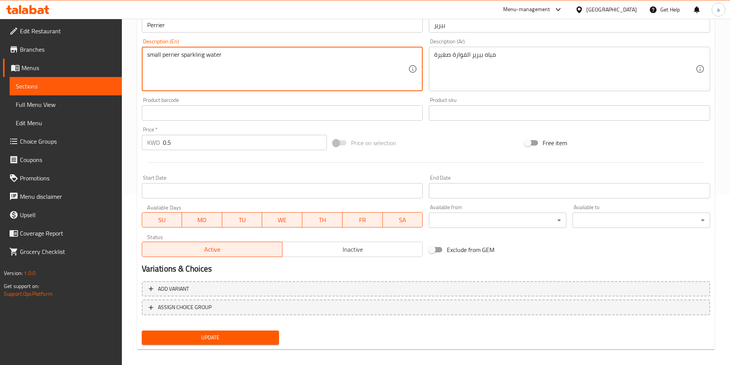
scroll to position [176, 0]
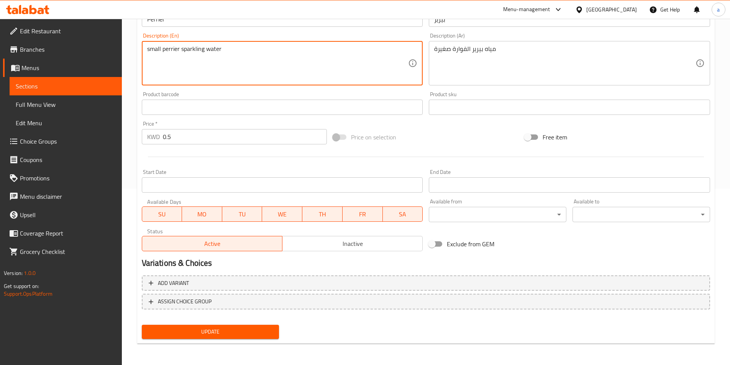
click at [59, 93] on link "Sections" at bounding box center [66, 86] width 112 height 18
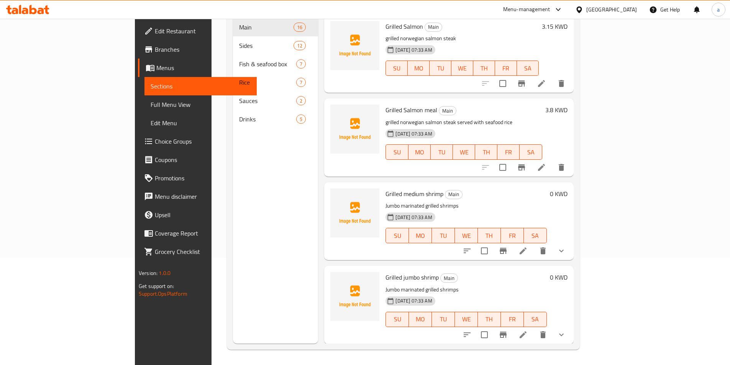
scroll to position [107, 0]
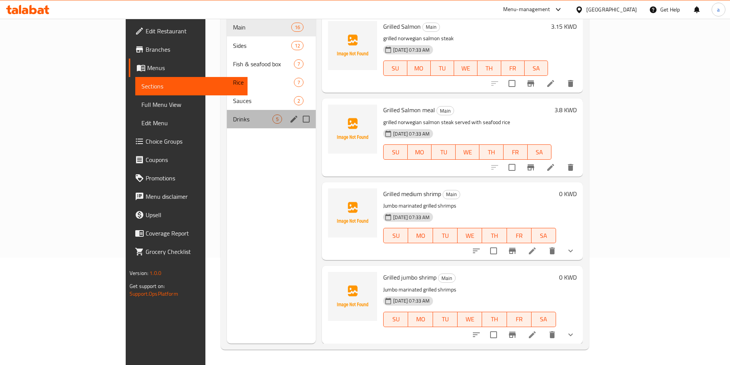
click at [227, 110] on div "Drinks 5" at bounding box center [271, 119] width 89 height 18
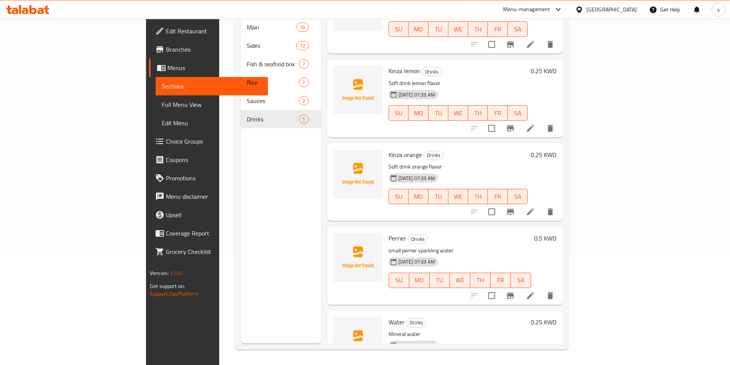
scroll to position [72, 0]
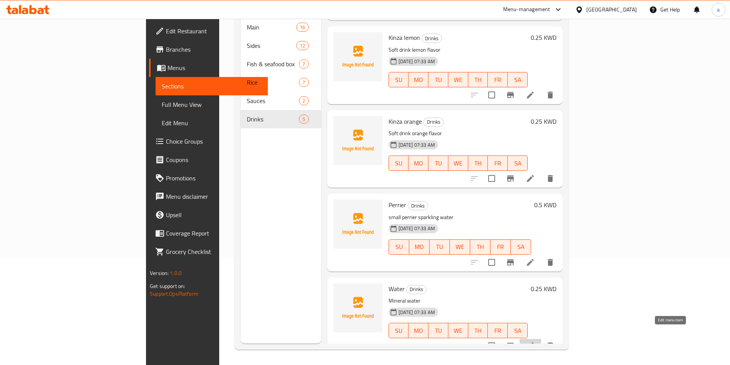
click at [534, 342] on icon at bounding box center [530, 345] width 7 height 7
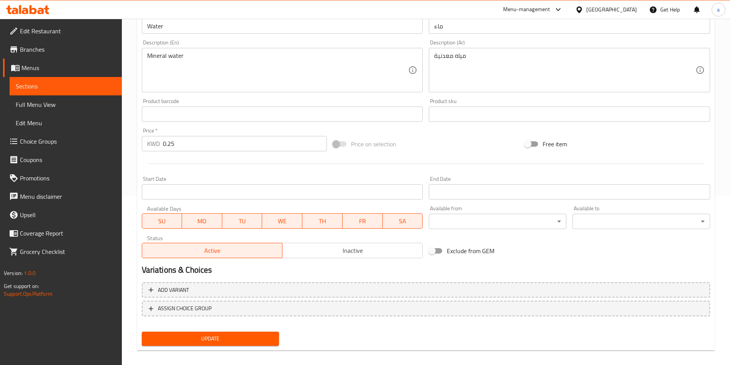
scroll to position [176, 0]
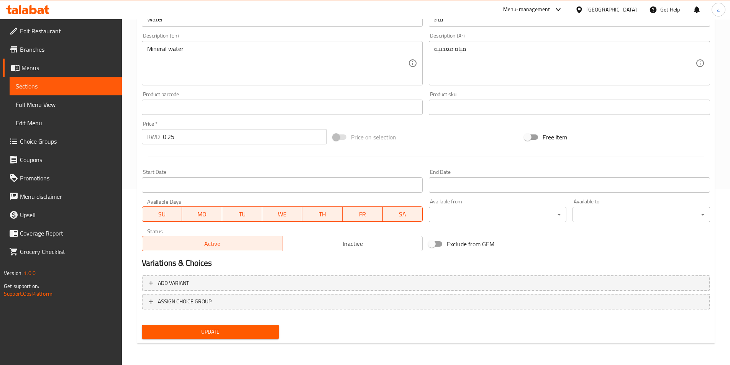
click at [51, 80] on link "Sections" at bounding box center [66, 86] width 112 height 18
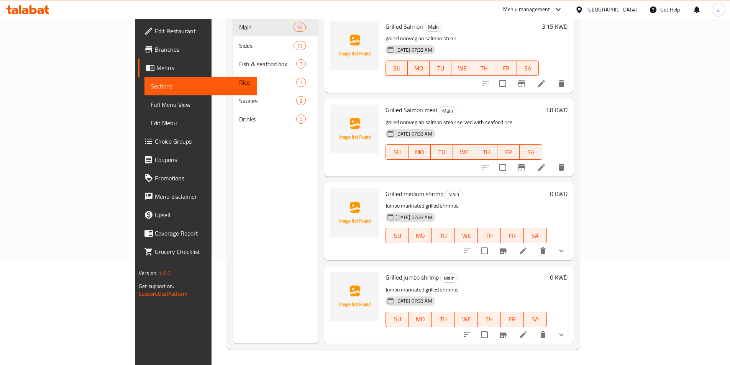
scroll to position [107, 0]
click at [155, 139] on span "Choice Groups" at bounding box center [203, 141] width 96 height 9
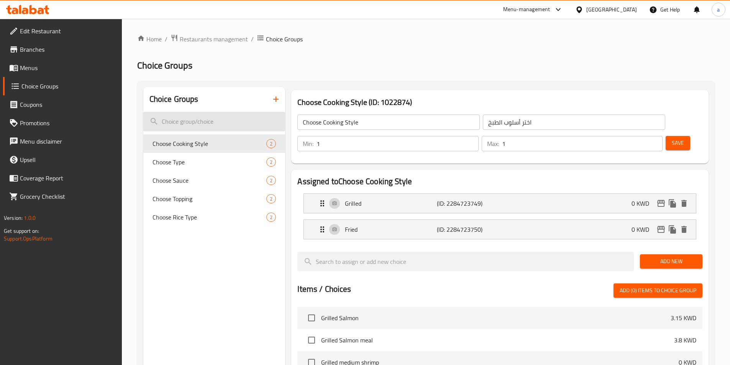
click at [236, 124] on input "search" at bounding box center [214, 122] width 142 height 20
click at [279, 95] on icon "button" at bounding box center [275, 99] width 9 height 9
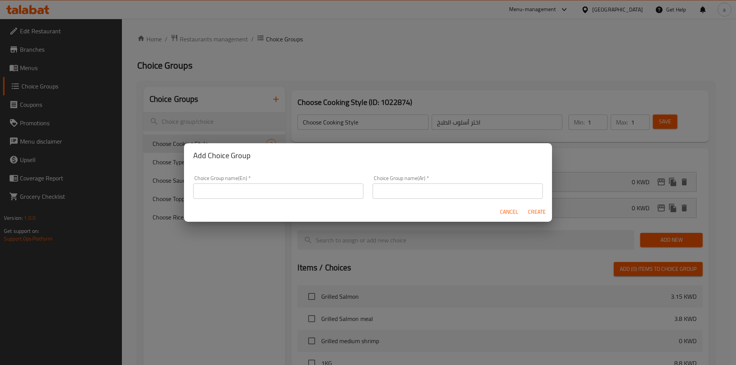
click at [267, 199] on div "Choice Group name(En)   * Choice Group name(En) *" at bounding box center [277, 187] width 179 height 33
click at [262, 190] on input "text" at bounding box center [278, 190] width 170 height 15
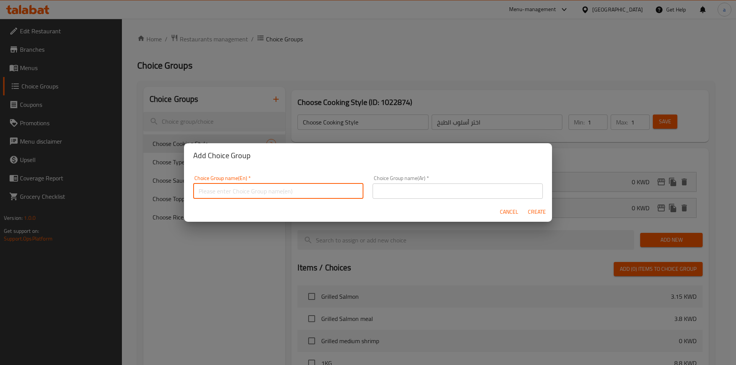
type input "ؤ"
type input "choose sauce"
click at [394, 191] on input "text" at bounding box center [457, 190] width 170 height 15
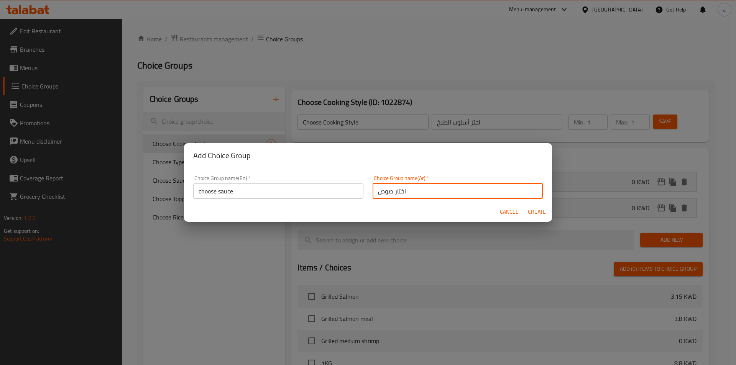
type input "اختار صوص"
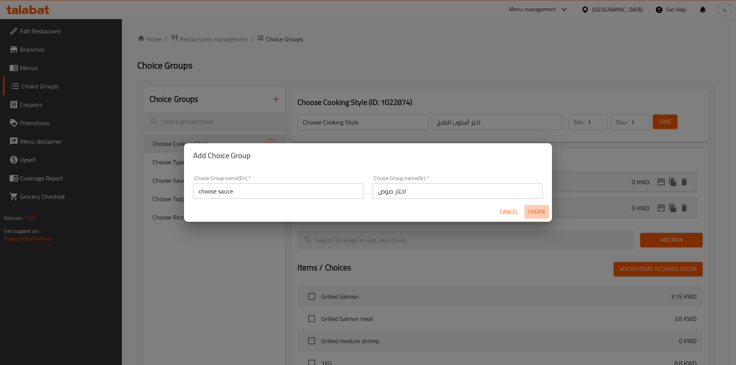
click at [527, 208] on button "Create" at bounding box center [536, 212] width 25 height 14
type input "choose sauce"
type input "اختار صوص"
type input "0"
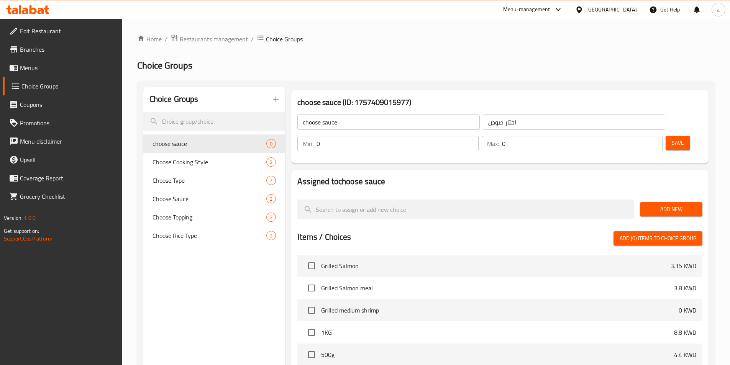
click at [672, 138] on span "Save" at bounding box center [678, 143] width 12 height 10
drag, startPoint x: 593, startPoint y: 123, endPoint x: 581, endPoint y: 125, distance: 12.8
click at [478, 136] on div "Min: 0 ​" at bounding box center [387, 143] width 181 height 15
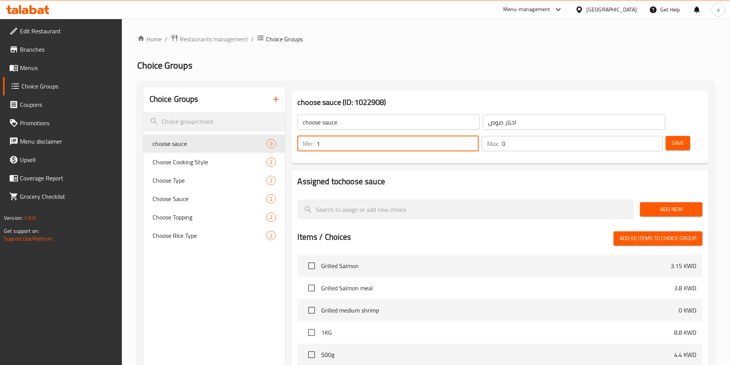
type input "1"
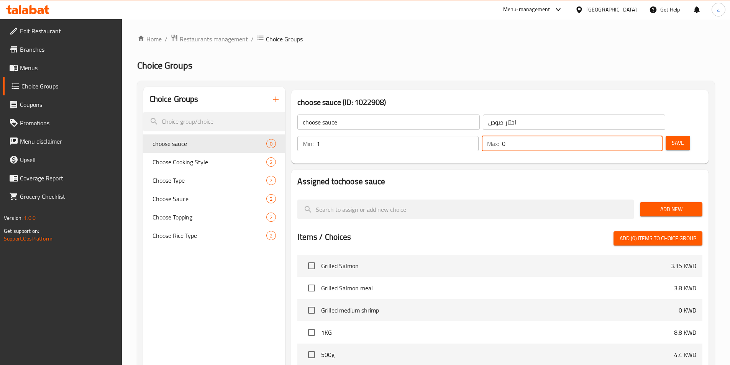
click at [632, 136] on input "0" at bounding box center [582, 143] width 161 height 15
drag, startPoint x: 632, startPoint y: 124, endPoint x: 636, endPoint y: 124, distance: 4.6
click at [636, 136] on input "0" at bounding box center [582, 143] width 161 height 15
type input "1"
click at [672, 138] on span "Save" at bounding box center [678, 143] width 12 height 10
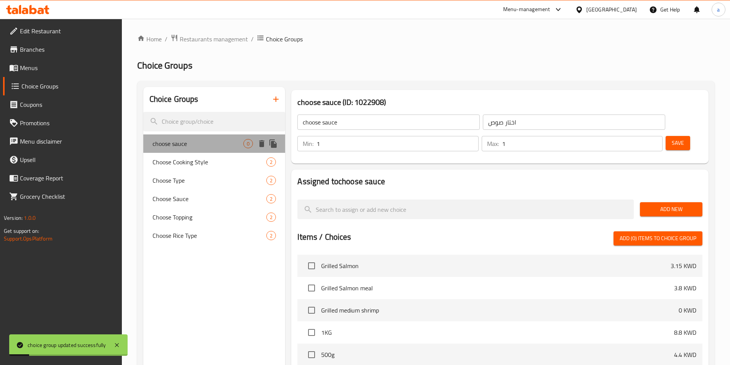
click at [205, 139] on span "choose sauce" at bounding box center [197, 143] width 91 height 9
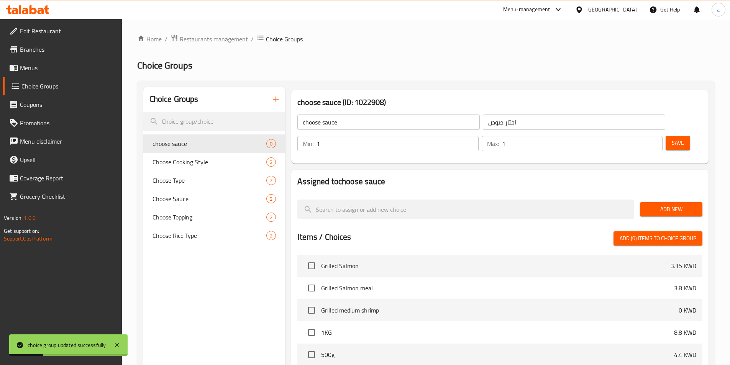
click at [685, 202] on button "Add New" at bounding box center [671, 209] width 62 height 14
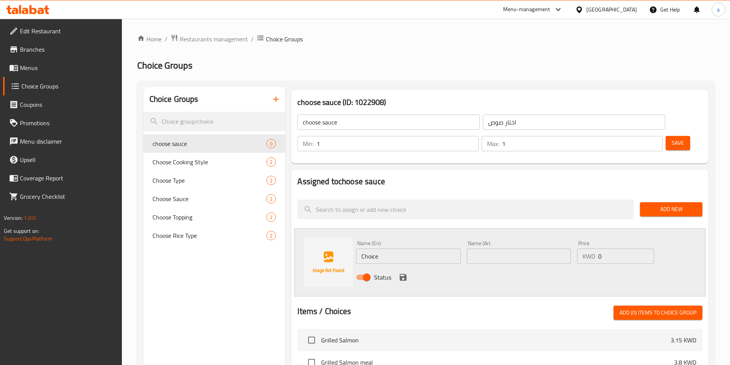
click at [34, 35] on span "Edit Restaurant" at bounding box center [68, 30] width 96 height 9
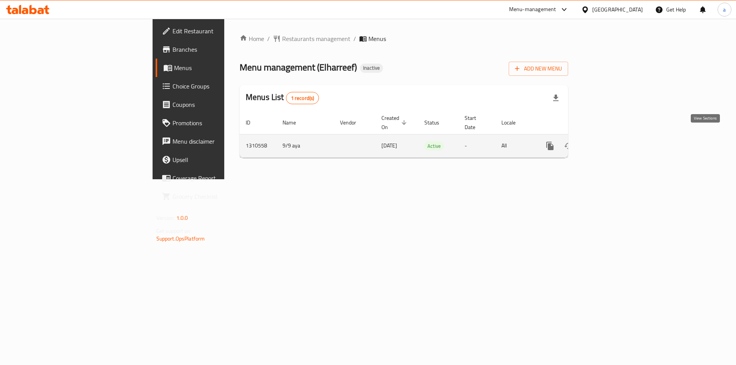
click at [609, 141] on icon "enhanced table" at bounding box center [604, 145] width 9 height 9
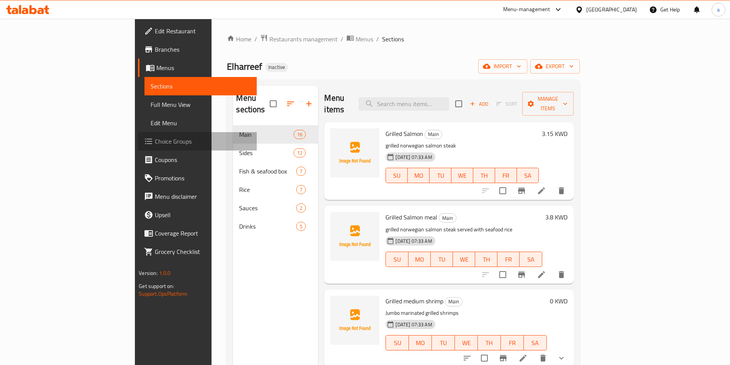
click at [155, 141] on span "Choice Groups" at bounding box center [203, 141] width 96 height 9
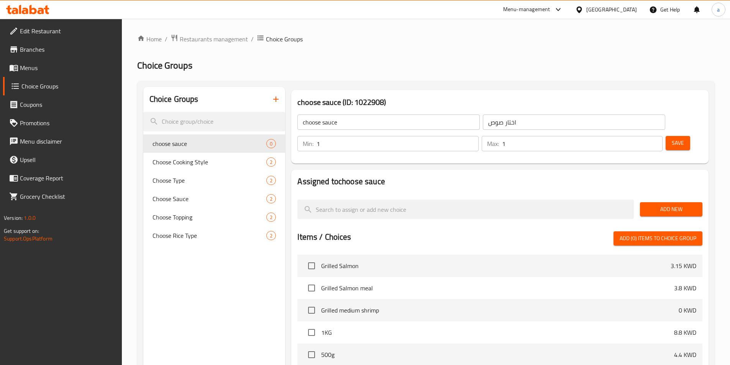
click at [657, 205] on span "Add New" at bounding box center [671, 210] width 50 height 10
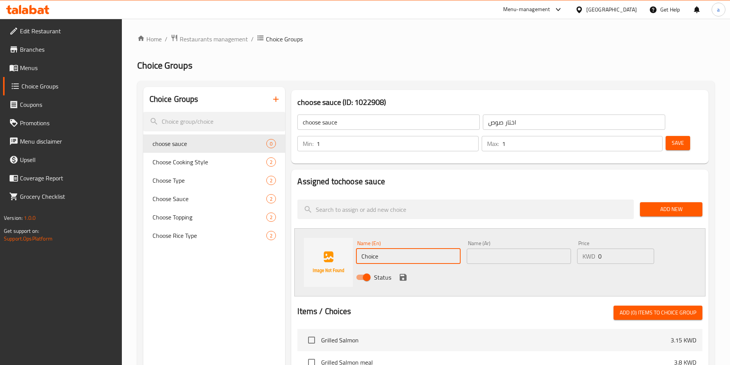
drag, startPoint x: 424, startPoint y: 231, endPoint x: 290, endPoint y: 265, distance: 137.8
click at [292, 265] on div "Assigned to choose sauce Add New Name (En) Choice Name (En) Name (Ar) Name (Ar)…" at bounding box center [499, 361] width 417 height 382
type input "tajine"
click at [524, 249] on input "text" at bounding box center [519, 256] width 104 height 15
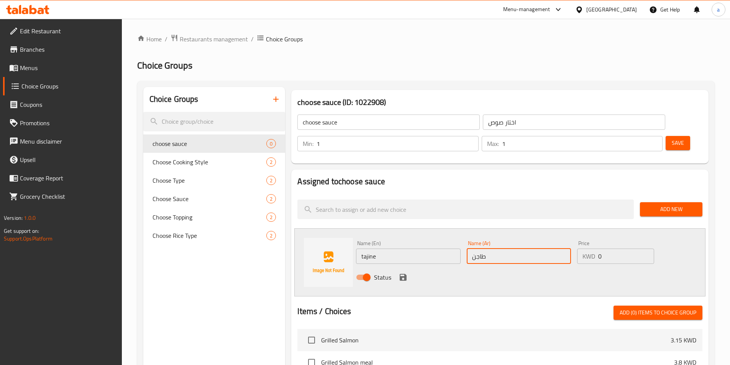
type input "طاجن"
click at [405, 274] on icon "save" at bounding box center [403, 277] width 7 height 7
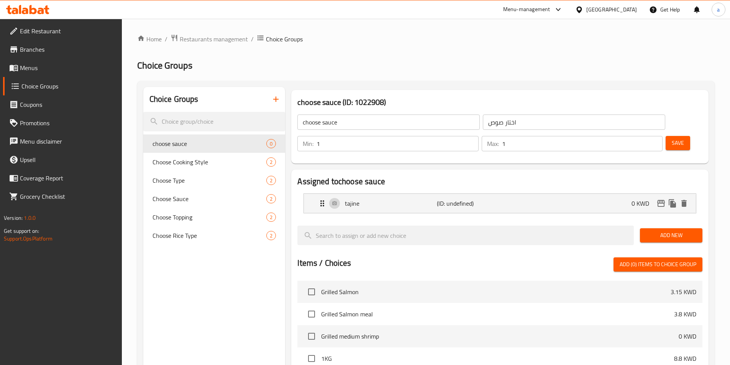
click at [667, 231] on span "Add New" at bounding box center [671, 236] width 50 height 10
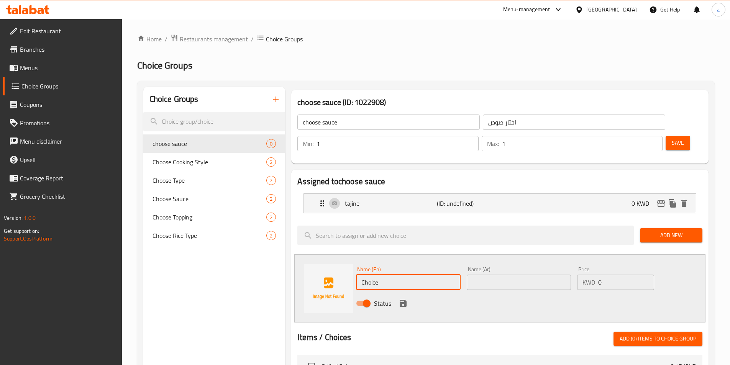
drag, startPoint x: 416, startPoint y: 257, endPoint x: 341, endPoint y: 274, distance: 77.2
click at [341, 274] on div "Name (En) Choice Name (En) Name (Ar) Name (Ar) Price KWD 0 Price Status" at bounding box center [499, 288] width 411 height 68
type input "khalta"
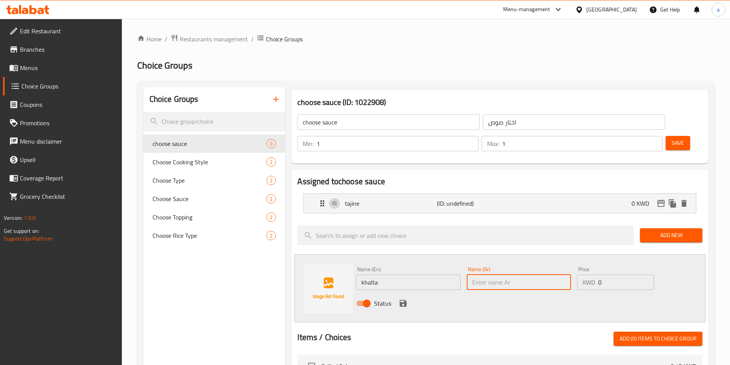
click at [512, 275] on input "text" at bounding box center [519, 282] width 104 height 15
type input "خلطة"
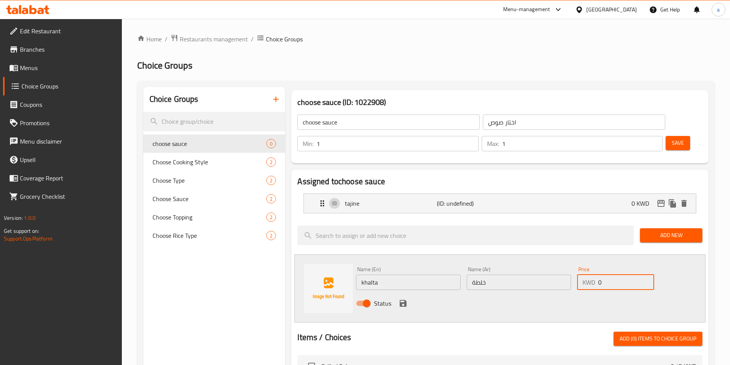
drag, startPoint x: 610, startPoint y: 264, endPoint x: 593, endPoint y: 268, distance: 17.7
click at [593, 275] on div "KWD 0 Price" at bounding box center [615, 282] width 77 height 15
click at [600, 293] on div "Status" at bounding box center [519, 303] width 332 height 21
click at [399, 299] on icon "save" at bounding box center [402, 303] width 9 height 9
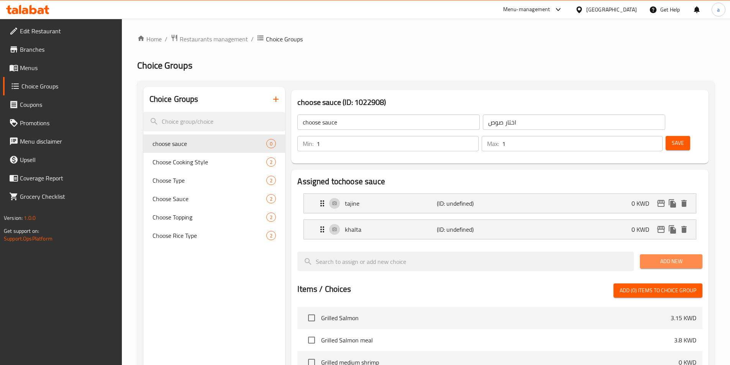
click at [666, 257] on span "Add New" at bounding box center [671, 262] width 50 height 10
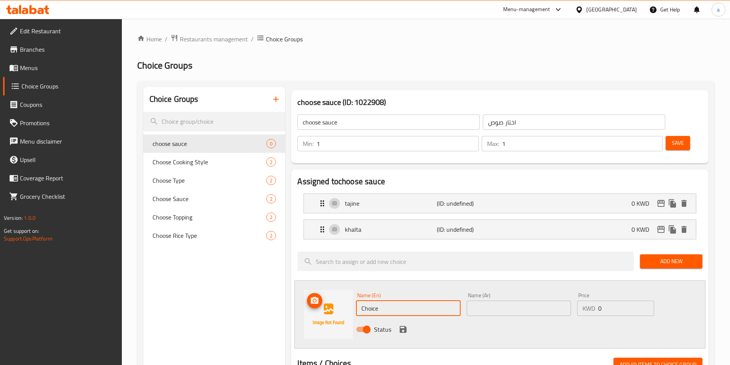
drag, startPoint x: 393, startPoint y: 281, endPoint x: 335, endPoint y: 297, distance: 60.4
click at [336, 298] on div "Name (En) Choice Name (En) Name (Ar) Name (Ar) Price KWD 0 Price Status" at bounding box center [499, 314] width 411 height 68
type input "ة"
type input "mashawi"
click at [497, 301] on input "text" at bounding box center [519, 308] width 104 height 15
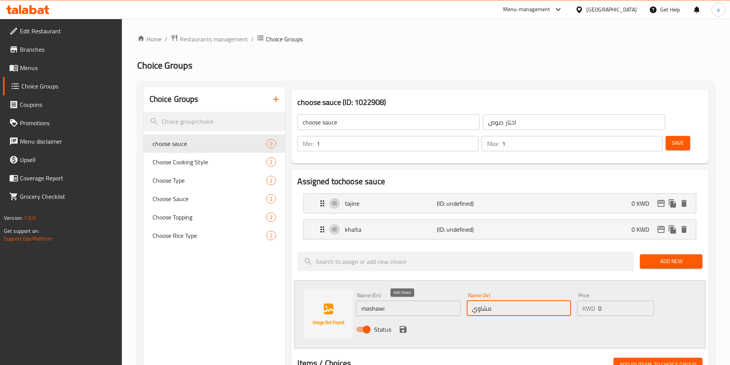
type input "مشاوي"
click at [401, 324] on button "save" at bounding box center [402, 329] width 11 height 11
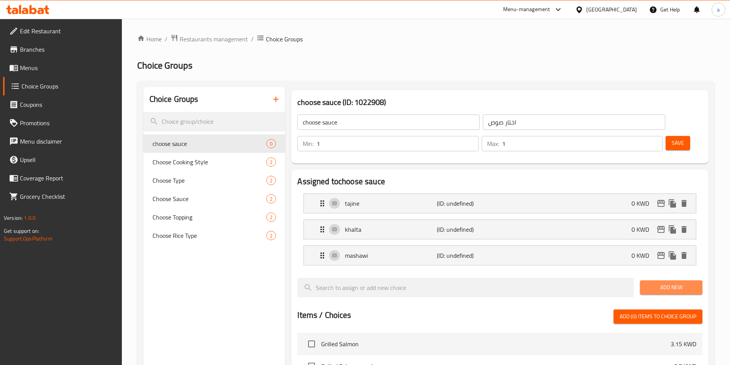
click at [650, 283] on span "Add New" at bounding box center [671, 288] width 50 height 10
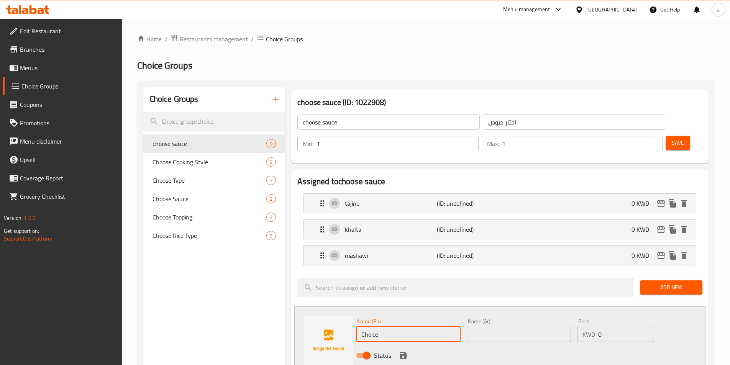
drag, startPoint x: 393, startPoint y: 312, endPoint x: 354, endPoint y: 321, distance: 40.1
click at [354, 321] on div "Name (En) Choice Name (En)" at bounding box center [408, 330] width 110 height 29
paste input "maslouq"
type input "maslouq"
click at [524, 327] on input "text" at bounding box center [519, 334] width 104 height 15
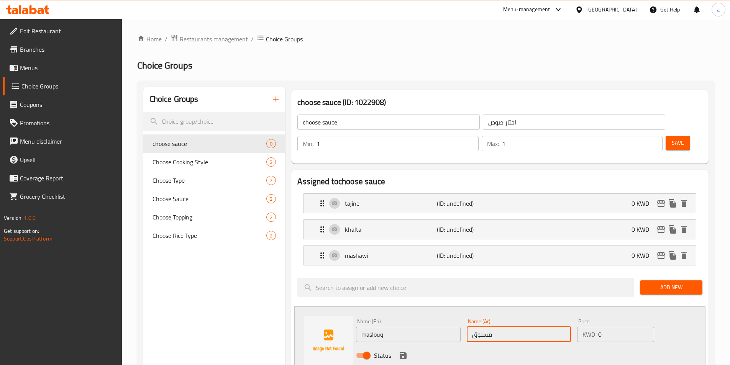
type input "مسلوق"
click at [404, 352] on icon "save" at bounding box center [403, 355] width 7 height 7
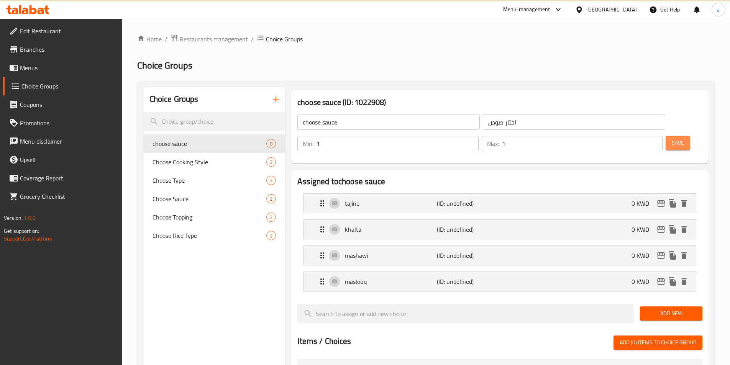
click at [673, 136] on button "Save" at bounding box center [677, 143] width 25 height 14
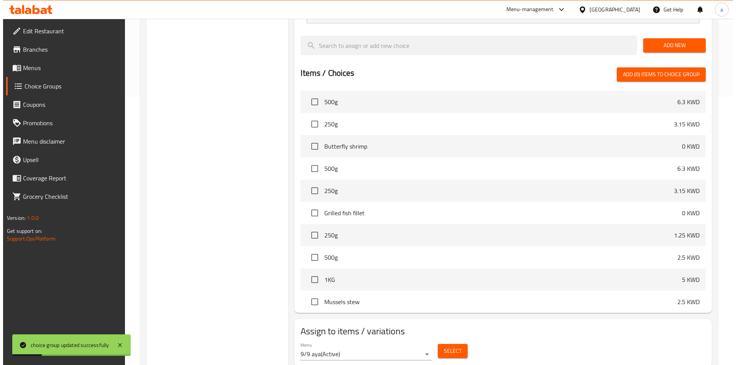
scroll to position [192, 0]
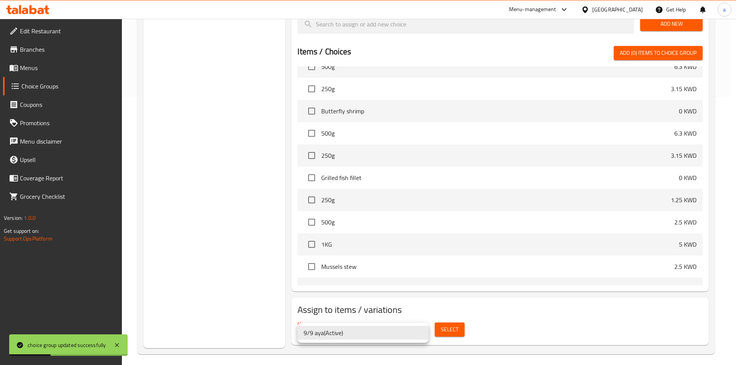
click at [398, 334] on li "9/9 aya ( Active )" at bounding box center [362, 333] width 131 height 14
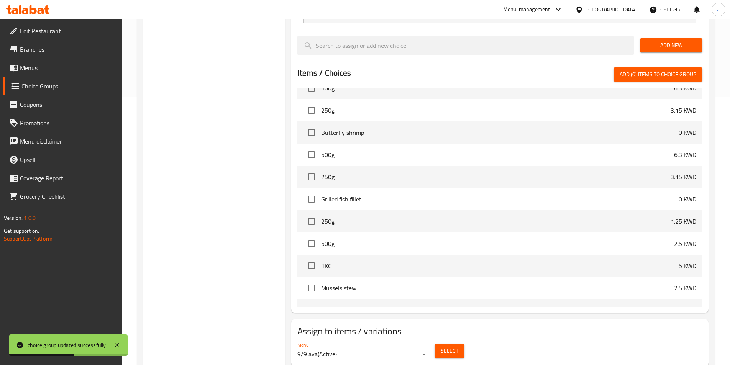
click at [440, 344] on button "Select" at bounding box center [449, 351] width 30 height 14
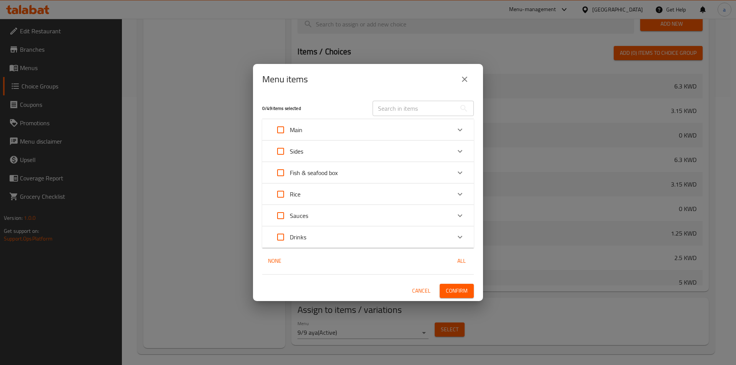
click at [336, 133] on div "Main" at bounding box center [360, 130] width 179 height 18
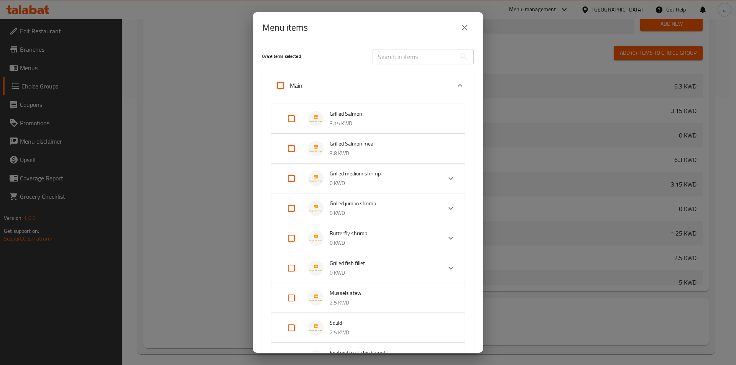
click at [293, 177] on input "Expand" at bounding box center [291, 178] width 18 height 18
checkbox input "true"
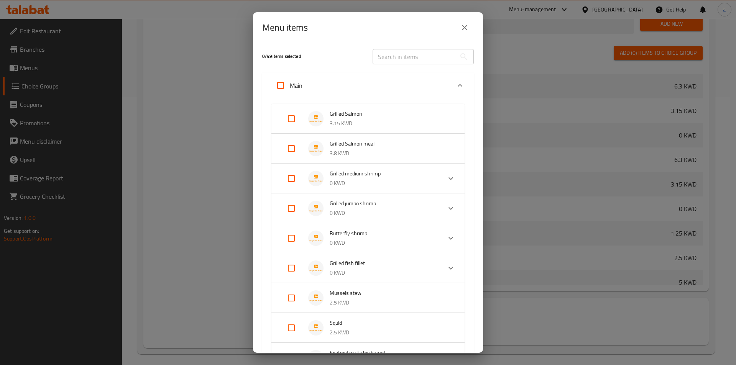
checkbox input "true"
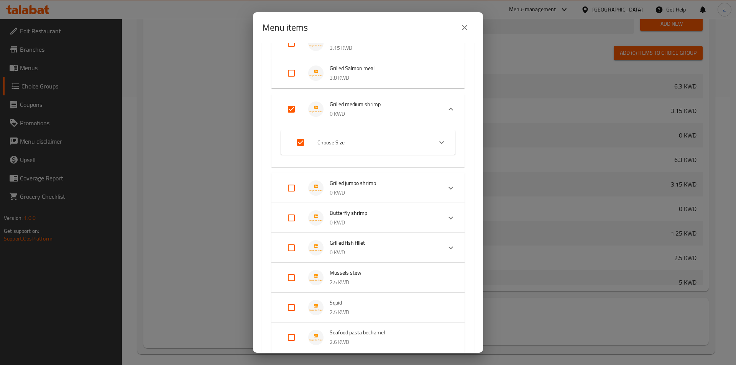
scroll to position [77, 0]
click at [291, 241] on input "Expand" at bounding box center [291, 247] width 18 height 18
checkbox input "true"
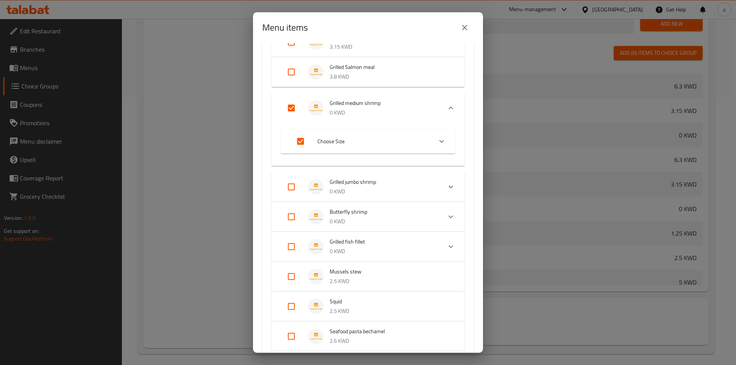
checkbox input "true"
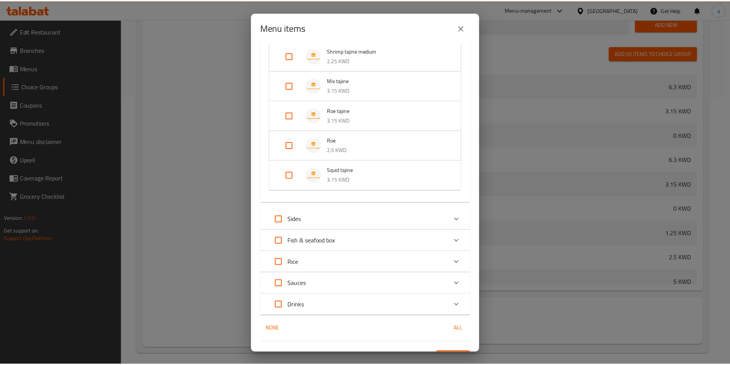
scroll to position [518, 0]
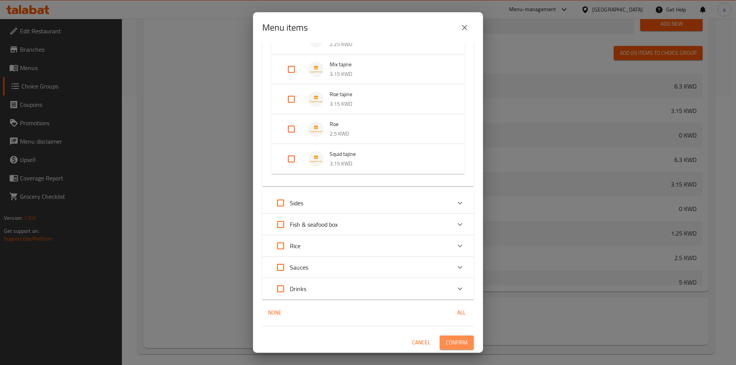
click at [459, 338] on span "Confirm" at bounding box center [457, 343] width 22 height 10
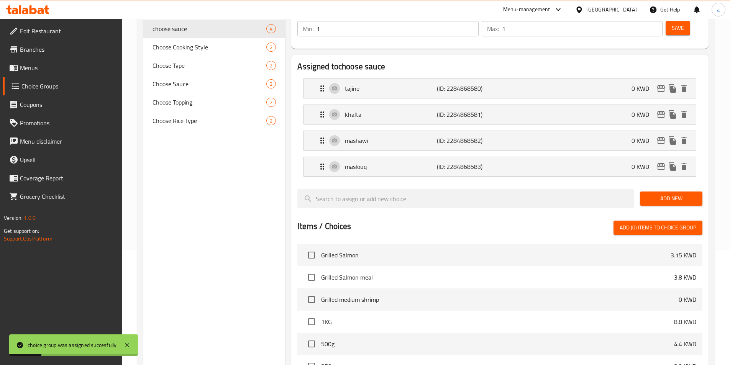
scroll to position [0, 0]
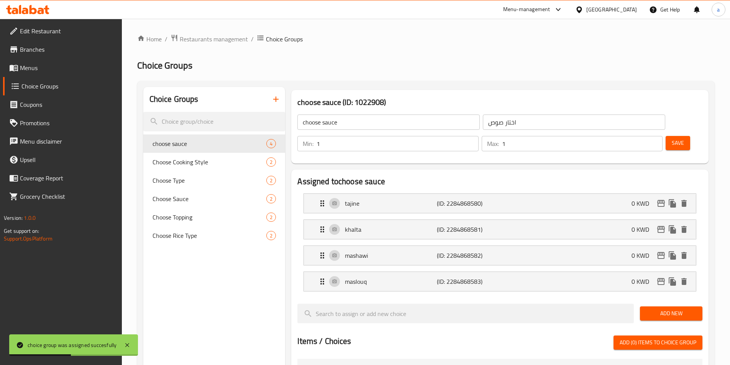
click at [36, 63] on span "Menus" at bounding box center [68, 67] width 96 height 9
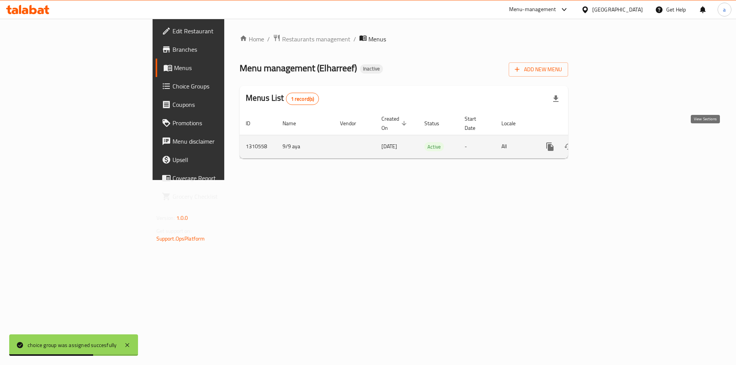
click at [614, 138] on link "enhanced table" at bounding box center [605, 147] width 18 height 18
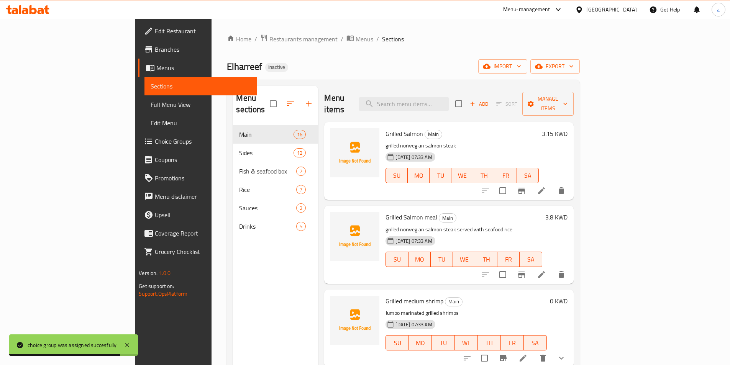
click at [151, 105] on span "Full Menu View" at bounding box center [201, 104] width 100 height 9
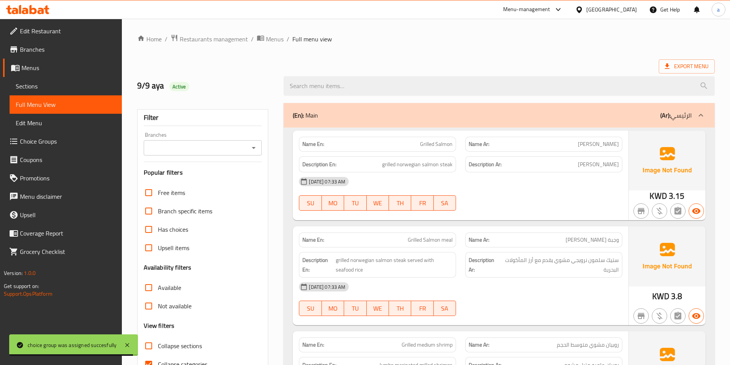
scroll to position [38, 0]
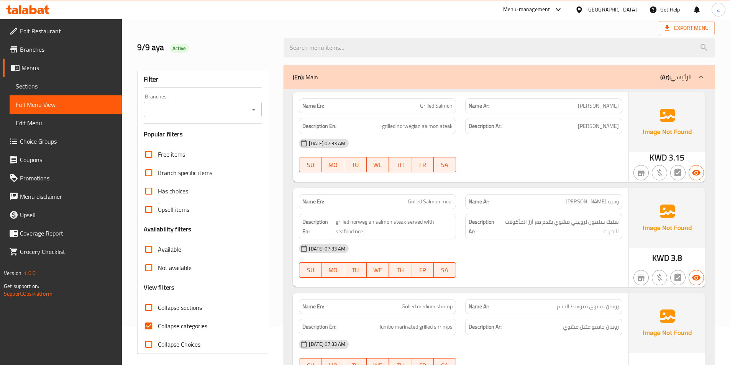
click at [146, 321] on input "Collapse categories" at bounding box center [148, 326] width 18 height 18
checkbox input "false"
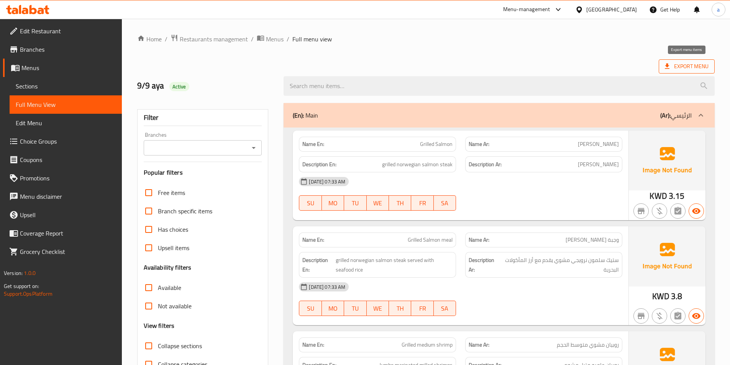
click at [685, 64] on span "Export Menu" at bounding box center [687, 67] width 44 height 10
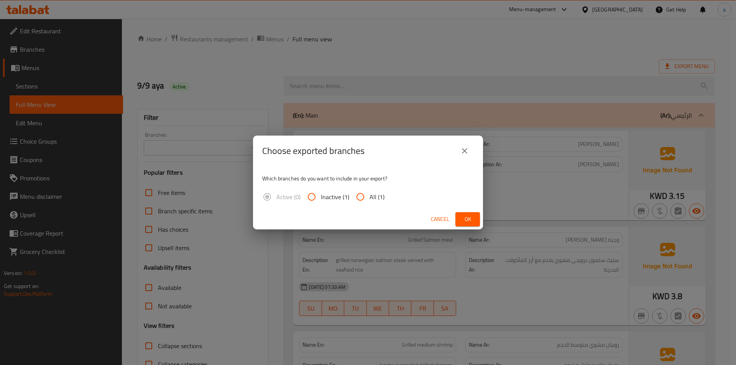
click at [365, 196] on input "All (1)" at bounding box center [360, 197] width 18 height 18
radio input "true"
click at [468, 218] on span "Ok" at bounding box center [467, 220] width 12 height 10
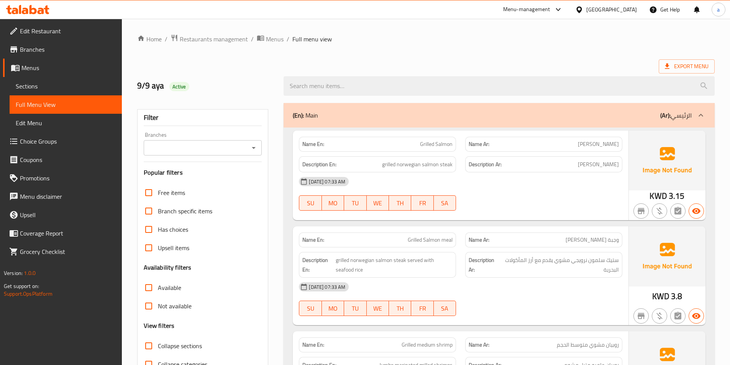
click at [620, 4] on div "[GEOGRAPHIC_DATA]" at bounding box center [606, 9] width 74 height 18
click at [194, 38] on span "Restaurants management" at bounding box center [214, 38] width 68 height 9
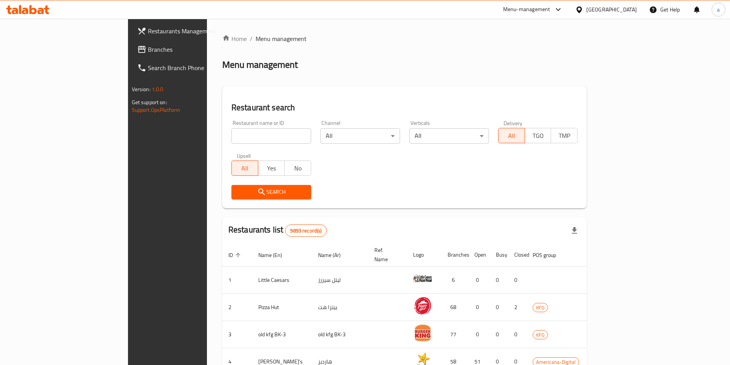
click at [148, 49] on span "Branches" at bounding box center [196, 49] width 96 height 9
